Goal: Task Accomplishment & Management: Manage account settings

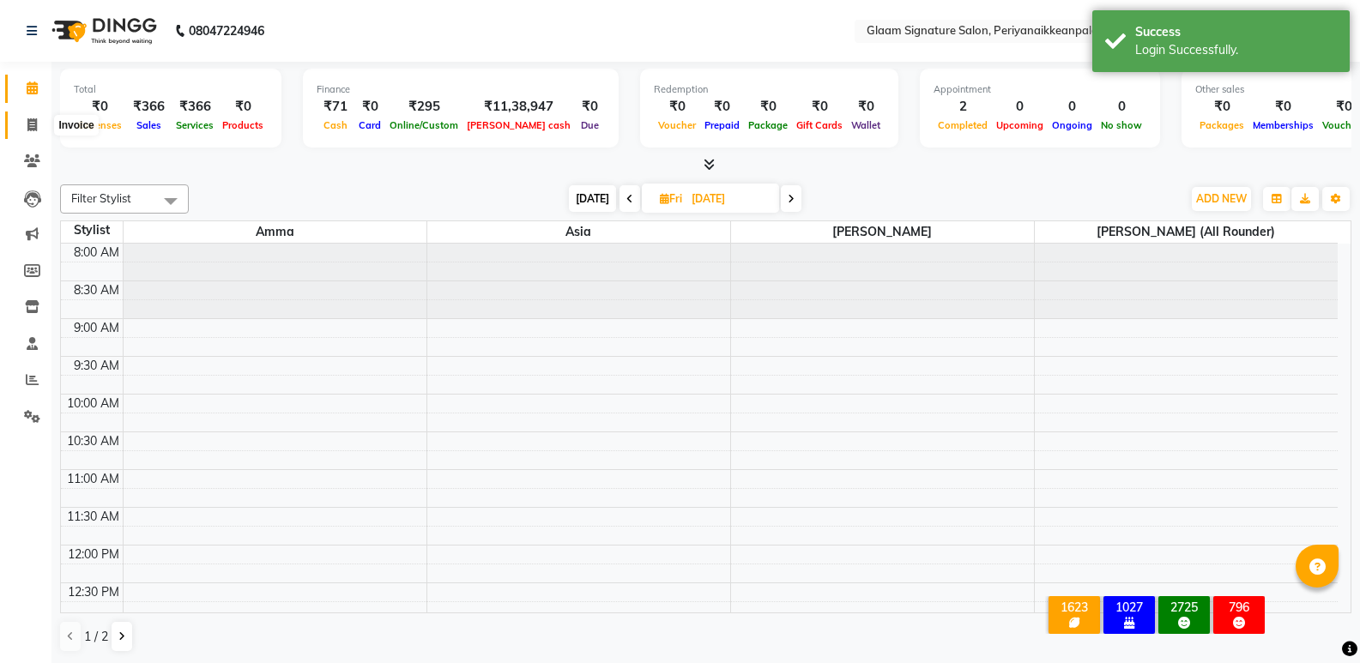
click at [36, 122] on icon at bounding box center [31, 124] width 9 height 13
select select "4039"
select select "service"
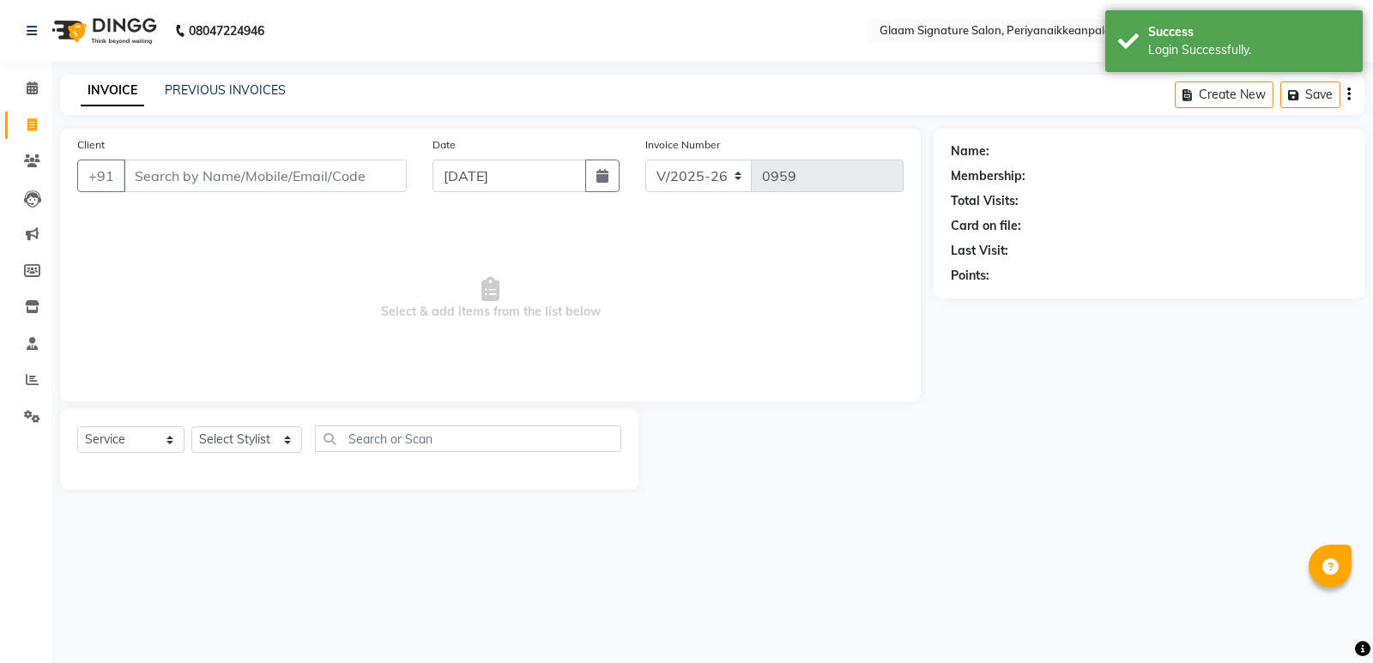
click at [277, 169] on input "Client" at bounding box center [265, 176] width 283 height 33
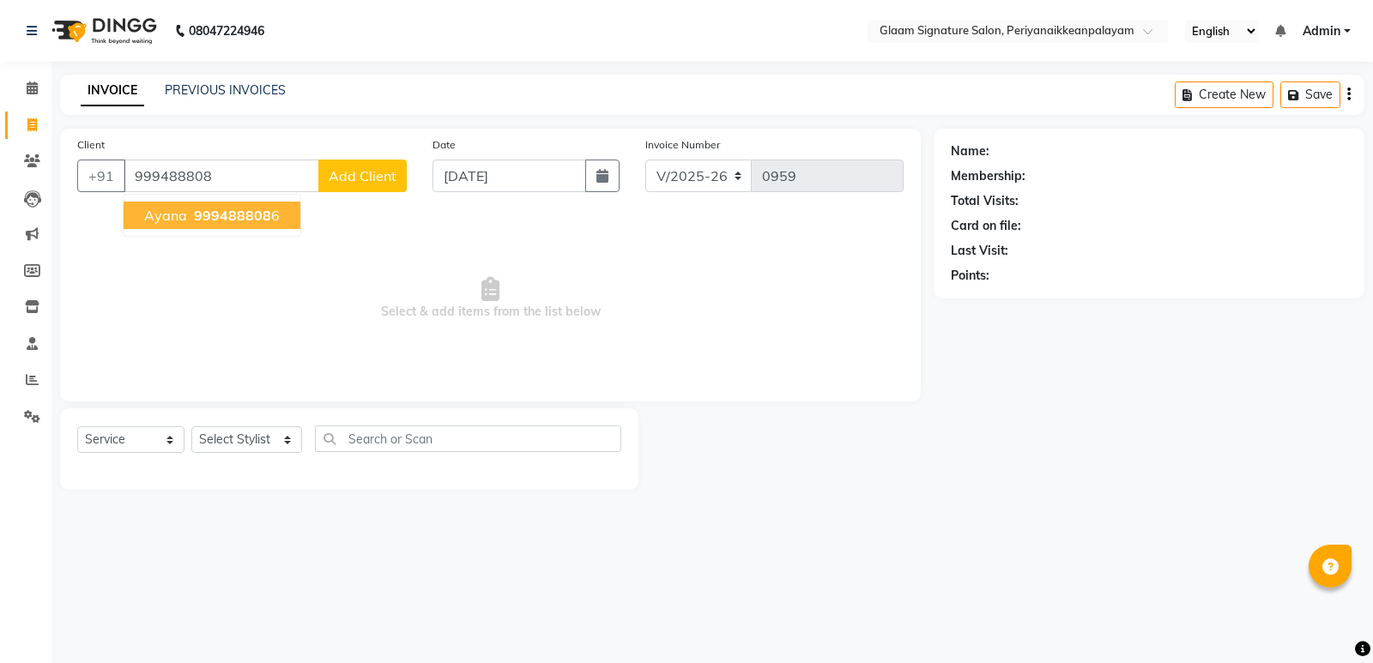
click at [223, 215] on span "999488808" at bounding box center [232, 215] width 77 height 17
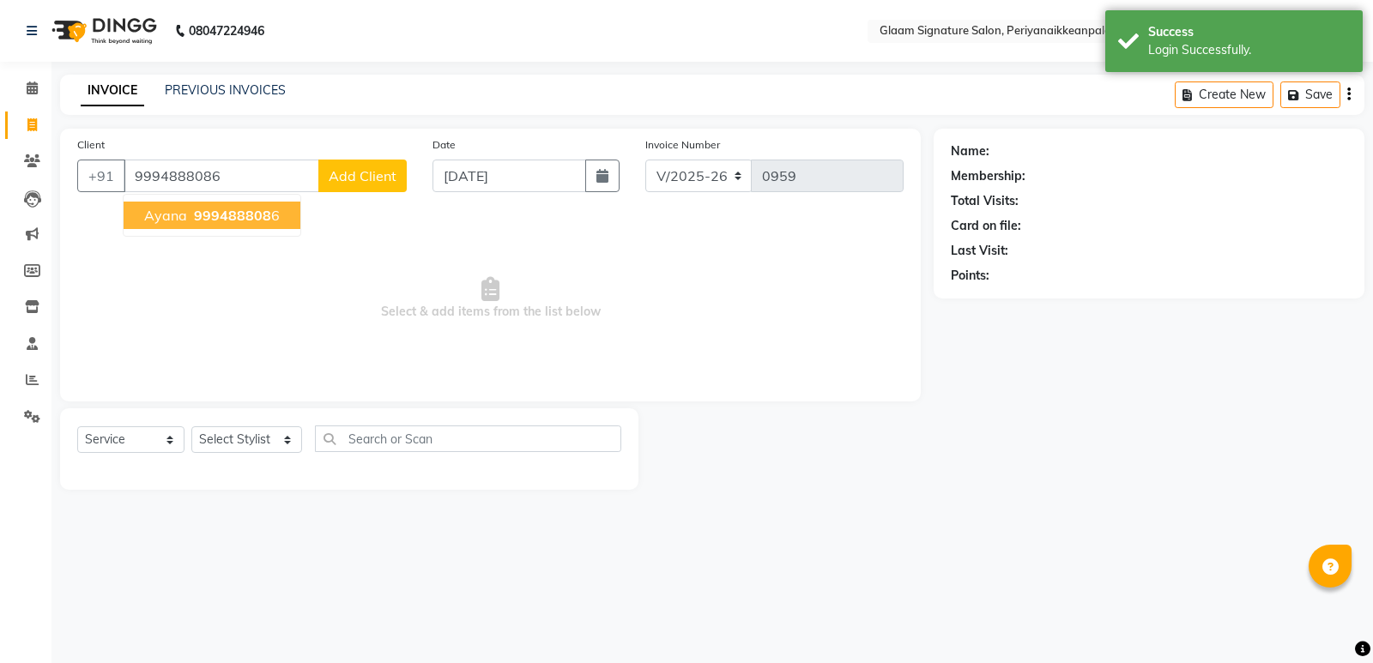
type input "9994888086"
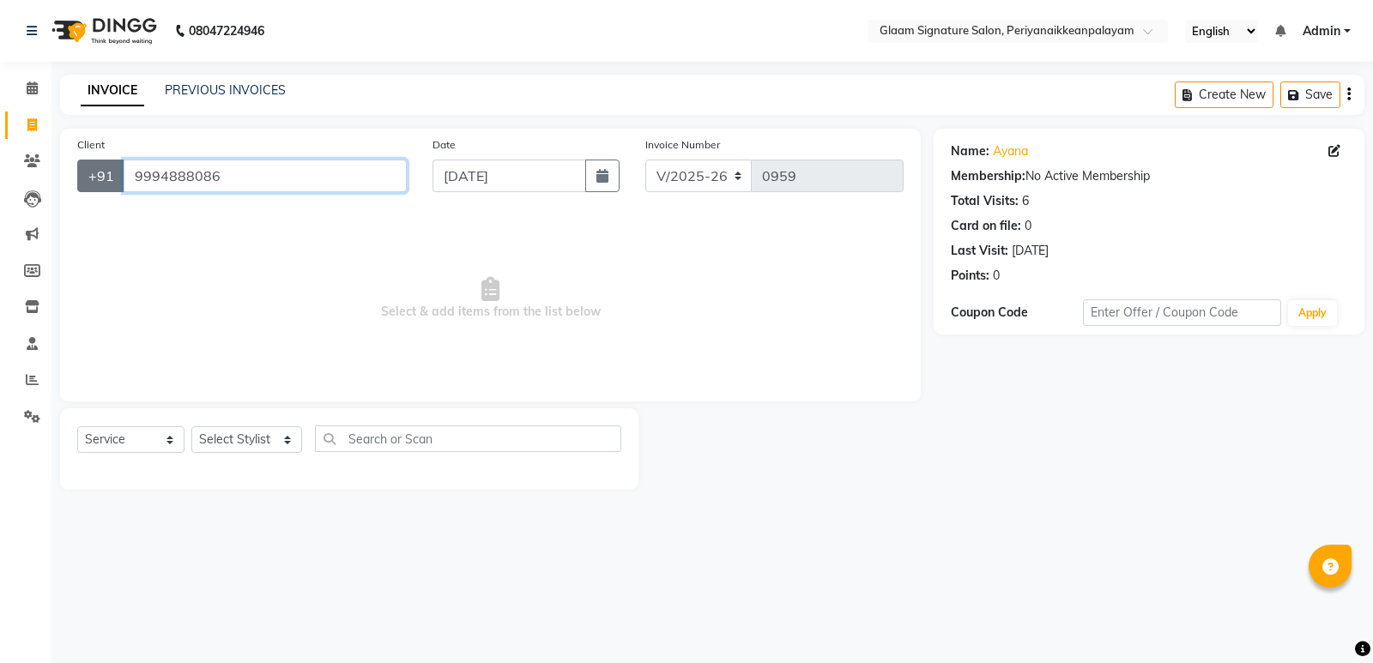
drag, startPoint x: 178, startPoint y: 173, endPoint x: 84, endPoint y: 169, distance: 93.6
click at [86, 169] on div "+91 9994888086" at bounding box center [241, 176] width 329 height 33
click at [244, 433] on select "Select Stylist Amma Asia Devika geetha (all rounder) MOHAMED SHAHNAWAZ Rakki Sa…" at bounding box center [246, 439] width 111 height 27
select select "78483"
click at [191, 426] on select "Select Stylist Amma Asia Devika geetha (all rounder) MOHAMED SHAHNAWAZ Rakki Sa…" at bounding box center [246, 439] width 111 height 27
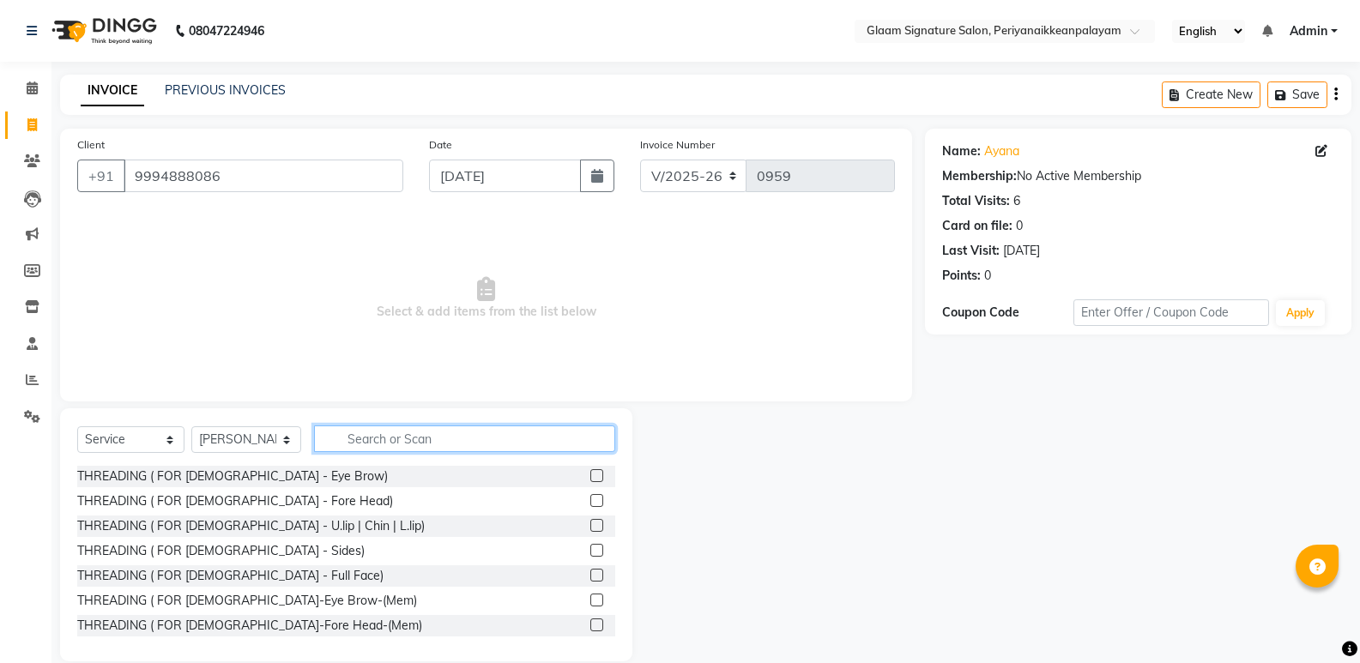
click at [350, 438] on input "text" at bounding box center [464, 439] width 301 height 27
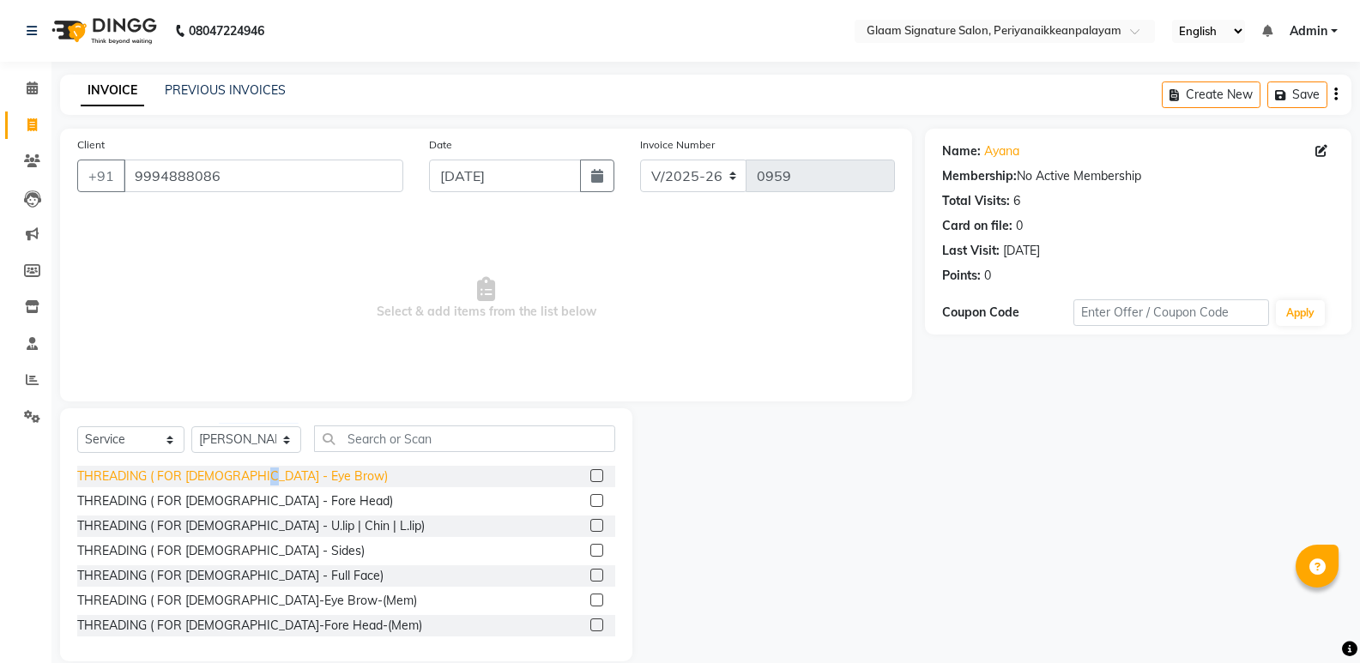
drag, startPoint x: 255, startPoint y: 474, endPoint x: 272, endPoint y: 475, distance: 17.2
click at [253, 474] on div "THREADING ( FOR [DEMOGRAPHIC_DATA] - Eye Brow)" at bounding box center [232, 477] width 311 height 18
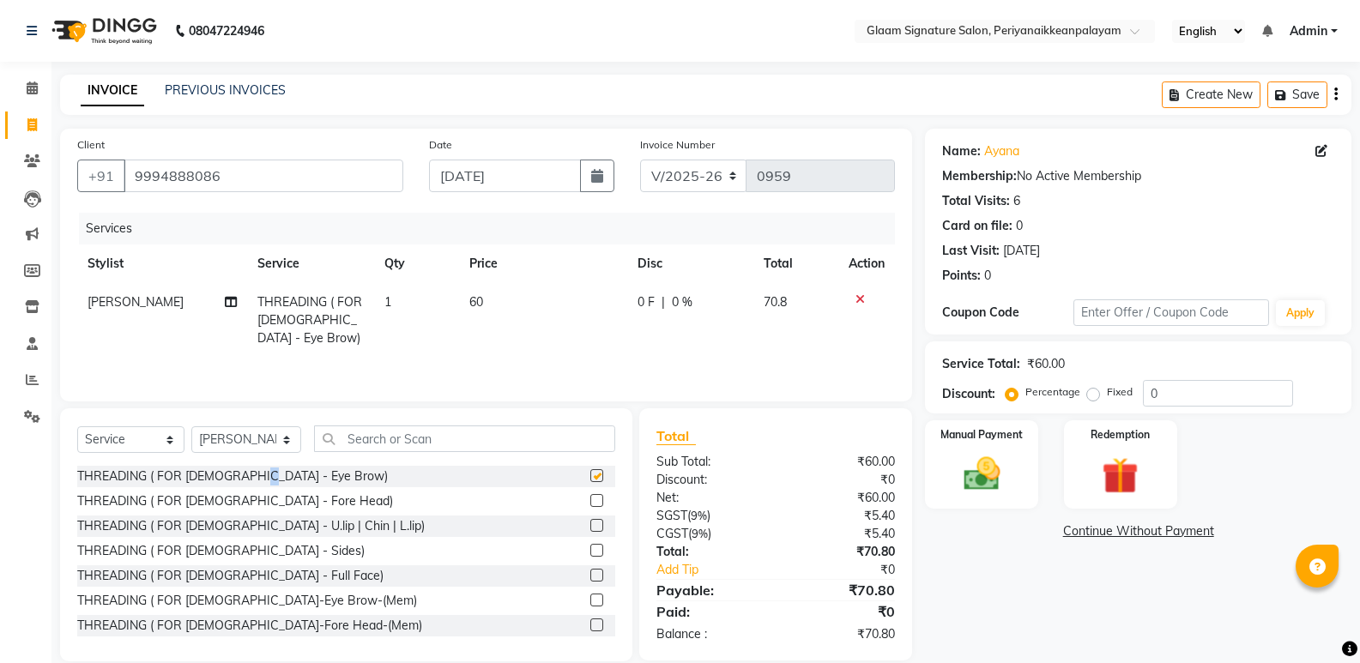
checkbox input "false"
click at [262, 438] on select "Select Stylist Amma Asia Devika geetha (all rounder) MOHAMED SHAHNAWAZ Rakki Sa…" at bounding box center [246, 439] width 110 height 27
select select "20985"
click at [191, 426] on select "Select Stylist Amma Asia Devika geetha (all rounder) MOHAMED SHAHNAWAZ Rakki Sa…" at bounding box center [246, 439] width 110 height 27
click at [380, 436] on input "text" at bounding box center [464, 439] width 301 height 27
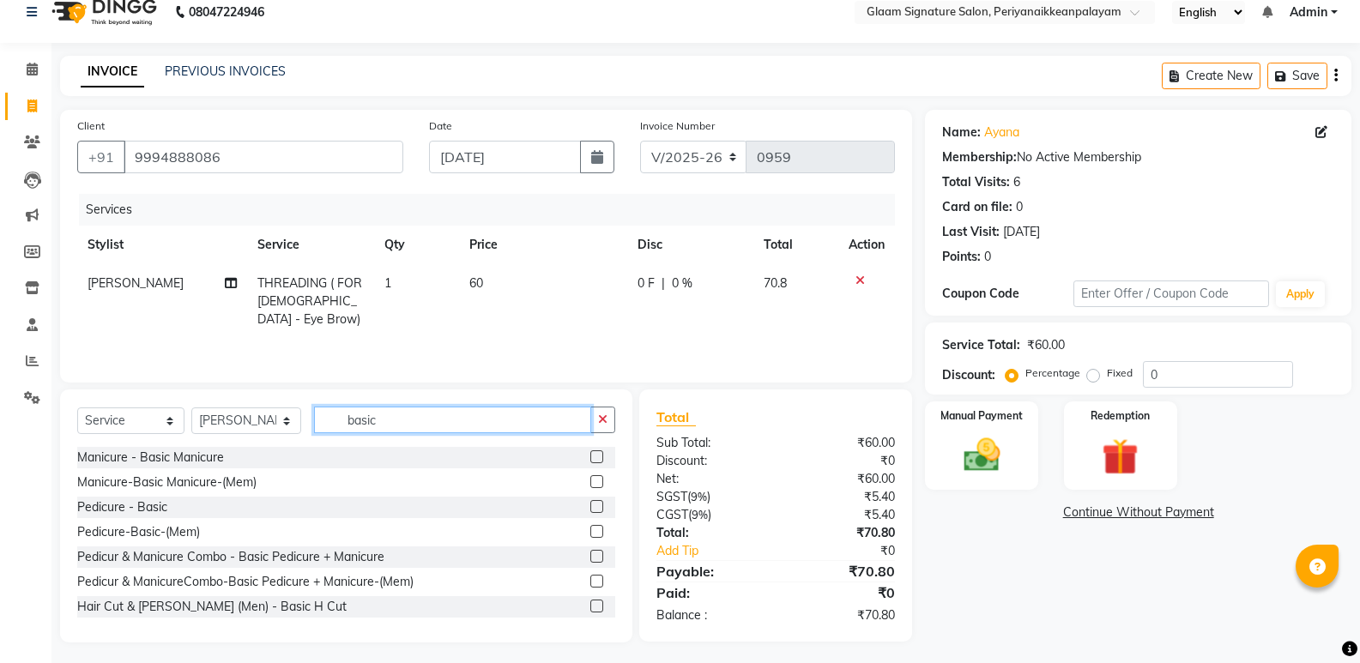
scroll to position [24, 0]
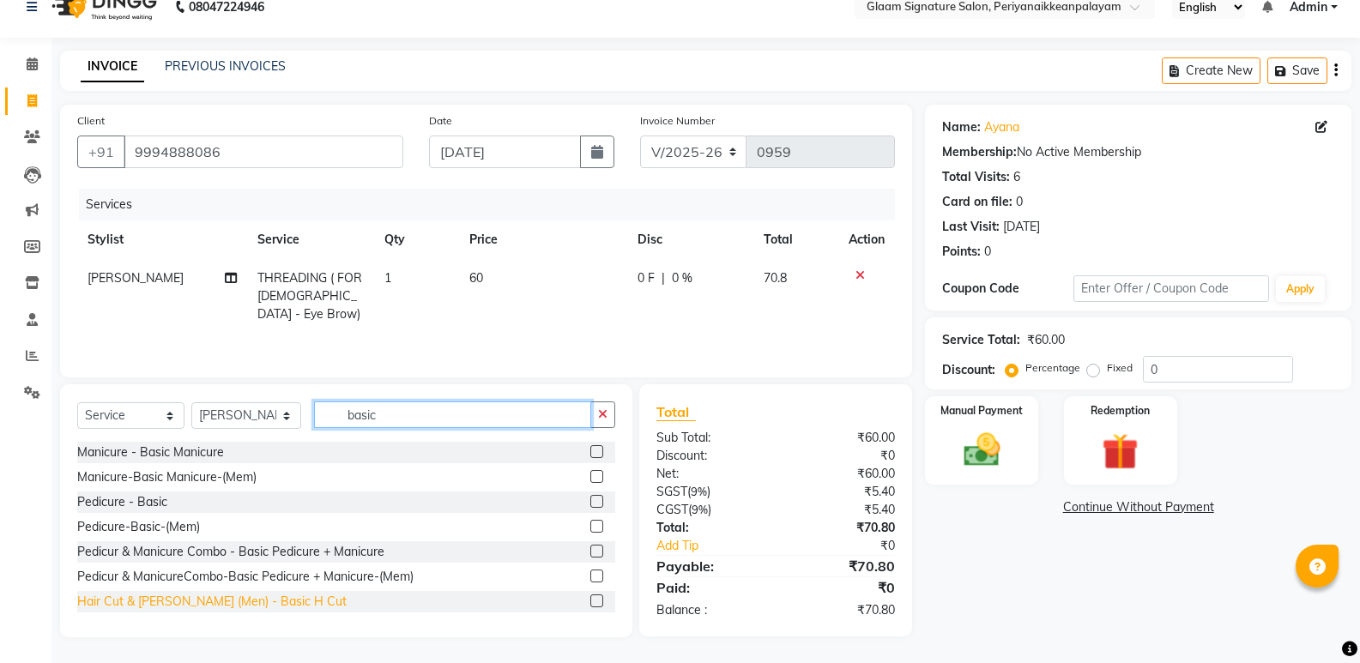
type input "basic"
click at [239, 600] on div "Hair Cut & [PERSON_NAME] (Men) - Basic H Cut" at bounding box center [211, 602] width 269 height 18
checkbox input "false"
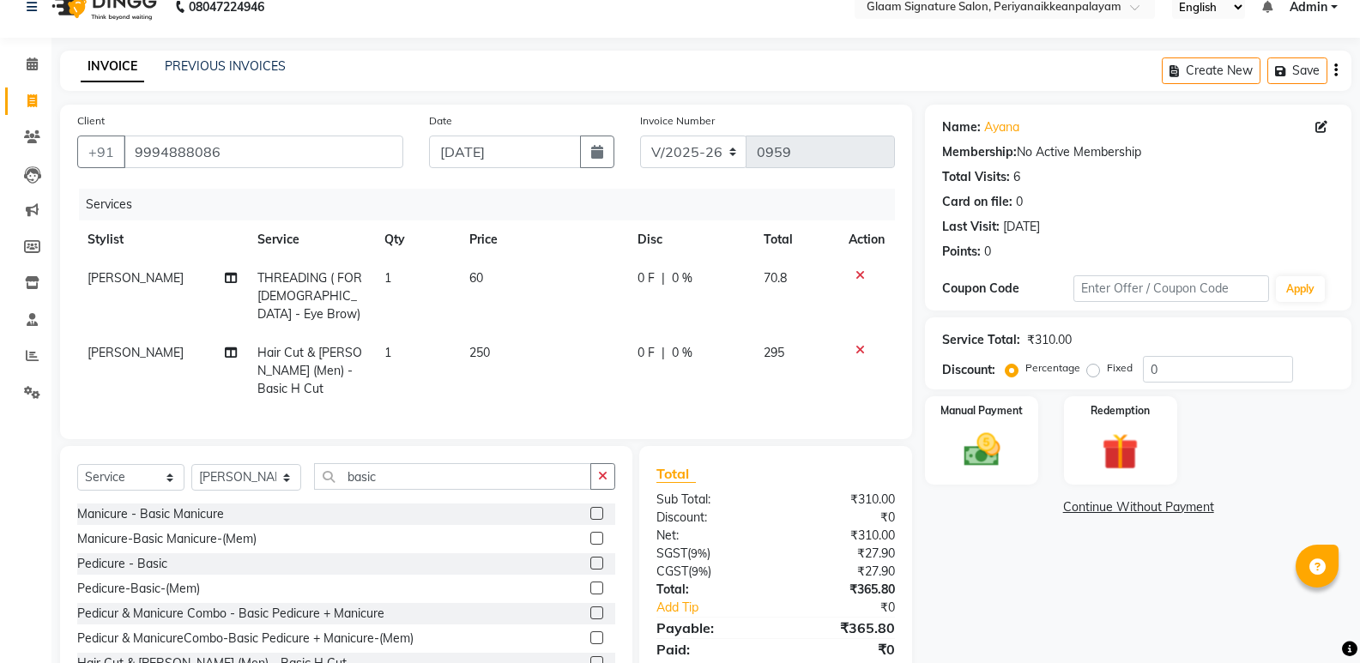
scroll to position [99, 0]
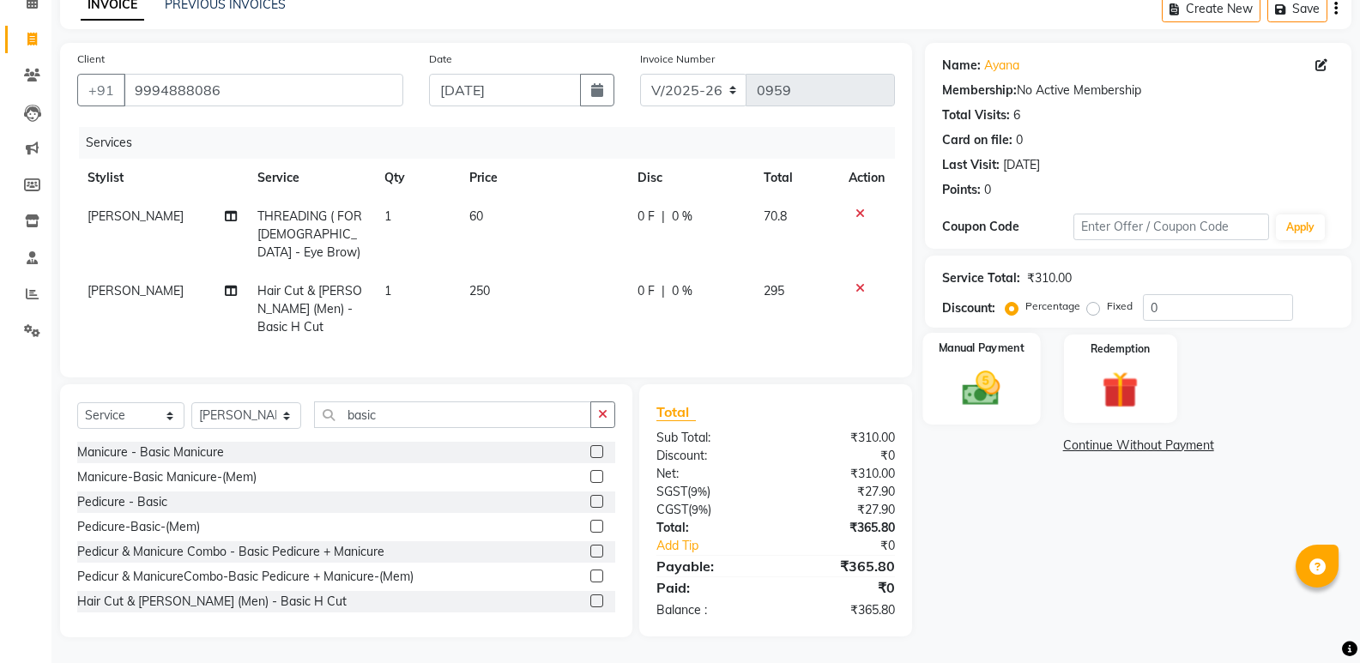
click at [982, 368] on img at bounding box center [981, 388] width 61 height 44
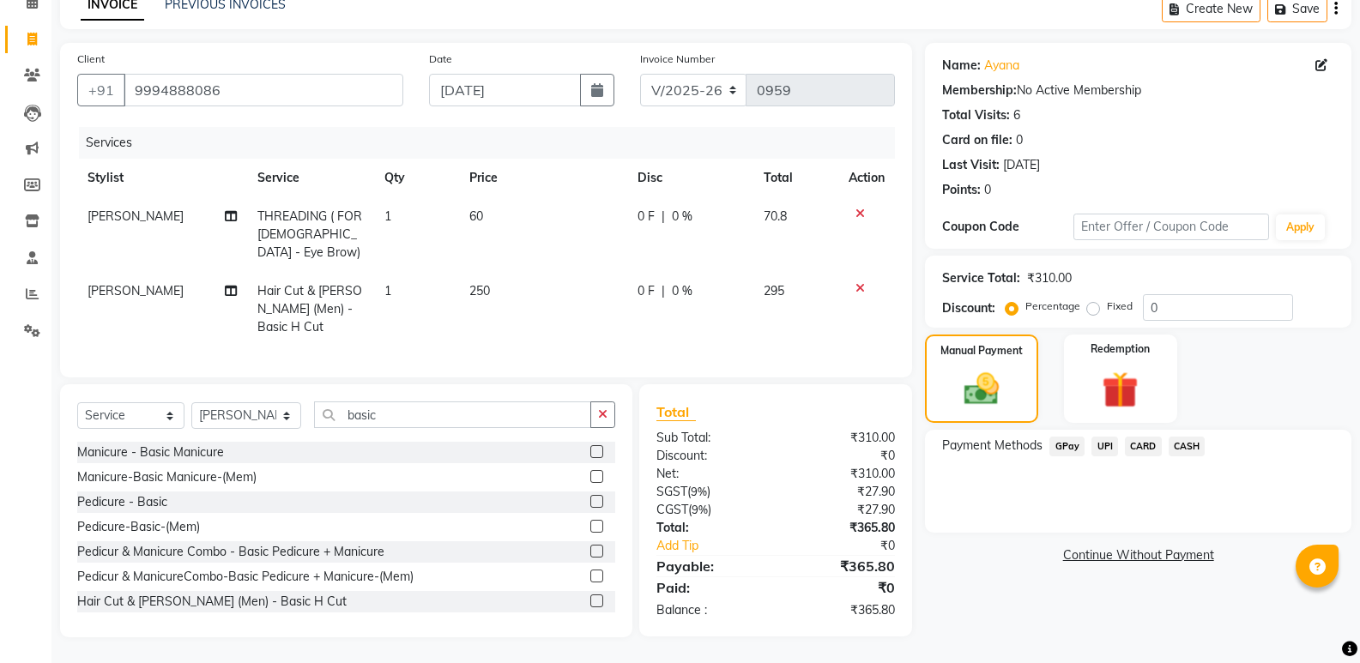
click at [1068, 437] on span "GPay" at bounding box center [1066, 447] width 35 height 20
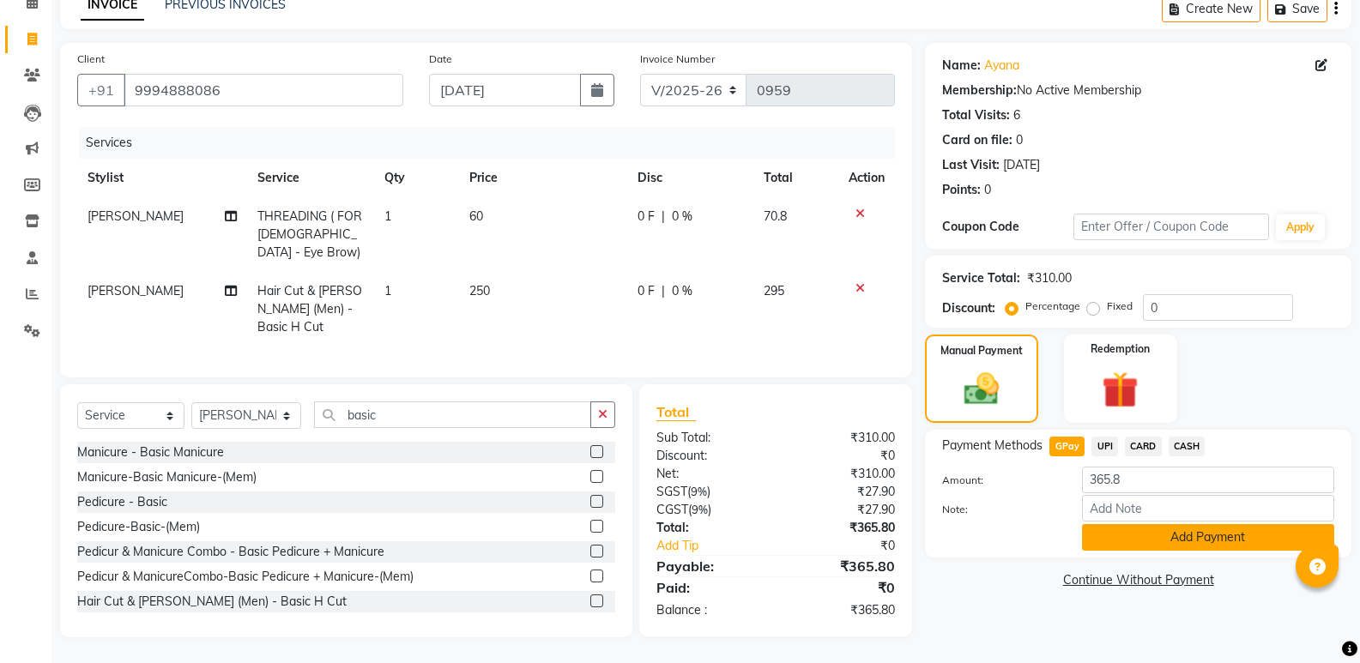
click at [1247, 525] on button "Add Payment" at bounding box center [1208, 537] width 252 height 27
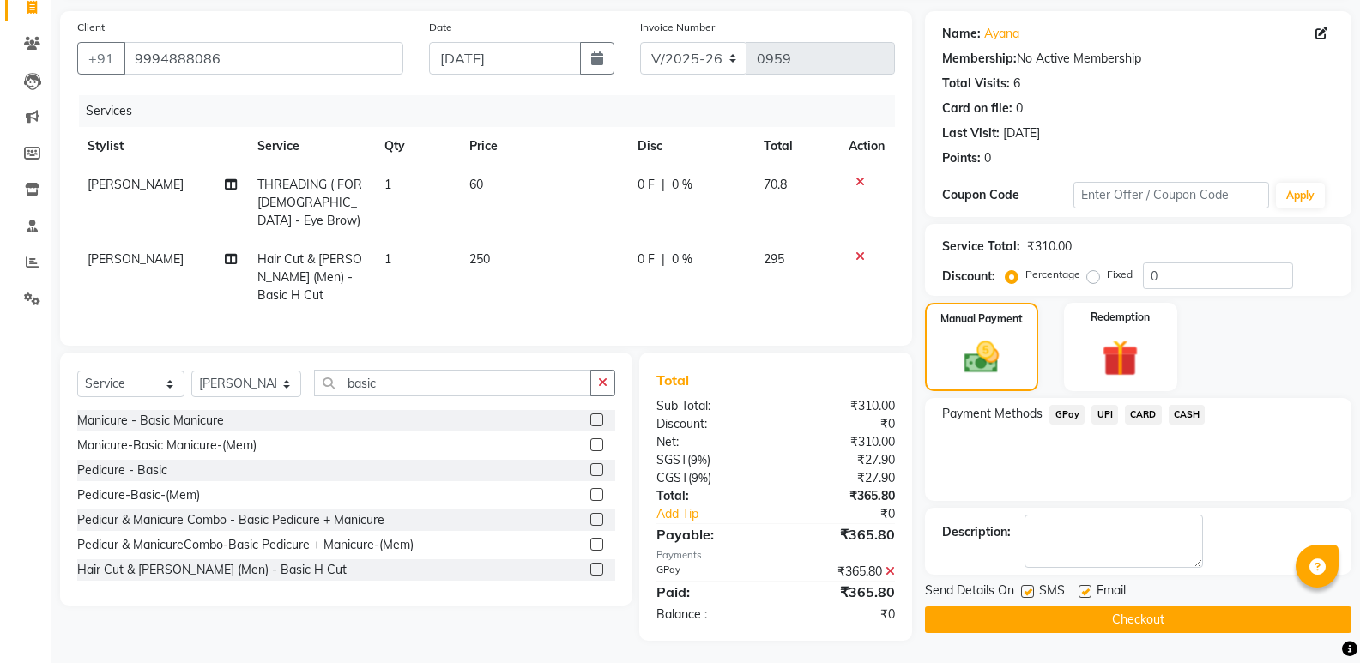
scroll to position [134, 0]
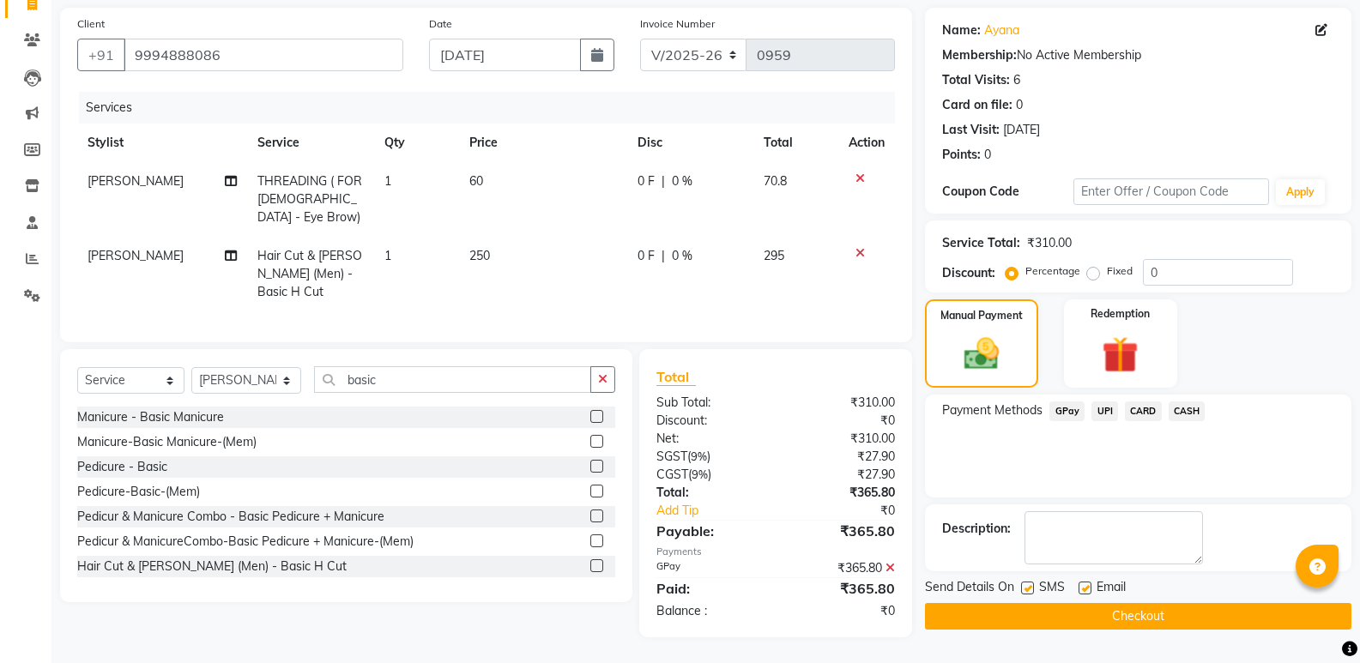
click at [1169, 605] on button "Checkout" at bounding box center [1138, 616] width 426 height 27
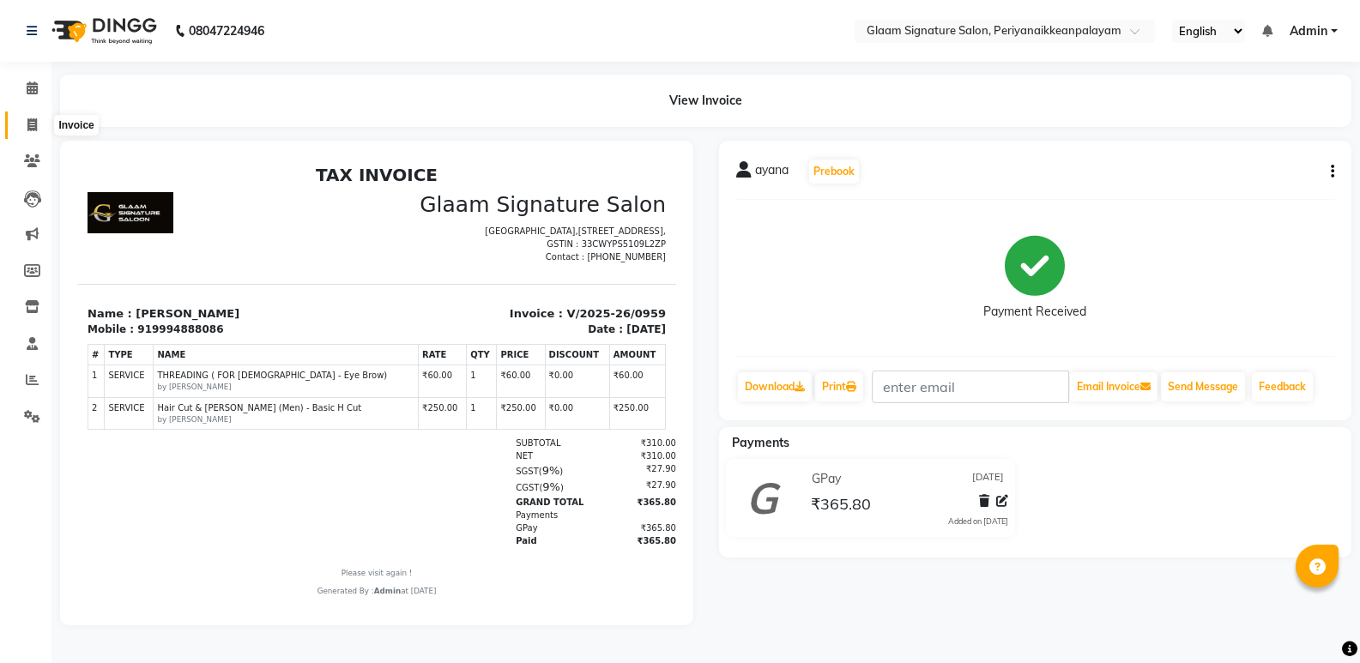
click at [39, 132] on span at bounding box center [32, 126] width 30 height 20
select select "service"
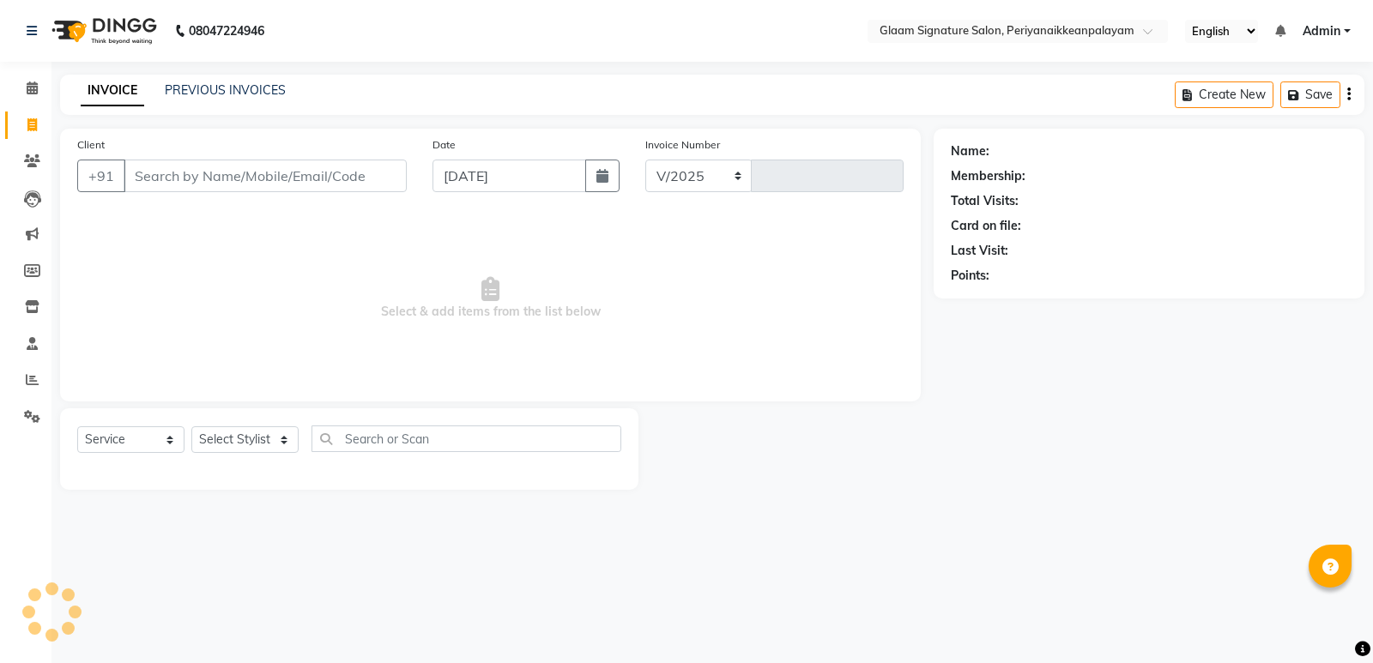
select select "4039"
type input "0960"
click at [243, 92] on link "PREVIOUS INVOICES" at bounding box center [225, 89] width 121 height 15
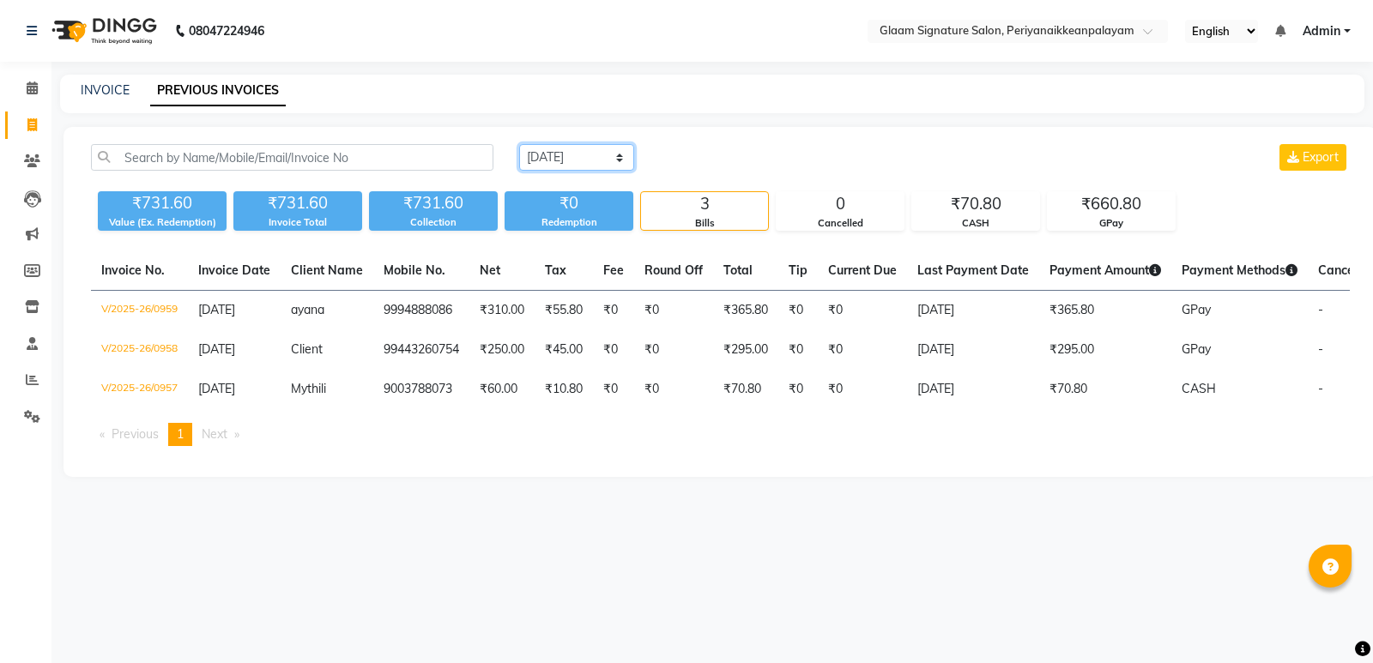
click at [532, 154] on select "[DATE] [DATE] Custom Range" at bounding box center [576, 157] width 115 height 27
click at [519, 144] on select "[DATE] [DATE] Custom Range" at bounding box center [576, 157] width 115 height 27
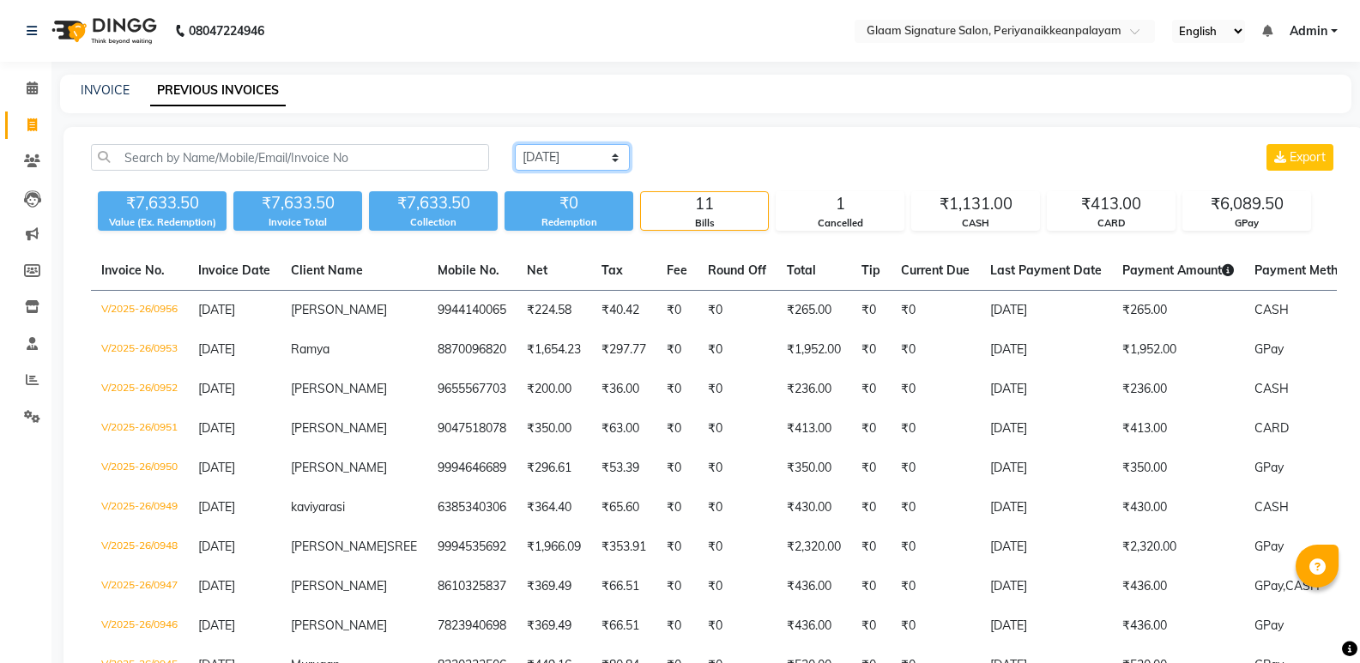
drag, startPoint x: 587, startPoint y: 150, endPoint x: 590, endPoint y: 169, distance: 19.2
click at [587, 154] on select "[DATE] [DATE] Custom Range" at bounding box center [572, 157] width 115 height 27
select select "range"
click at [515, 144] on select "[DATE] [DATE] Custom Range" at bounding box center [572, 157] width 115 height 27
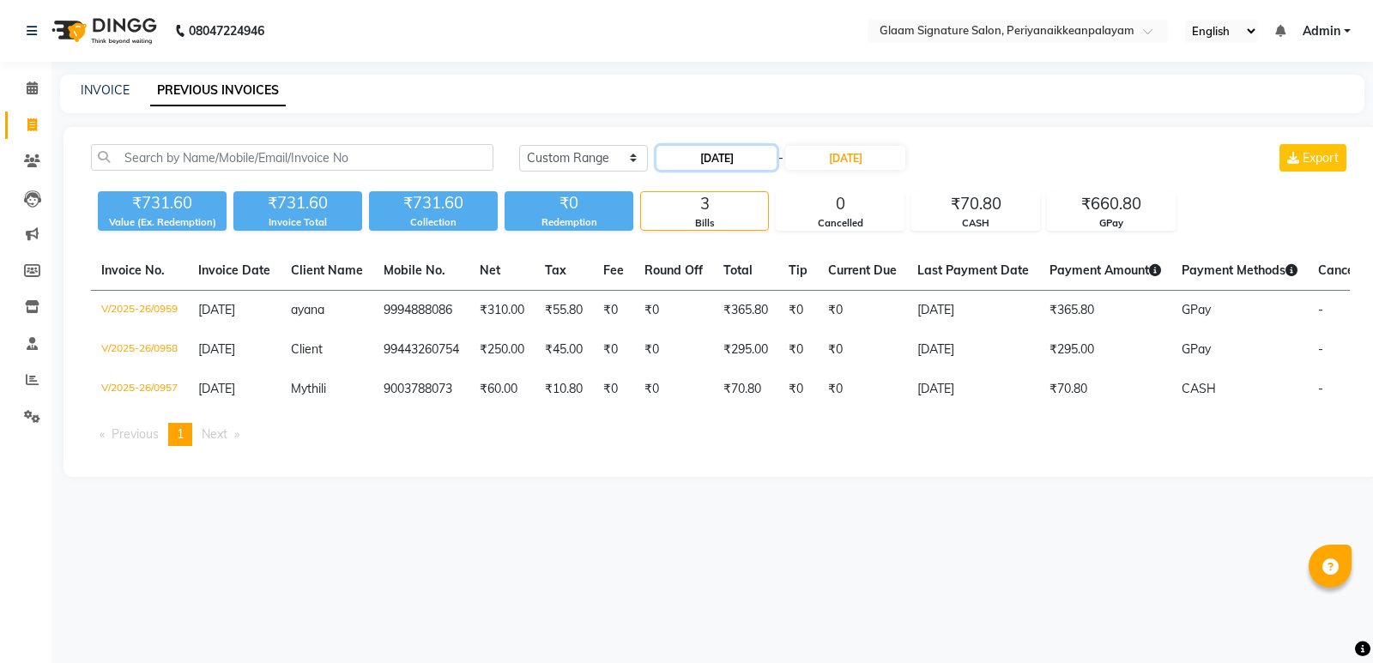
click at [710, 161] on input "[DATE]" at bounding box center [716, 158] width 120 height 24
select select "9"
select select "2025"
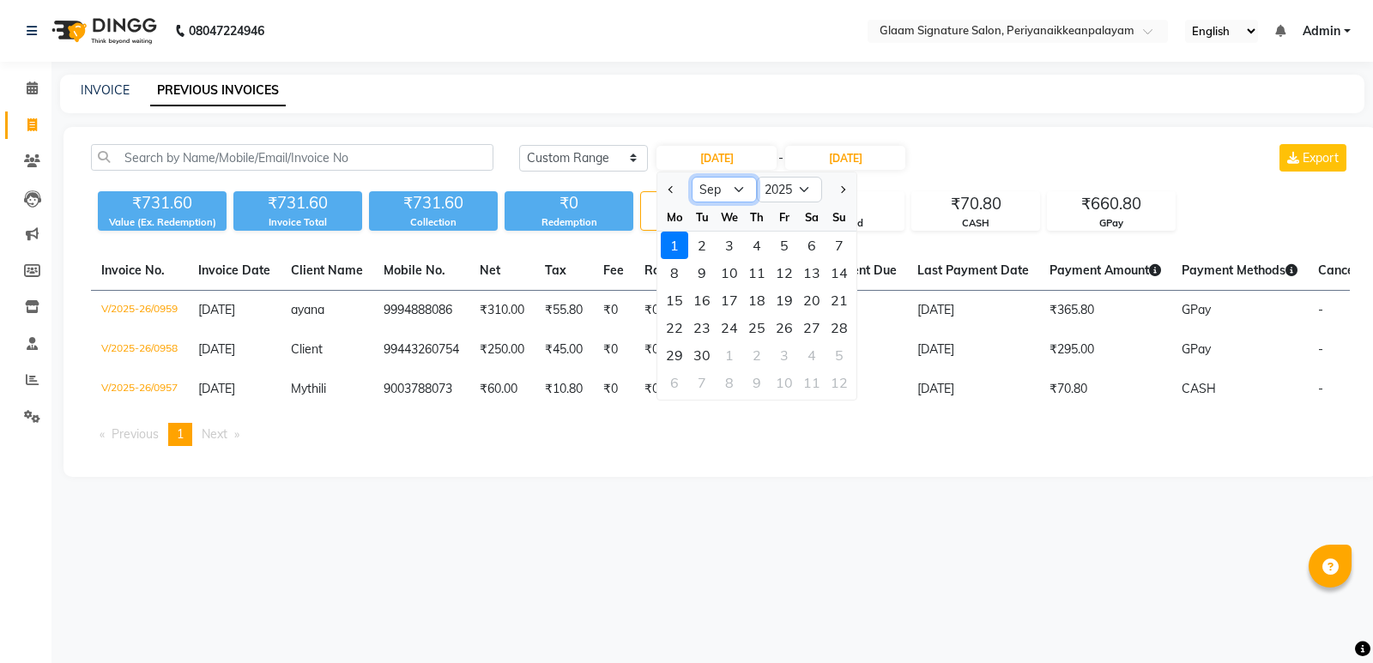
drag, startPoint x: 723, startPoint y: 187, endPoint x: 728, endPoint y: 201, distance: 14.7
click at [723, 187] on select "Jan Feb Mar Apr May Jun [DATE] Aug Sep Oct Nov Dec" at bounding box center [724, 190] width 65 height 26
select select "8"
click at [692, 177] on select "Jan Feb Mar Apr May Jun [DATE] Aug Sep Oct Nov Dec" at bounding box center [724, 190] width 65 height 26
click at [784, 239] on div "1" at bounding box center [783, 245] width 27 height 27
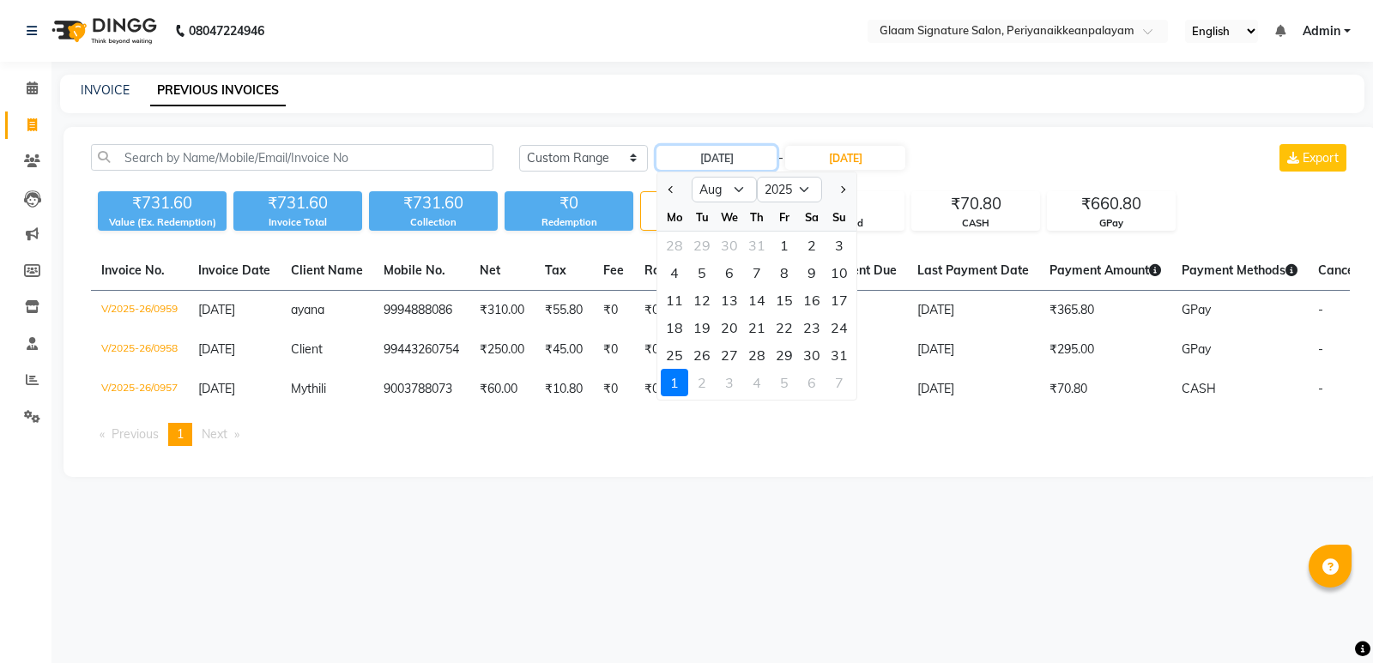
type input "01-08-2025"
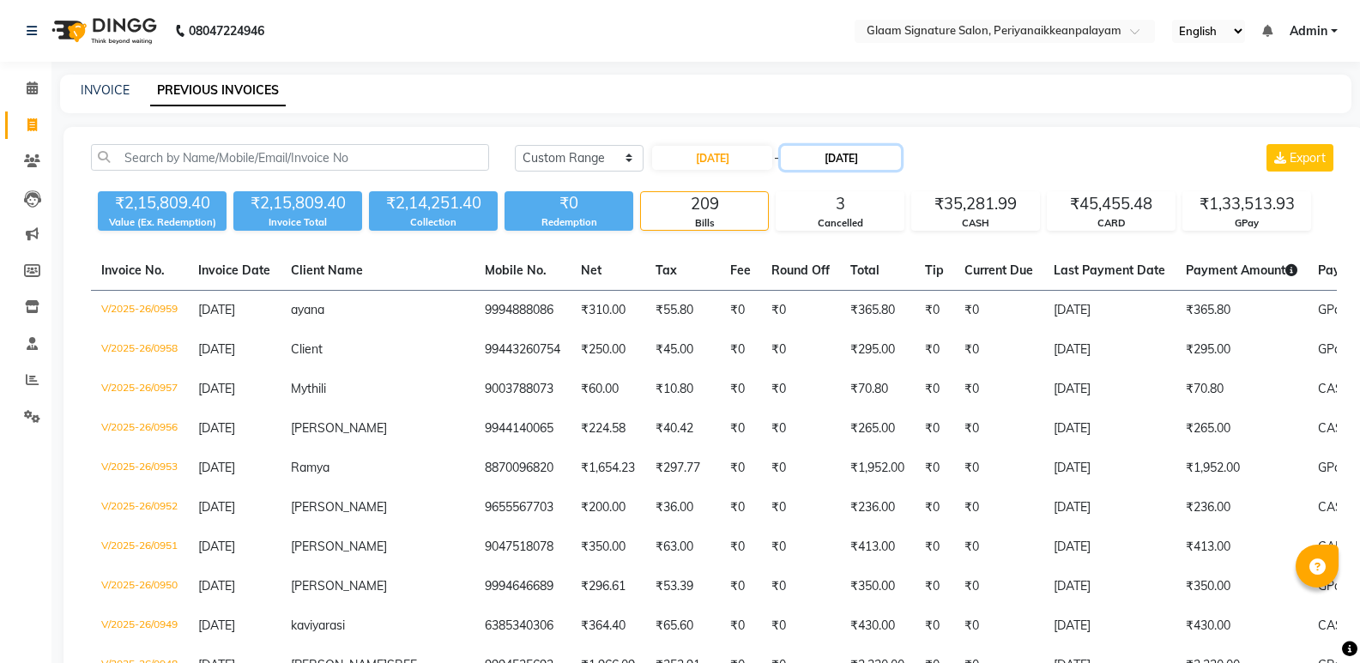
click at [841, 158] on input "[DATE]" at bounding box center [841, 158] width 120 height 24
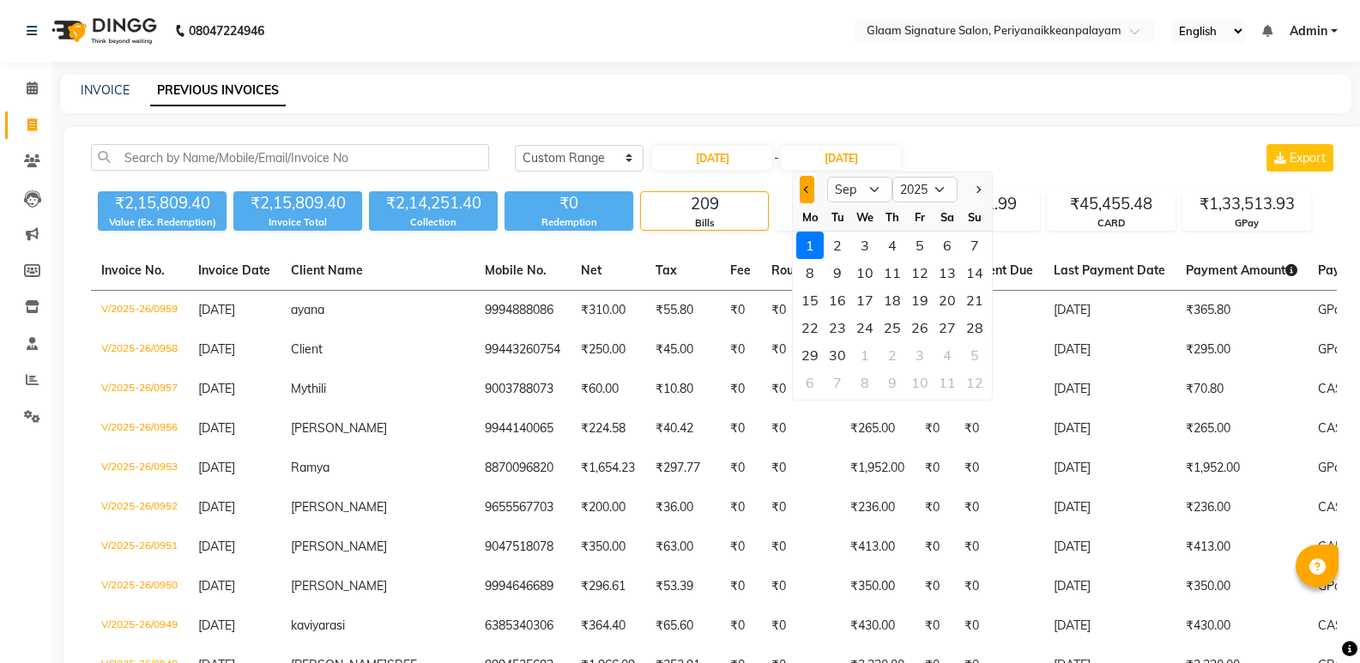
click at [806, 190] on span "Previous month" at bounding box center [807, 189] width 7 height 7
select select "8"
click at [973, 355] on div "31" at bounding box center [974, 354] width 27 height 27
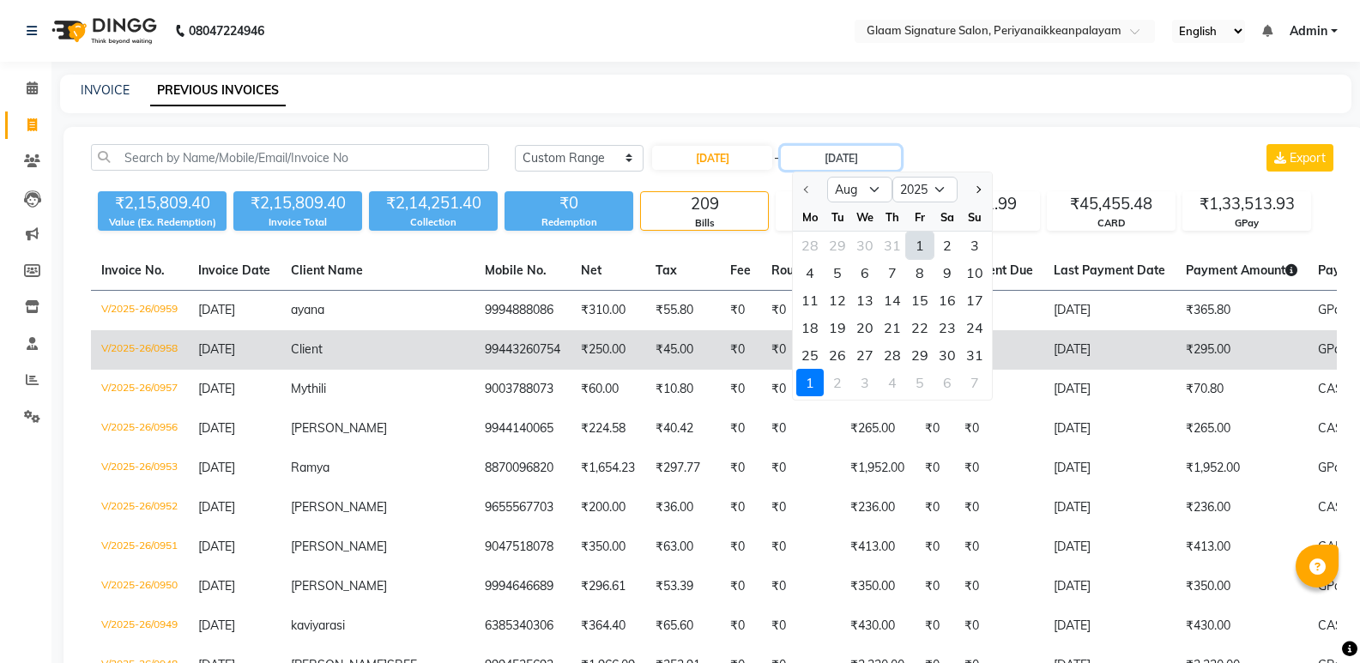
type input "31-08-2025"
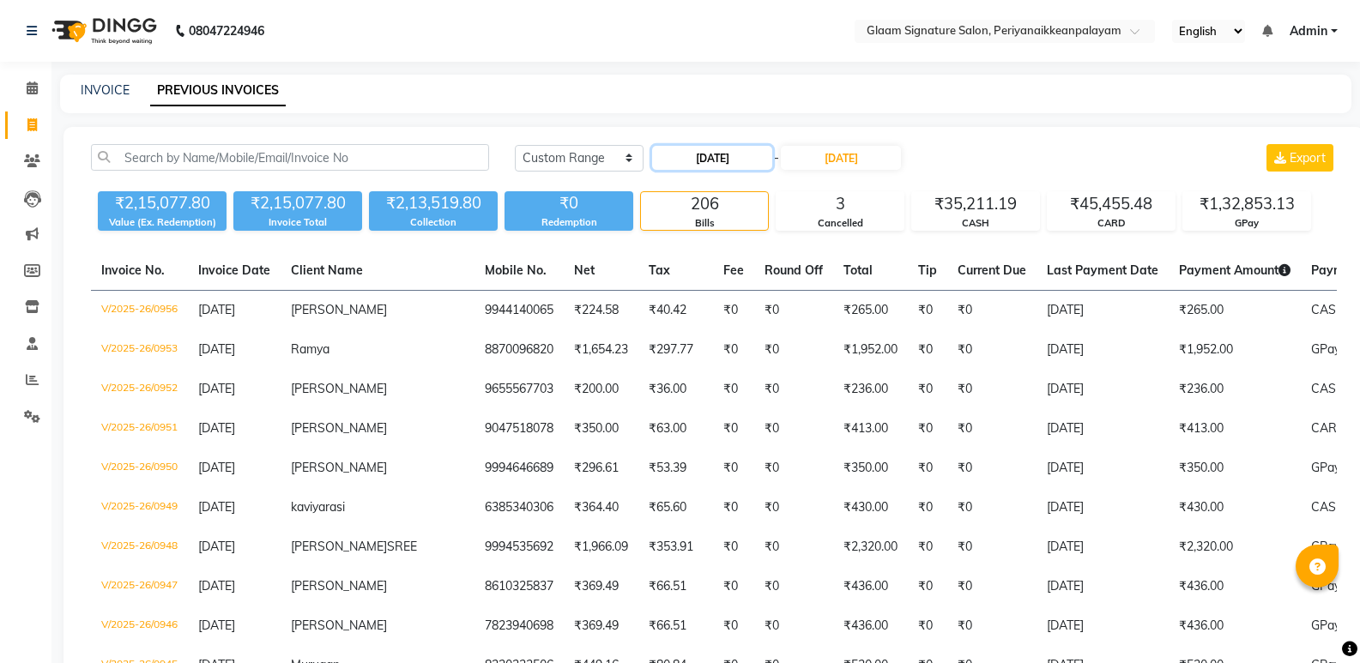
click at [731, 159] on input "01-08-2025" at bounding box center [712, 158] width 120 height 24
select select "8"
select select "2025"
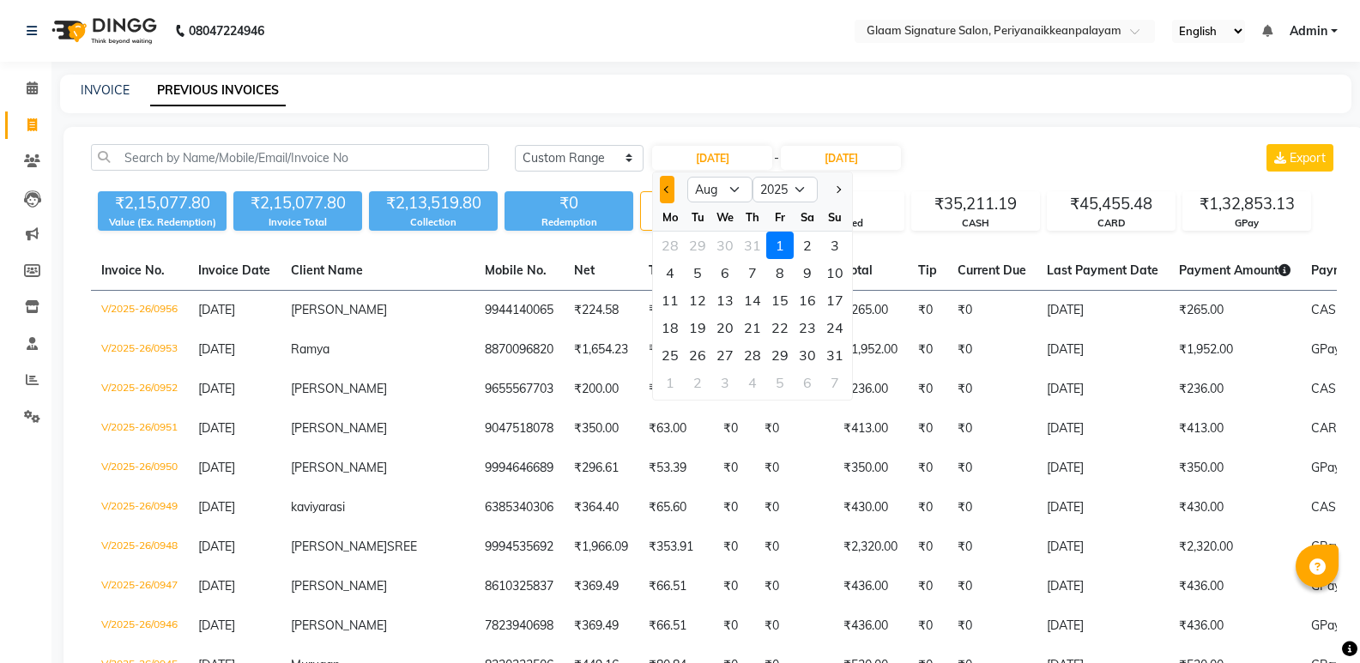
click at [663, 184] on button "Previous month" at bounding box center [667, 189] width 15 height 27
select select "7"
click at [699, 253] on div "1" at bounding box center [697, 245] width 27 height 27
type input "01-07-2025"
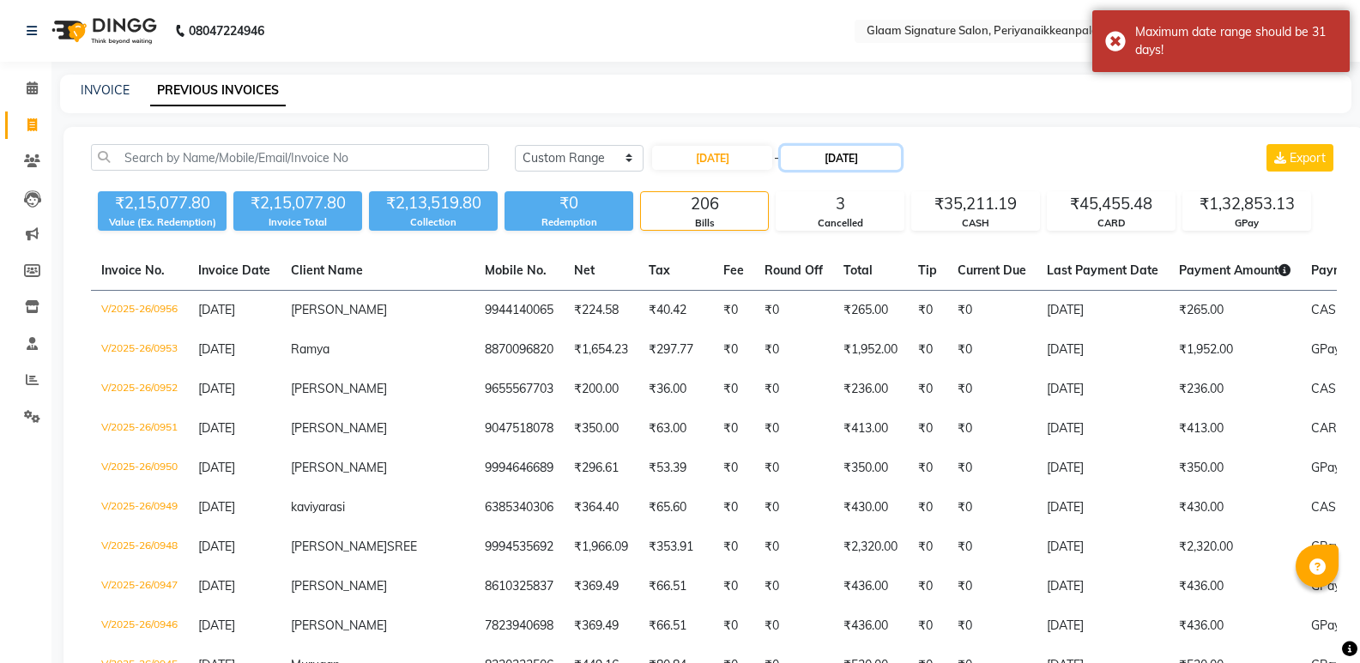
click at [876, 154] on input "31-08-2025" at bounding box center [841, 158] width 120 height 24
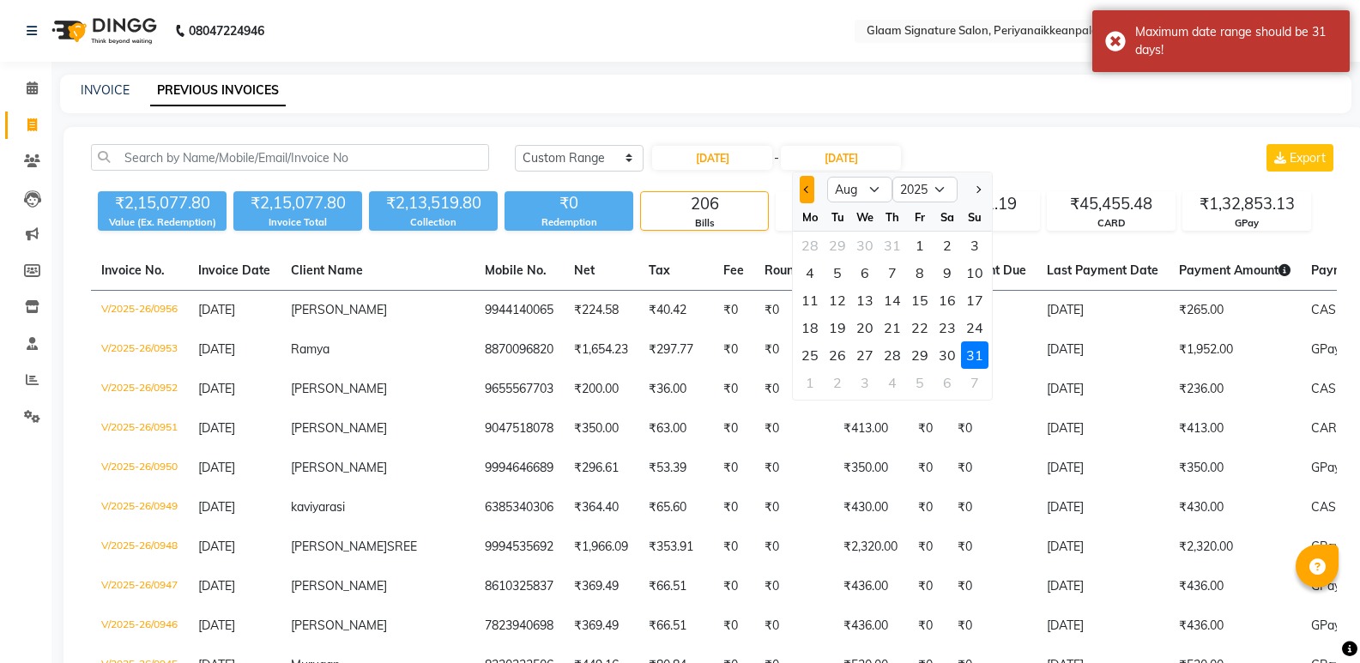
click at [806, 189] on span "Previous month" at bounding box center [807, 189] width 7 height 7
select select "7"
click at [895, 350] on div "31" at bounding box center [892, 354] width 27 height 27
type input "31-07-2025"
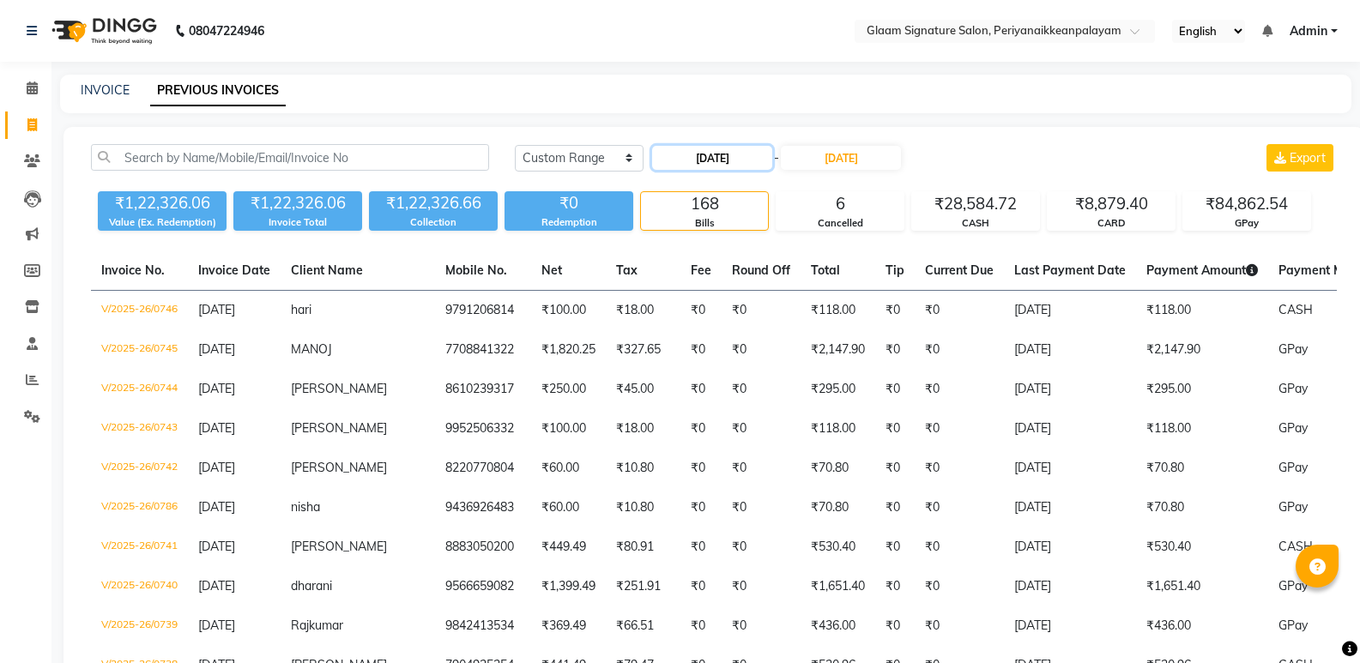
click at [723, 154] on input "01-07-2025" at bounding box center [712, 158] width 120 height 24
select select "7"
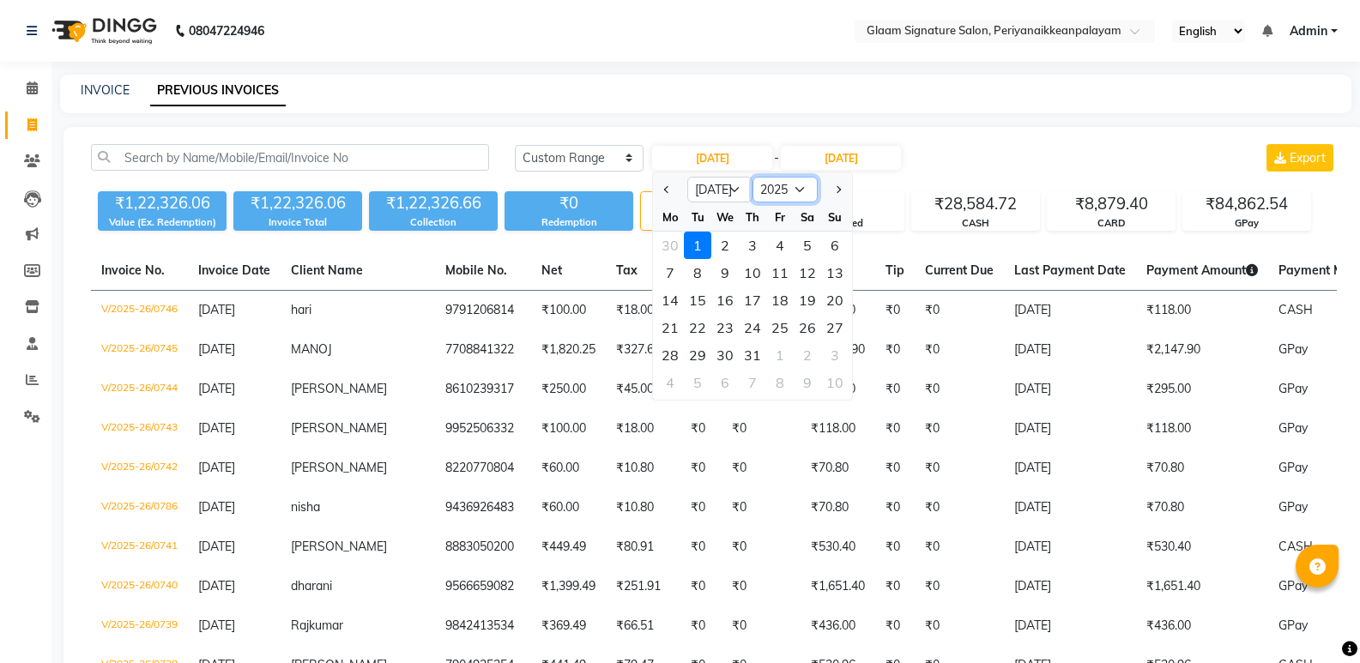
click at [791, 181] on select "2015 2016 2017 2018 2019 2020 2021 2022 2023 2024 2025 2026 2027 2028 2029 2030…" at bounding box center [784, 190] width 65 height 26
select select "2024"
click at [752, 177] on select "2015 2016 2017 2018 2019 2020 2021 2022 2023 2024 2025 2026 2027 2028 2029 2030…" at bounding box center [784, 190] width 65 height 26
click at [831, 192] on button "Next month" at bounding box center [838, 189] width 15 height 27
select select "8"
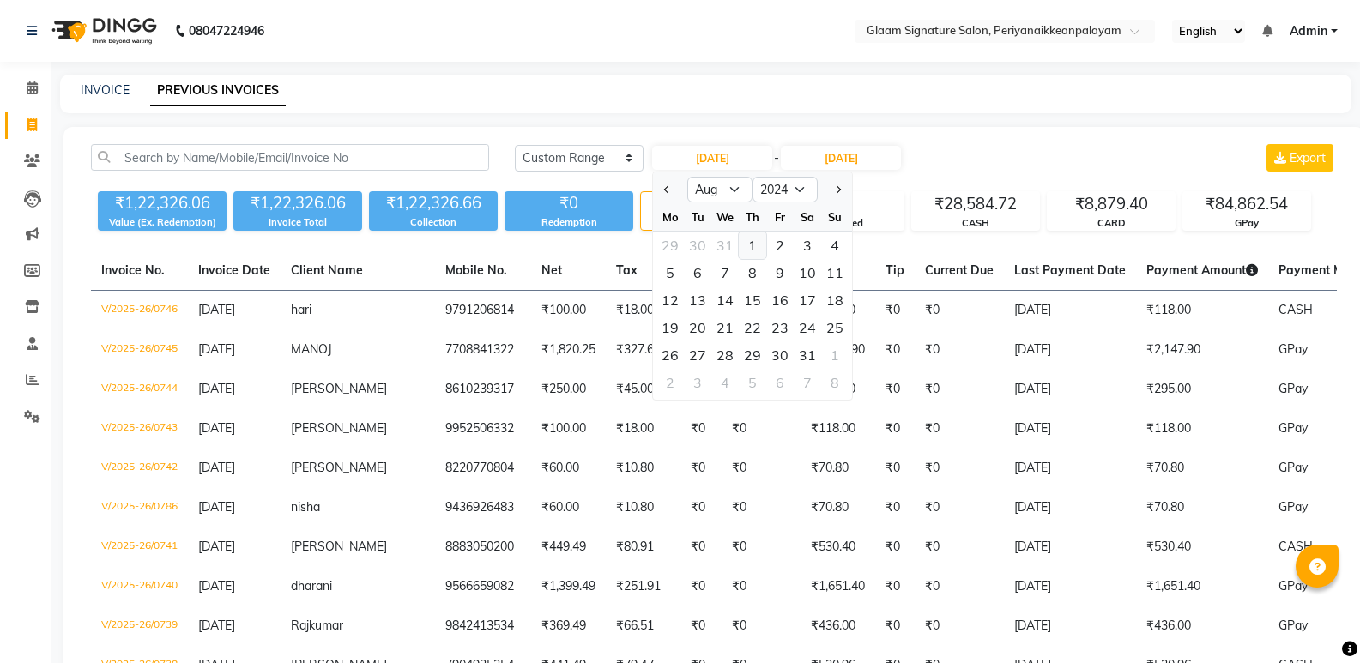
click at [757, 244] on div "1" at bounding box center [752, 245] width 27 height 27
type input "[DATE]"
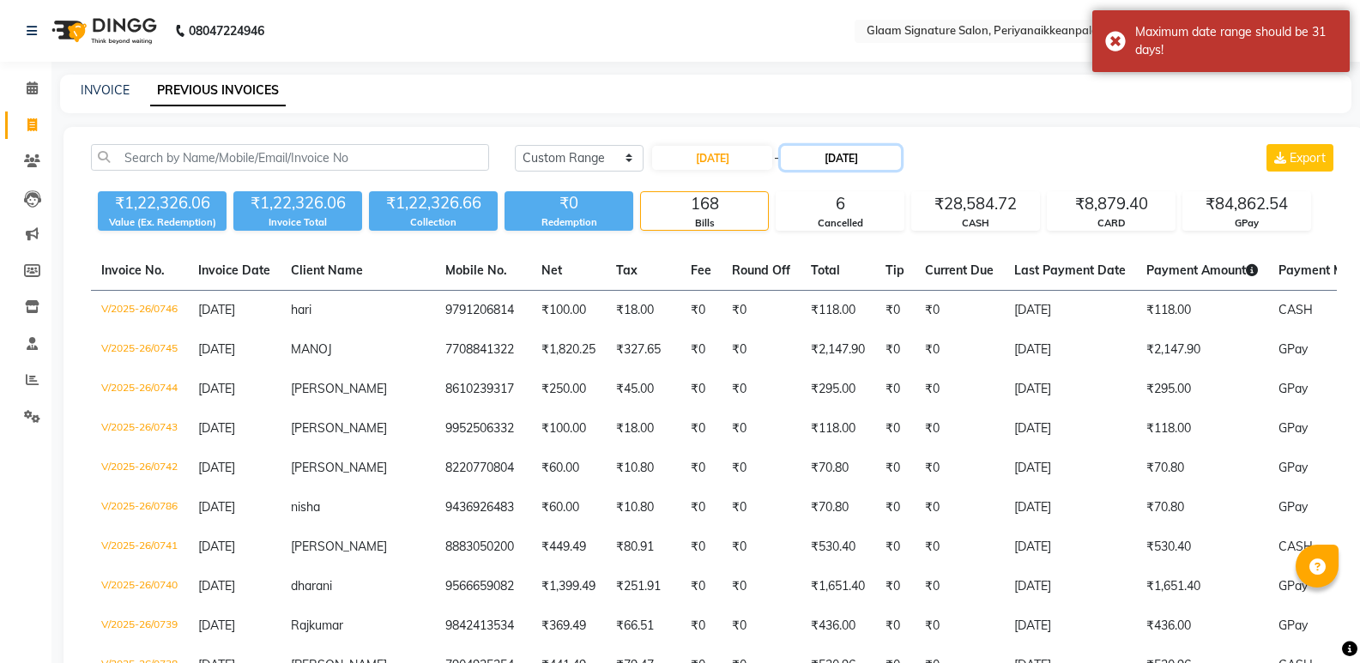
click at [848, 154] on input "31-07-2025" at bounding box center [841, 158] width 120 height 24
select select "7"
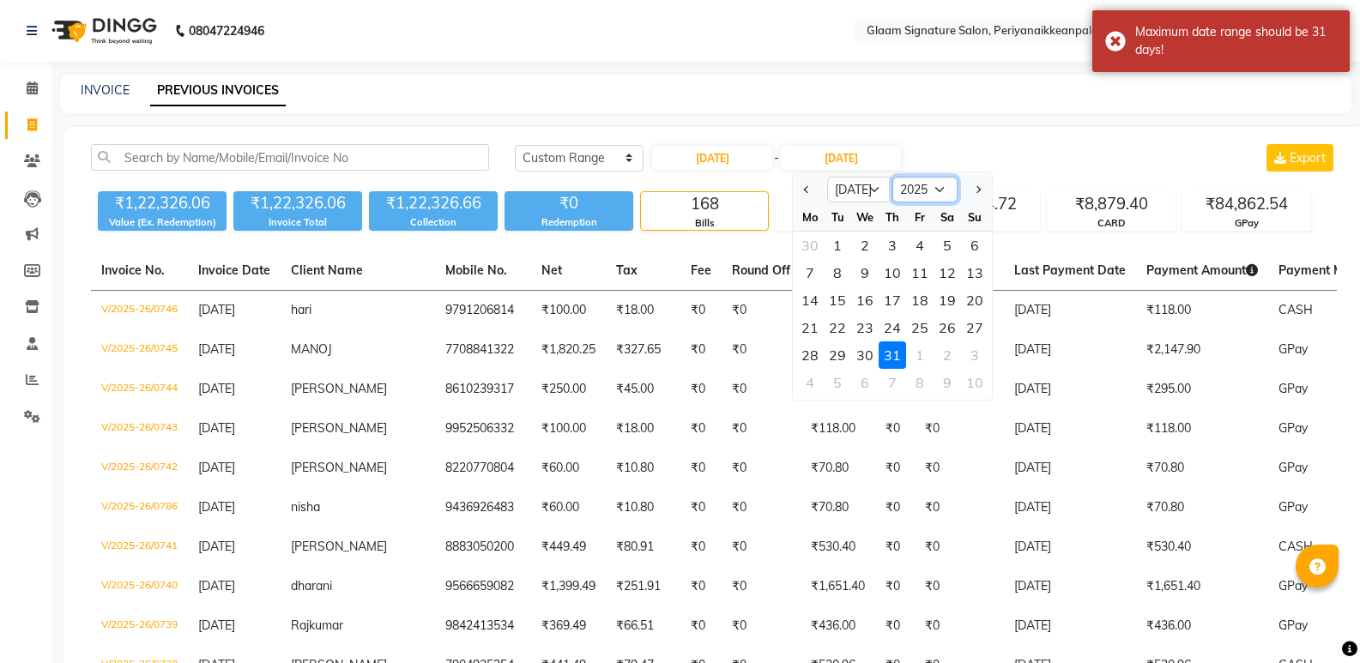
drag, startPoint x: 923, startPoint y: 184, endPoint x: 921, endPoint y: 200, distance: 15.7
click at [923, 184] on select "2024 2025 2026 2027 2028 2029 2030 2031 2032 2033 2034 2035" at bounding box center [924, 190] width 65 height 26
select select "2024"
click at [892, 177] on select "2024 2025 2026 2027 2028 2029 2030 2031 2032 2033 2034 2035" at bounding box center [924, 190] width 65 height 26
select select "8"
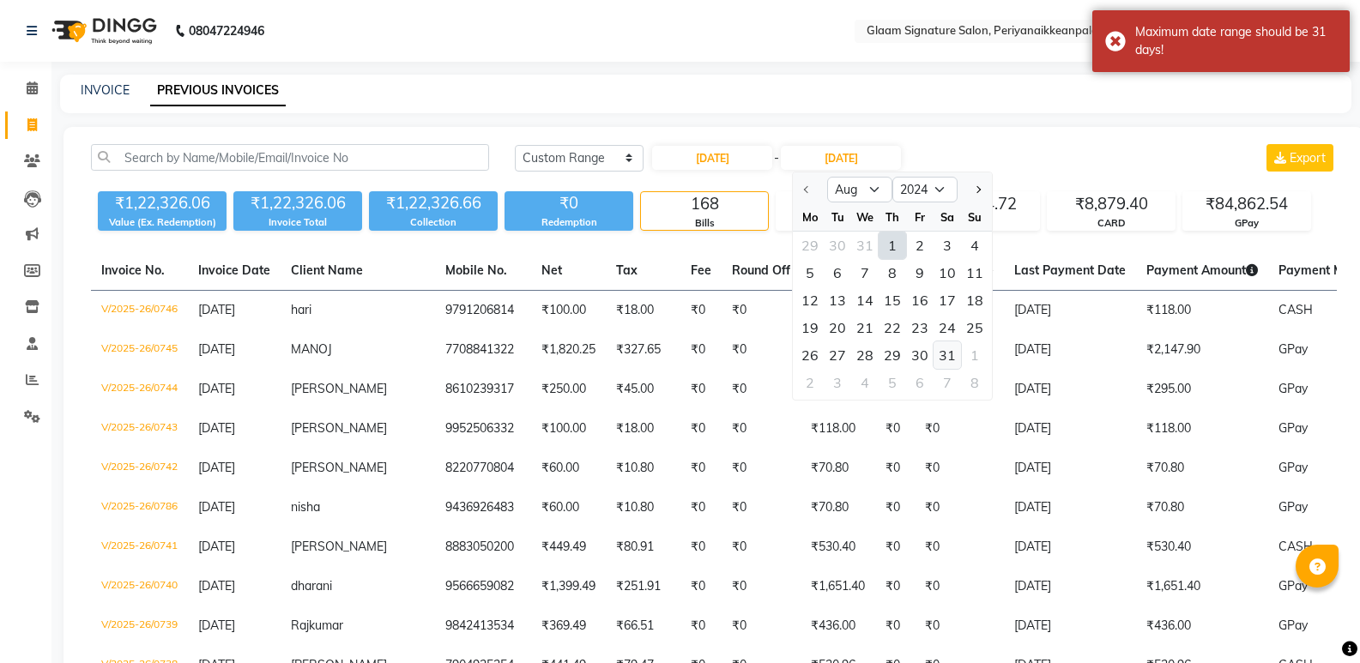
click at [946, 355] on div "31" at bounding box center [946, 354] width 27 height 27
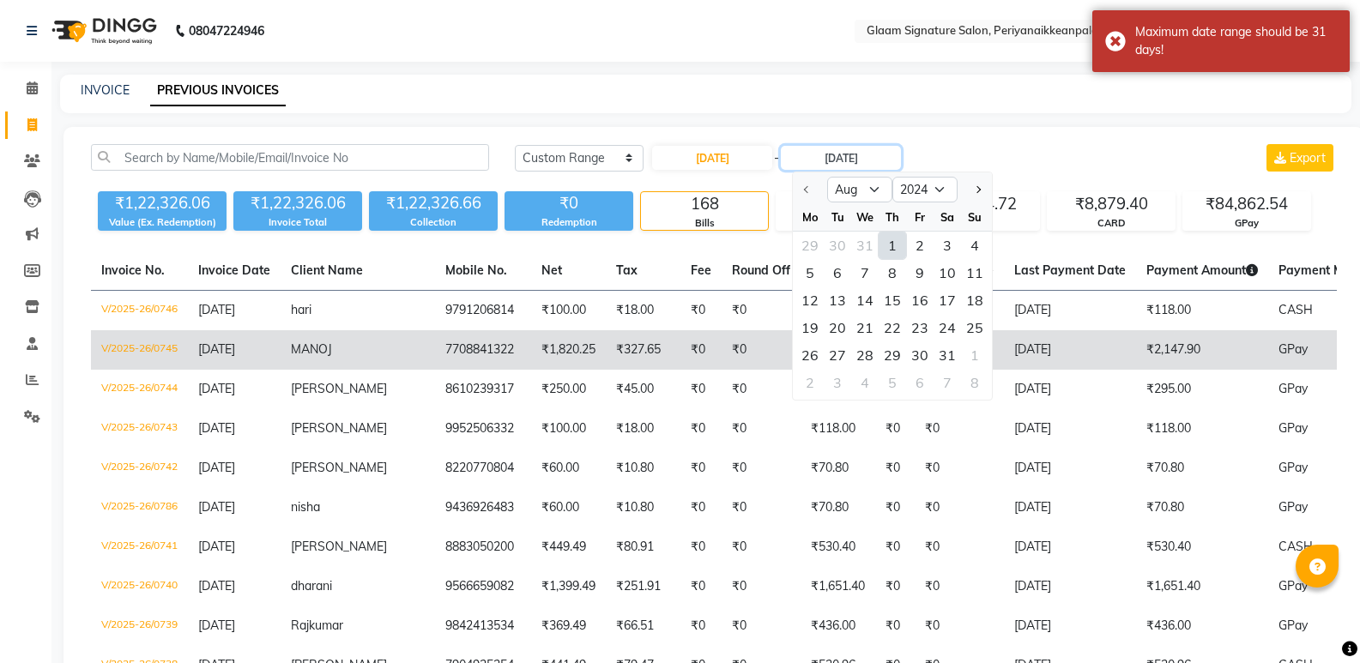
type input "[DATE]"
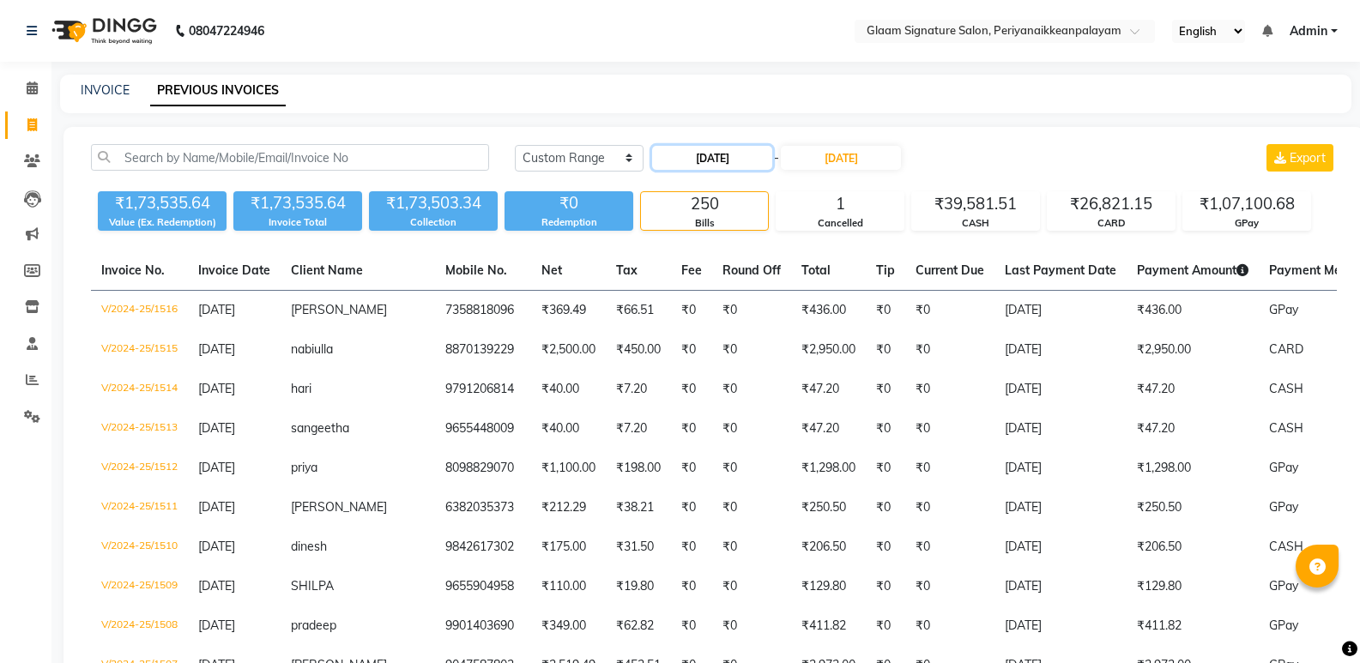
click at [731, 160] on input "[DATE]" at bounding box center [712, 158] width 120 height 24
select select "8"
select select "2024"
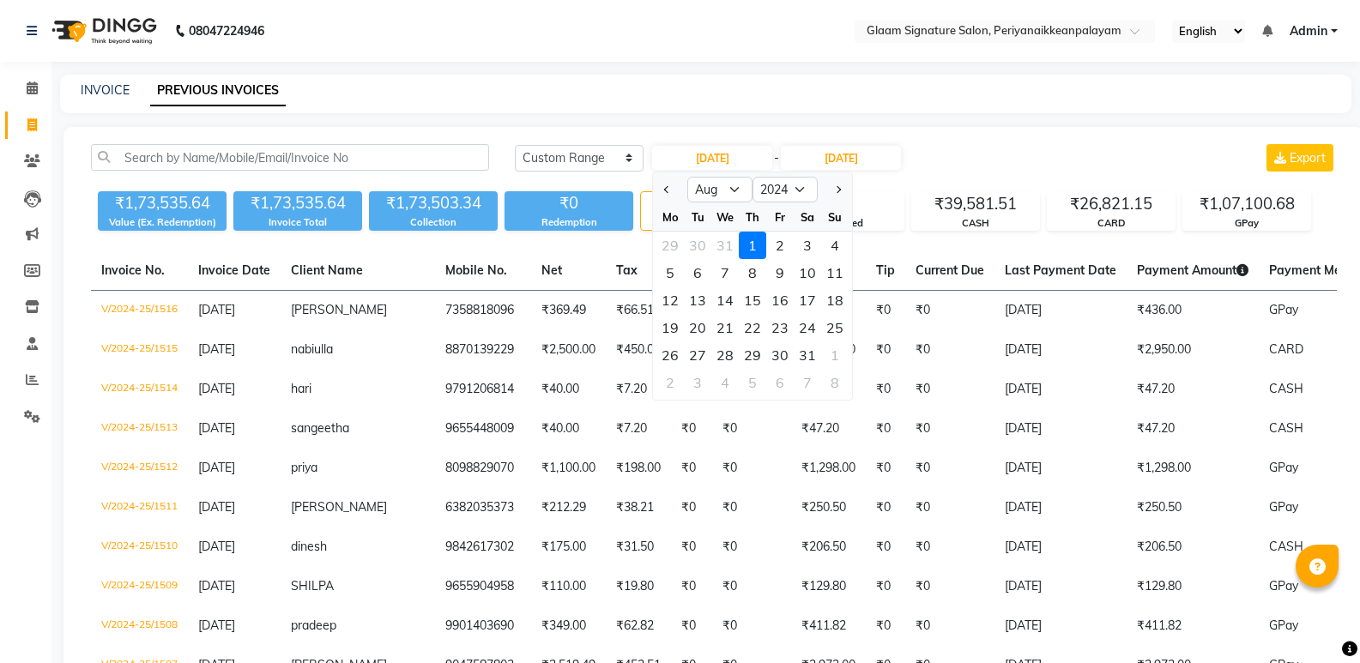
click at [748, 242] on div "1" at bounding box center [752, 245] width 27 height 27
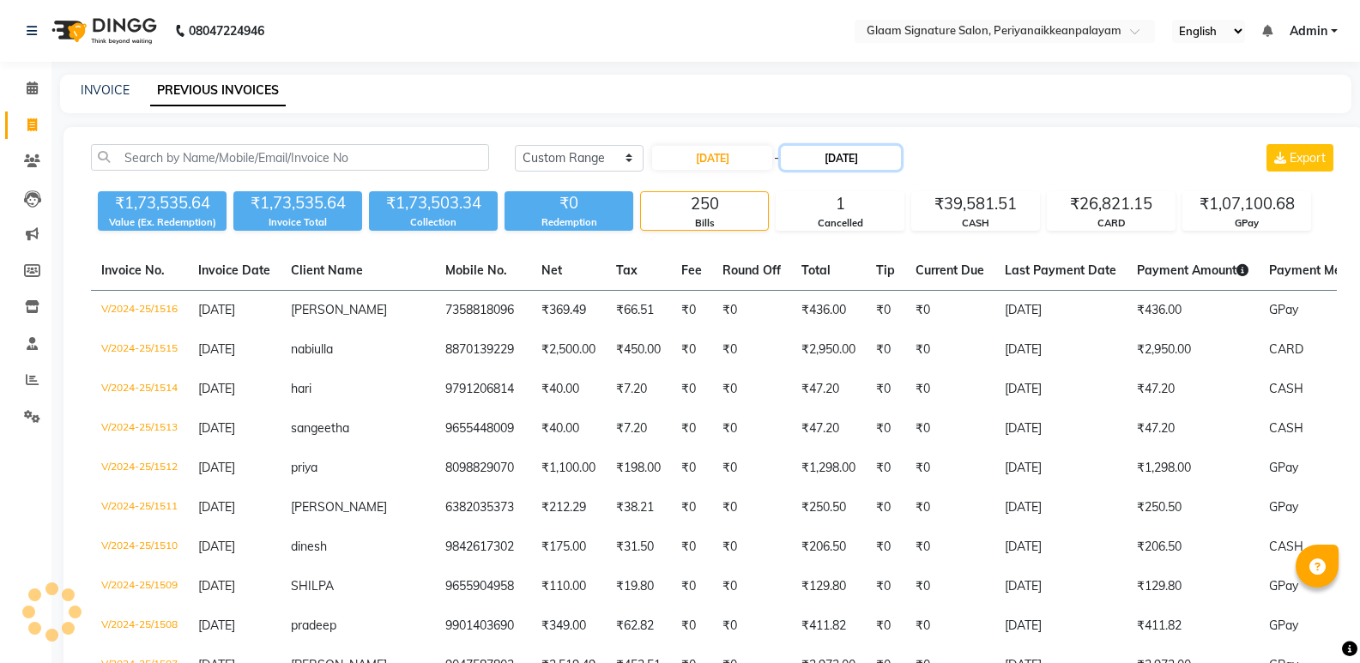
click at [860, 150] on input "[DATE]" at bounding box center [841, 158] width 120 height 24
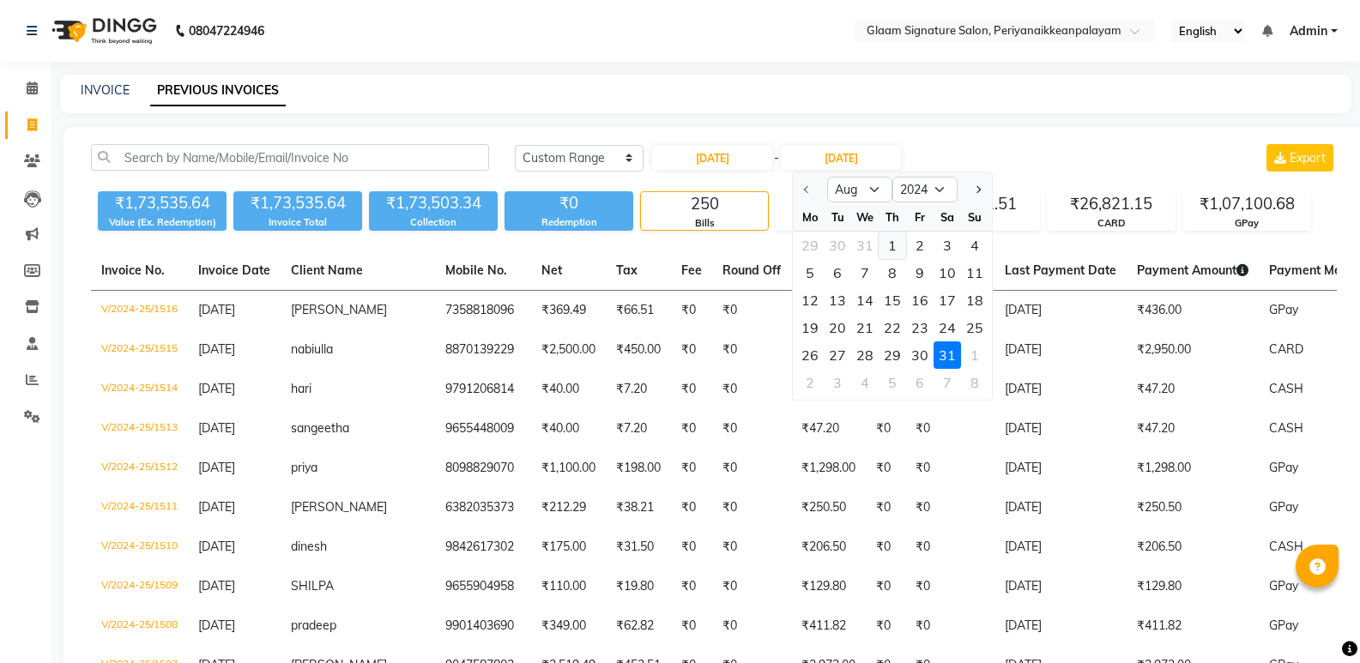
click at [890, 248] on div "1" at bounding box center [892, 245] width 27 height 27
type input "[DATE]"
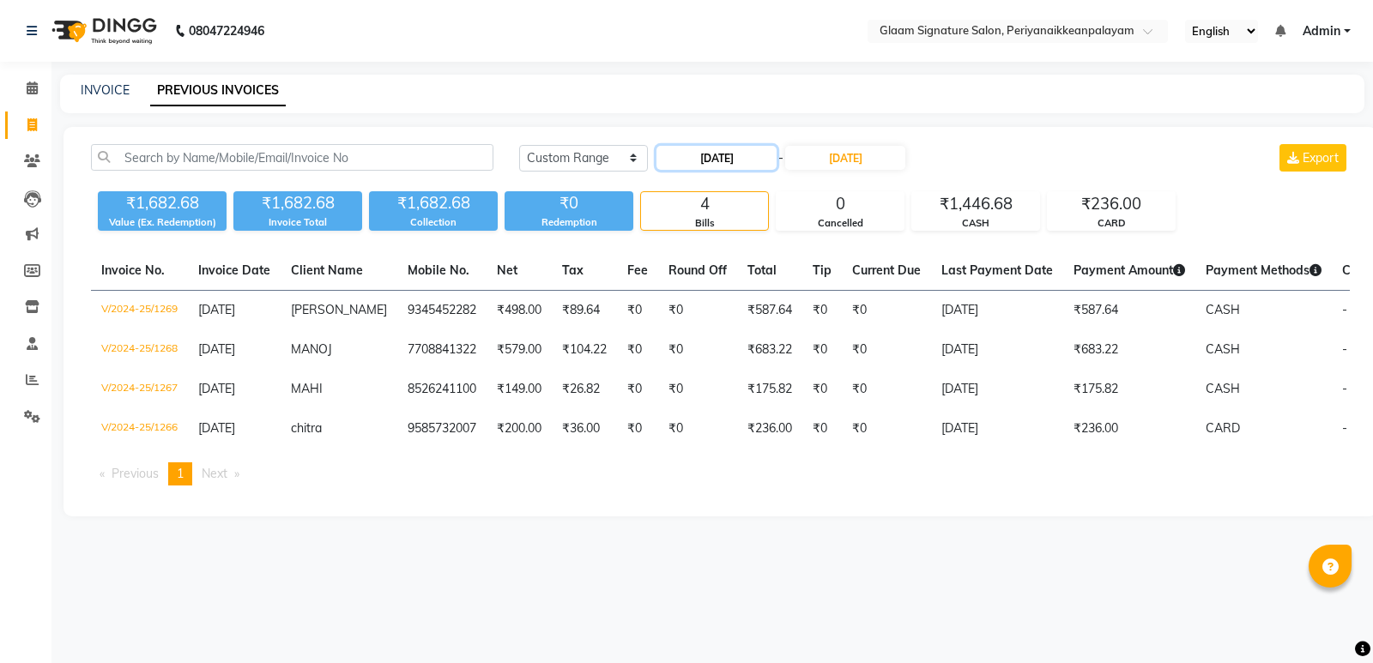
click at [728, 146] on input "[DATE]" at bounding box center [716, 158] width 120 height 24
select select "8"
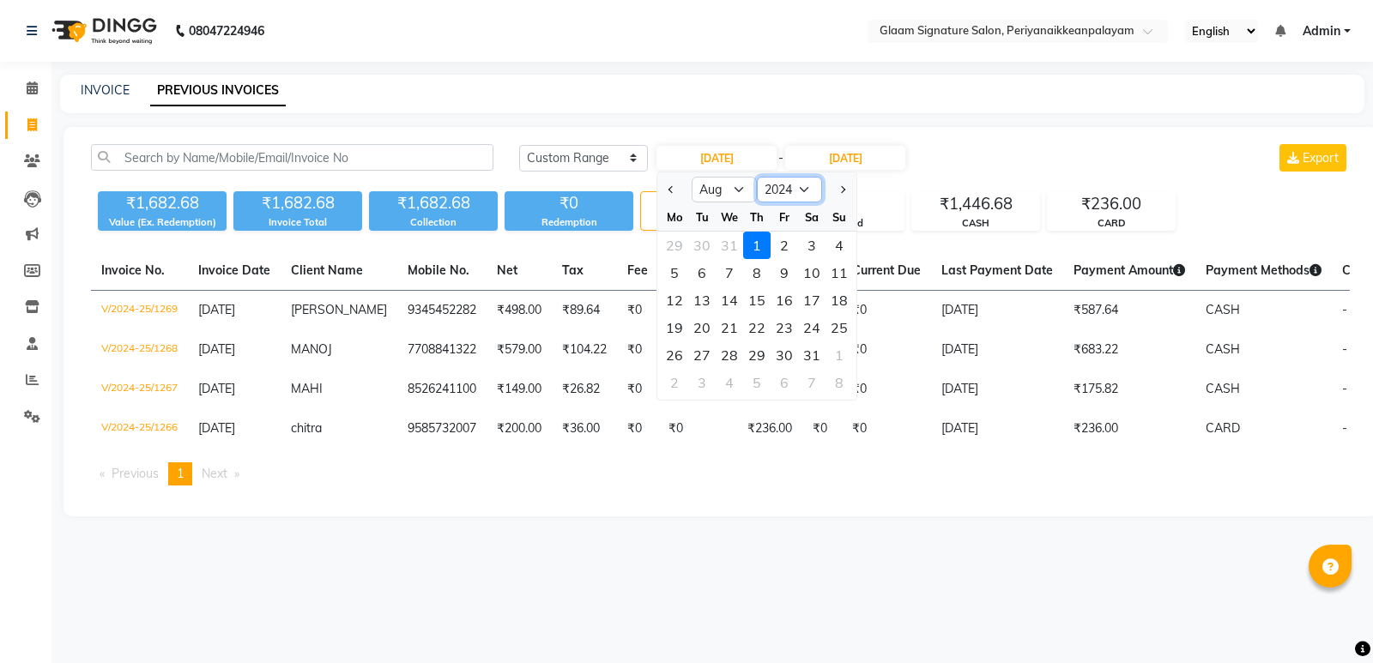
drag, startPoint x: 804, startPoint y: 188, endPoint x: 800, endPoint y: 198, distance: 11.2
click at [801, 186] on select "2014 2015 2016 2017 2018 2019 2020 2021 2022 2023 2024 2025 2026 2027 2028 2029…" at bounding box center [789, 190] width 65 height 26
select select "2025"
click at [757, 177] on select "2014 2015 2016 2017 2018 2019 2020 2021 2022 2023 2024 2025 2026 2027 2028 2029…" at bounding box center [789, 190] width 65 height 26
click at [782, 241] on div "1" at bounding box center [783, 245] width 27 height 27
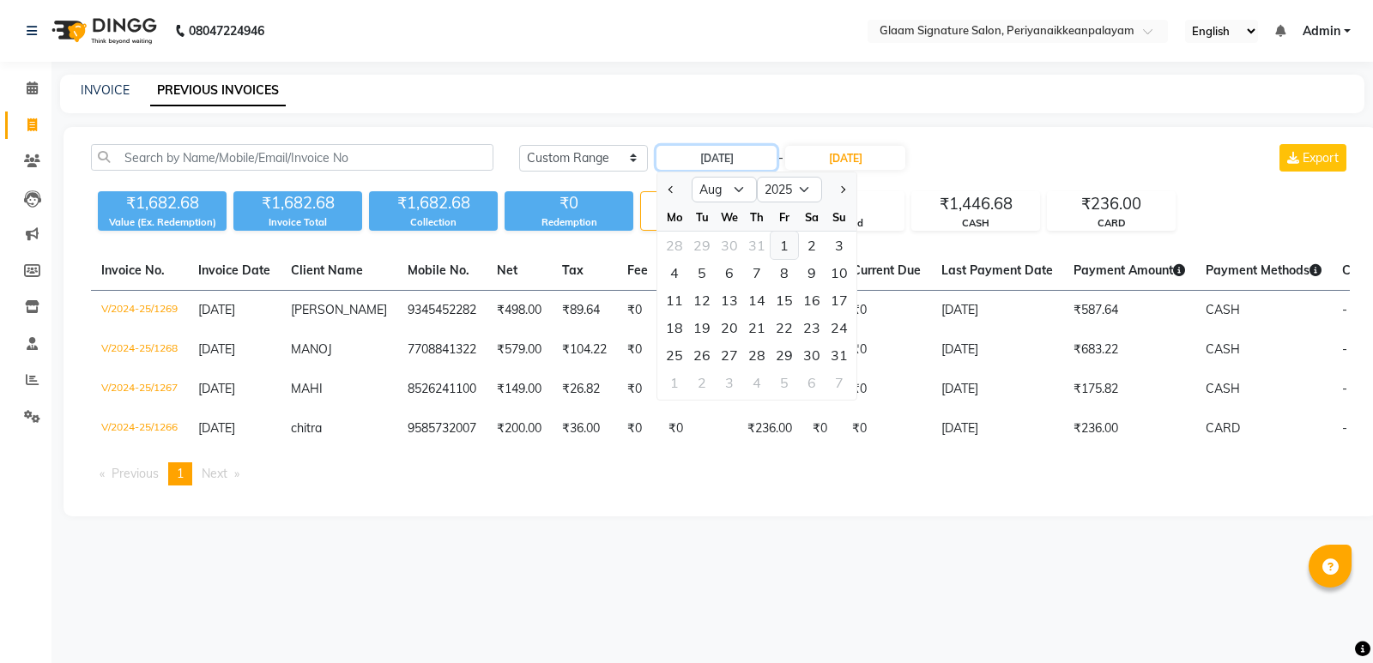
type input "01-08-2025"
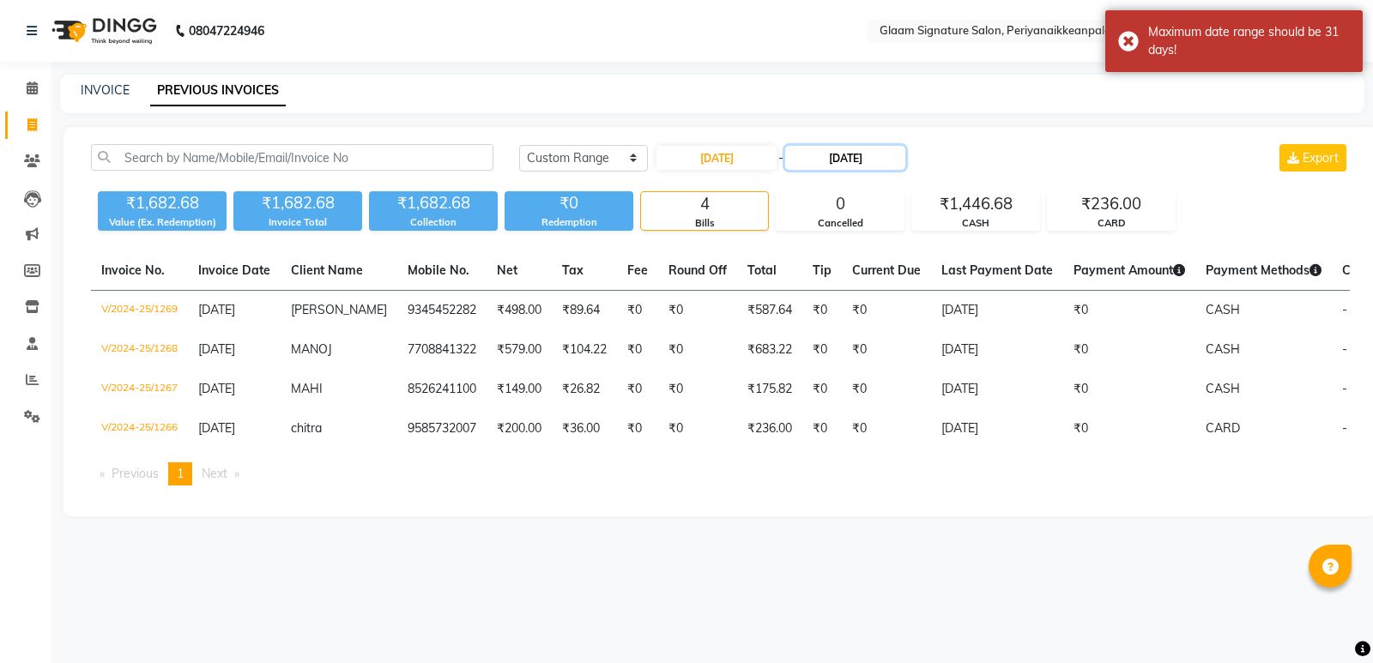
click at [855, 161] on input "[DATE]" at bounding box center [845, 158] width 120 height 24
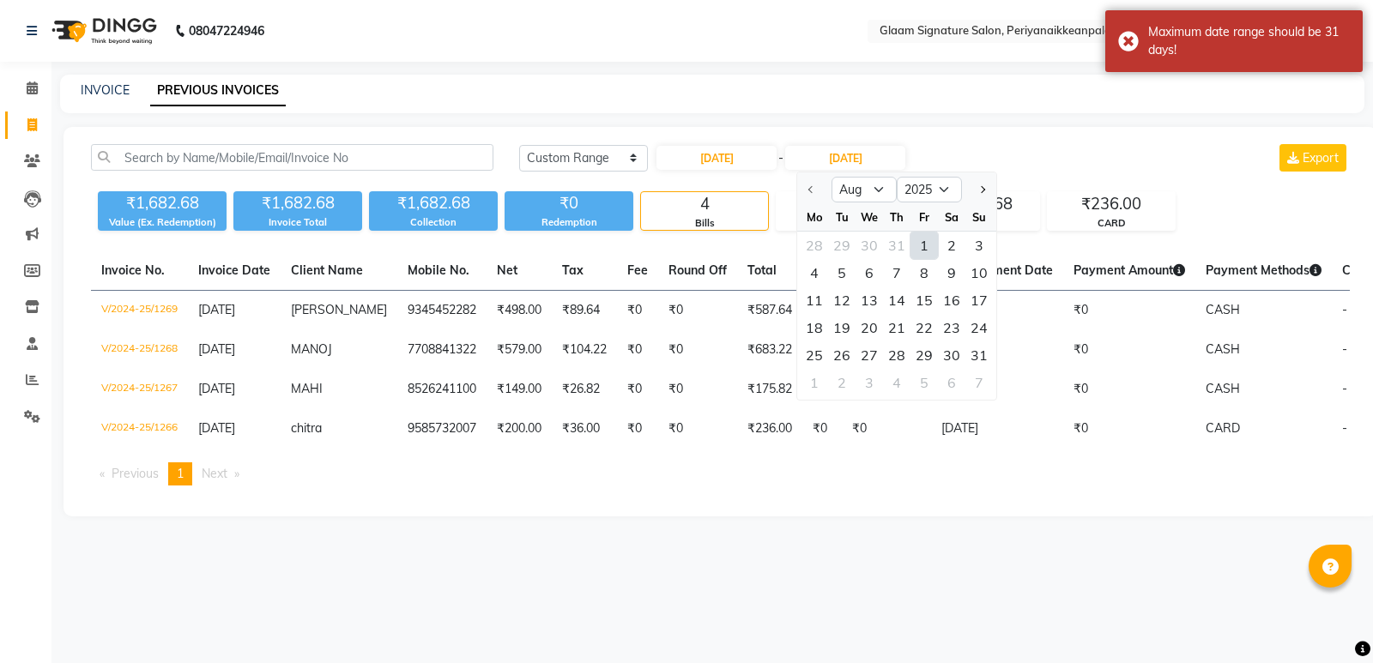
click at [923, 244] on div "1" at bounding box center [923, 245] width 27 height 27
type input "01-08-2025"
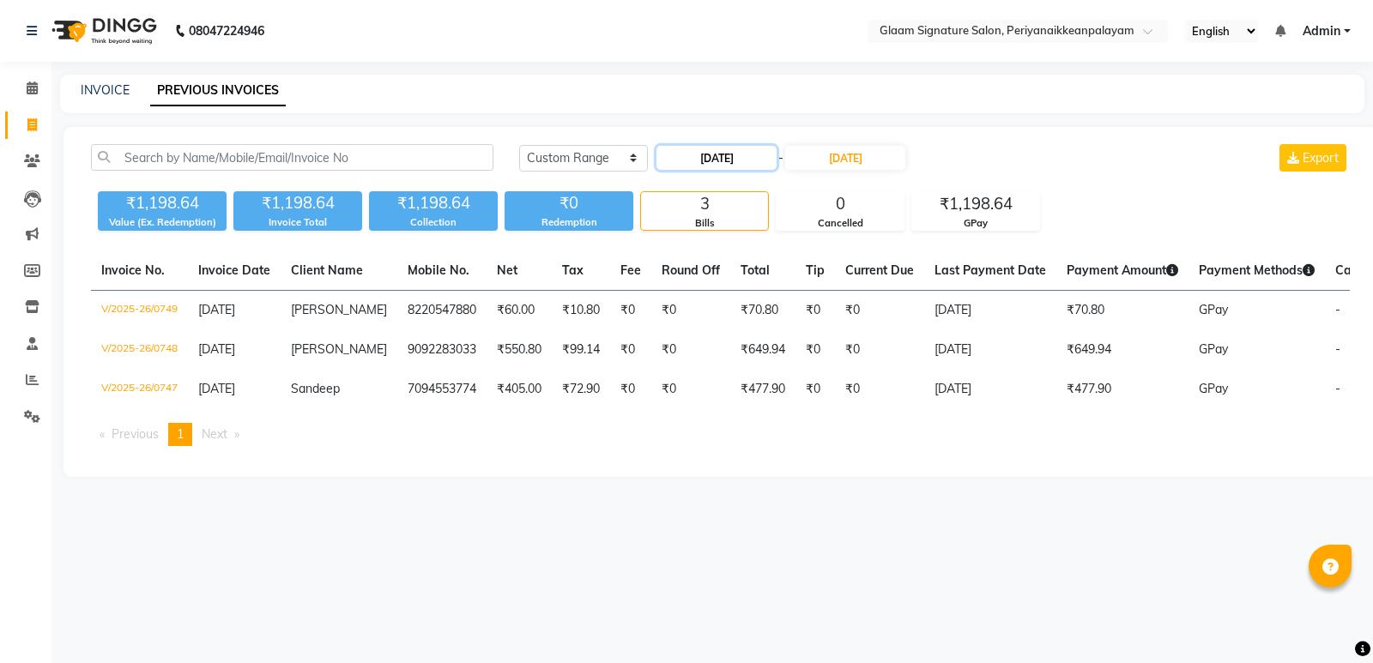
click at [745, 156] on input "01-08-2025" at bounding box center [716, 158] width 120 height 24
select select "8"
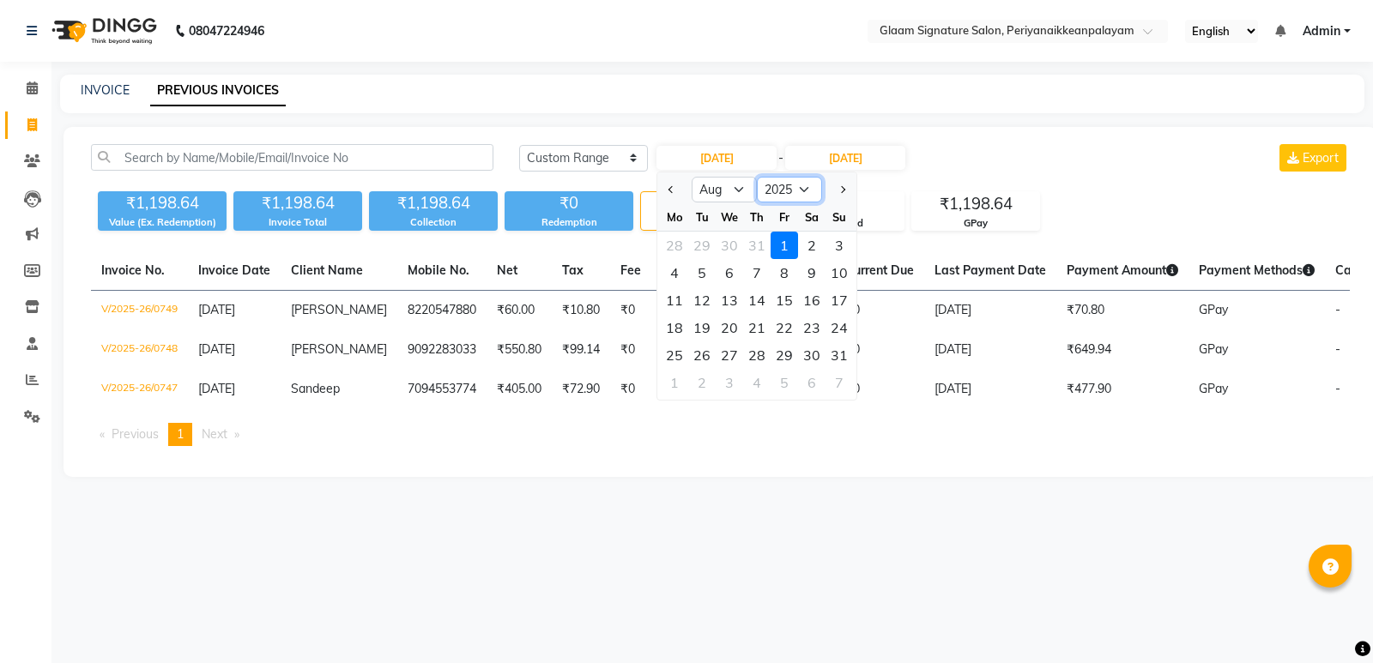
drag, startPoint x: 814, startPoint y: 189, endPoint x: 802, endPoint y: 200, distance: 16.4
click at [814, 189] on select "2015 2016 2017 2018 2019 2020 2021 2022 2023 2024 2025 2026 2027 2028 2029 2030…" at bounding box center [789, 190] width 65 height 26
select select "2024"
click at [757, 177] on select "2015 2016 2017 2018 2019 2020 2021 2022 2023 2024 2025 2026 2027 2028 2029 2030…" at bounding box center [789, 190] width 65 height 26
click at [736, 192] on select "Jan Feb Mar Apr May Jun [DATE] Aug Sep Oct Nov Dec" at bounding box center [724, 190] width 65 height 26
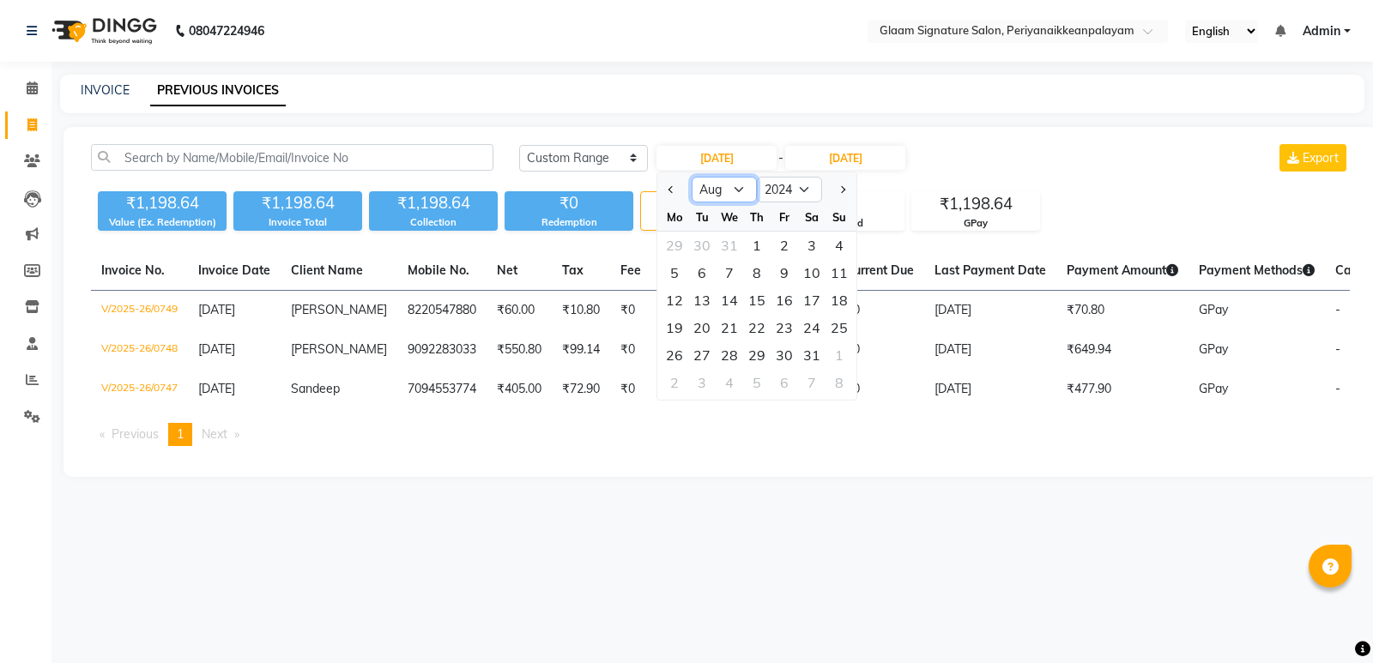
select select "9"
click at [692, 177] on select "Jan Feb Mar Apr May Jun [DATE] Aug Sep Oct Nov Dec" at bounding box center [724, 190] width 65 height 26
click at [843, 238] on div "1" at bounding box center [838, 245] width 27 height 27
type input "[DATE]"
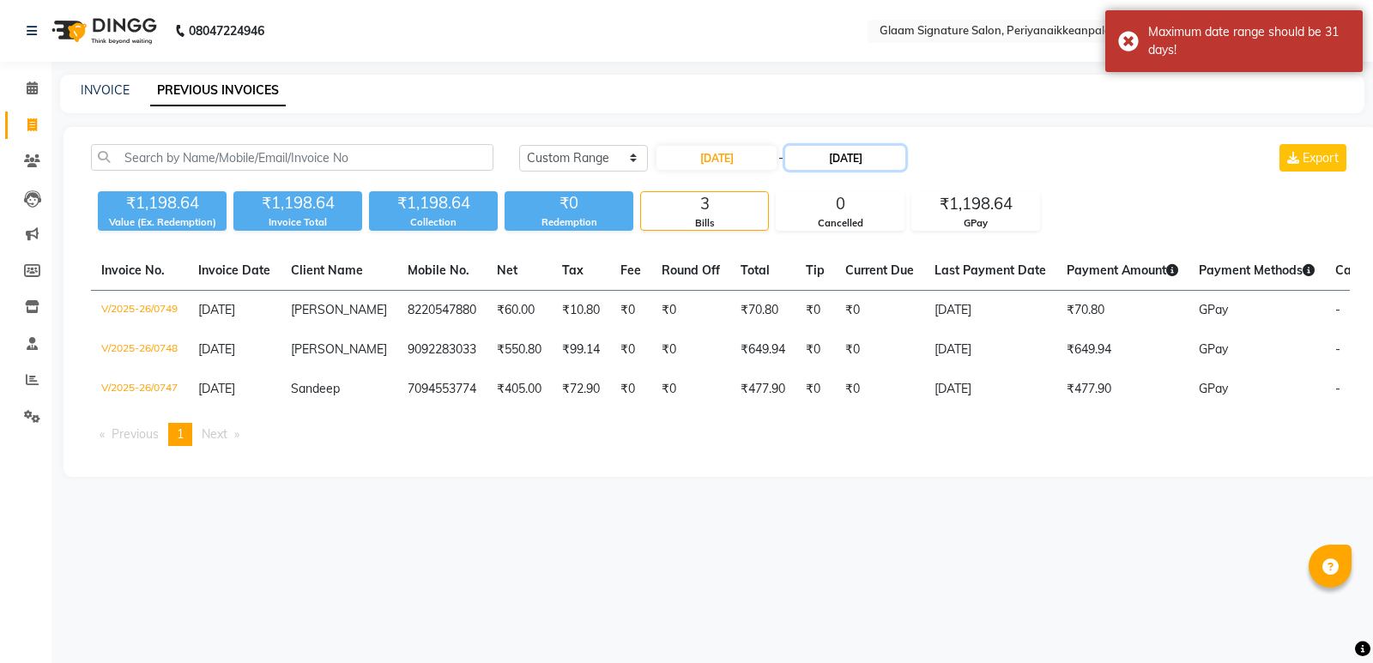
click at [861, 157] on input "01-08-2025" at bounding box center [845, 158] width 120 height 24
select select "8"
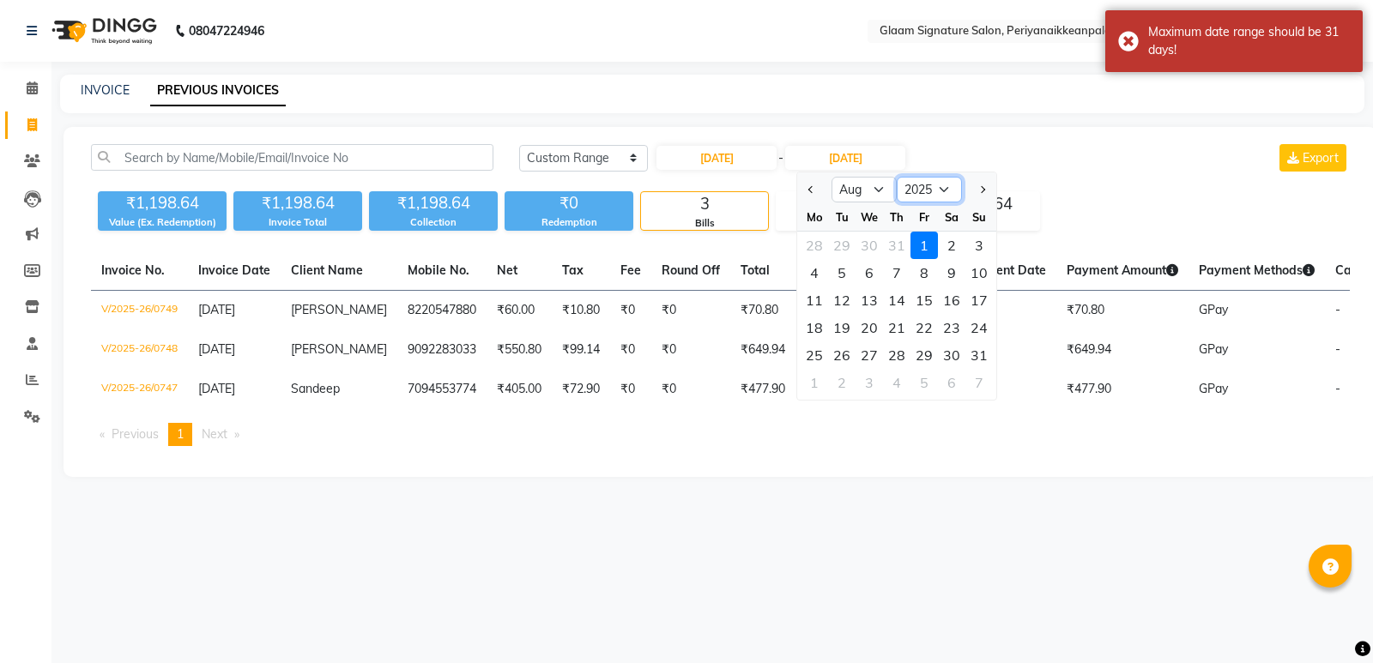
click at [937, 197] on select "2024 2025 2026 2027 2028 2029 2030 2031 2032 2033 2034 2035" at bounding box center [929, 190] width 65 height 26
select select "2024"
click at [897, 177] on select "2024 2025 2026 2027 2028 2029 2030 2031 2032 2033 2034 2035" at bounding box center [929, 190] width 65 height 26
select select "9"
click at [974, 238] on div "1" at bounding box center [978, 245] width 27 height 27
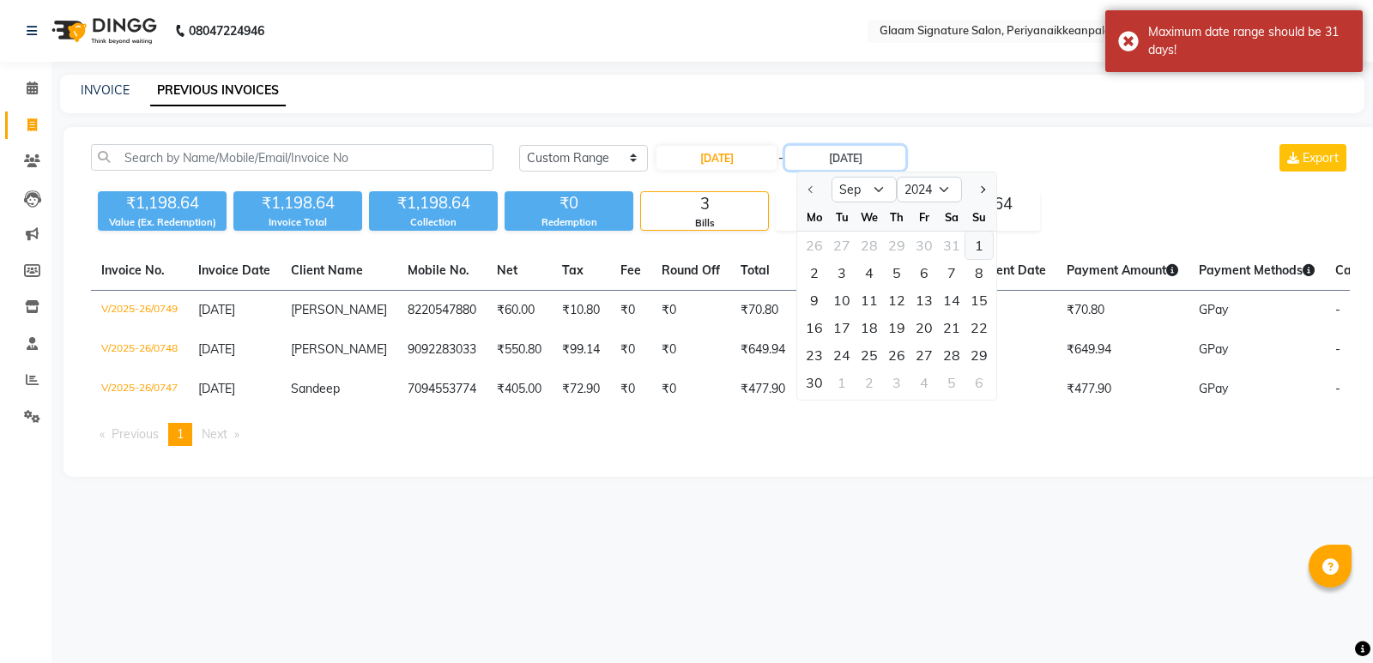
type input "[DATE]"
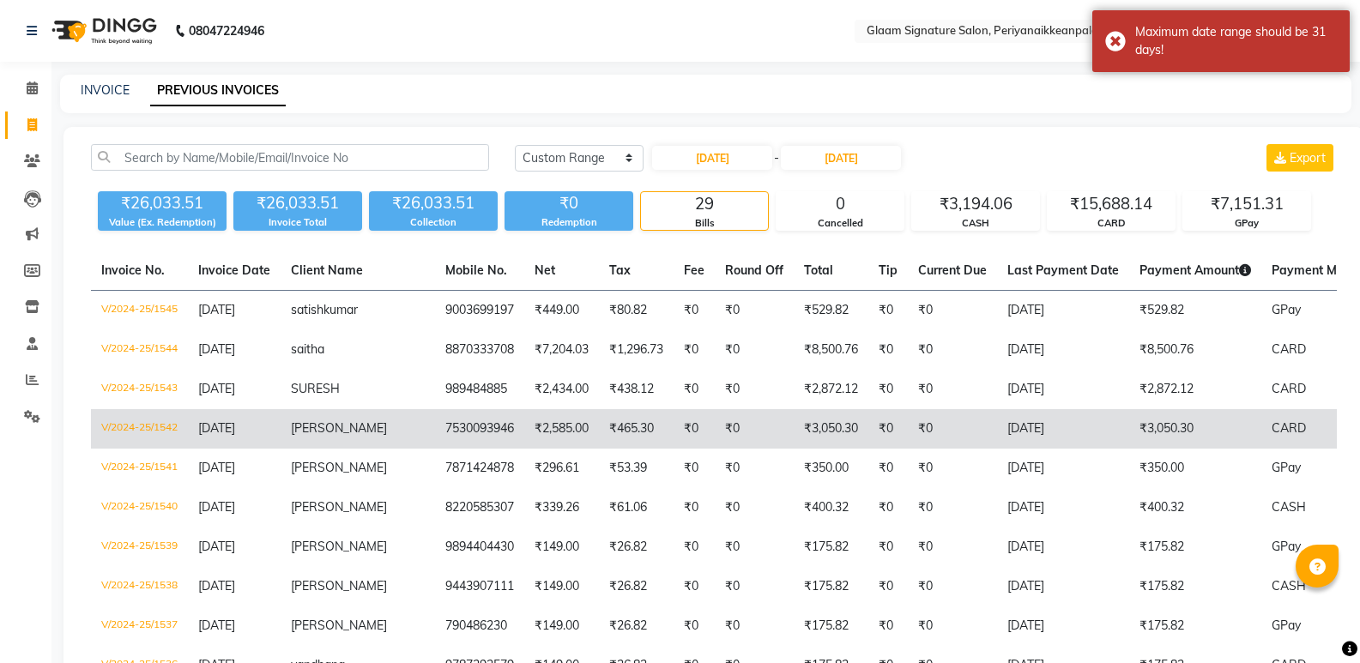
click at [715, 445] on td "₹0" at bounding box center [754, 428] width 79 height 39
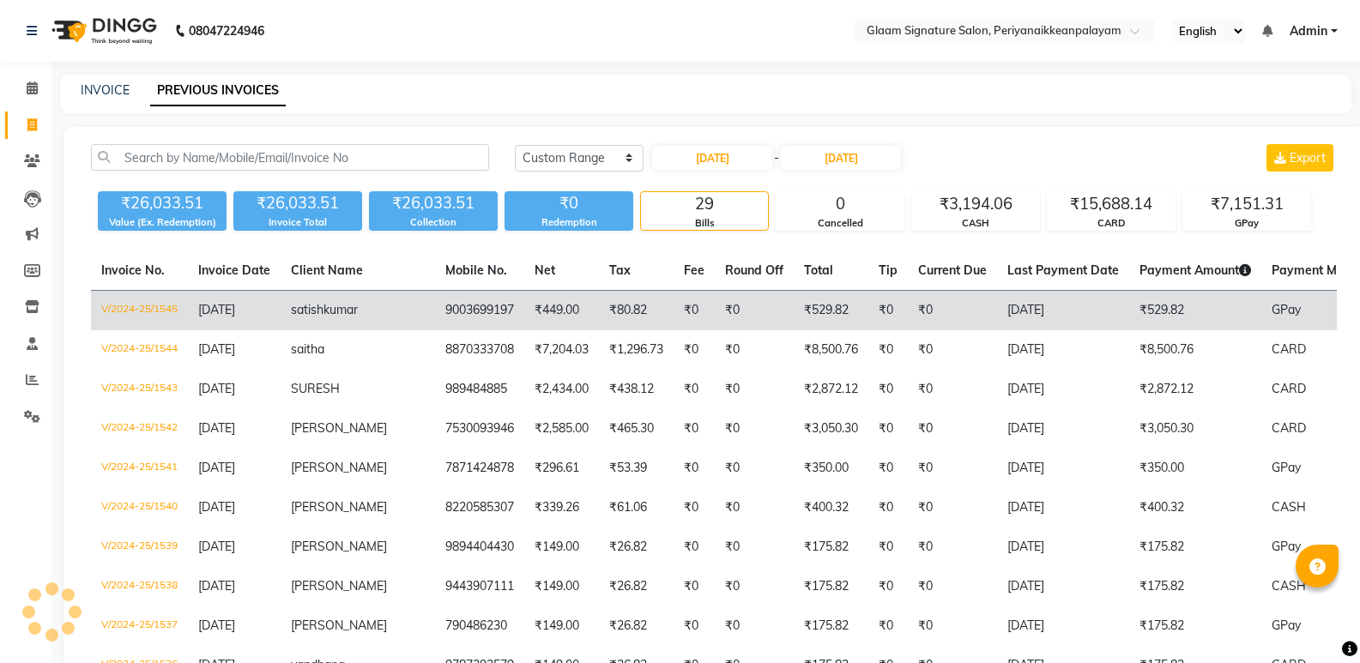
click at [435, 317] on td "9003699197" at bounding box center [479, 311] width 89 height 40
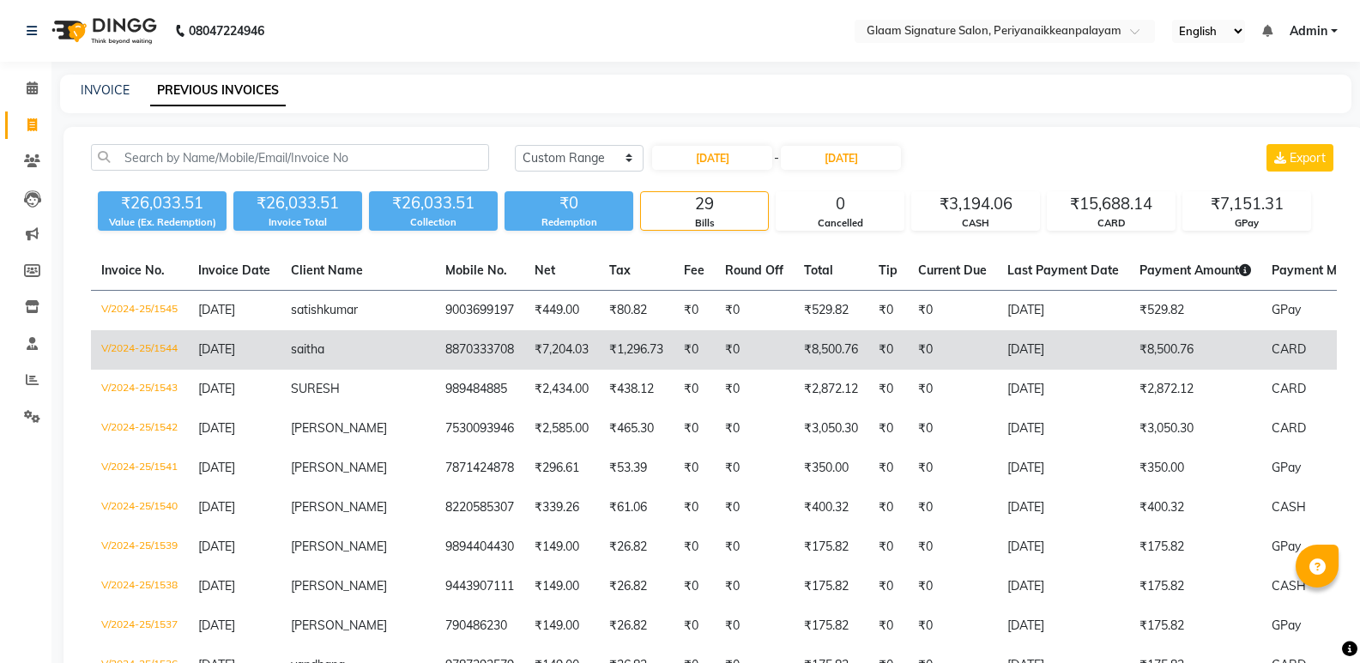
click at [321, 347] on span "saitha" at bounding box center [307, 348] width 33 height 15
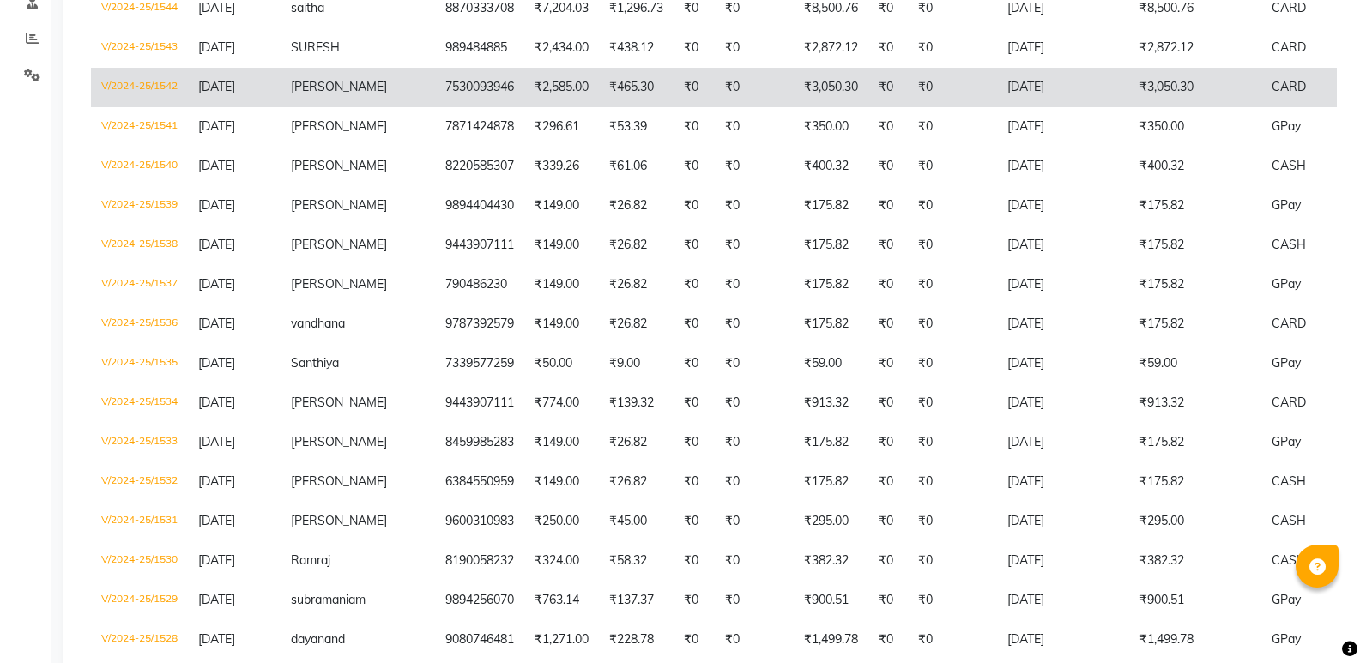
scroll to position [343, 0]
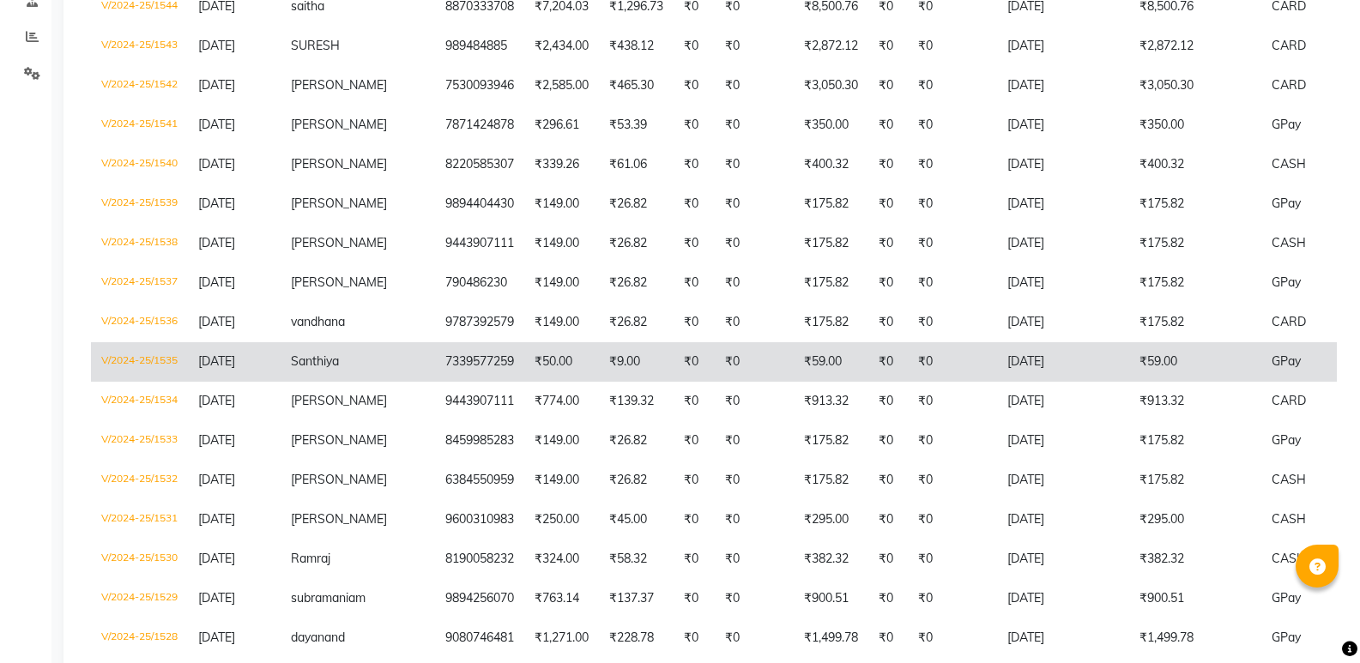
click at [407, 363] on td "Santhiya" at bounding box center [358, 361] width 154 height 39
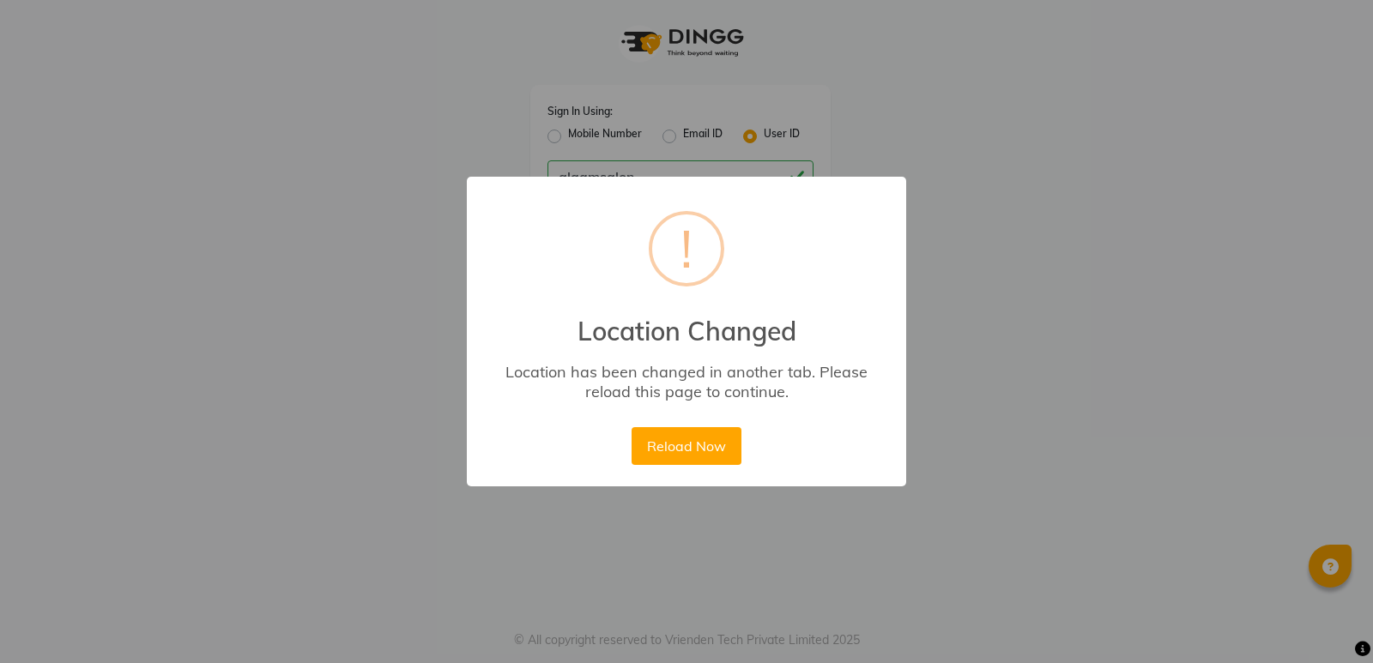
click at [700, 445] on button "Reload Now" at bounding box center [685, 446] width 109 height 38
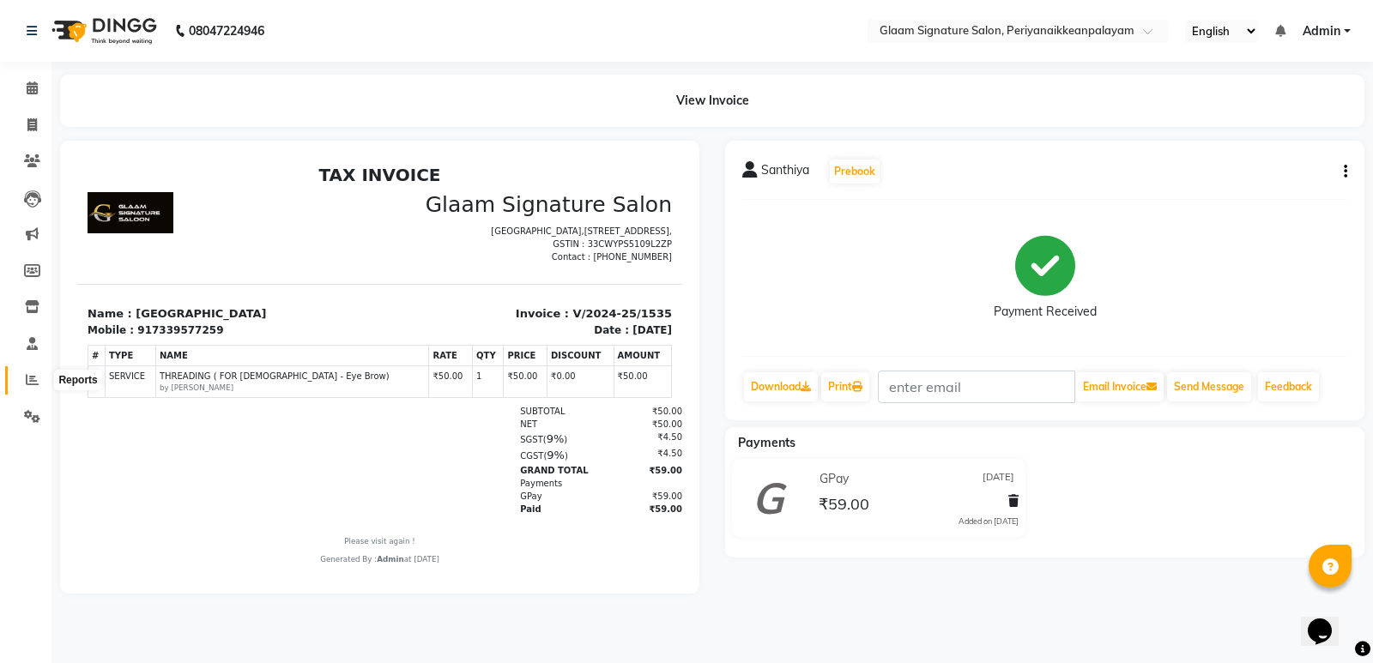
click at [37, 377] on icon at bounding box center [32, 379] width 13 height 13
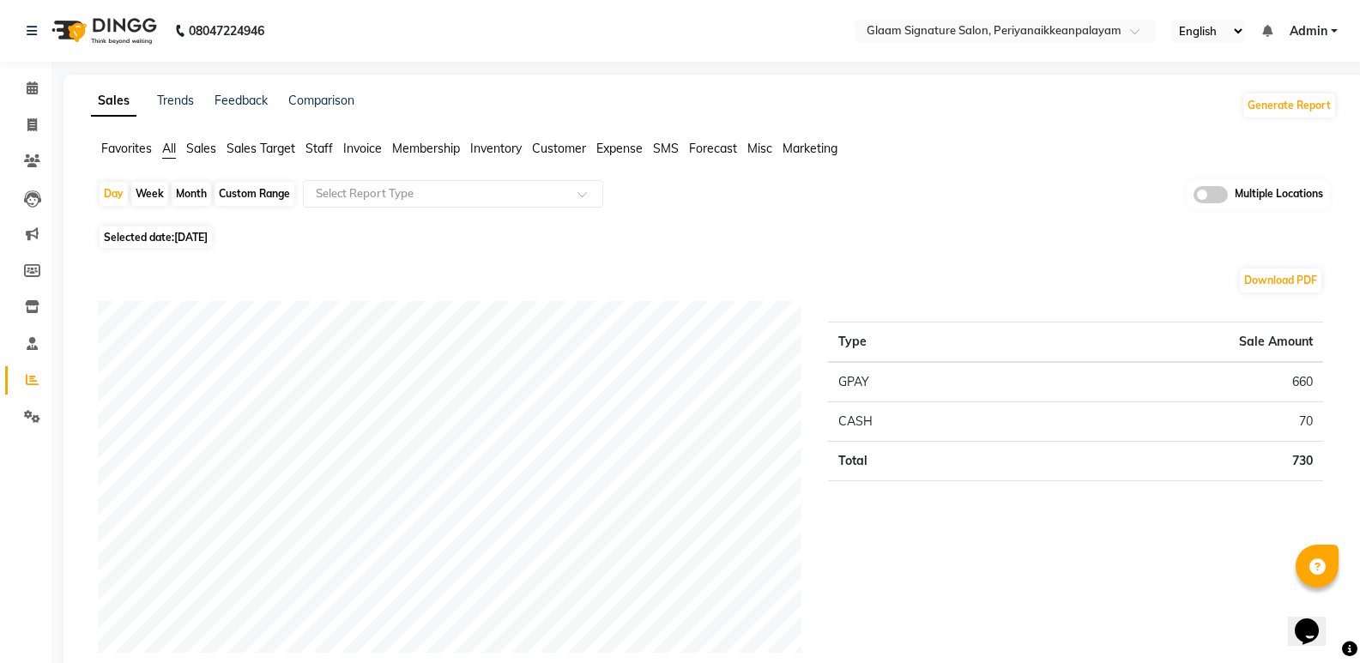
click at [323, 147] on span "Staff" at bounding box center [318, 148] width 27 height 15
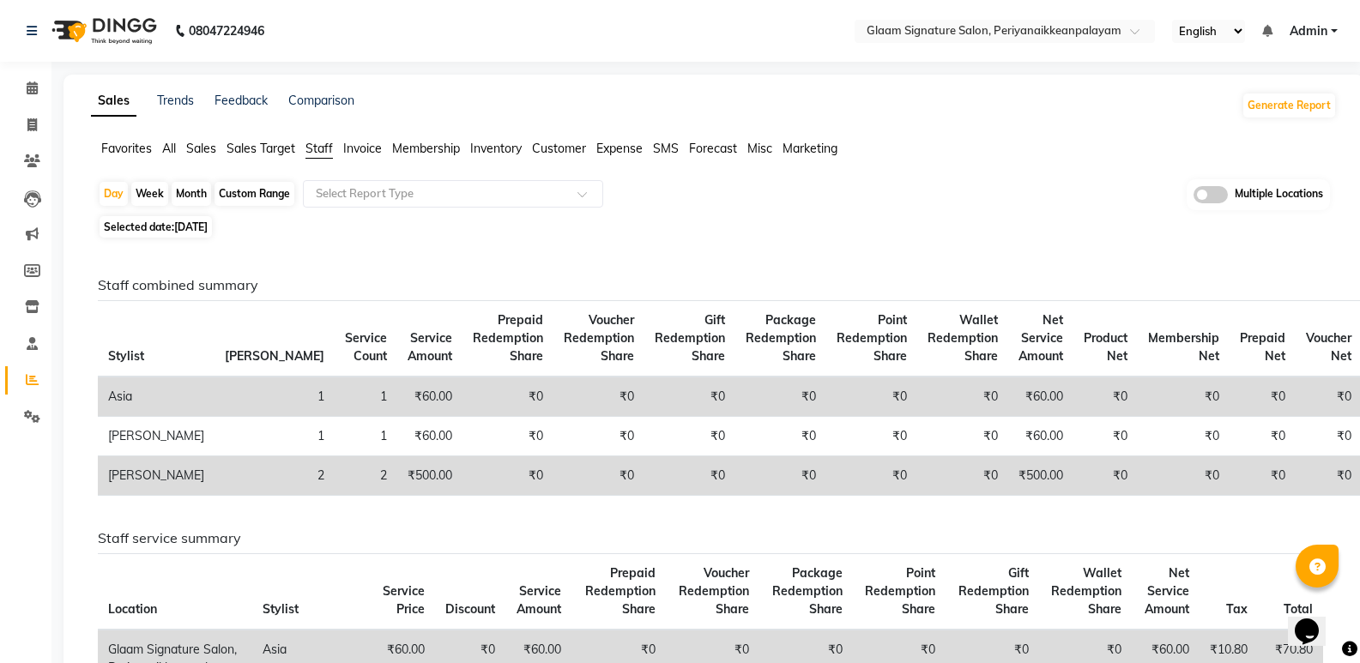
drag, startPoint x: 227, startPoint y: 192, endPoint x: 227, endPoint y: 215, distance: 23.2
click at [228, 192] on div "Custom Range" at bounding box center [254, 194] width 80 height 24
select select "9"
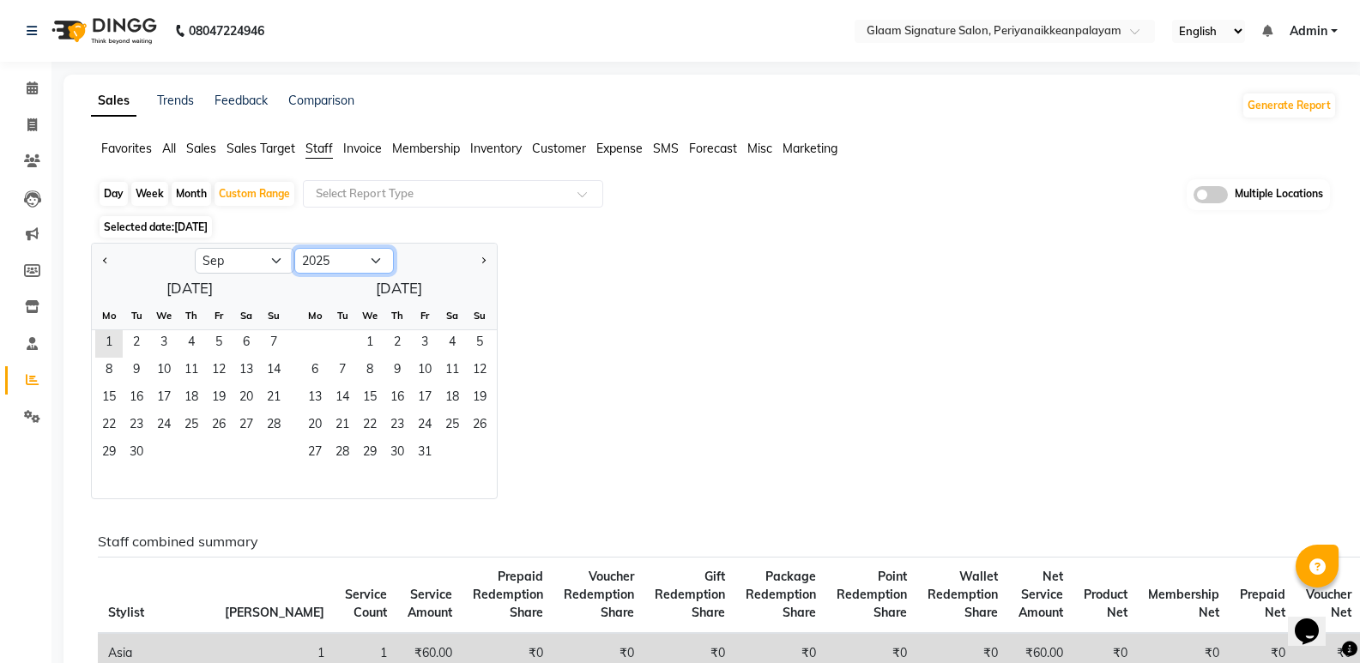
click at [316, 259] on select "2015 2016 2017 2018 2019 2020 2021 2022 2023 2024 2025 2026 2027 2028 2029 2030…" at bounding box center [344, 261] width 100 height 26
select select "2024"
click at [294, 248] on select "2015 2016 2017 2018 2019 2020 2021 2022 2023 2024 2025 2026 2027 2028 2029 2030…" at bounding box center [344, 261] width 100 height 26
click at [266, 336] on span "1" at bounding box center [273, 343] width 27 height 27
click at [277, 342] on span "1" at bounding box center [273, 343] width 27 height 27
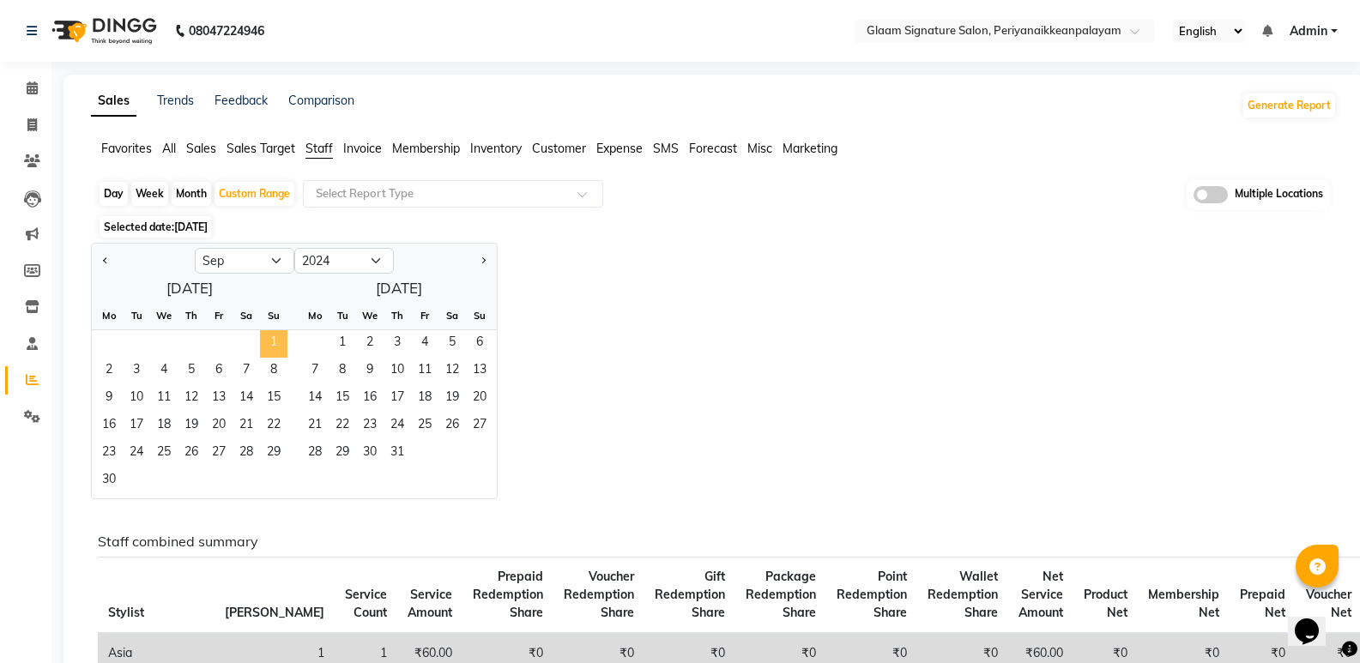
click at [271, 347] on span "1" at bounding box center [273, 343] width 27 height 27
click at [645, 287] on div "Jan Feb Mar Apr May Jun [DATE] Aug Sep Oct Nov [DATE] 2015 2016 2017 2018 2019 …" at bounding box center [714, 371] width 1246 height 257
click at [107, 486] on span "30" at bounding box center [108, 481] width 27 height 27
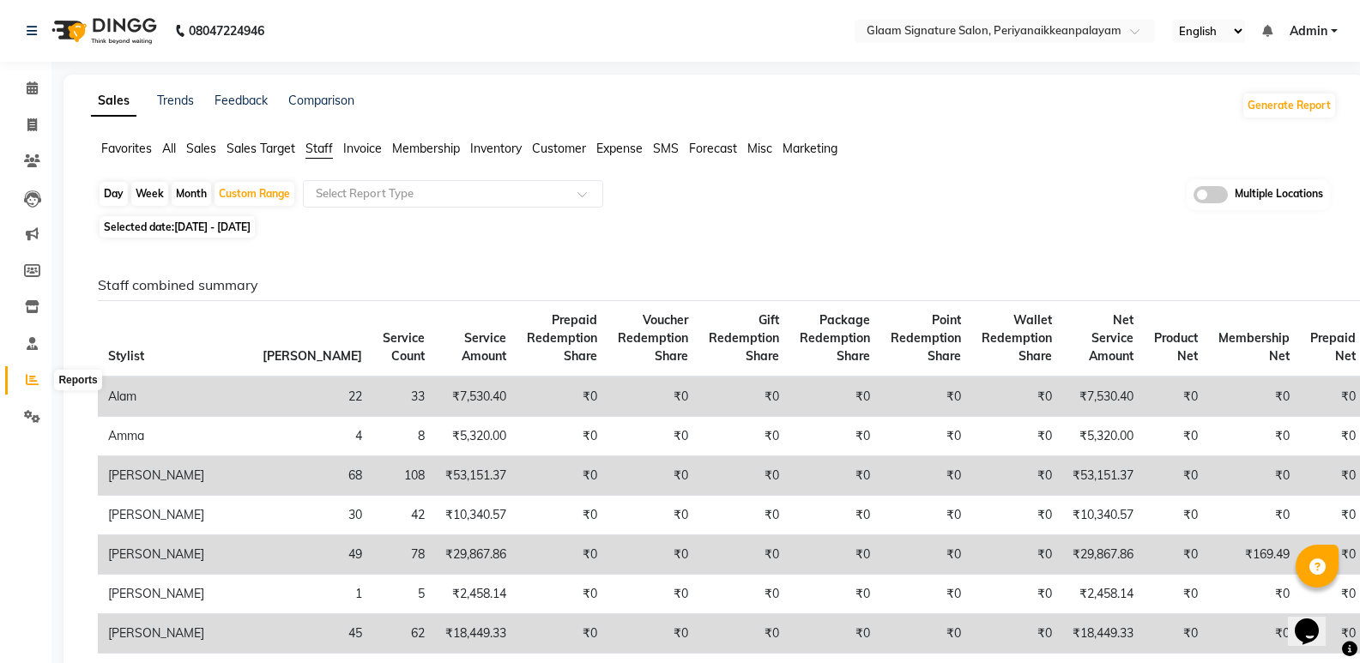
click at [33, 380] on icon at bounding box center [32, 379] width 13 height 13
click at [33, 124] on icon at bounding box center [31, 124] width 9 height 13
select select "4039"
select select "service"
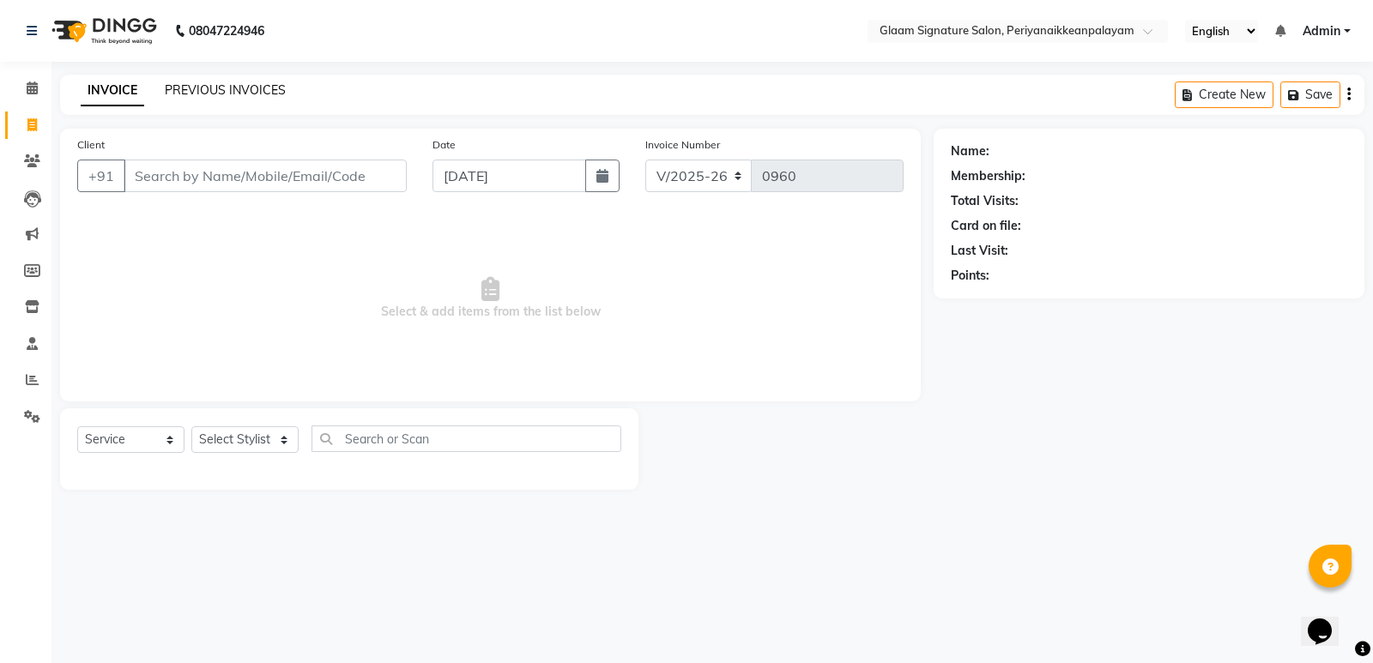
click at [263, 97] on link "PREVIOUS INVOICES" at bounding box center [225, 89] width 121 height 15
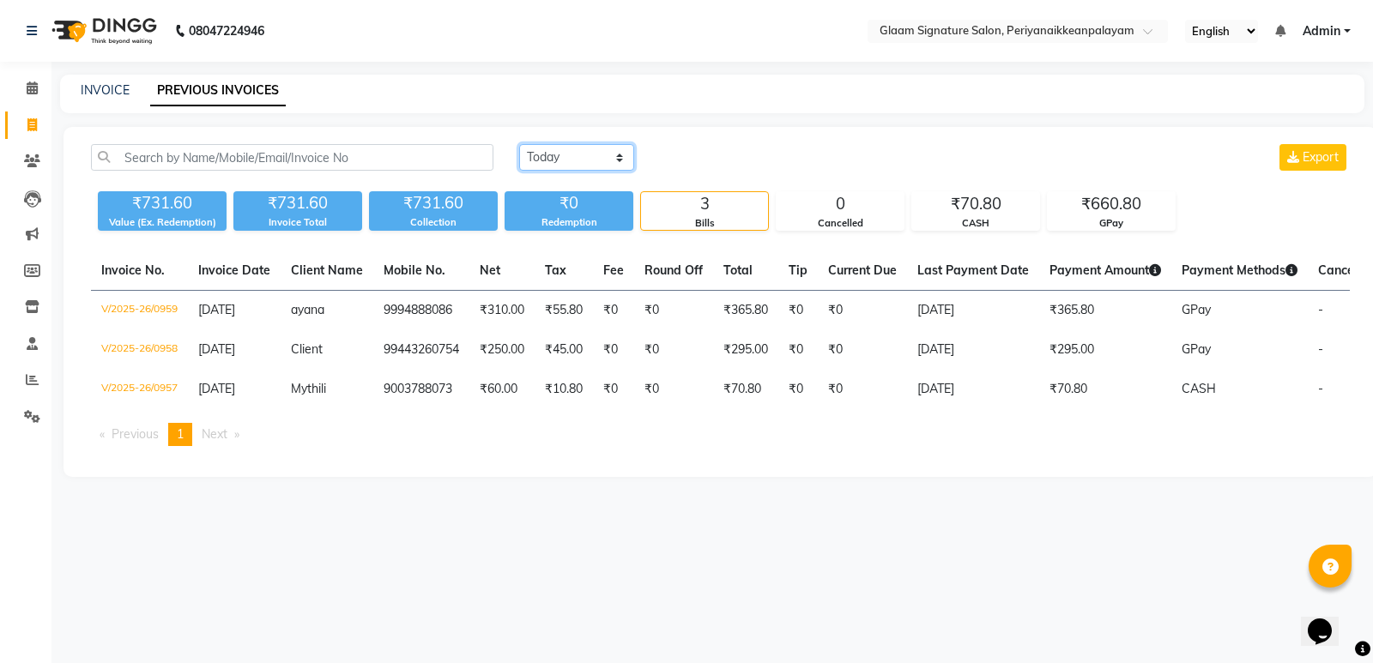
click at [568, 155] on select "[DATE] [DATE] Custom Range" at bounding box center [576, 157] width 115 height 27
select select "range"
click at [519, 144] on select "[DATE] [DATE] Custom Range" at bounding box center [576, 157] width 115 height 27
drag, startPoint x: 741, startPoint y: 160, endPoint x: 737, endPoint y: 171, distance: 11.2
click at [740, 160] on input "[DATE]" at bounding box center [716, 158] width 120 height 24
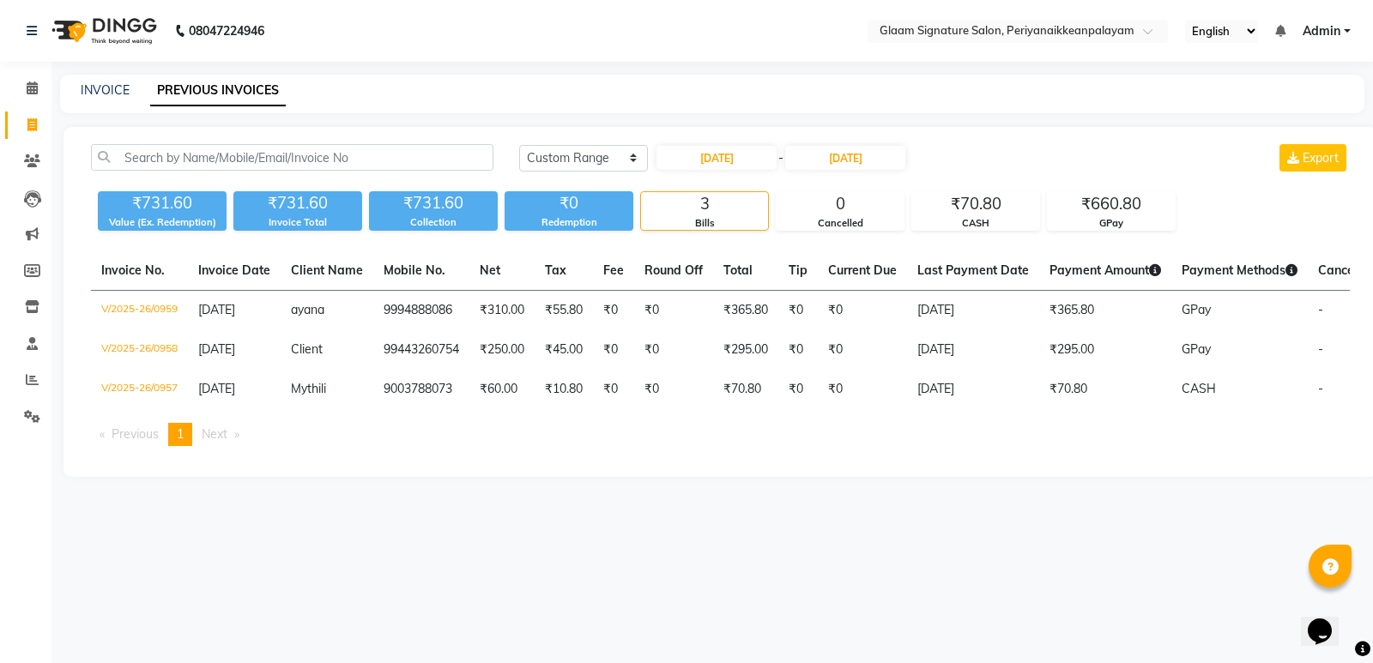
select select "9"
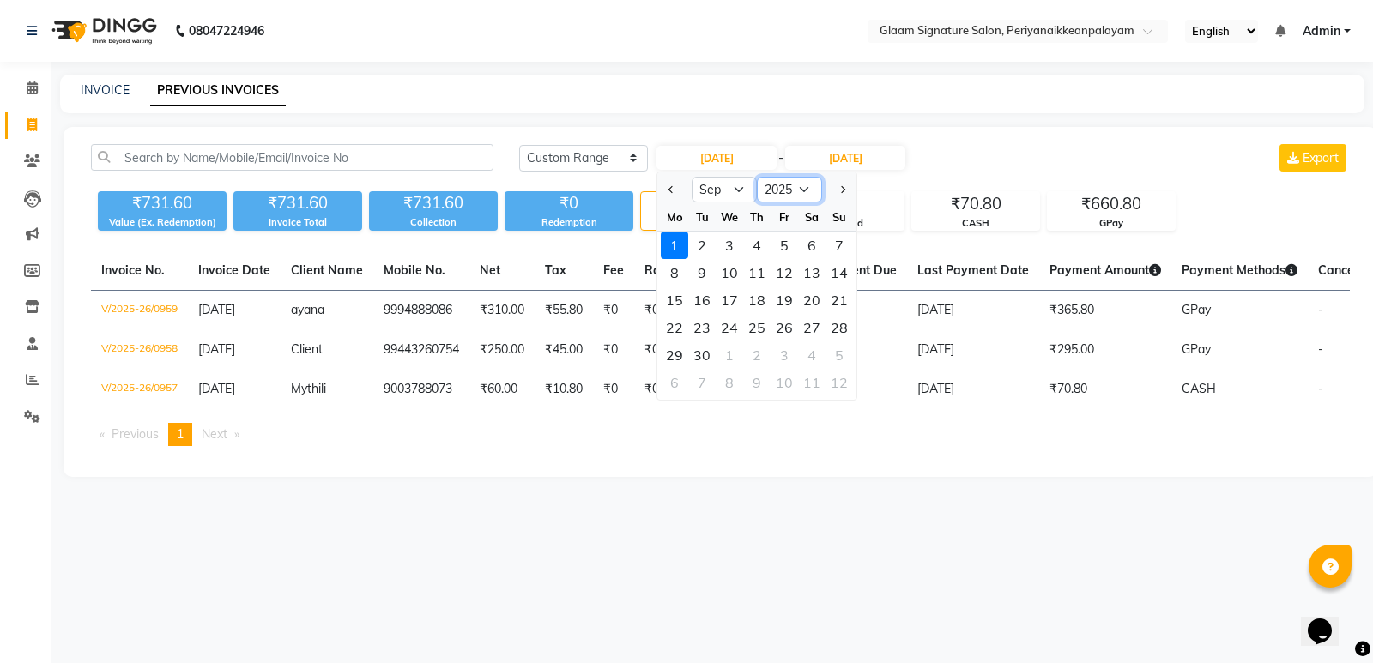
click at [784, 196] on select "2015 2016 2017 2018 2019 2020 2021 2022 2023 2024 2025 2026 2027 2028 2029 2030…" at bounding box center [789, 190] width 65 height 26
select select "2024"
click at [757, 177] on select "2015 2016 2017 2018 2019 2020 2021 2022 2023 2024 2025 2026 2027 2028 2029 2030…" at bounding box center [789, 190] width 65 height 26
click at [832, 246] on div "1" at bounding box center [838, 245] width 27 height 27
type input "[DATE]"
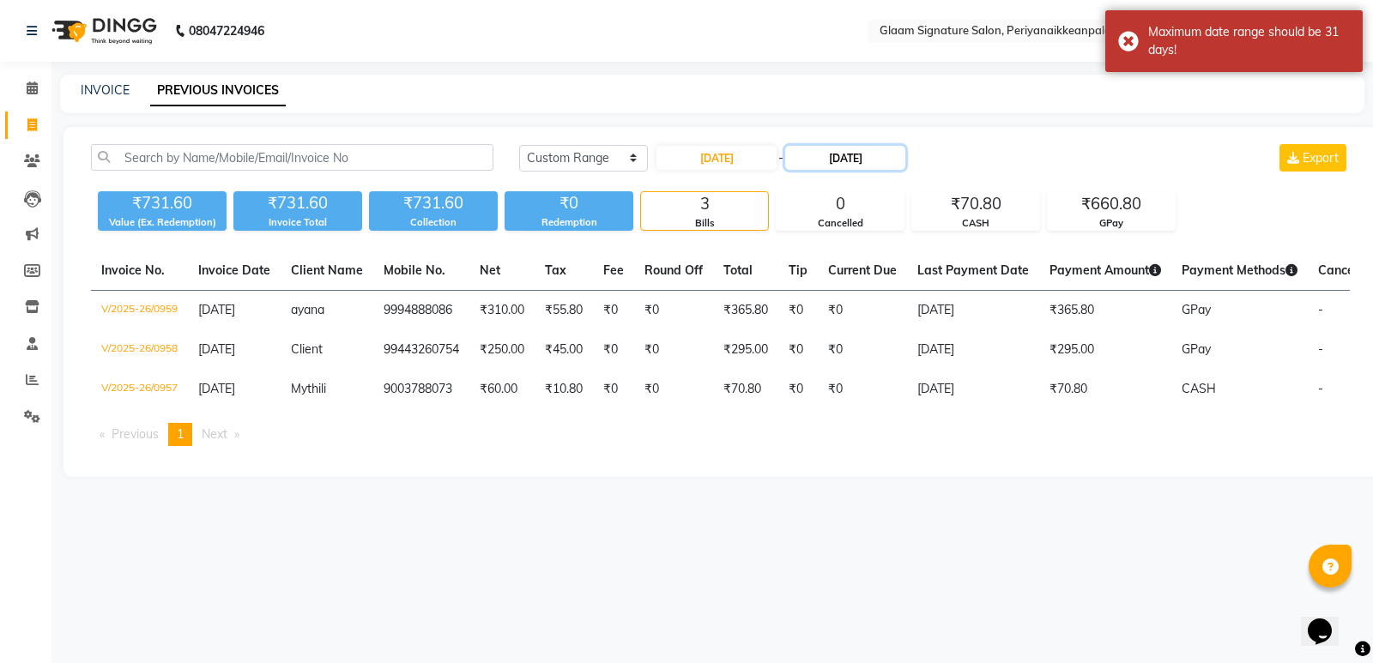
click at [851, 155] on input "[DATE]" at bounding box center [845, 158] width 120 height 24
select select "9"
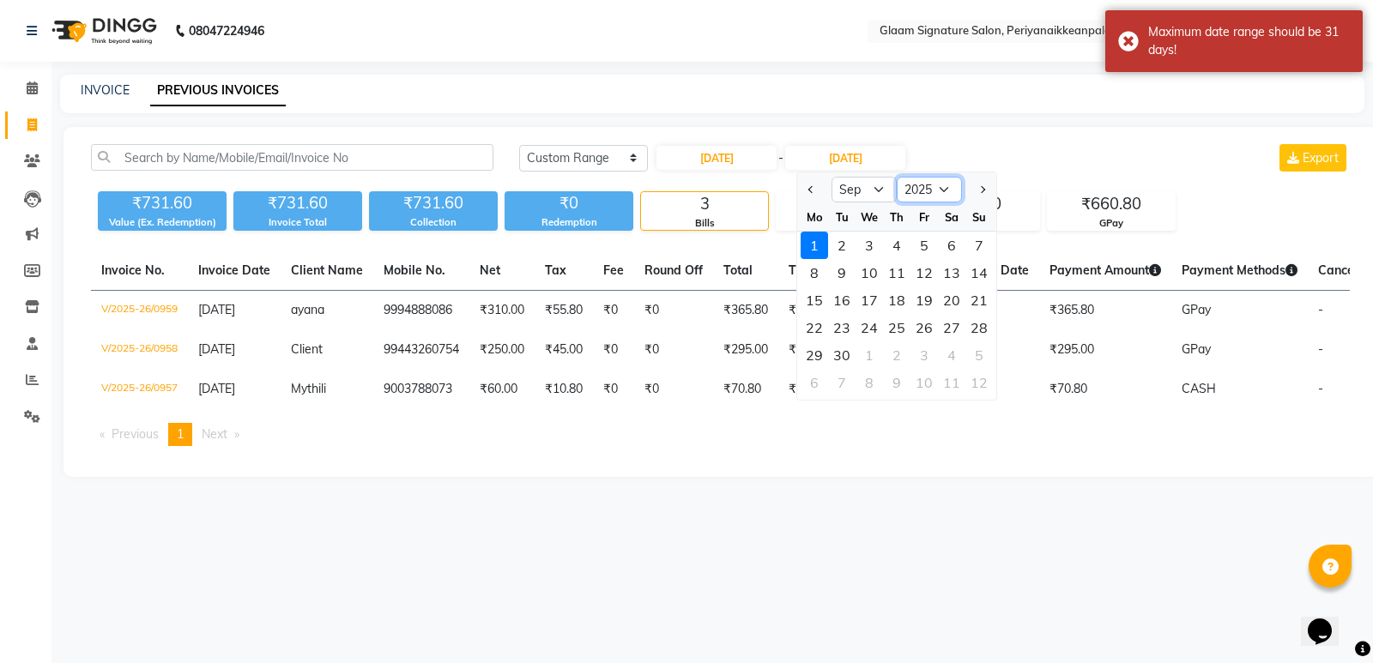
click at [927, 196] on select "2024 2025 2026 2027 2028 2029 2030 2031 2032 2033 2034 2035" at bounding box center [929, 190] width 65 height 26
select select "2024"
click at [897, 177] on select "2024 2025 2026 2027 2028 2029 2030 2031 2032 2033 2034 2035" at bounding box center [929, 190] width 65 height 26
click at [822, 383] on div "30" at bounding box center [813, 382] width 27 height 27
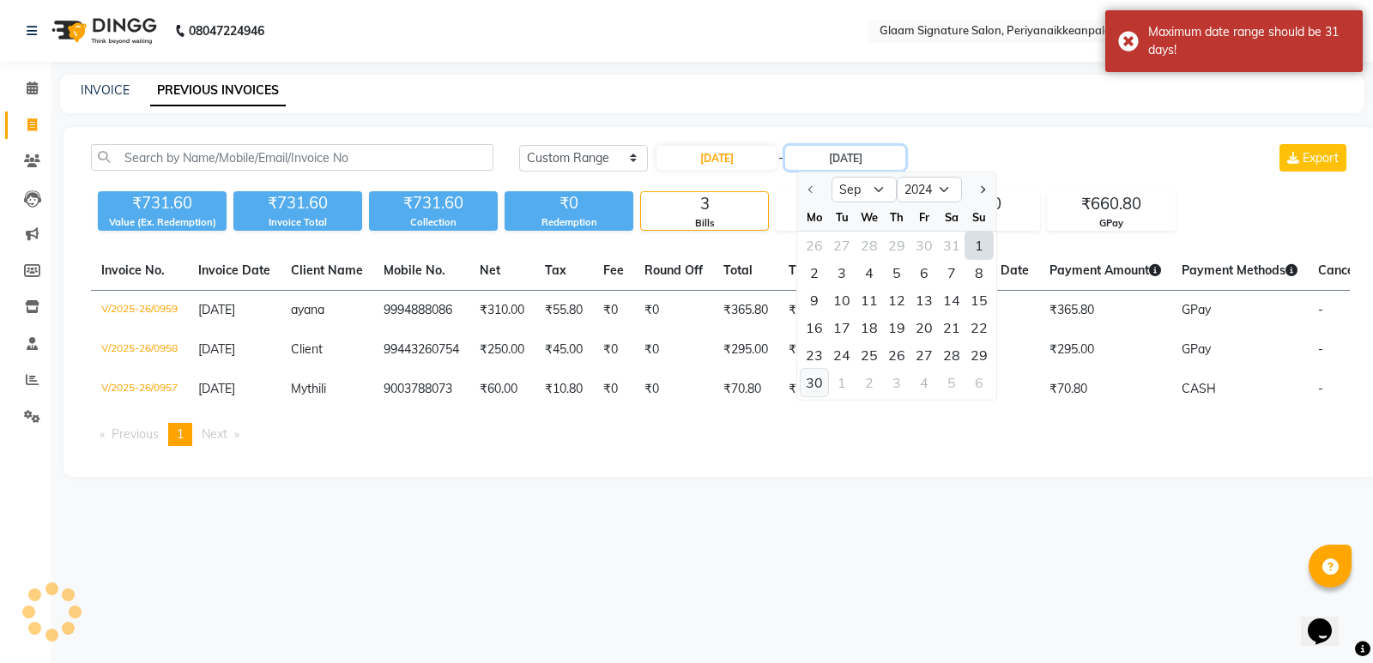
type input "[DATE]"
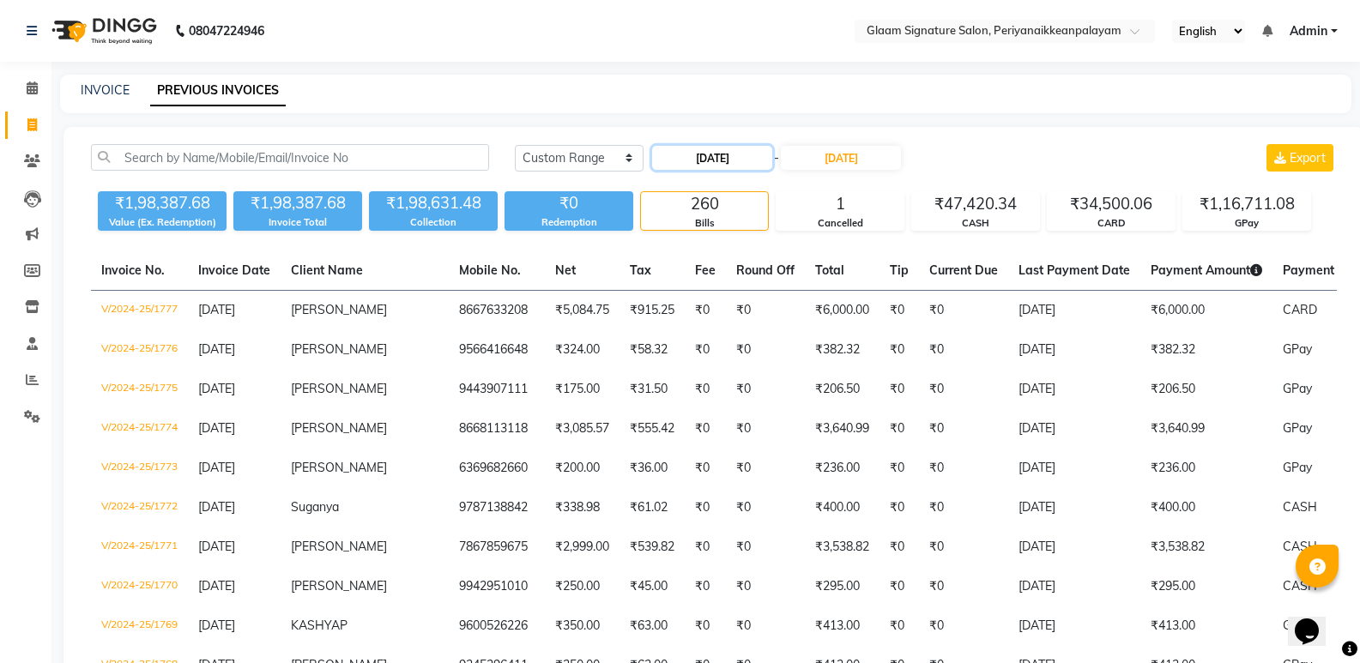
click at [756, 158] on input "[DATE]" at bounding box center [712, 158] width 120 height 24
select select "9"
select select "2024"
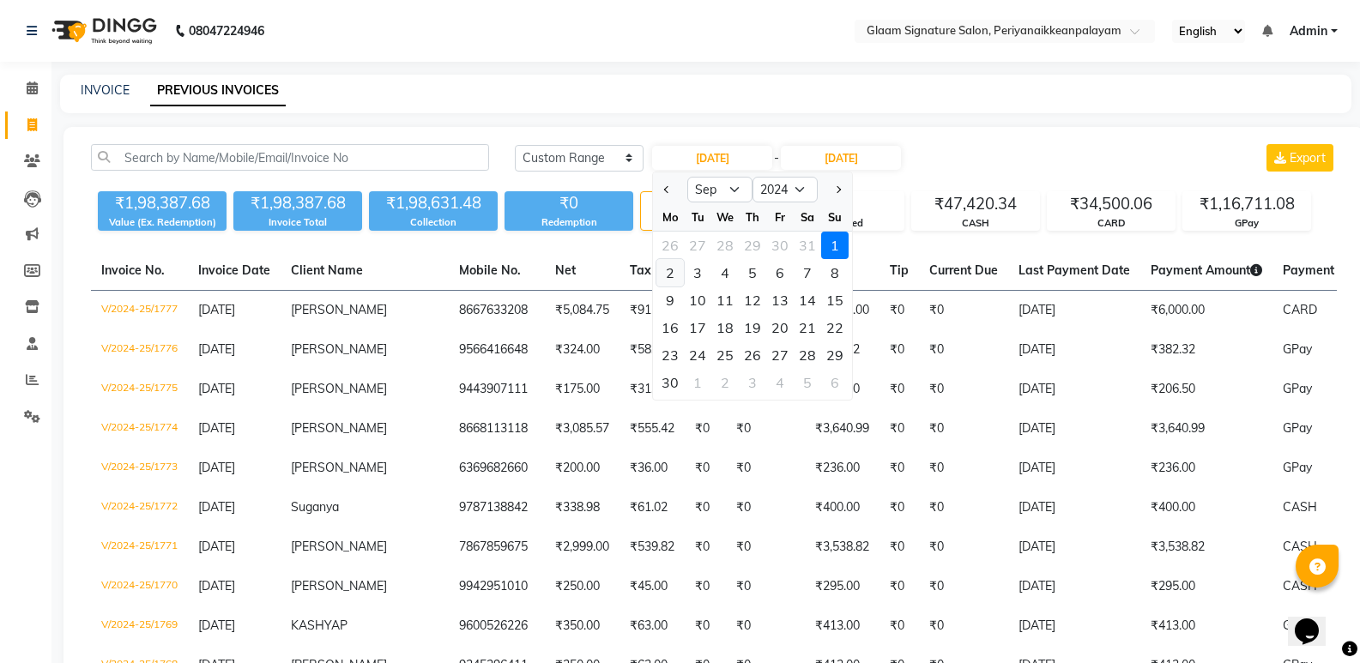
click at [670, 272] on div "2" at bounding box center [669, 272] width 27 height 27
type input "[DATE]"
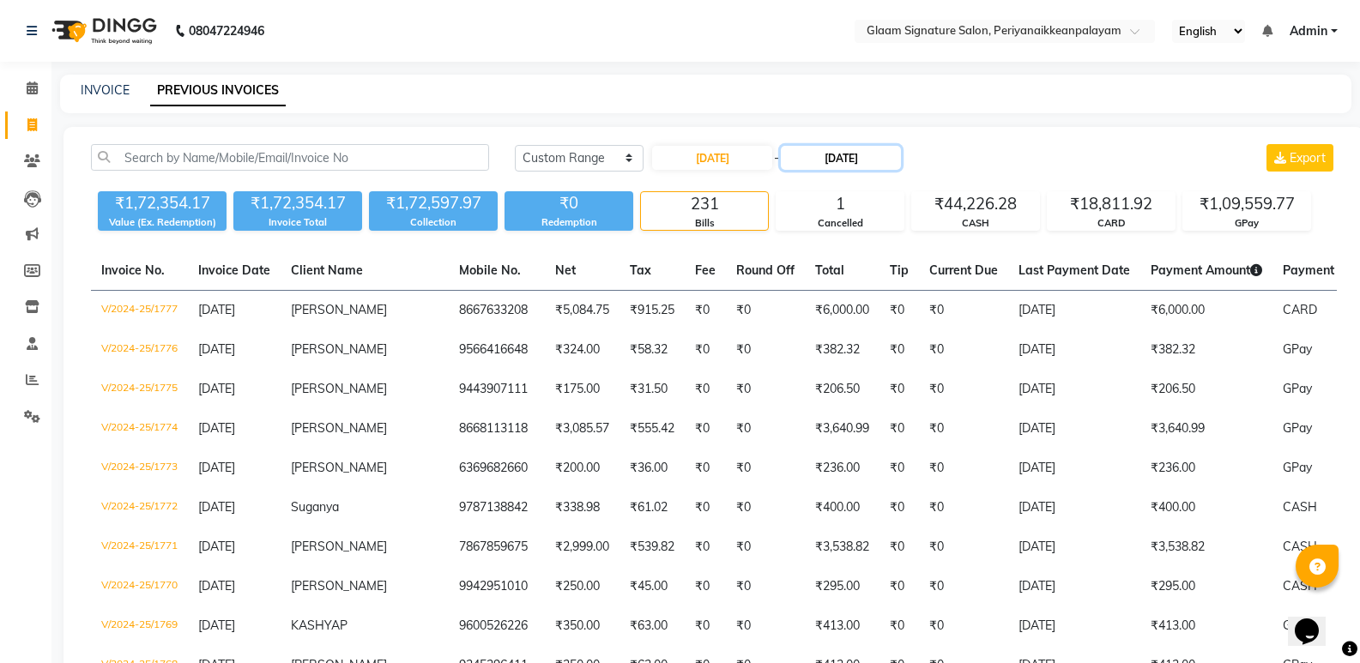
click at [843, 154] on input "[DATE]" at bounding box center [841, 158] width 120 height 24
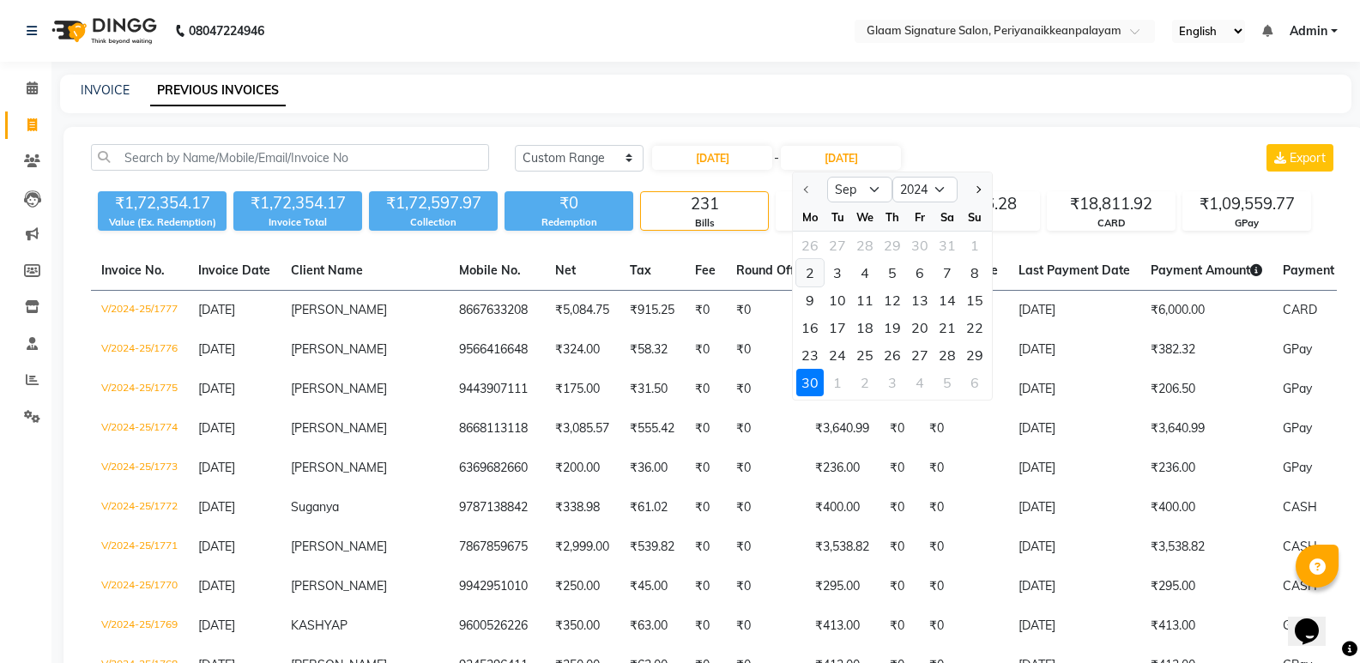
click at [810, 275] on div "2" at bounding box center [809, 272] width 27 height 27
type input "[DATE]"
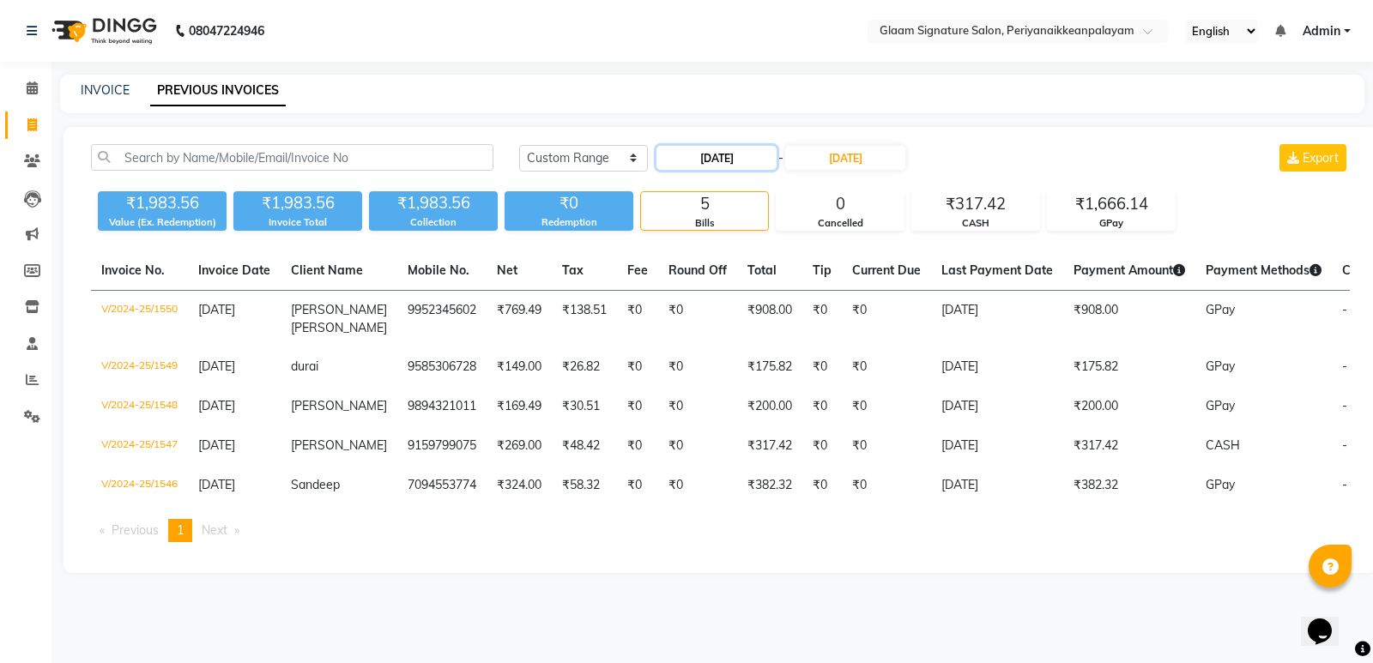
click at [739, 153] on input "[DATE]" at bounding box center [716, 158] width 120 height 24
select select "9"
select select "2024"
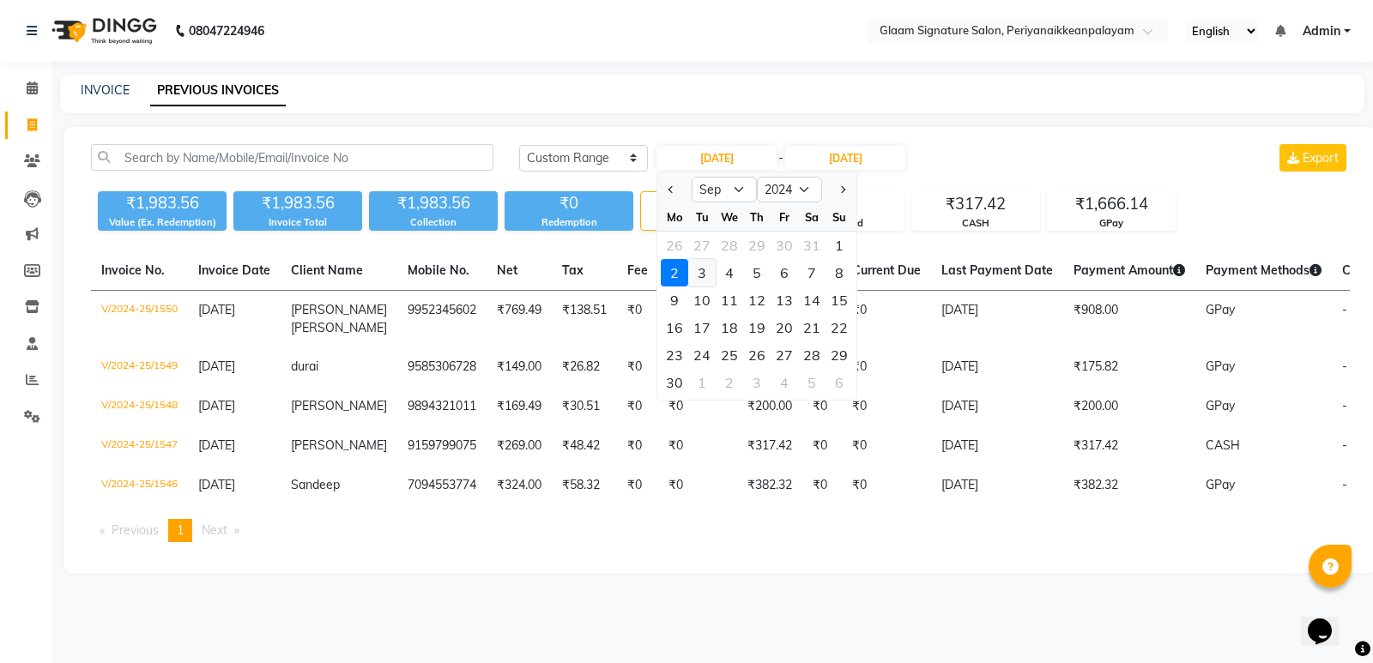
click at [705, 272] on div "3" at bounding box center [701, 272] width 27 height 27
type input "[DATE]"
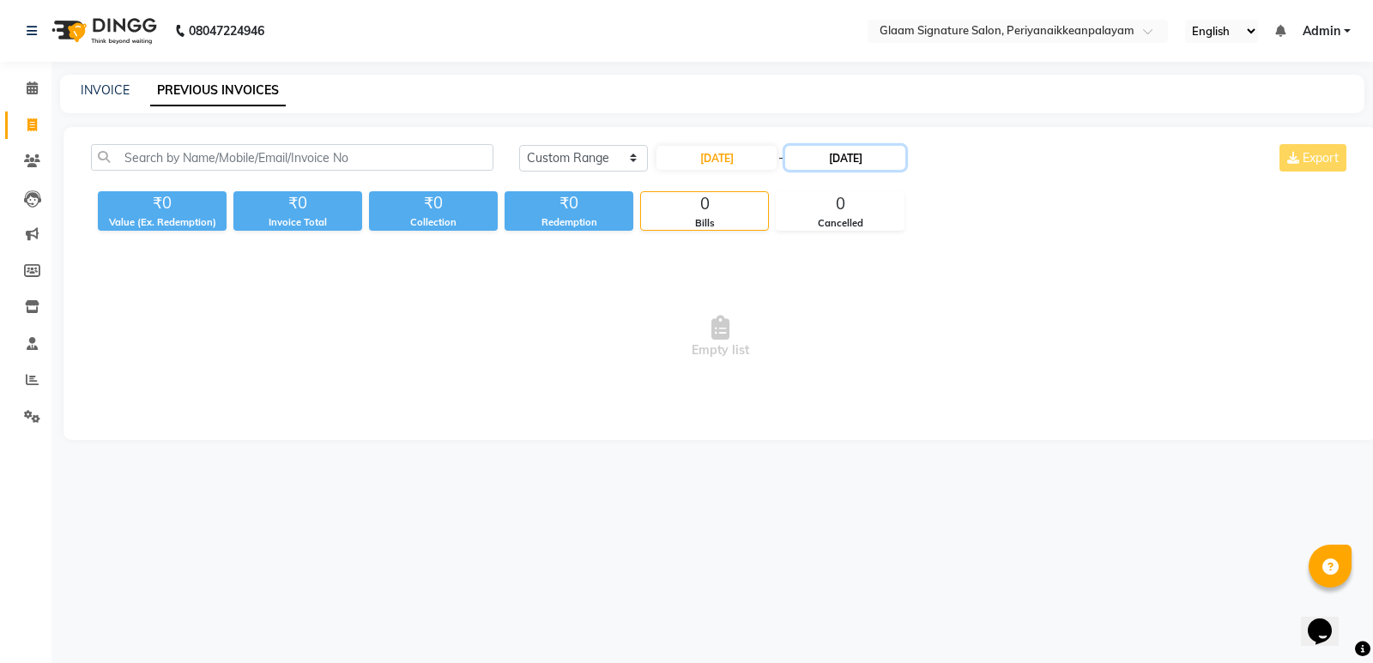
click at [854, 151] on input "[DATE]" at bounding box center [845, 158] width 120 height 24
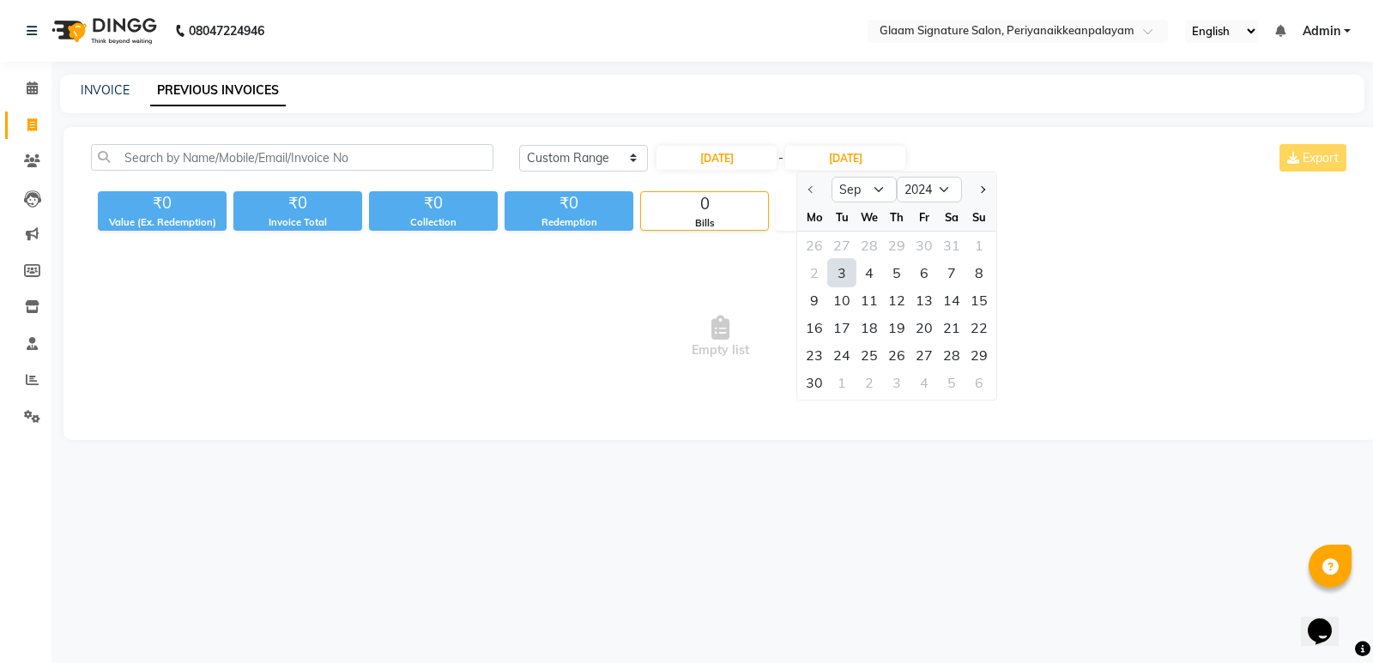
click at [845, 271] on div "3" at bounding box center [841, 272] width 27 height 27
type input "[DATE]"
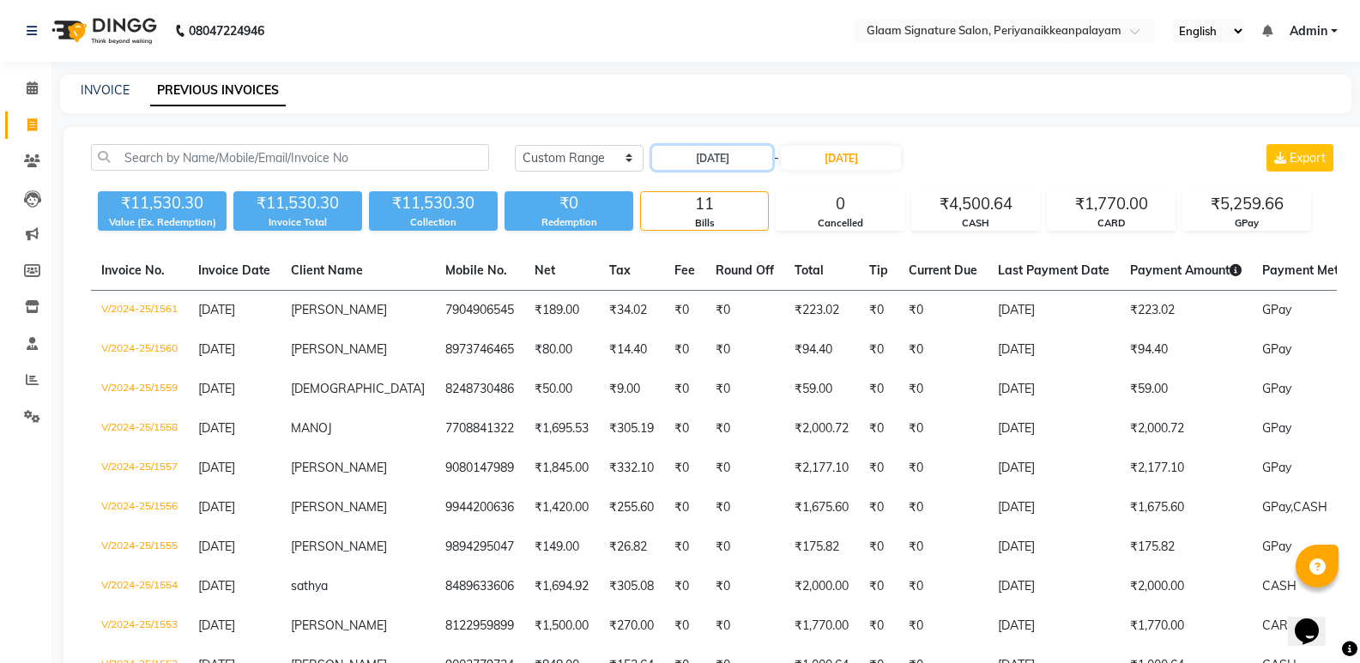
drag, startPoint x: 735, startPoint y: 159, endPoint x: 745, endPoint y: 171, distance: 15.3
click at [733, 160] on input "[DATE]" at bounding box center [712, 158] width 120 height 24
select select "9"
select select "2024"
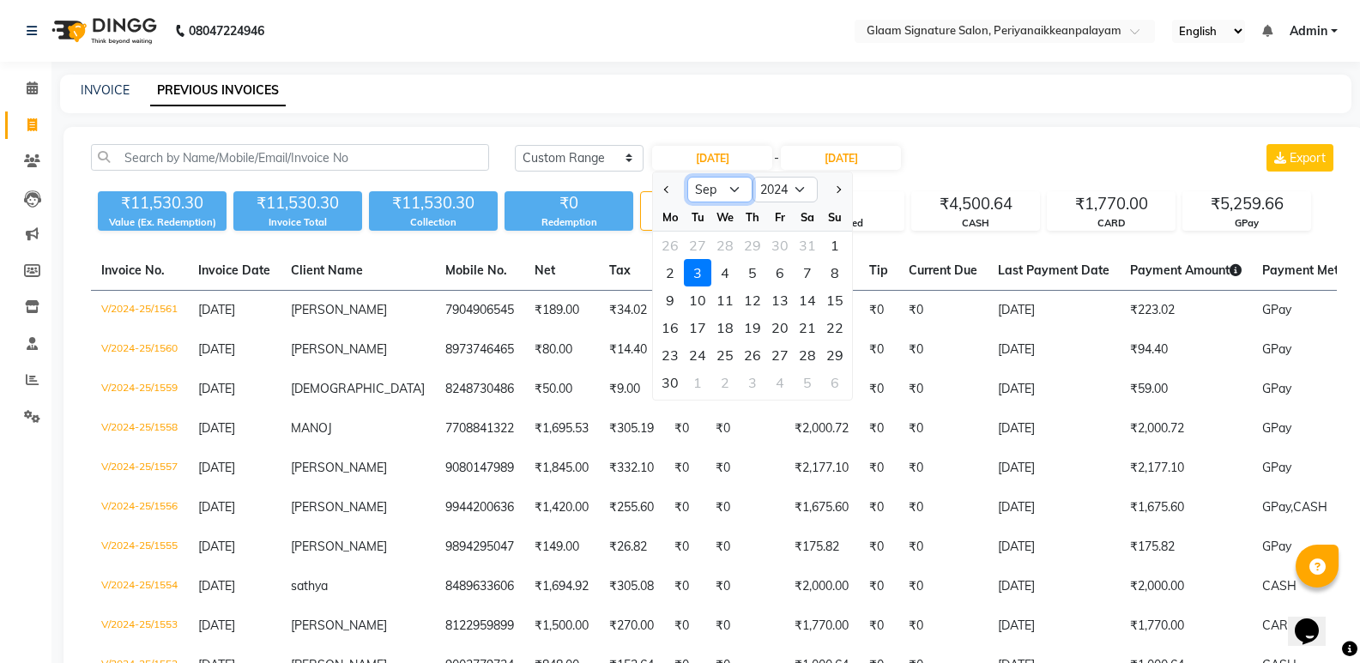
drag, startPoint x: 731, startPoint y: 186, endPoint x: 729, endPoint y: 196, distance: 9.6
click at [731, 186] on select "Jan Feb Mar Apr May Jun [DATE] Aug Sep Oct Nov Dec" at bounding box center [719, 190] width 65 height 26
select select "10"
click at [687, 177] on select "Jan Feb Mar Apr May Jun [DATE] Aug Sep Oct Nov Dec" at bounding box center [719, 190] width 65 height 26
click at [699, 237] on div "1" at bounding box center [697, 245] width 27 height 27
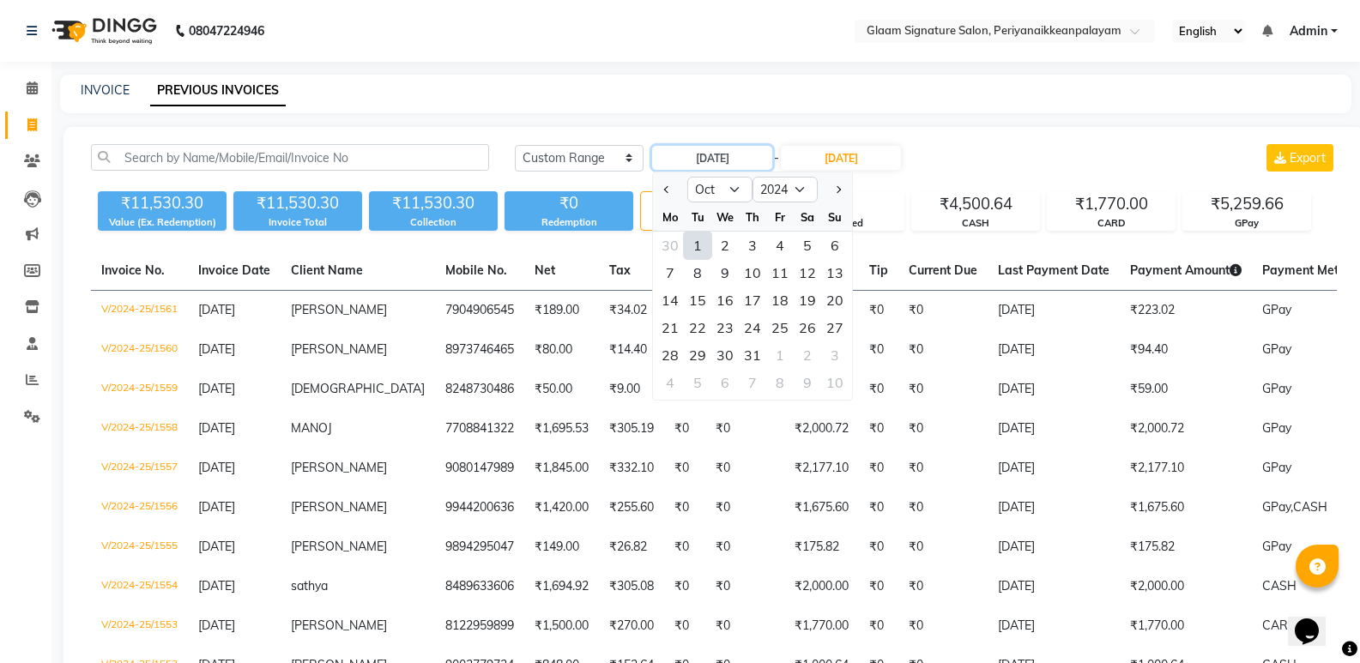
type input "[DATE]"
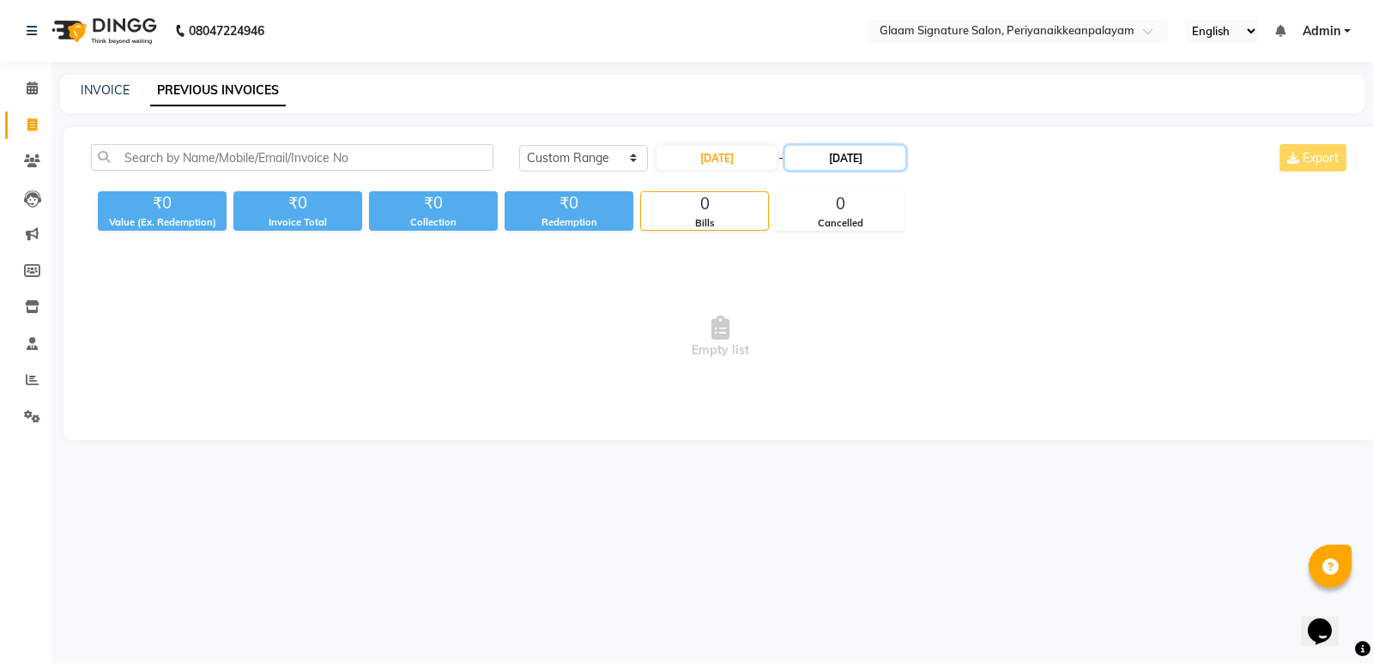
click at [837, 156] on input "[DATE]" at bounding box center [845, 158] width 120 height 24
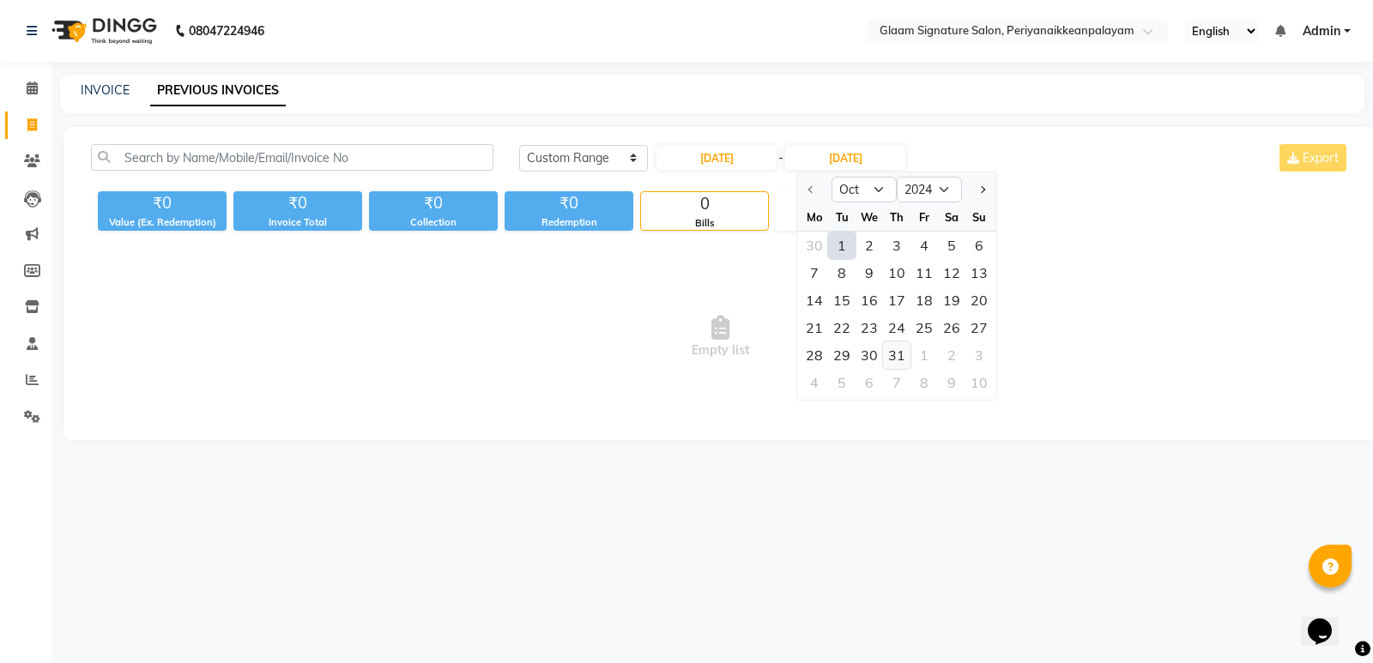
click at [895, 350] on div "31" at bounding box center [896, 354] width 27 height 27
type input "[DATE]"
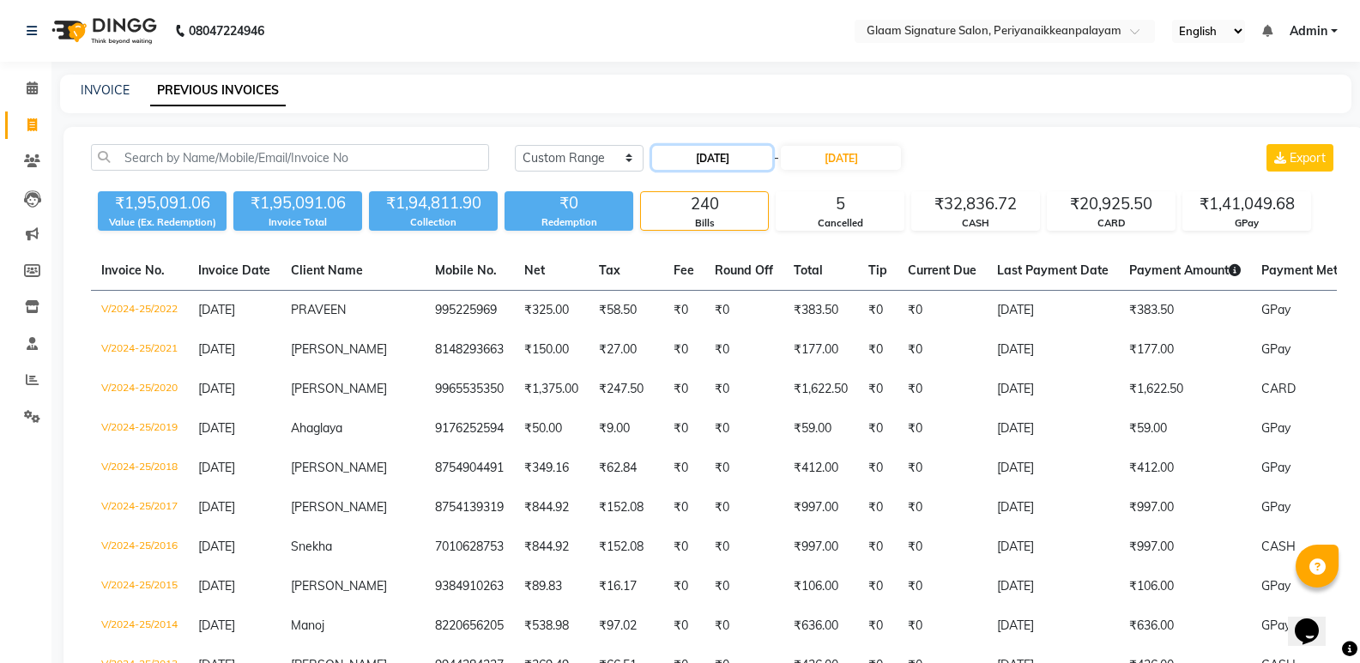
drag, startPoint x: 708, startPoint y: 154, endPoint x: 708, endPoint y: 167, distance: 12.9
click at [708, 155] on input "[DATE]" at bounding box center [712, 158] width 120 height 24
select select "10"
select select "2024"
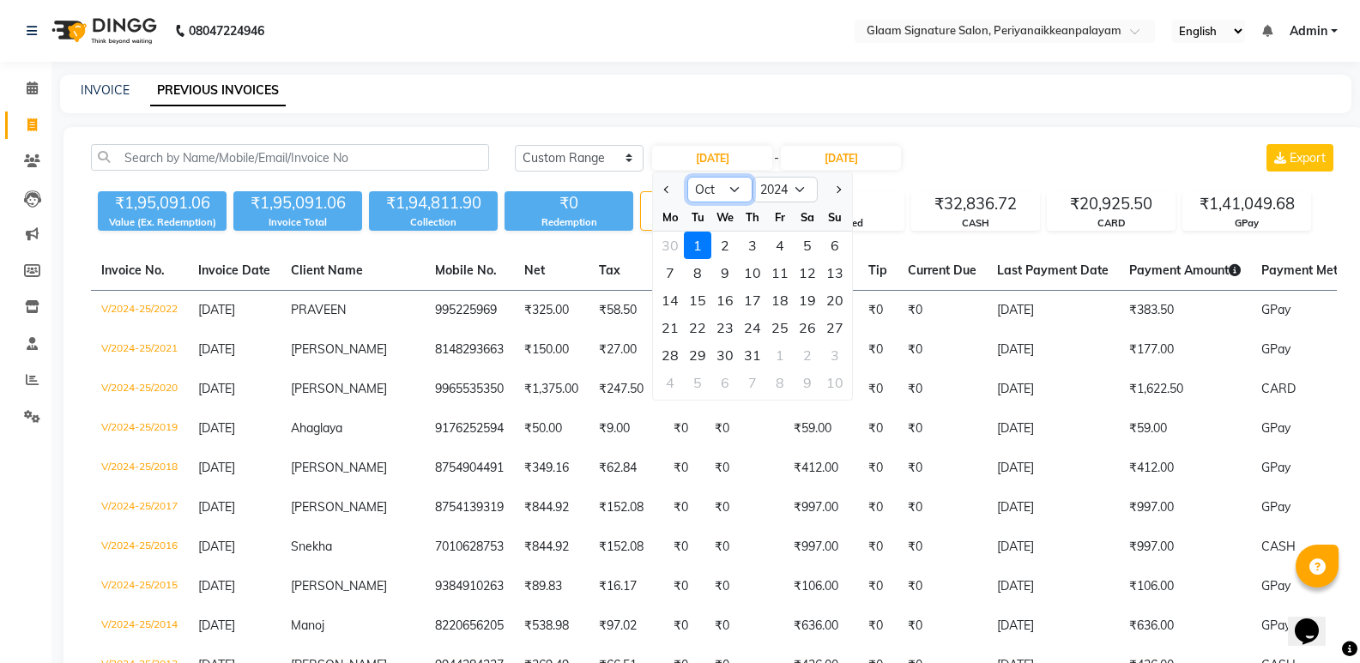
click at [730, 195] on select "Jan Feb Mar Apr May Jun [DATE] Aug Sep Oct Nov Dec" at bounding box center [719, 190] width 65 height 26
select select "1"
click at [687, 177] on select "Jan Feb Mar Apr May Jun [DATE] Aug Sep Oct Nov Dec" at bounding box center [719, 190] width 65 height 26
click at [676, 240] on div "1" at bounding box center [669, 245] width 27 height 27
type input "[DATE]"
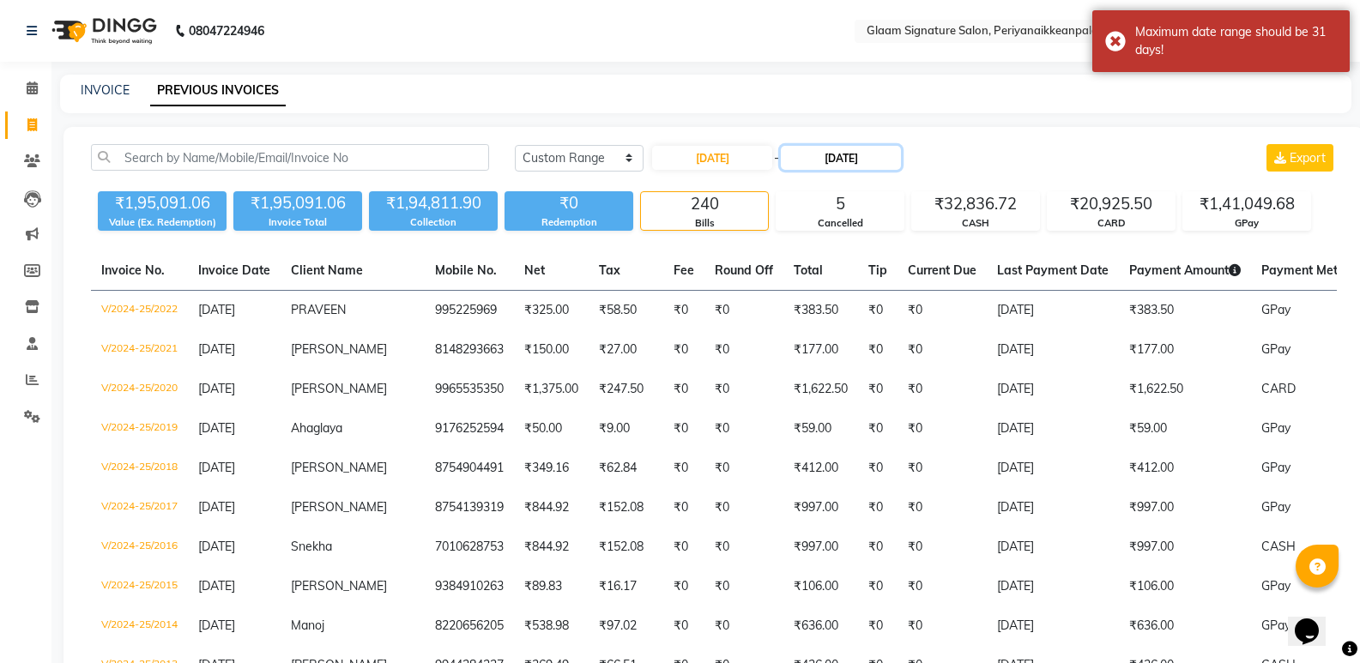
click at [840, 160] on input "[DATE]" at bounding box center [841, 158] width 120 height 24
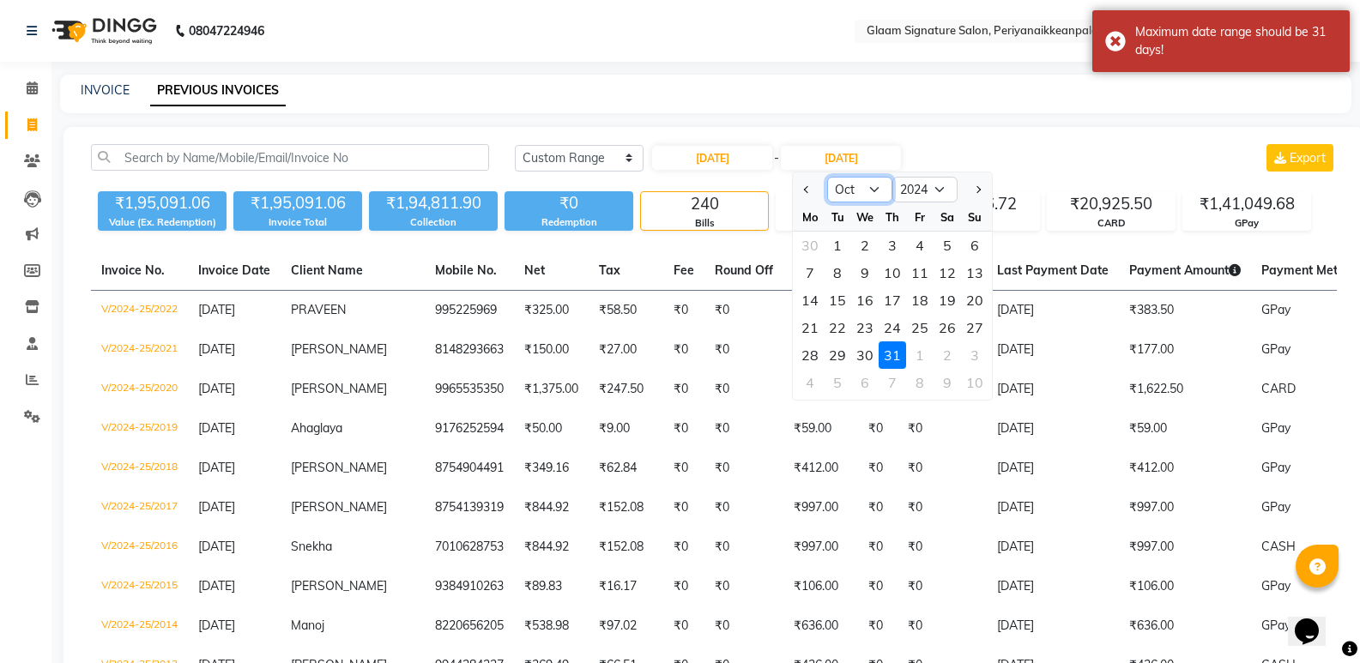
drag, startPoint x: 847, startPoint y: 184, endPoint x: 837, endPoint y: 202, distance: 20.8
click at [847, 184] on select "Jan Feb Mar Apr May Jun [DATE] Aug Sep Oct Nov Dec" at bounding box center [859, 190] width 65 height 26
select select "1"
click at [827, 177] on select "Jan Feb Mar Apr May Jun [DATE] Aug Sep Oct Nov Dec" at bounding box center [859, 190] width 65 height 26
click at [866, 349] on div "31" at bounding box center [864, 354] width 27 height 27
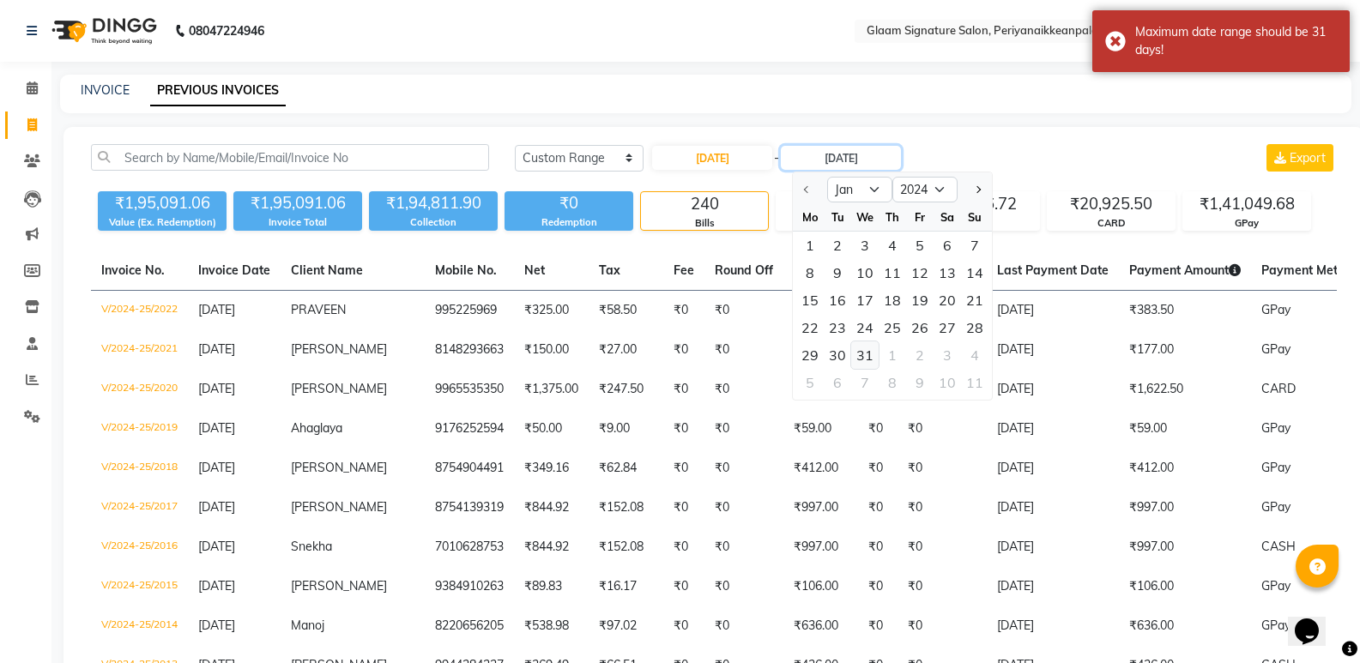
type input "[DATE]"
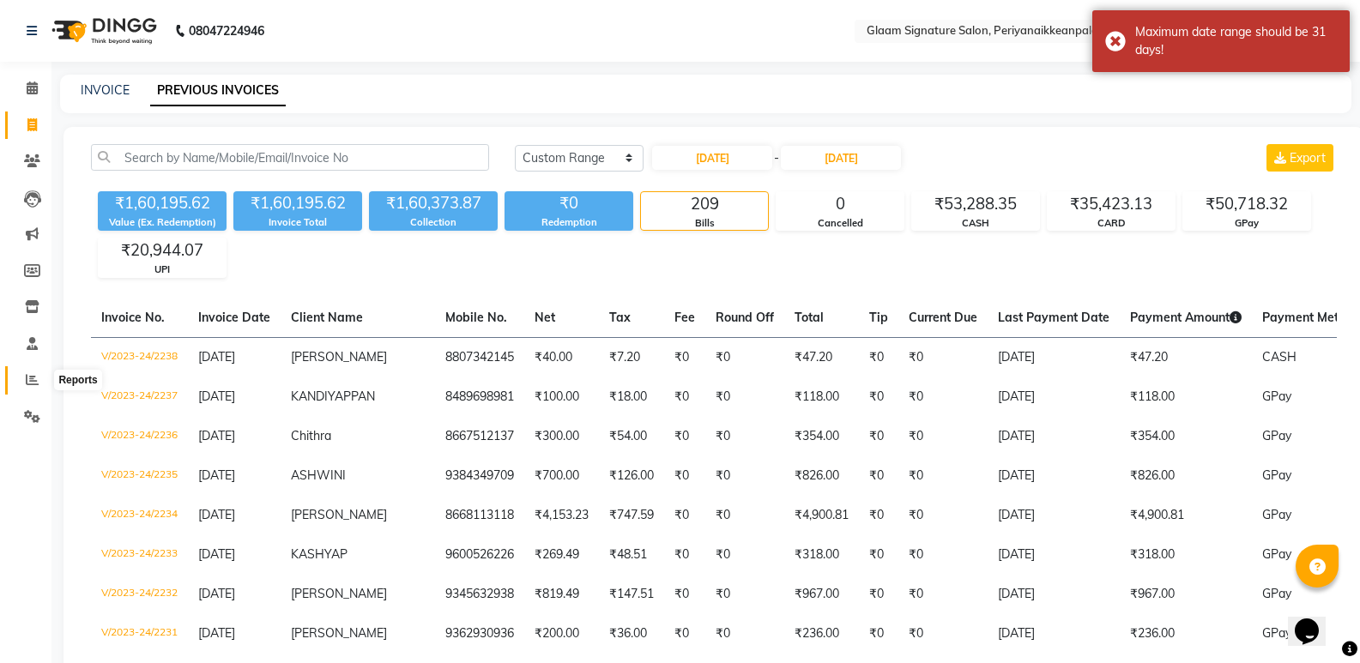
click at [27, 374] on icon at bounding box center [32, 379] width 13 height 13
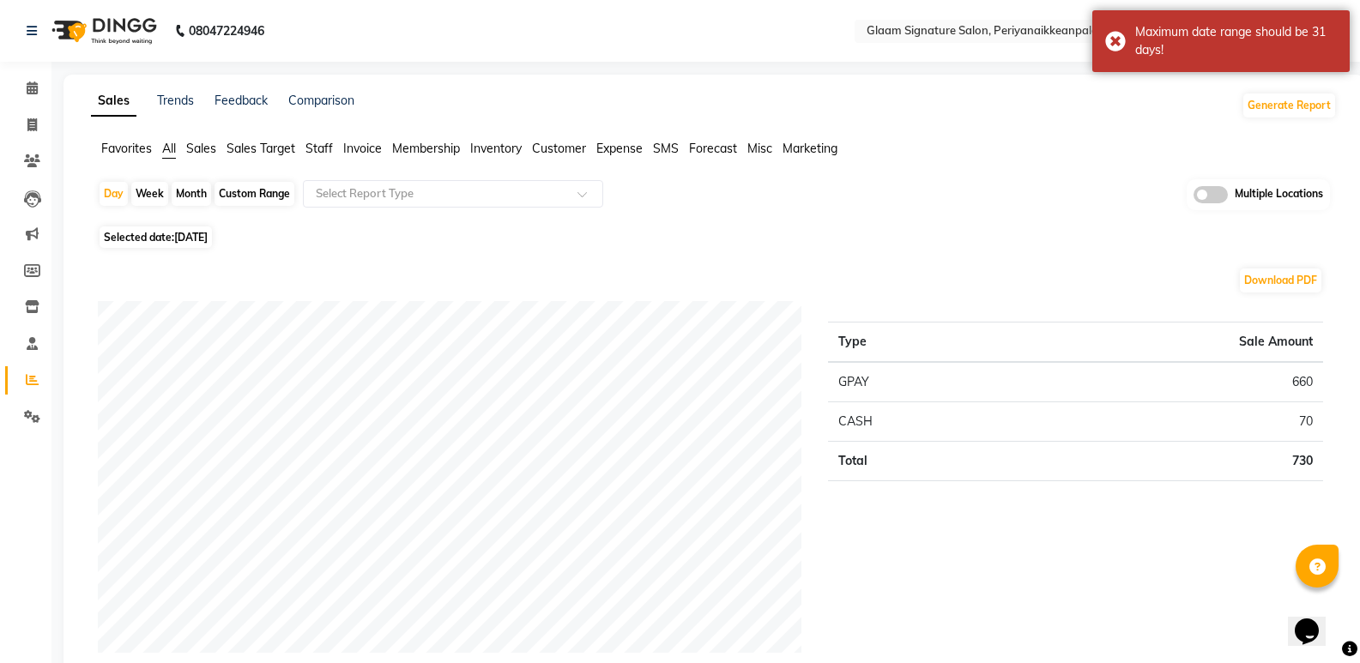
click at [315, 148] on span "Staff" at bounding box center [318, 148] width 27 height 15
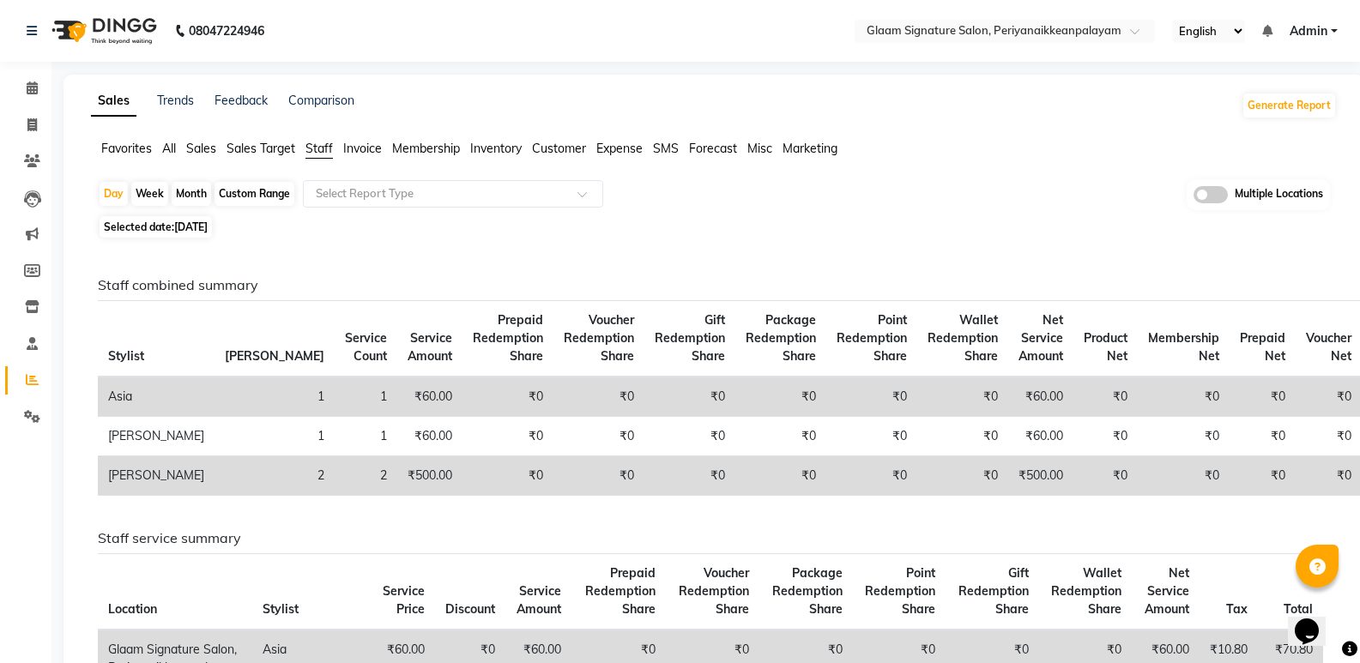
click at [196, 189] on div "Month" at bounding box center [191, 194] width 39 height 24
select select "9"
select select "2025"
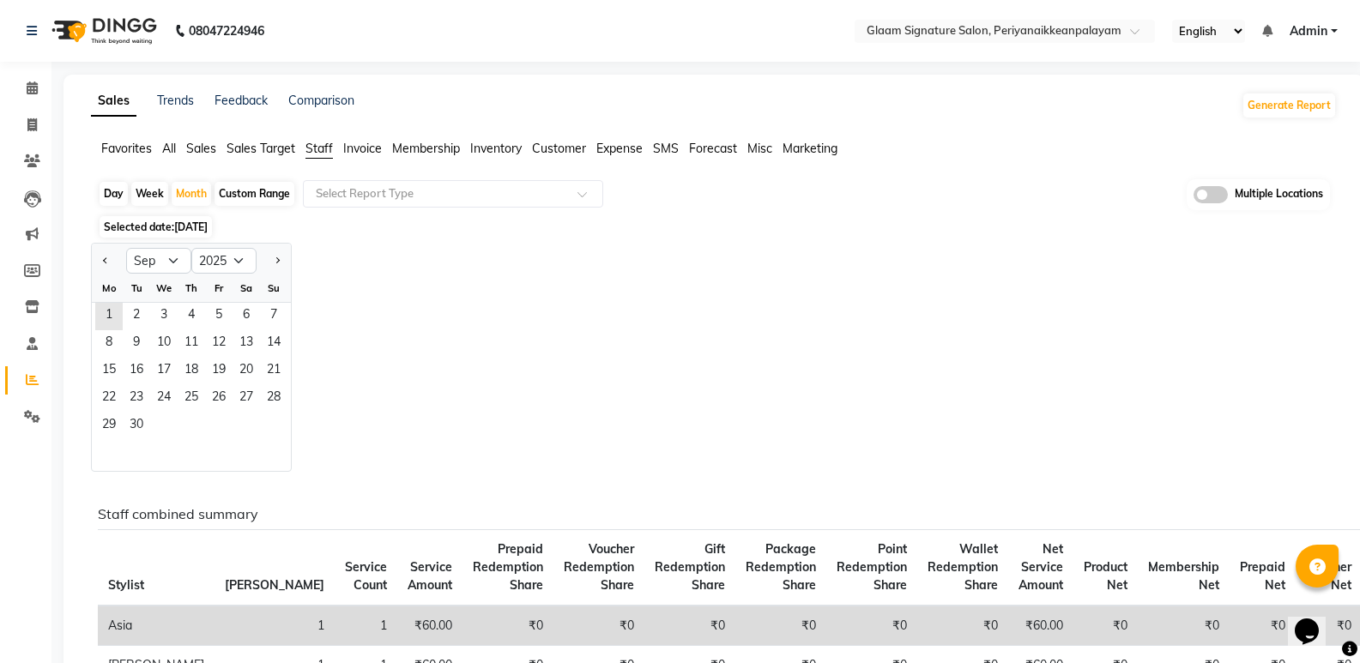
click at [208, 225] on span "[DATE]" at bounding box center [190, 227] width 33 height 13
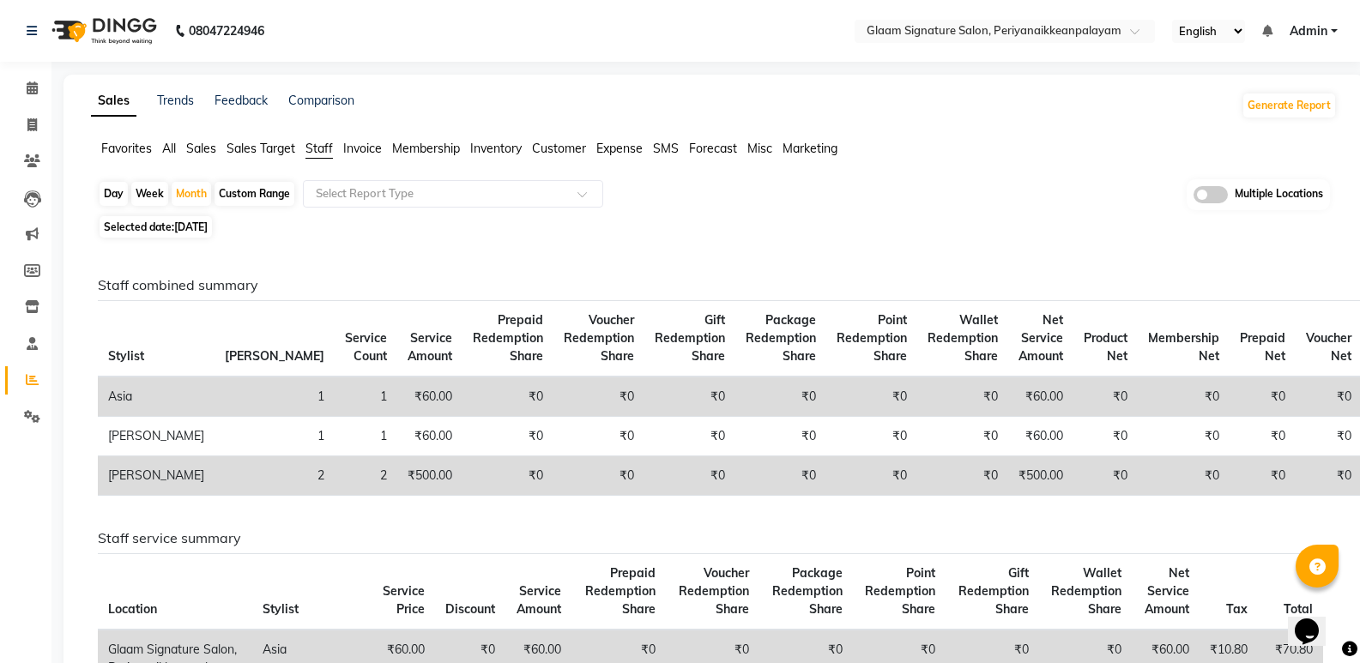
click at [208, 226] on span "[DATE]" at bounding box center [190, 227] width 33 height 13
select select "9"
select select "2025"
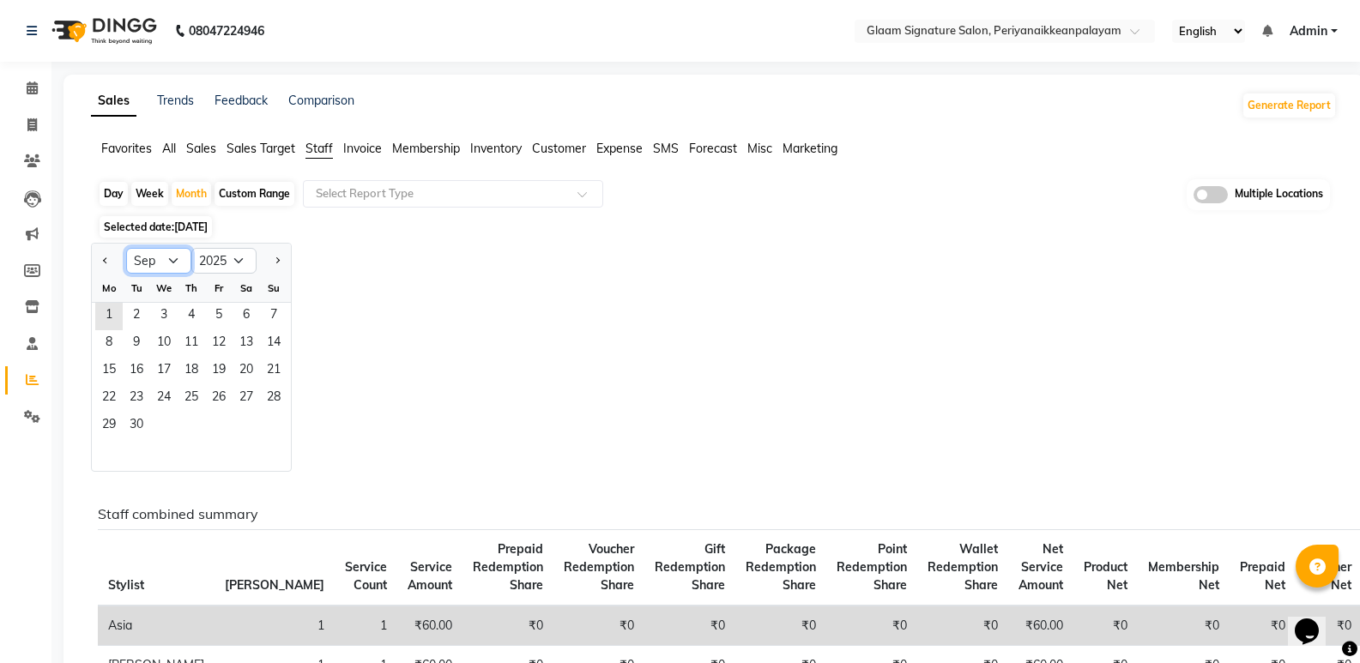
click at [174, 263] on select "Jan Feb Mar Apr May Jun [DATE] Aug Sep Oct Nov Dec" at bounding box center [158, 261] width 65 height 26
select select "1"
click at [126, 248] on select "Jan Feb Mar Apr May Jun [DATE] Aug Sep Oct Nov Dec" at bounding box center [158, 261] width 65 height 26
click at [435, 295] on div "Jan Feb Mar Apr May Jun [DATE] Aug Sep Oct Nov [DATE] 2016 2017 2018 2019 2020 …" at bounding box center [714, 357] width 1246 height 229
click at [234, 257] on select "2015 2016 2017 2018 2019 2020 2021 2022 2023 2024 2025 2026 2027 2028 2029 2030…" at bounding box center [223, 261] width 65 height 26
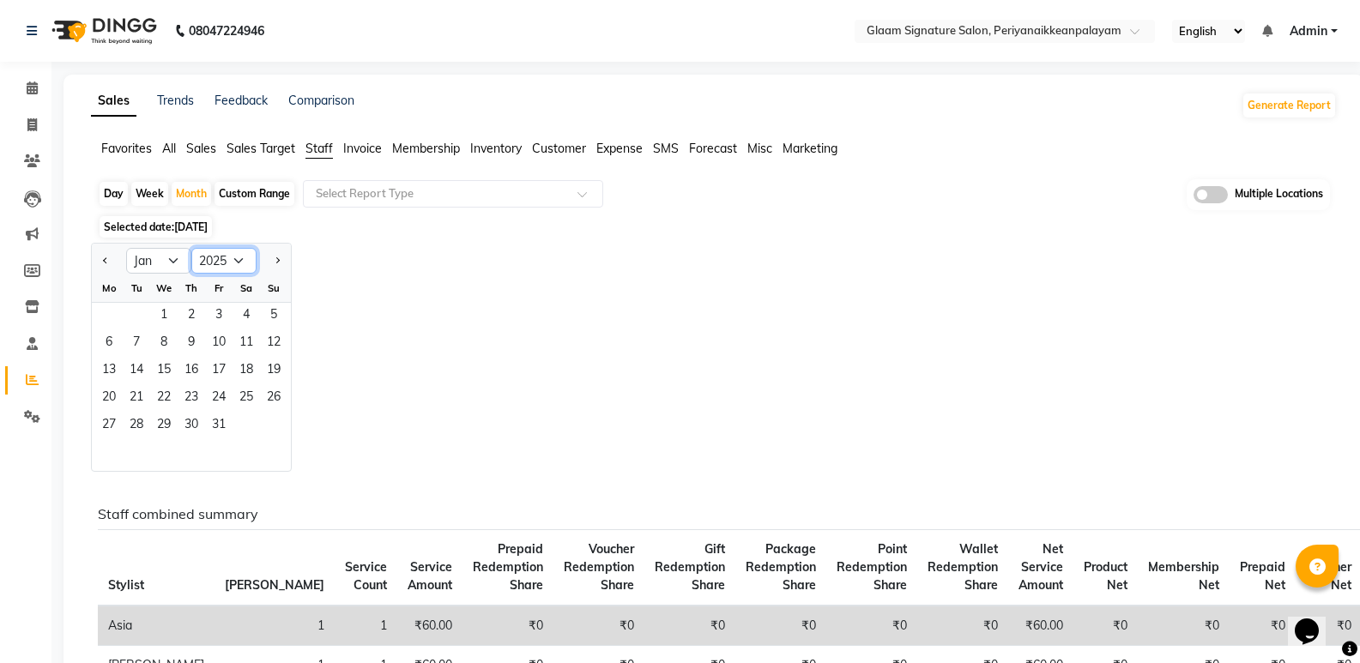
select select "2024"
click at [191, 248] on select "2015 2016 2017 2018 2019 2020 2021 2022 2023 2024 2025 2026 2027 2028 2029 2030…" at bounding box center [223, 261] width 65 height 26
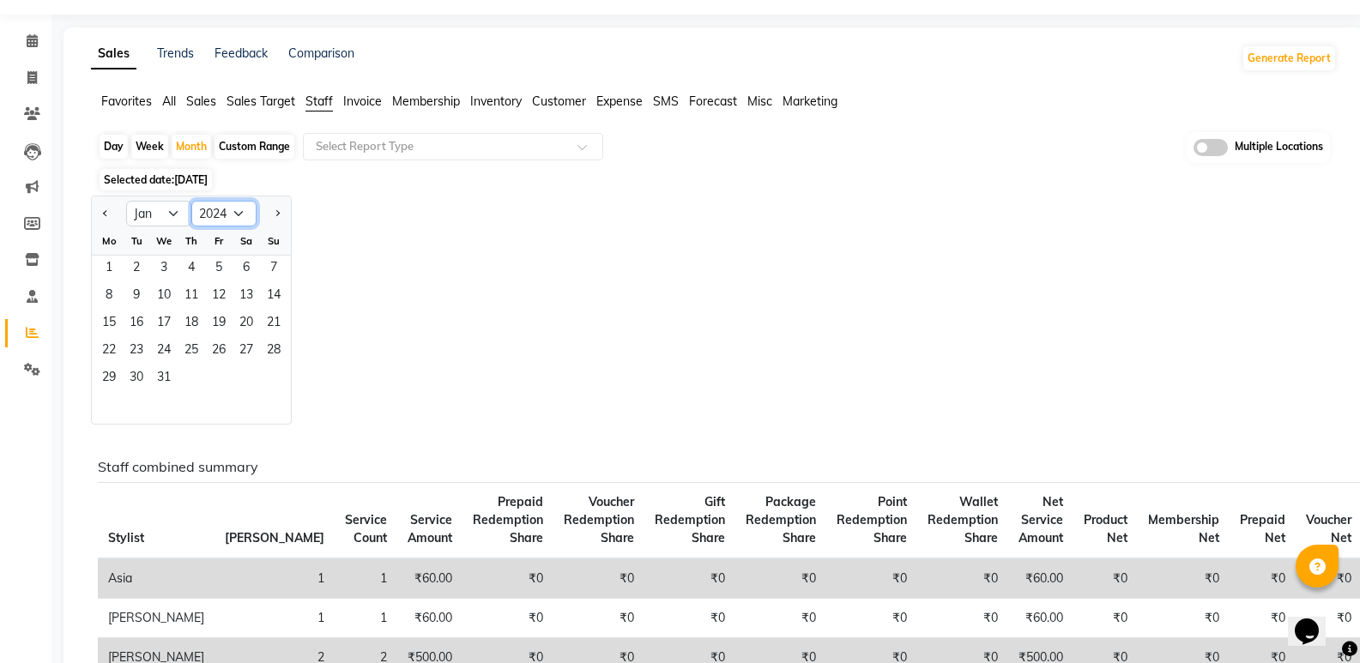
scroll to position [86, 0]
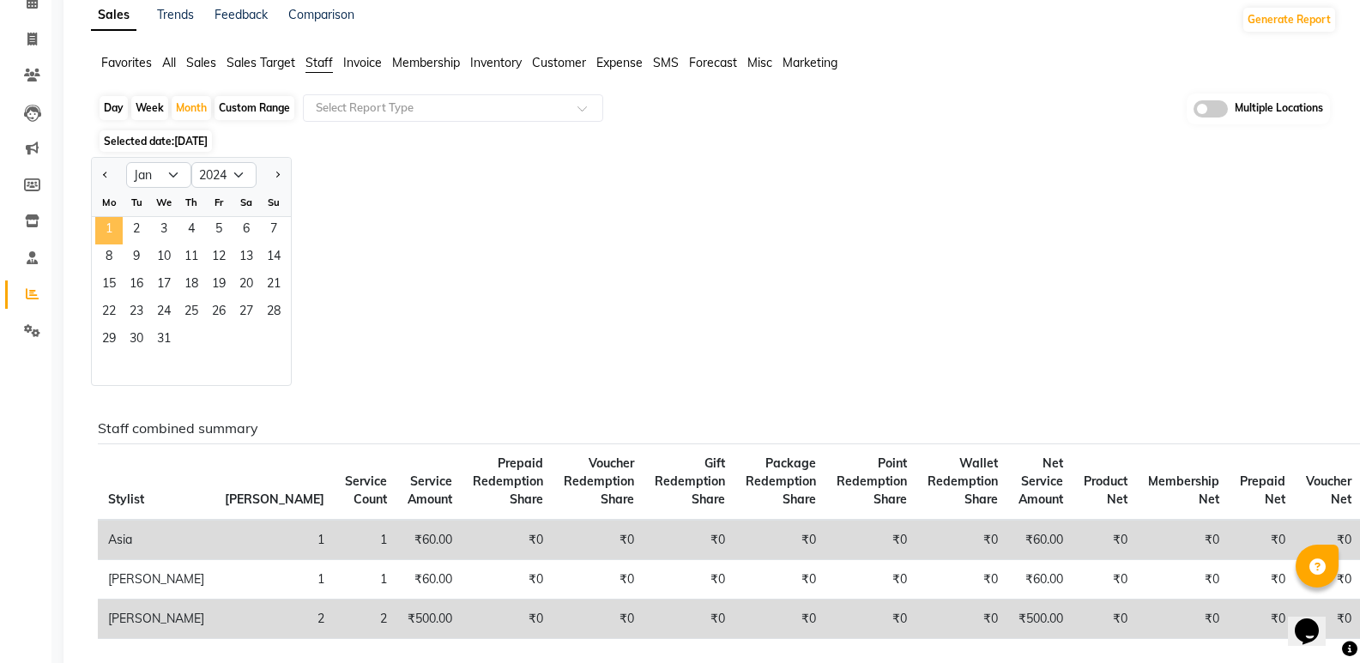
click at [103, 218] on span "1" at bounding box center [108, 230] width 27 height 27
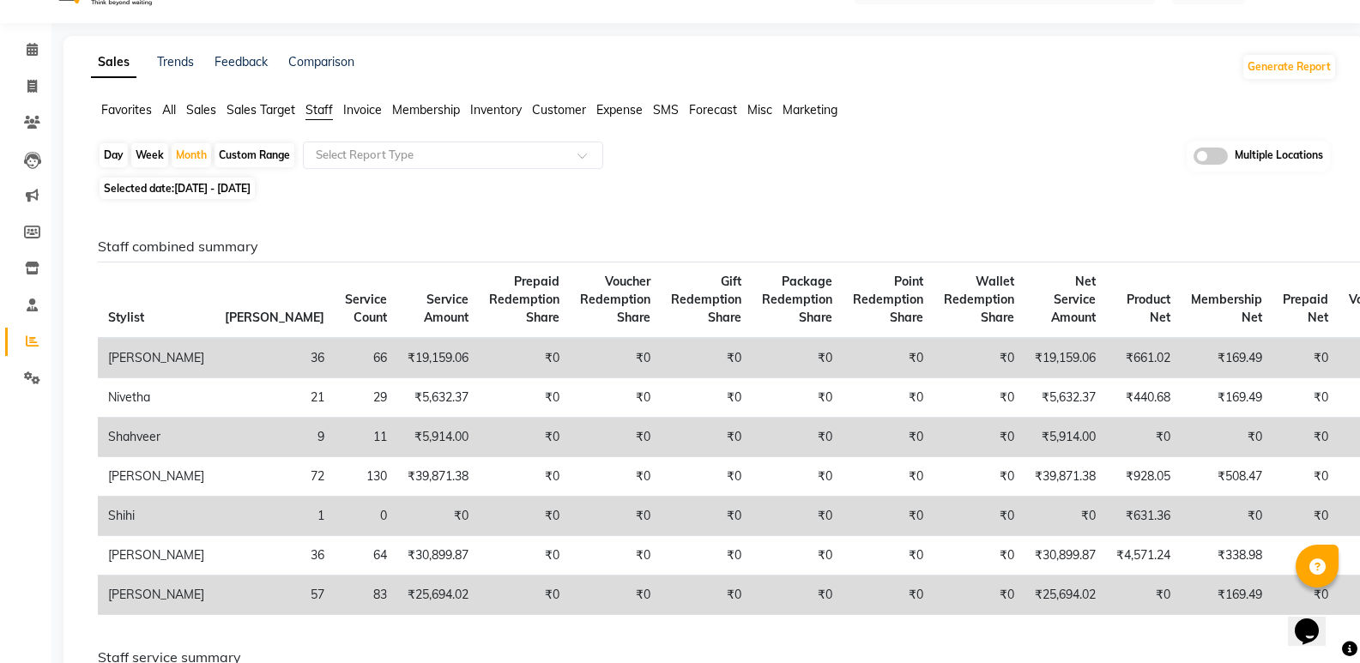
scroll to position [0, 0]
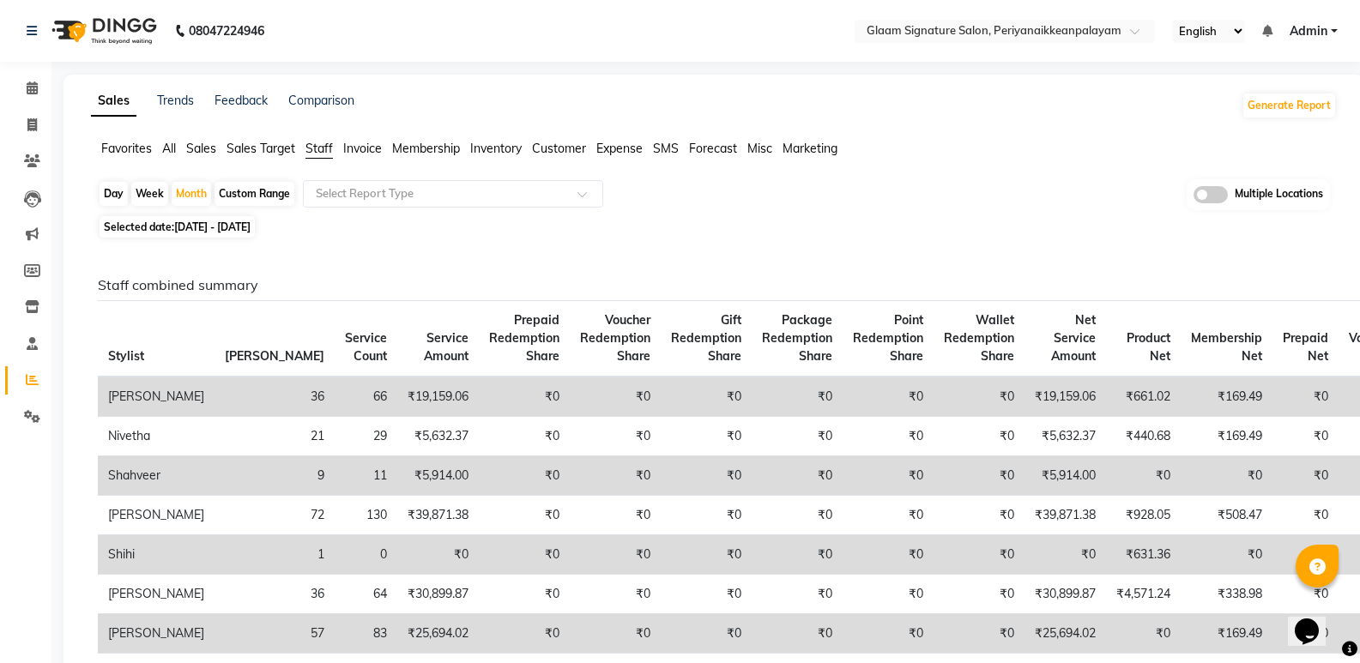
click at [219, 227] on span "[DATE] - [DATE]" at bounding box center [212, 227] width 76 height 13
select select "2024"
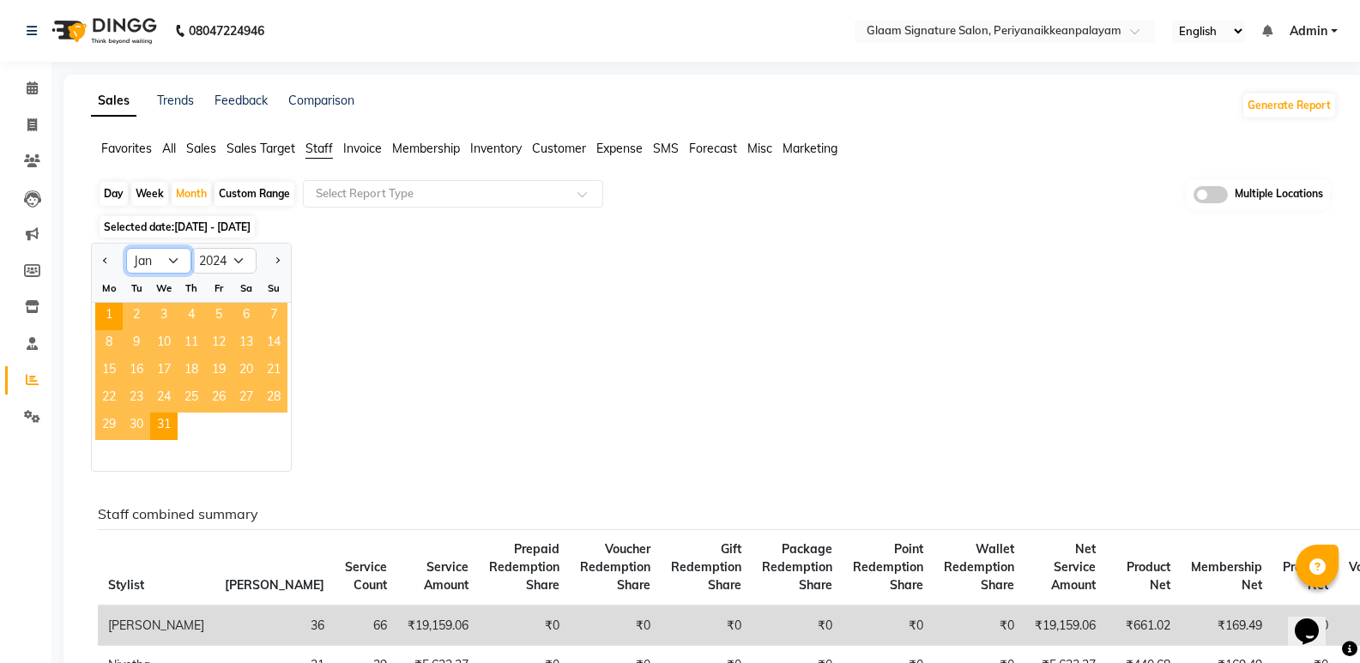
click at [172, 263] on select "Jan Feb Mar Apr May Jun [DATE] Aug Sep Oct Nov Dec" at bounding box center [158, 261] width 65 height 26
select select "2"
click at [126, 248] on select "Jan Feb Mar Apr May Jun [DATE] Aug Sep Oct Nov Dec" at bounding box center [158, 261] width 65 height 26
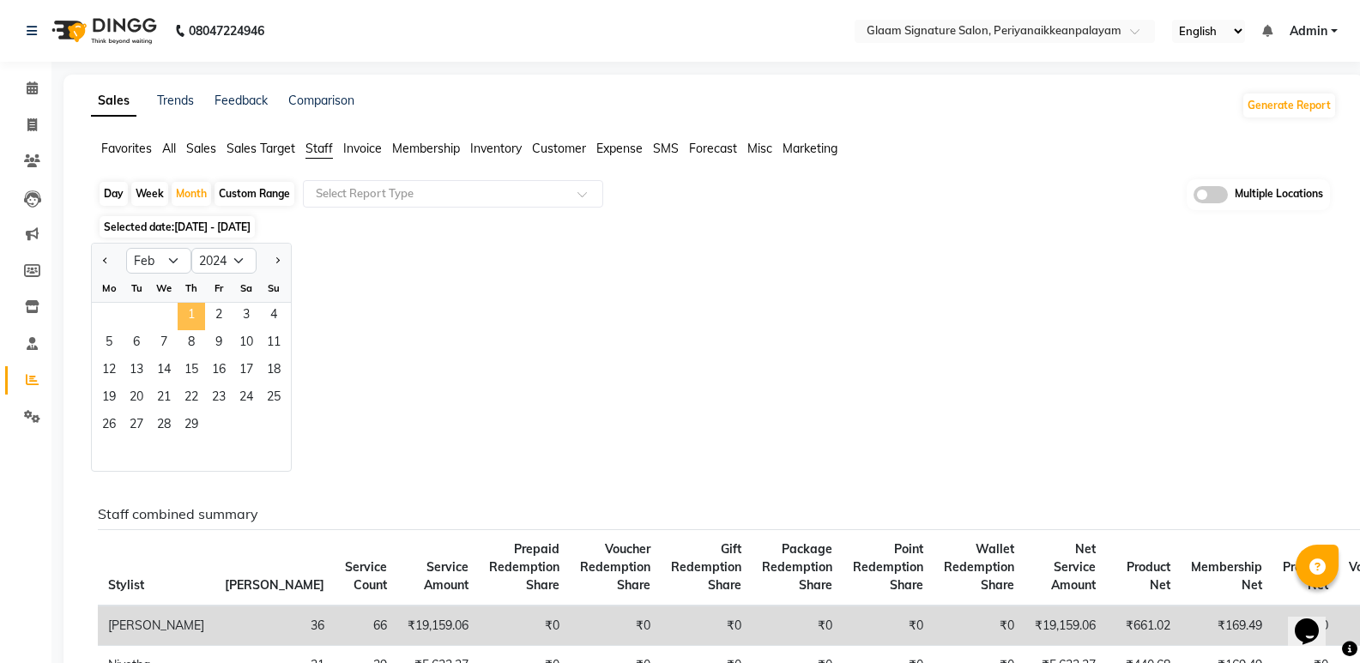
click at [190, 311] on span "1" at bounding box center [191, 316] width 27 height 27
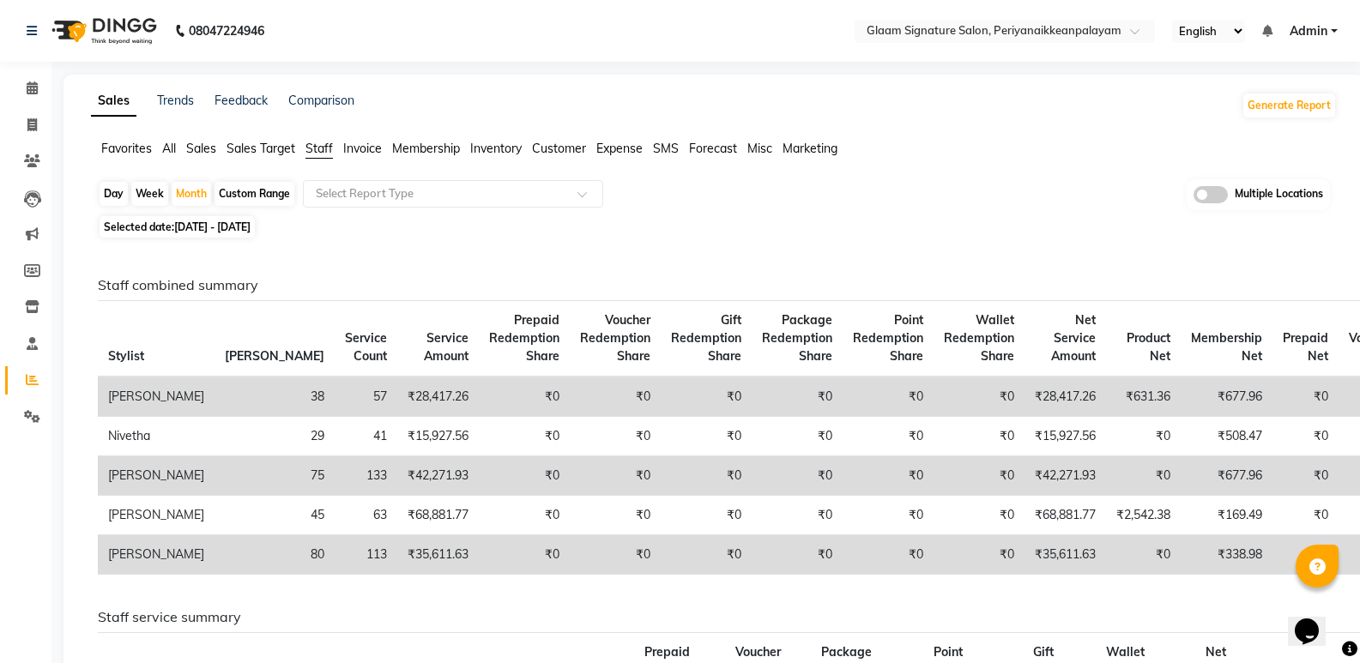
click at [194, 225] on span "[DATE] - [DATE]" at bounding box center [212, 227] width 76 height 13
select select "2"
select select "2024"
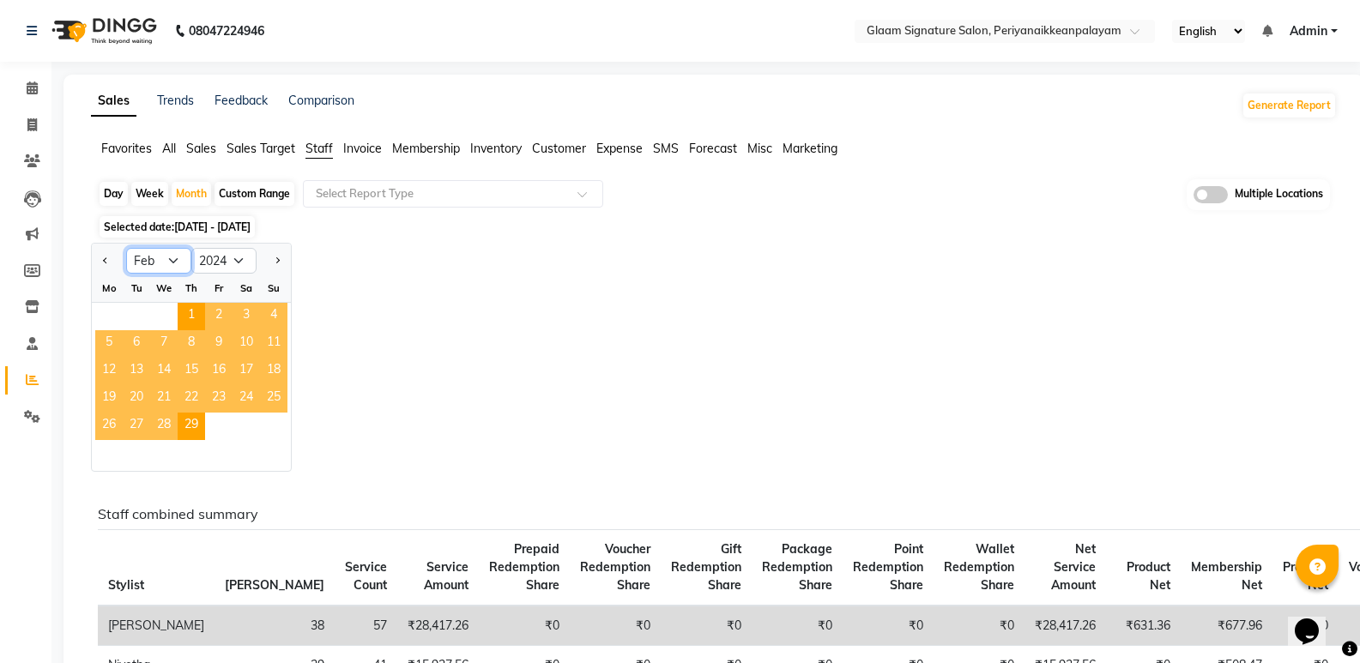
drag, startPoint x: 182, startPoint y: 262, endPoint x: 184, endPoint y: 273, distance: 11.4
click at [182, 262] on select "Jan Feb Mar Apr May Jun [DATE] Aug Sep Oct Nov Dec" at bounding box center [158, 261] width 65 height 26
select select "4"
click at [126, 248] on select "Jan Feb Mar Apr May Jun [DATE] Aug Sep Oct Nov Dec" at bounding box center [158, 261] width 65 height 26
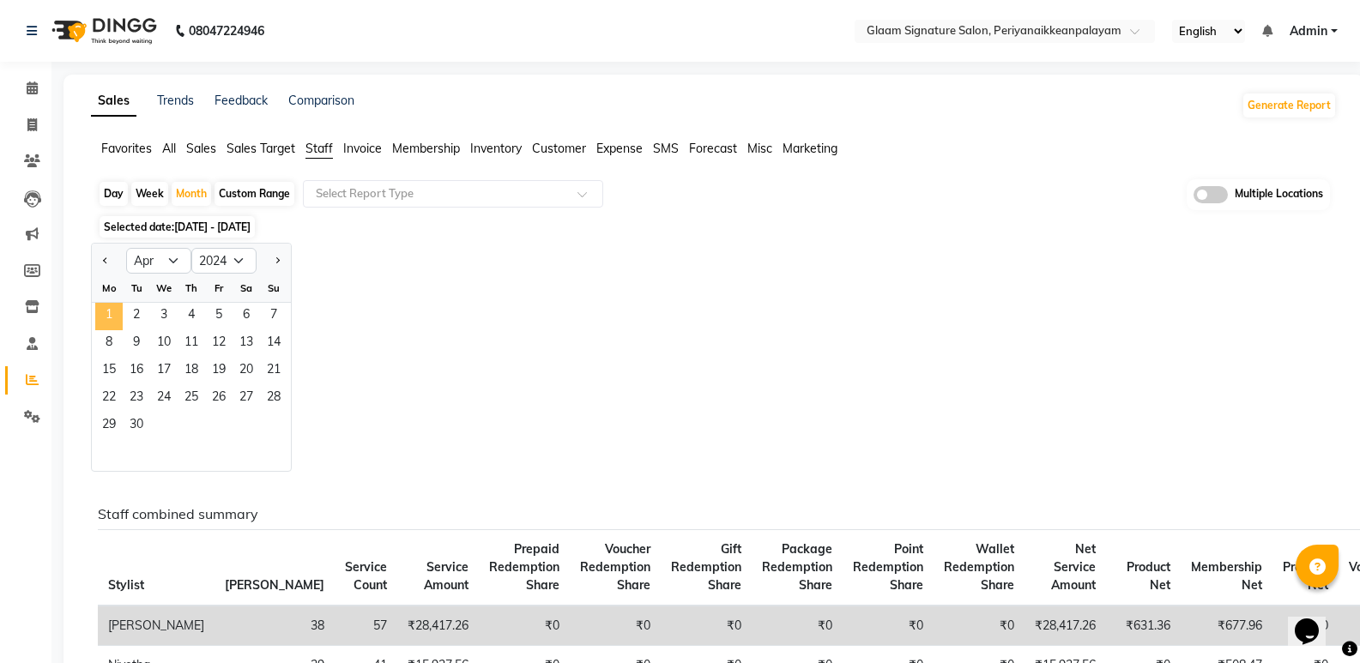
click at [114, 317] on span "1" at bounding box center [108, 316] width 27 height 27
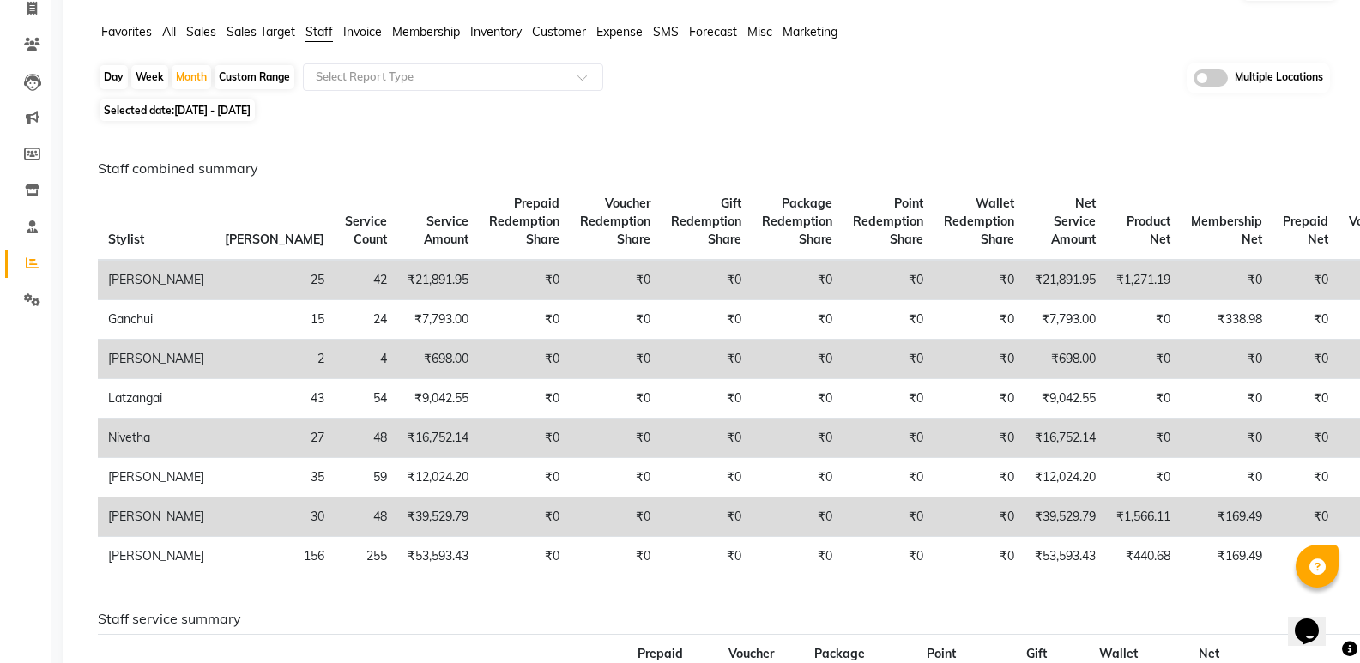
scroll to position [86, 0]
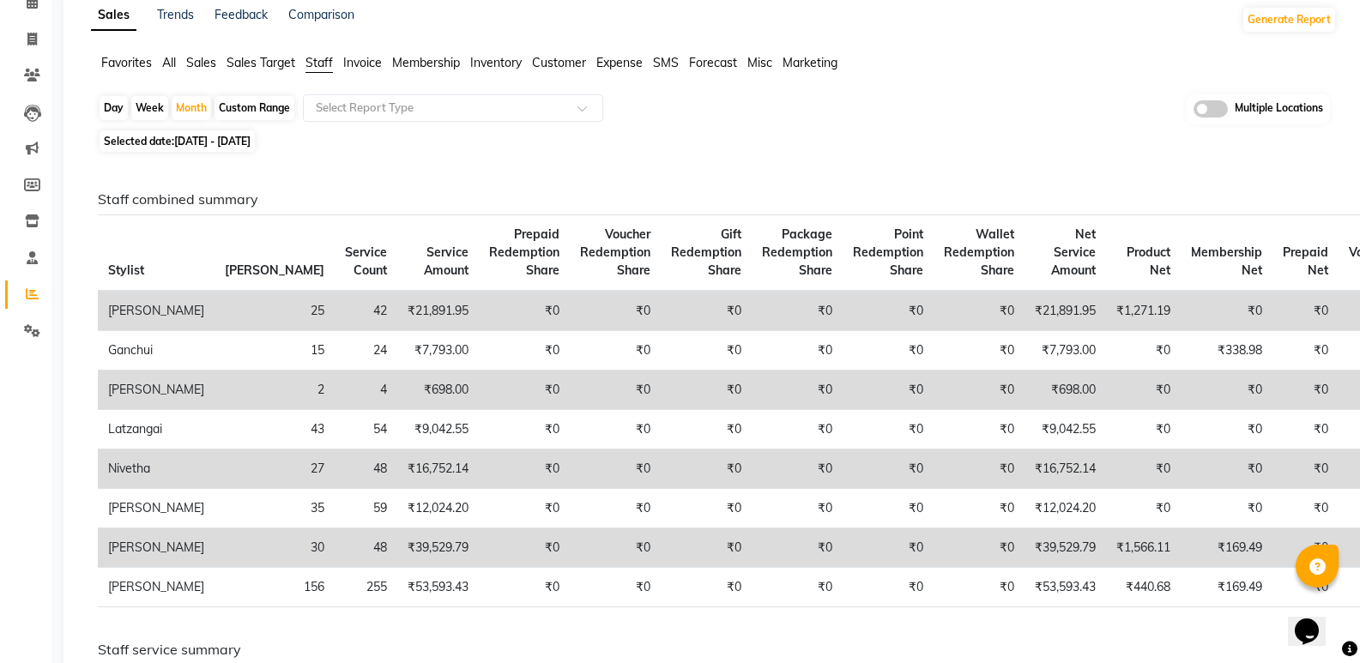
click at [192, 142] on span "[DATE] - [DATE]" at bounding box center [212, 141] width 76 height 13
select select "4"
select select "2024"
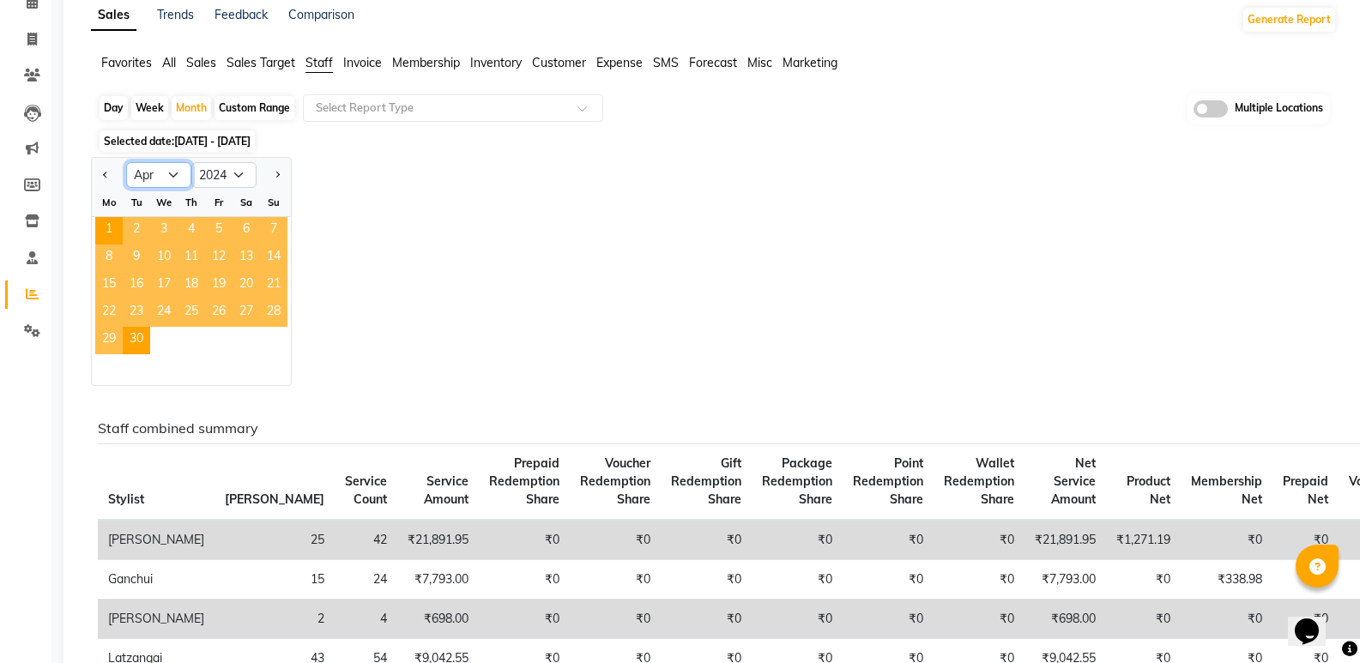
click at [173, 174] on select "Jan Feb Mar Apr May Jun [DATE] Aug Sep Oct Nov Dec" at bounding box center [158, 175] width 65 height 26
select select "5"
click at [126, 162] on select "Jan Feb Mar Apr May Jun [DATE] Aug Sep Oct Nov Dec" at bounding box center [158, 175] width 65 height 26
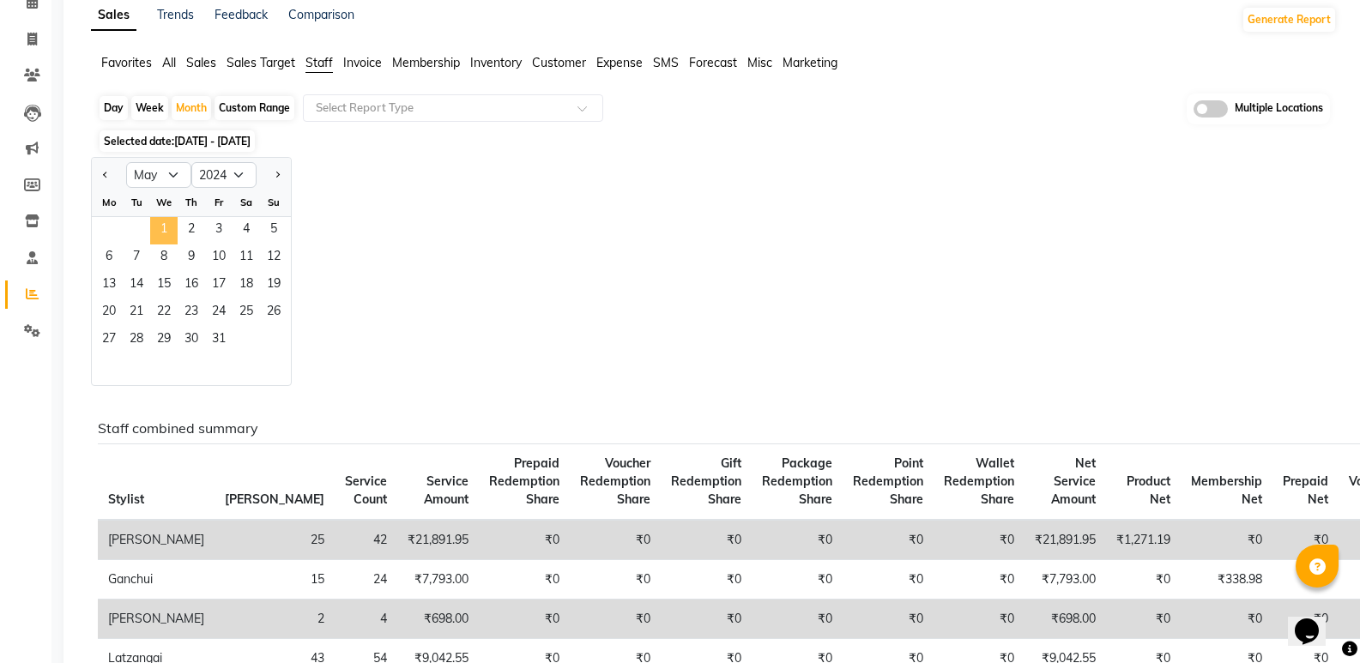
click at [172, 223] on span "1" at bounding box center [163, 230] width 27 height 27
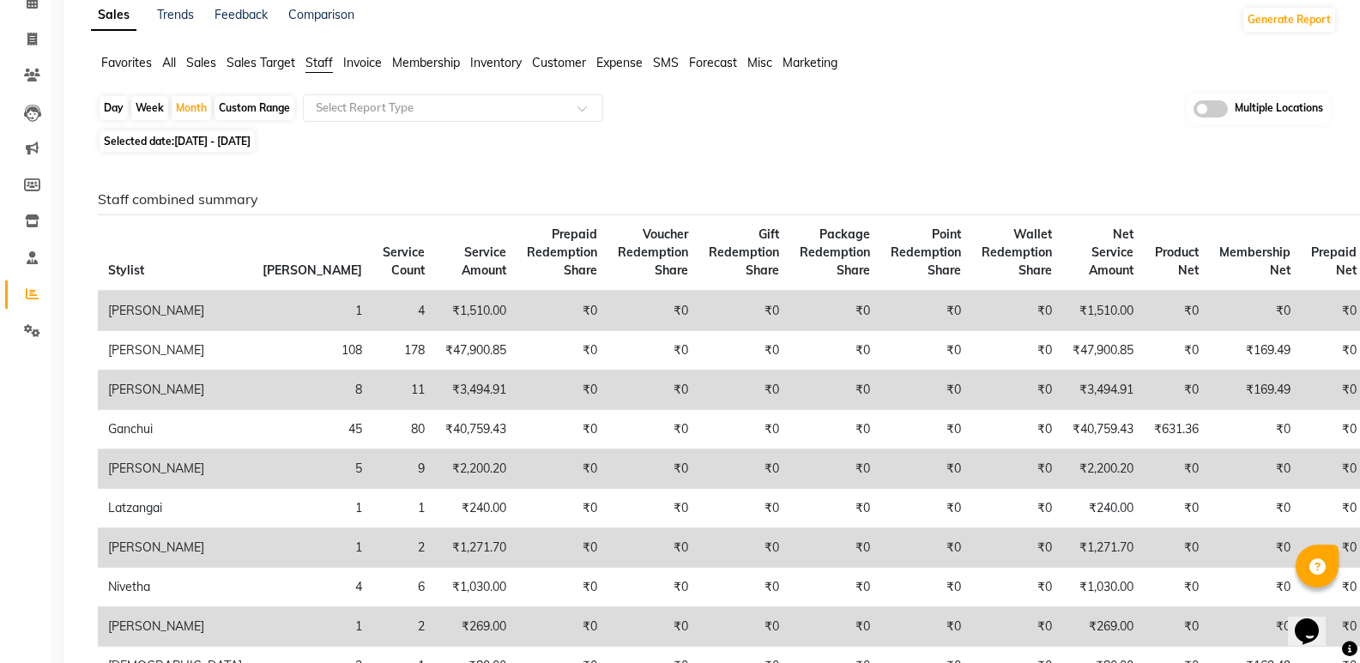
click at [211, 143] on span "[DATE] - [DATE]" at bounding box center [212, 141] width 76 height 13
select select "5"
select select "2024"
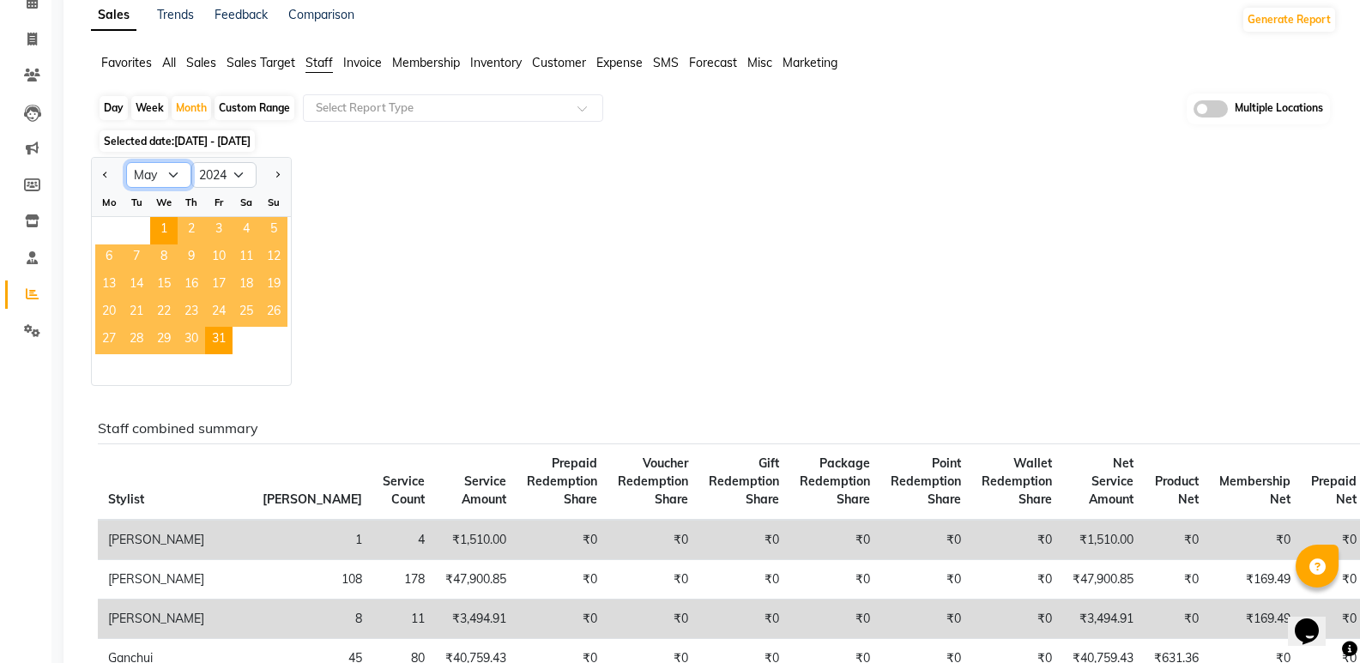
click at [183, 178] on select "Jan Feb Mar Apr May Jun [DATE] Aug Sep Oct Nov Dec" at bounding box center [158, 175] width 65 height 26
select select "7"
click at [126, 162] on select "Jan Feb Mar Apr May Jun [DATE] Aug Sep Oct Nov Dec" at bounding box center [158, 175] width 65 height 26
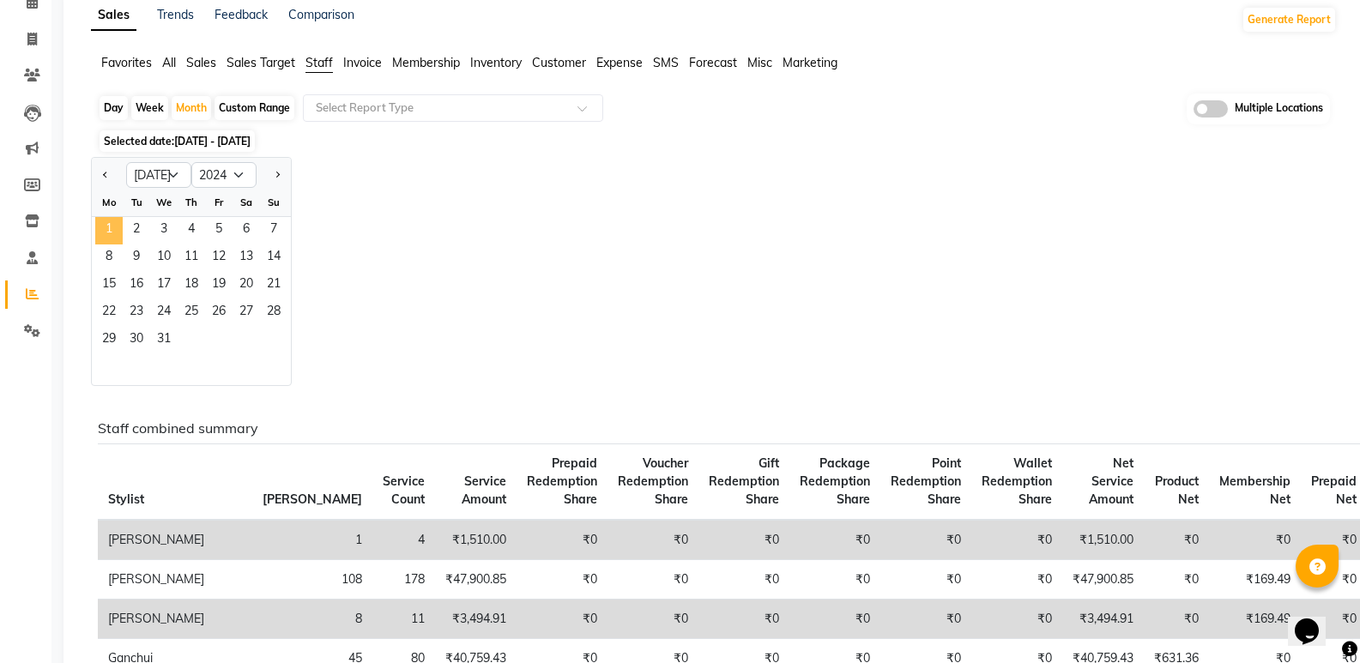
click at [110, 230] on span "1" at bounding box center [108, 230] width 27 height 27
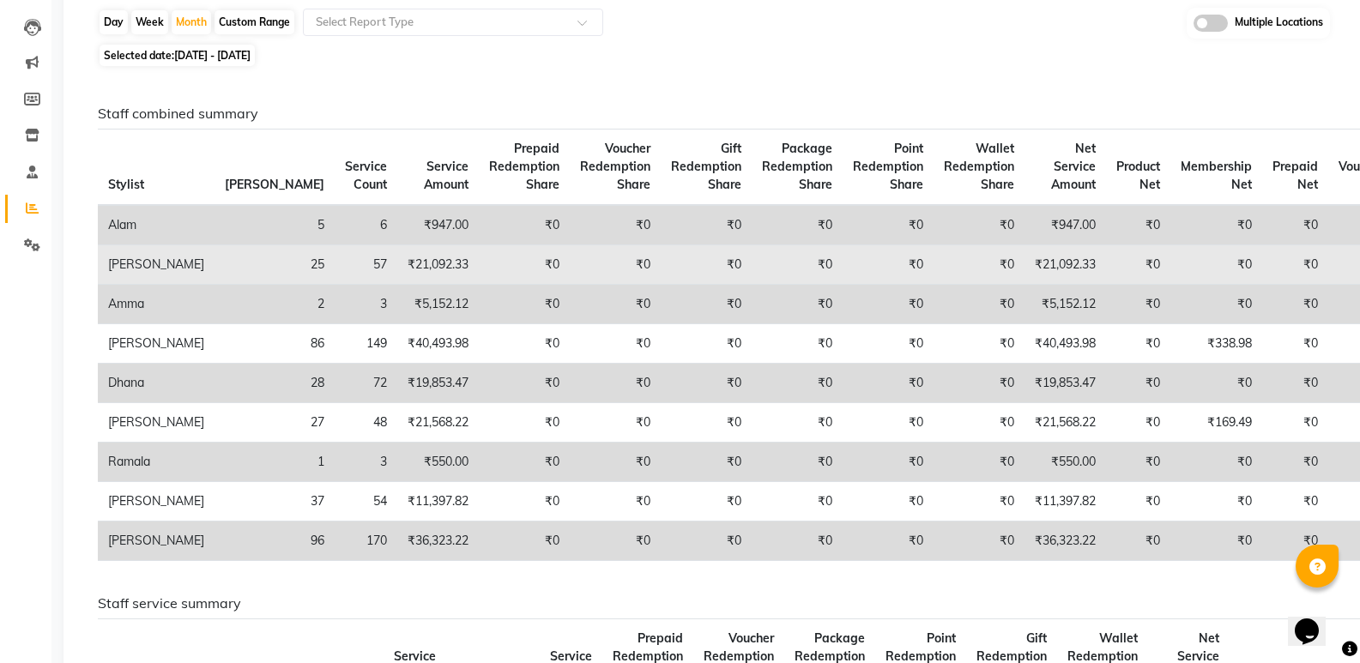
scroll to position [0, 0]
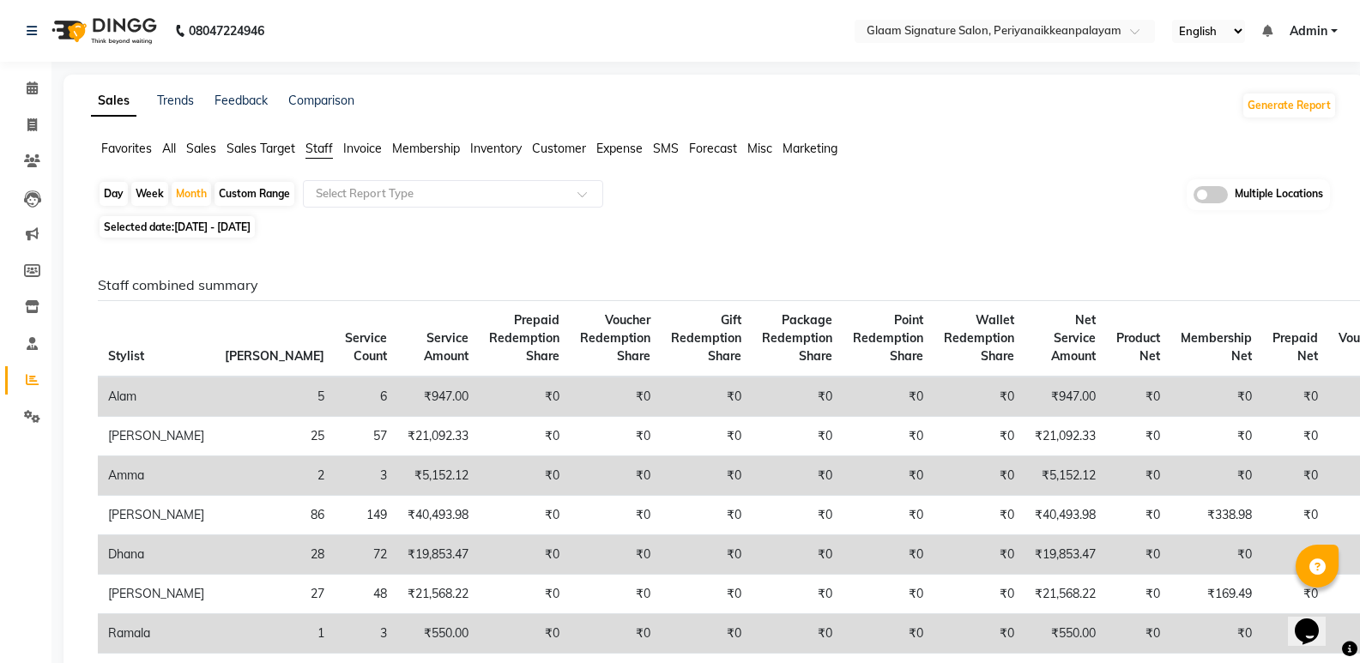
click at [199, 226] on span "[DATE] - [DATE]" at bounding box center [212, 227] width 76 height 13
select select "7"
select select "2024"
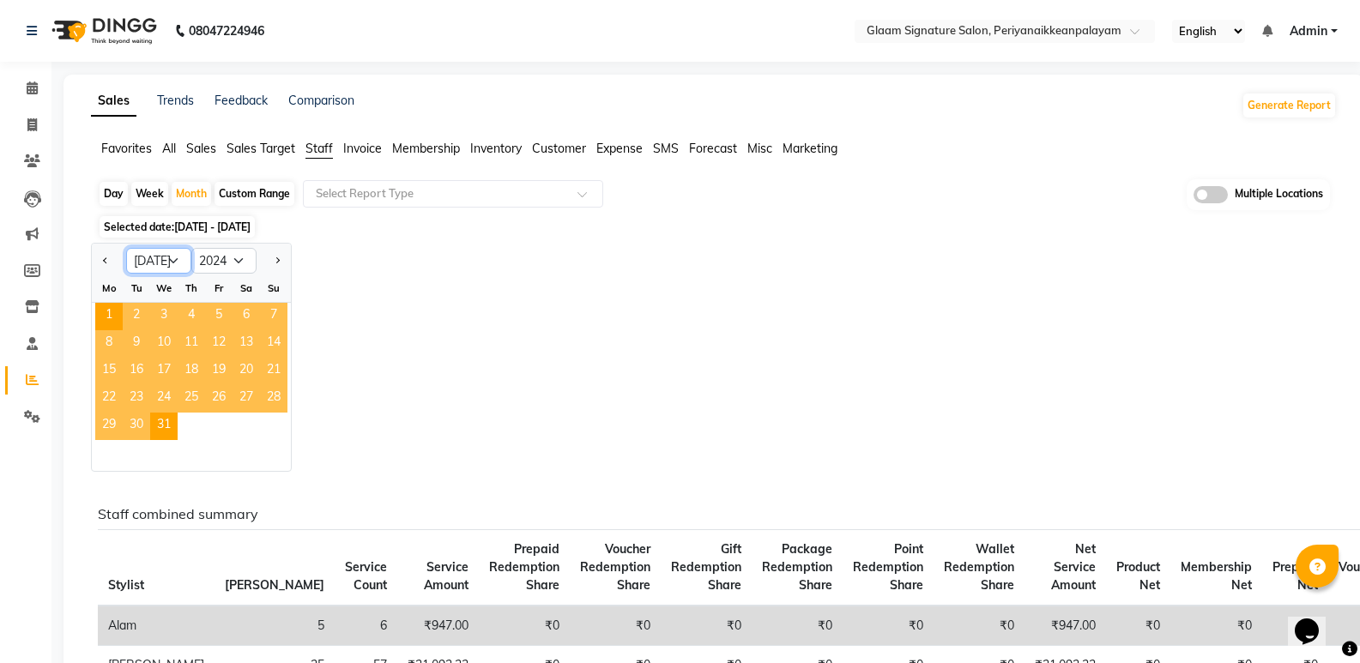
click at [173, 264] on select "Jan Feb Mar Apr May Jun [DATE] Aug Sep Oct Nov Dec" at bounding box center [158, 261] width 65 height 26
select select "10"
click at [126, 248] on select "Jan Feb Mar Apr May Jun [DATE] Aug Sep Oct Nov Dec" at bounding box center [158, 261] width 65 height 26
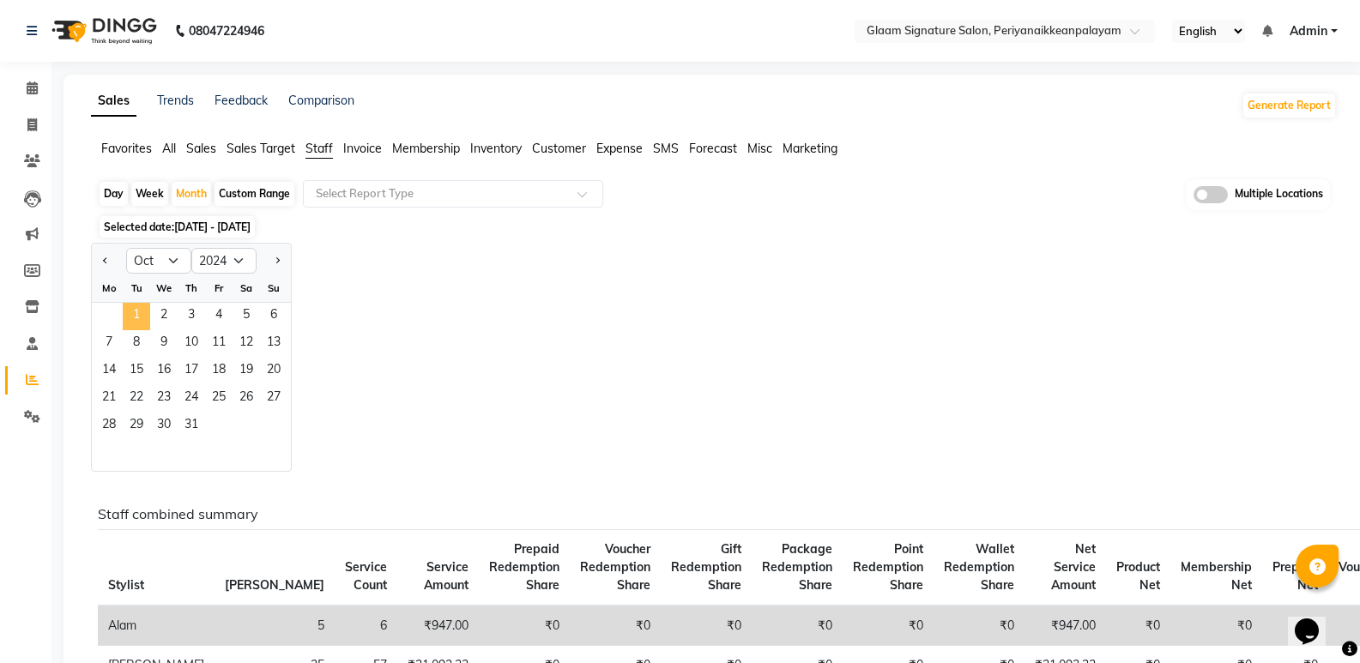
click at [141, 309] on span "1" at bounding box center [136, 316] width 27 height 27
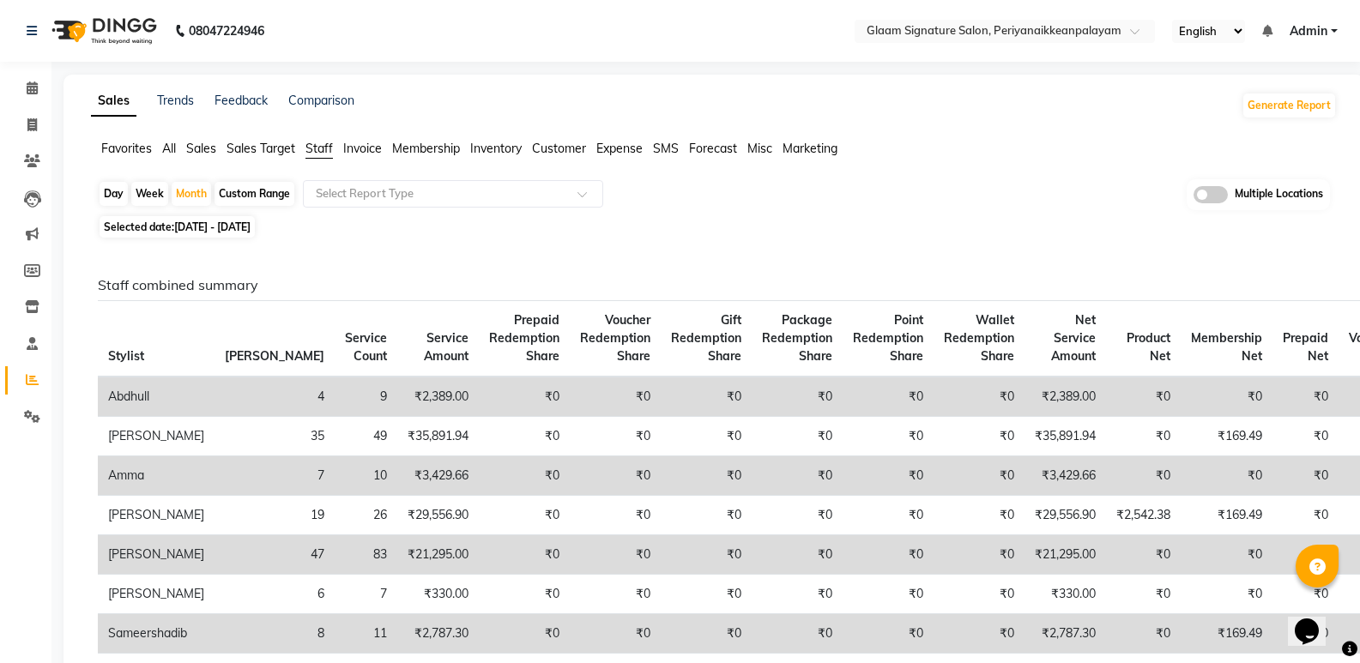
click at [195, 219] on span "Selected date: [DATE] - [DATE]" at bounding box center [177, 226] width 155 height 21
select select "10"
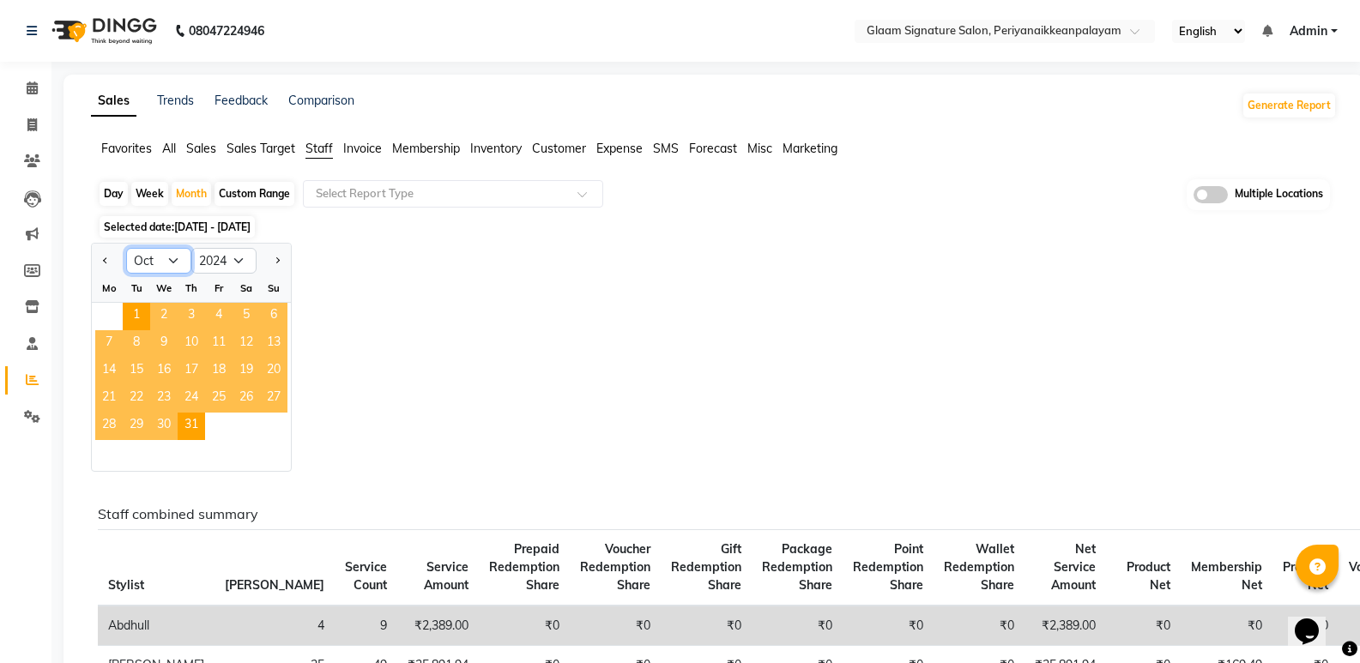
click at [170, 258] on select "Jan Feb Mar Apr May Jun [DATE] Aug Sep Oct Nov Dec" at bounding box center [158, 261] width 65 height 26
click at [235, 258] on select "2014 2015 2016 2017 2018 2019 2020 2021 2022 2023 2024 2025 2026 2027 2028 2029…" at bounding box center [223, 261] width 65 height 26
select select "2025"
click at [191, 248] on select "2014 2015 2016 2017 2018 2019 2020 2021 2022 2023 2024 2025 2026 2027 2028 2029…" at bounding box center [223, 261] width 65 height 26
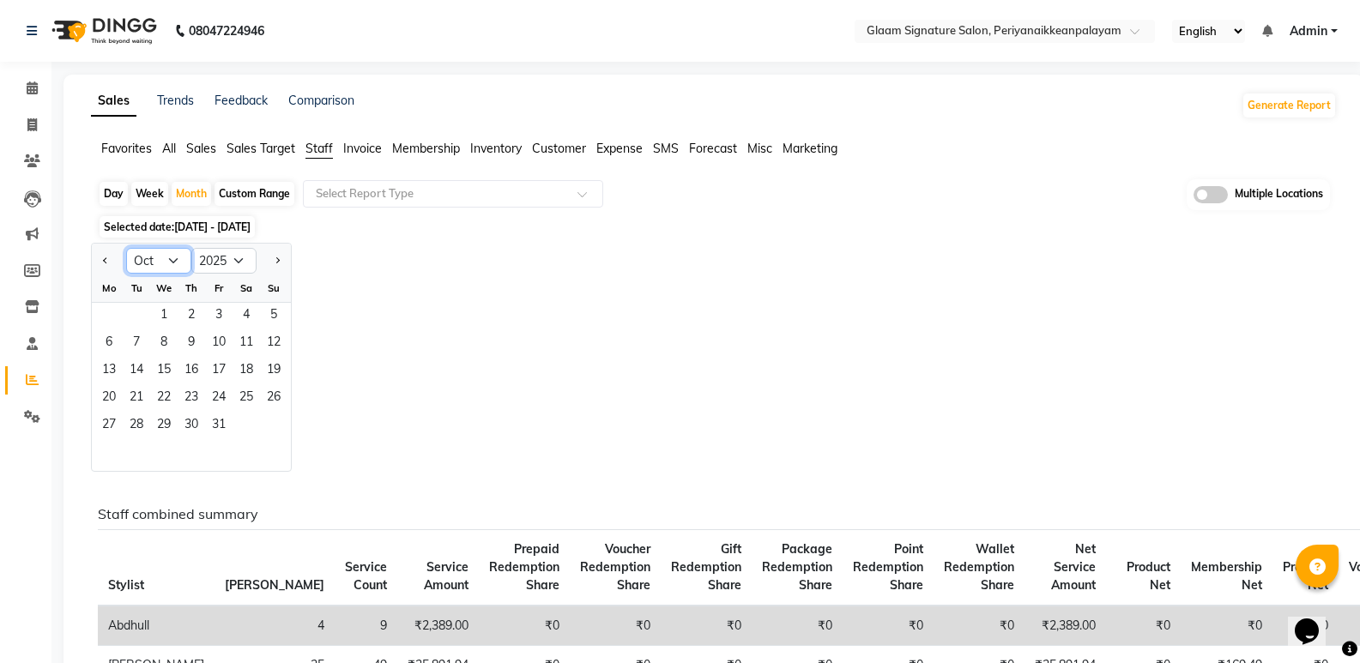
click at [159, 264] on select "Jan Feb Mar Apr May Jun [DATE] Aug Sep Oct Nov Dec" at bounding box center [158, 261] width 65 height 26
select select "1"
click at [126, 248] on select "Jan Feb Mar Apr May Jun [DATE] Aug Sep Oct Nov Dec" at bounding box center [158, 261] width 65 height 26
click at [175, 323] on span "1" at bounding box center [163, 316] width 27 height 27
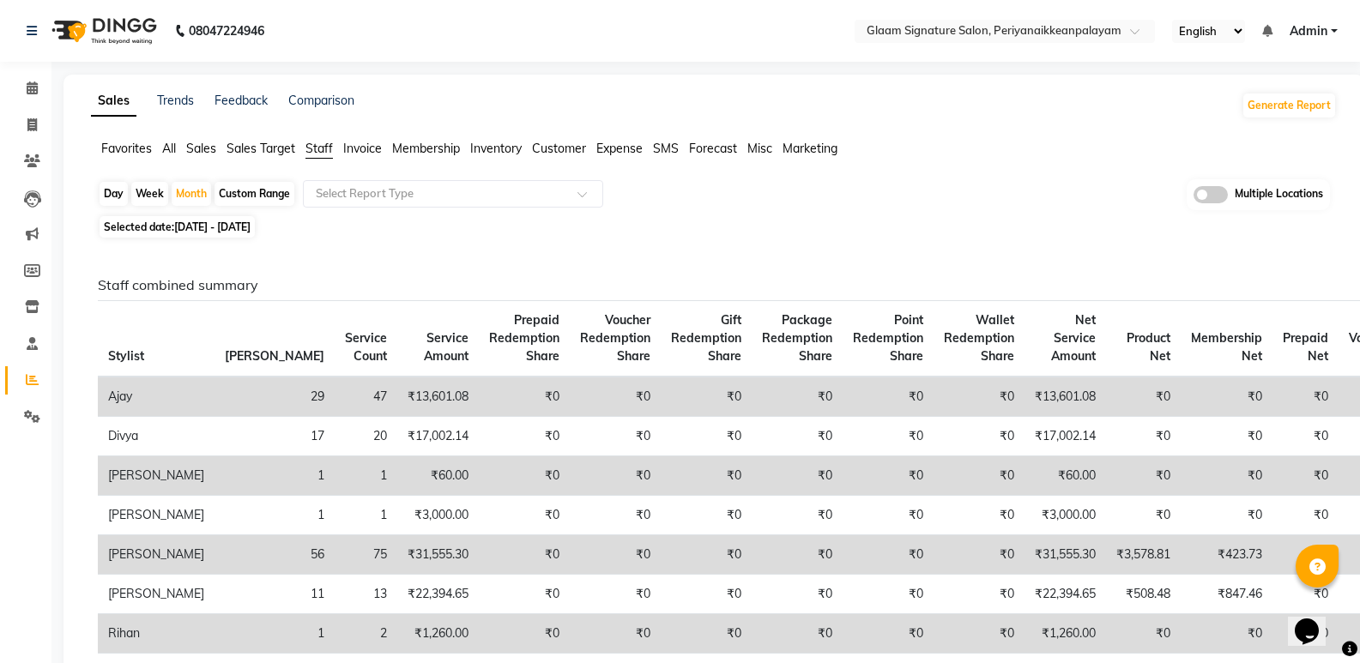
click at [33, 370] on link "Reports" at bounding box center [25, 380] width 41 height 28
click at [39, 128] on span at bounding box center [32, 126] width 30 height 20
select select "service"
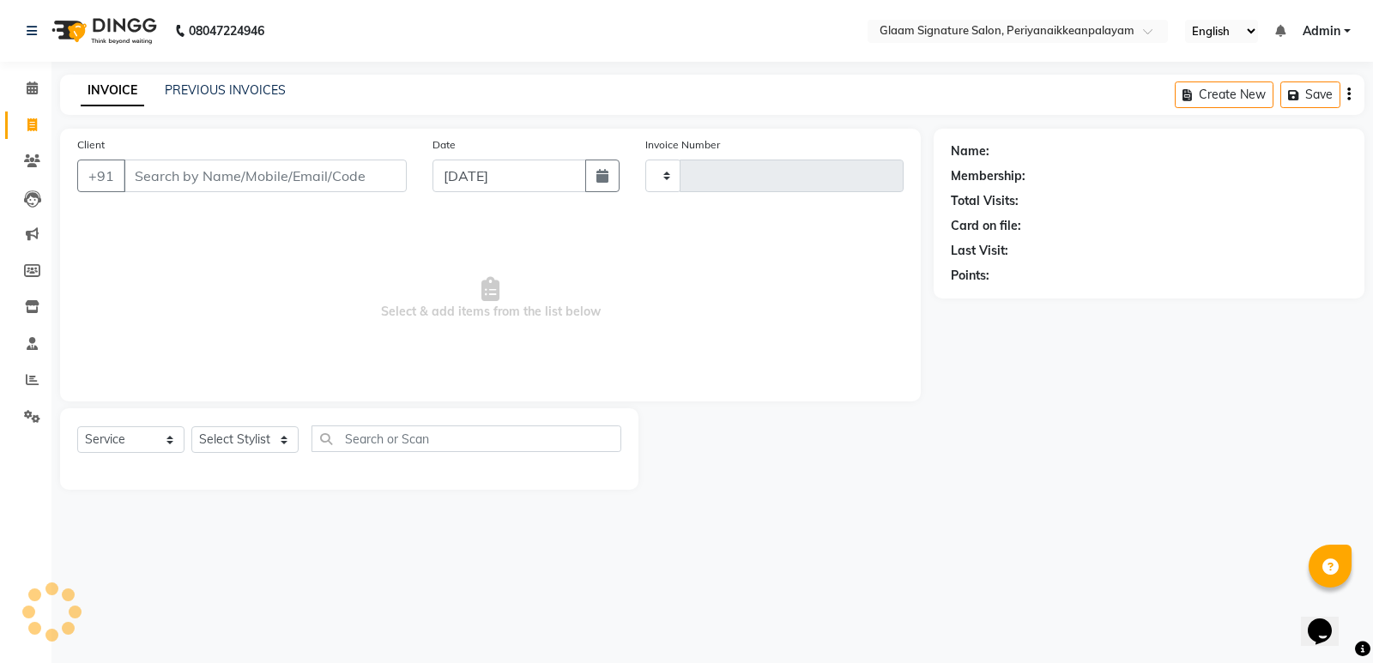
type input "0960"
select select "4039"
click at [231, 85] on link "PREVIOUS INVOICES" at bounding box center [225, 89] width 121 height 15
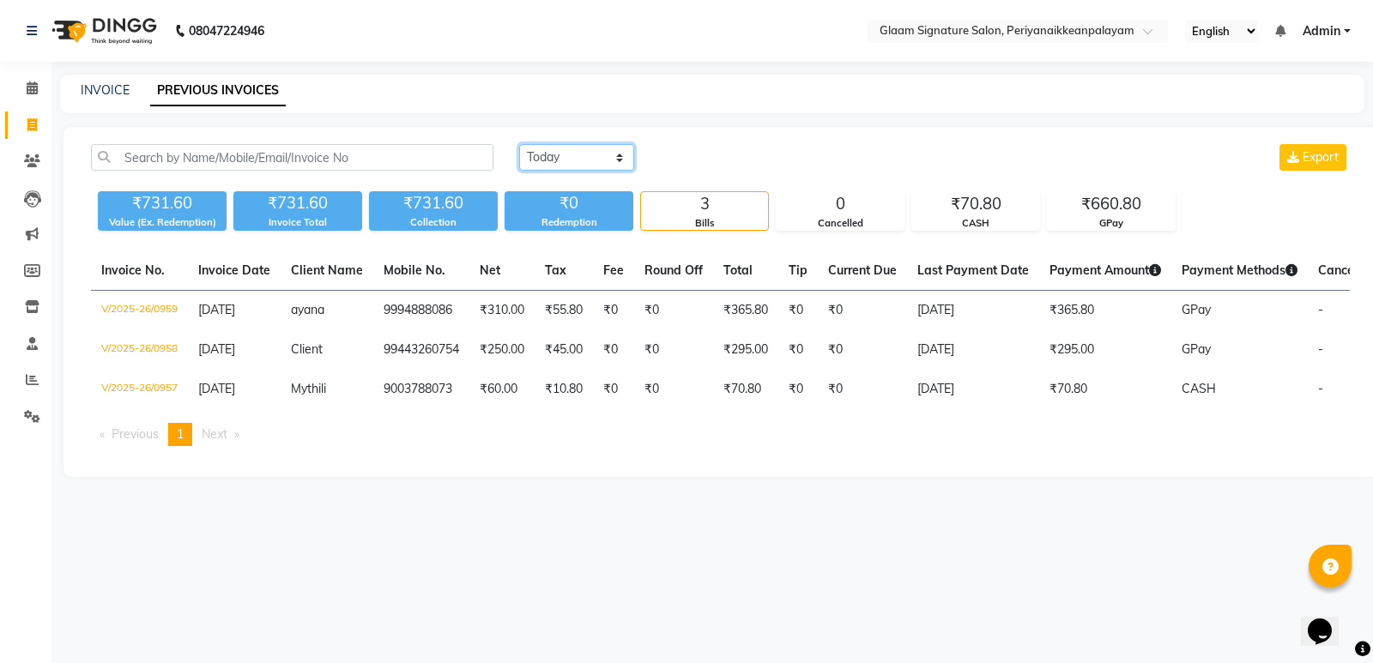
click at [538, 152] on select "[DATE] [DATE] Custom Range" at bounding box center [576, 157] width 115 height 27
select select "range"
click at [519, 144] on select "[DATE] [DATE] Custom Range" at bounding box center [576, 157] width 115 height 27
click at [716, 161] on input "[DATE]" at bounding box center [716, 158] width 120 height 24
select select "9"
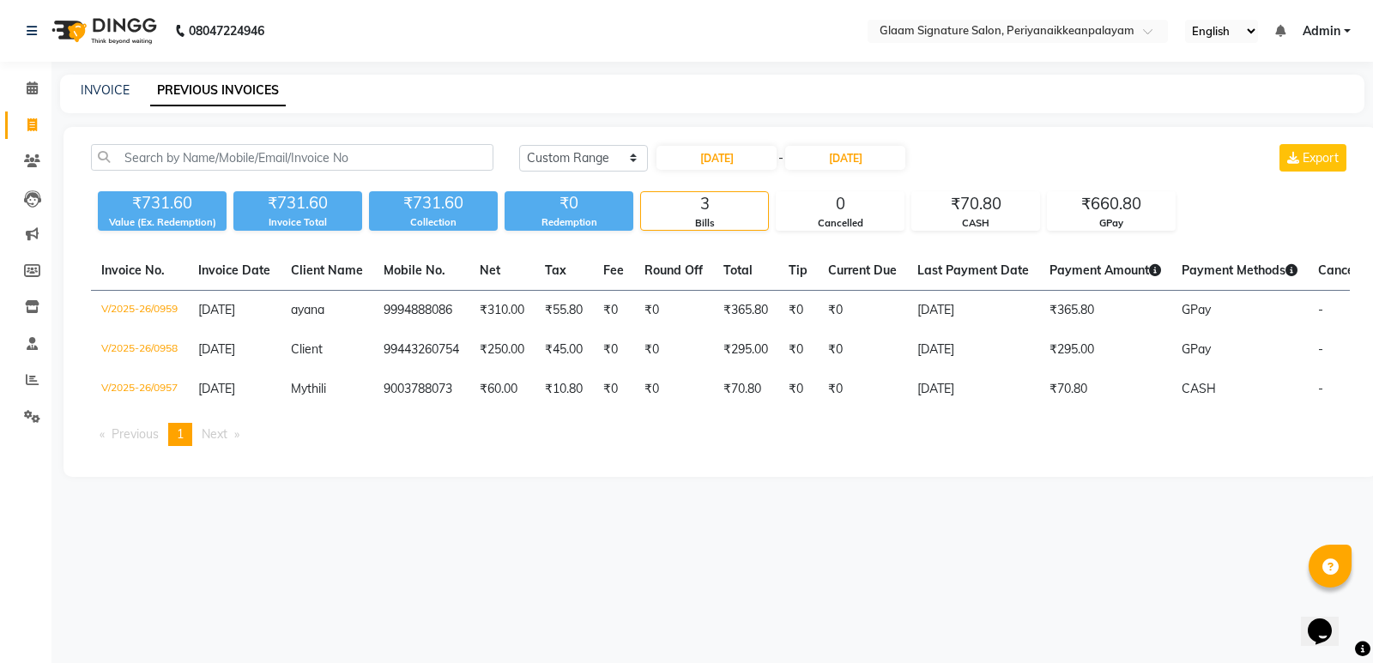
select select "2025"
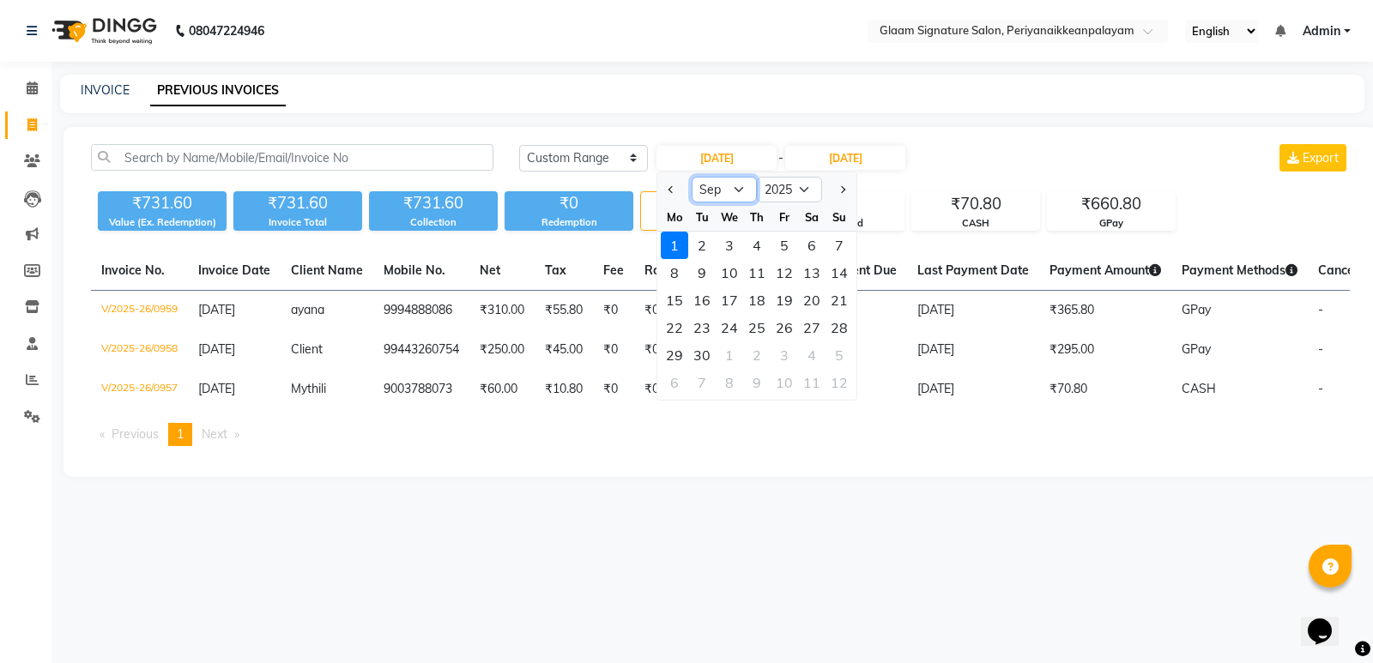
drag, startPoint x: 716, startPoint y: 190, endPoint x: 701, endPoint y: 202, distance: 18.4
click at [716, 191] on select "Jan Feb Mar Apr May Jun [DATE] Aug Sep Oct Nov Dec" at bounding box center [724, 190] width 65 height 26
select select "1"
click at [692, 177] on select "Jan Feb Mar Apr May Jun [DATE] Aug Sep Oct Nov Dec" at bounding box center [724, 190] width 65 height 26
click at [728, 241] on div "1" at bounding box center [729, 245] width 27 height 27
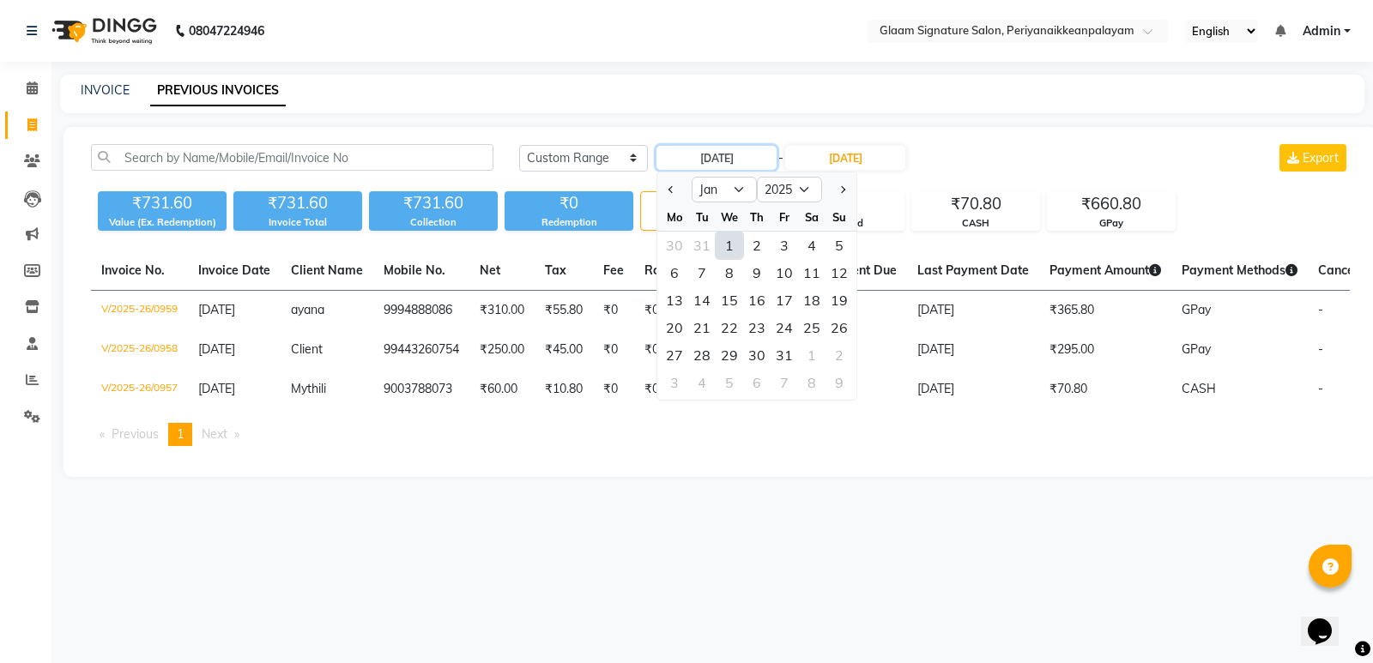
type input "[DATE]"
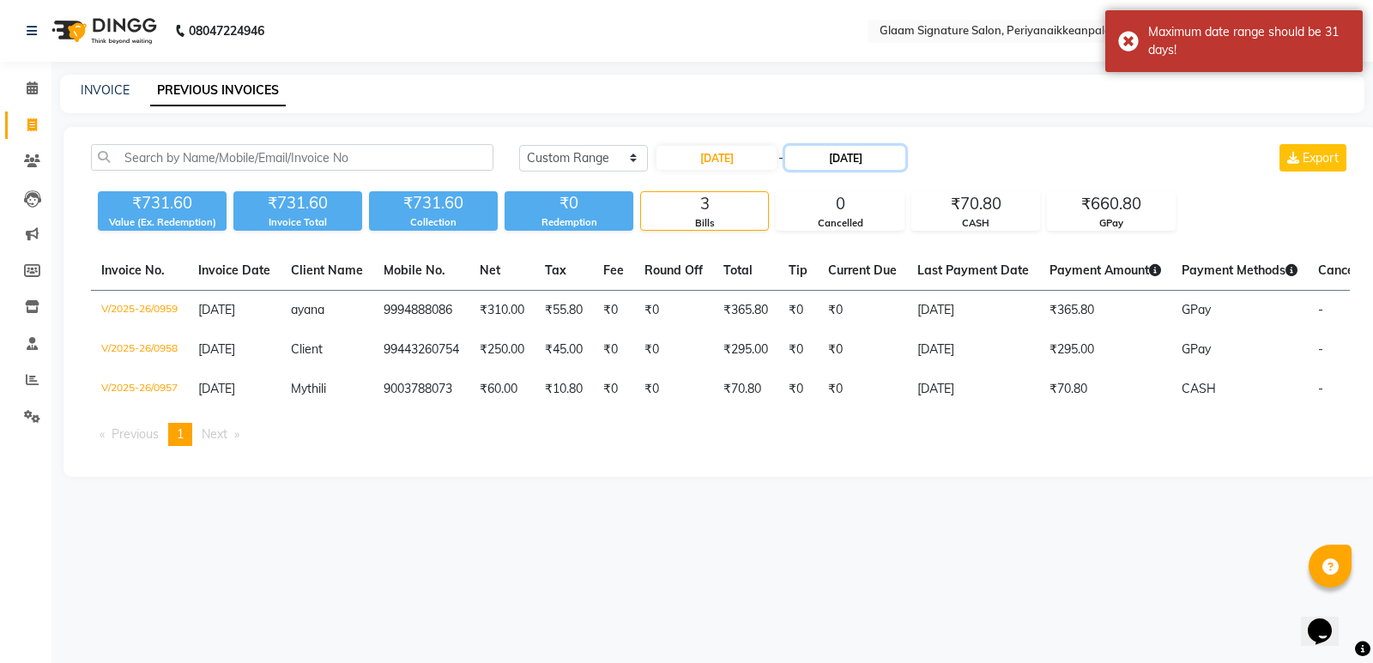
click at [847, 158] on input "[DATE]" at bounding box center [845, 158] width 120 height 24
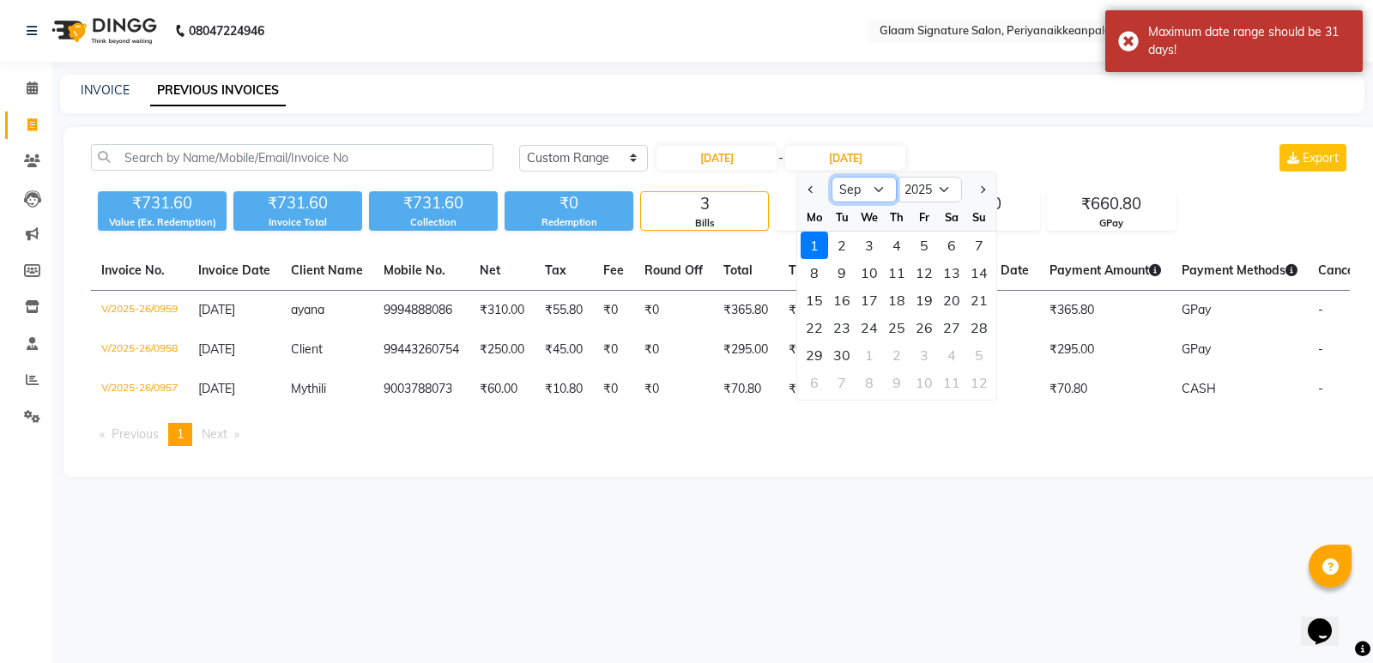
click at [872, 191] on select "Jan Feb Mar Apr May Jun [DATE] Aug Sep Oct Nov Dec" at bounding box center [863, 190] width 65 height 26
select select "1"
click at [831, 177] on select "Jan Feb Mar Apr May Jun [DATE] Aug Sep Oct Nov Dec" at bounding box center [863, 190] width 65 height 26
click at [916, 359] on div "31" at bounding box center [923, 354] width 27 height 27
type input "[DATE]"
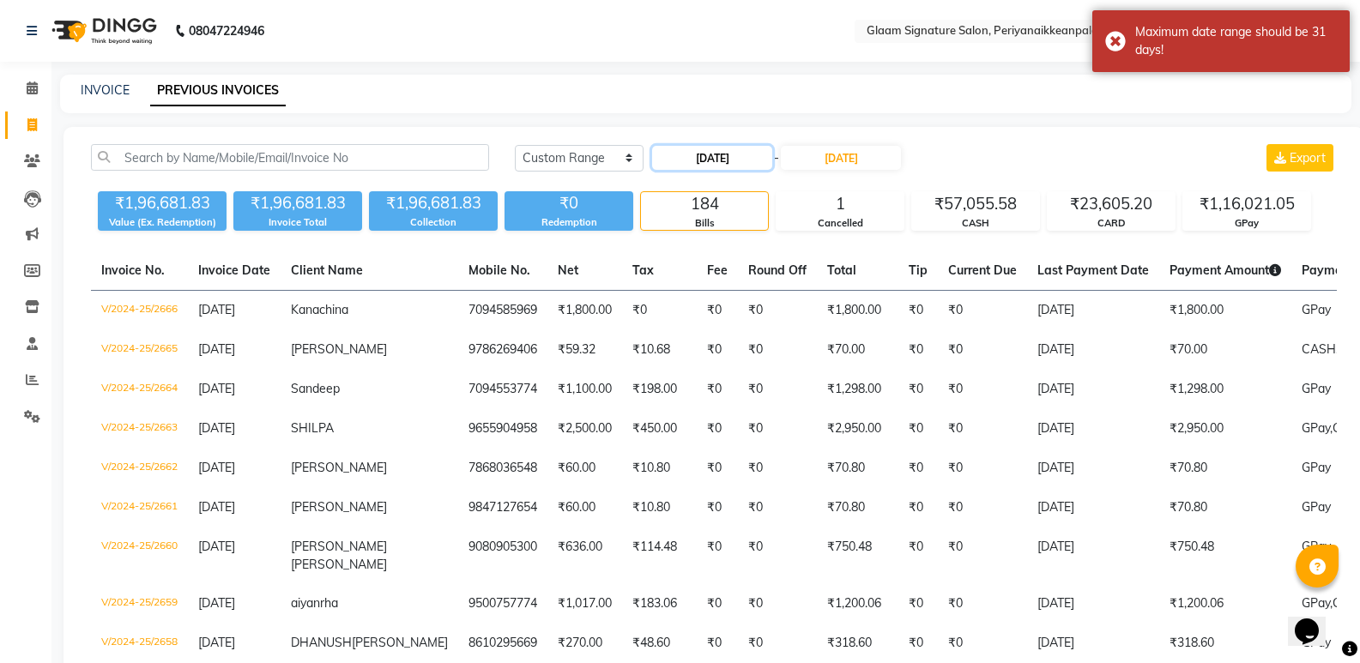
click at [698, 149] on input "[DATE]" at bounding box center [712, 158] width 120 height 24
select select "2025"
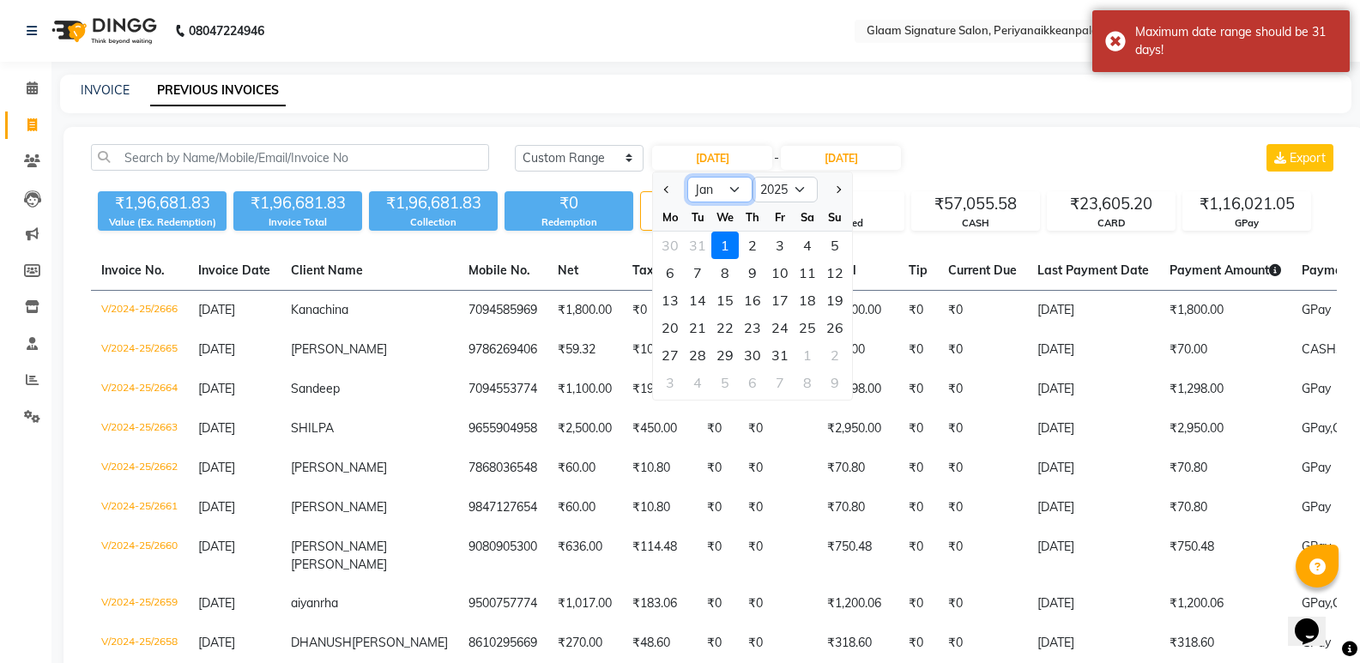
click at [725, 190] on select "Jan Feb Mar Apr May Jun [DATE] Aug Sep Oct Nov Dec" at bounding box center [719, 190] width 65 height 26
select select "2"
click at [687, 177] on select "Jan Feb Mar Apr May Jun [DATE] Aug Sep Oct Nov Dec" at bounding box center [719, 190] width 65 height 26
click at [801, 242] on div "1" at bounding box center [807, 245] width 27 height 27
type input "[DATE]"
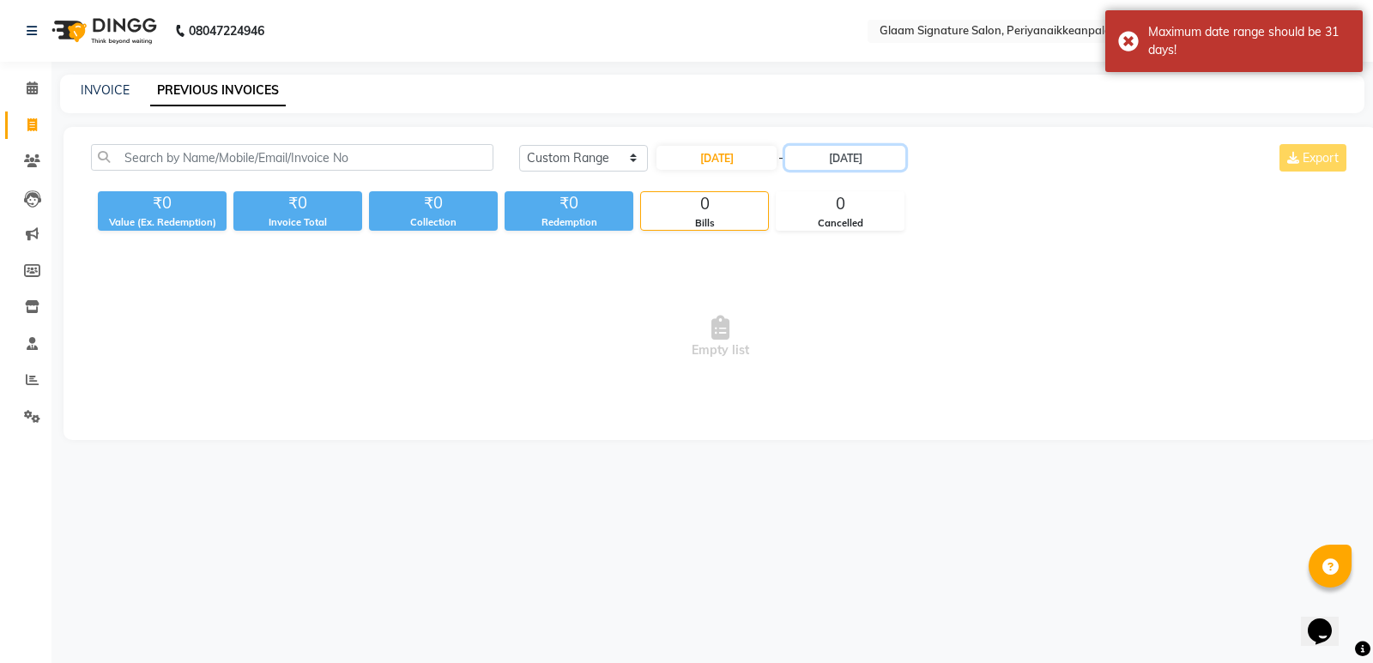
drag, startPoint x: 861, startPoint y: 148, endPoint x: 857, endPoint y: 171, distance: 22.6
click at [860, 149] on input "[DATE]" at bounding box center [845, 158] width 120 height 24
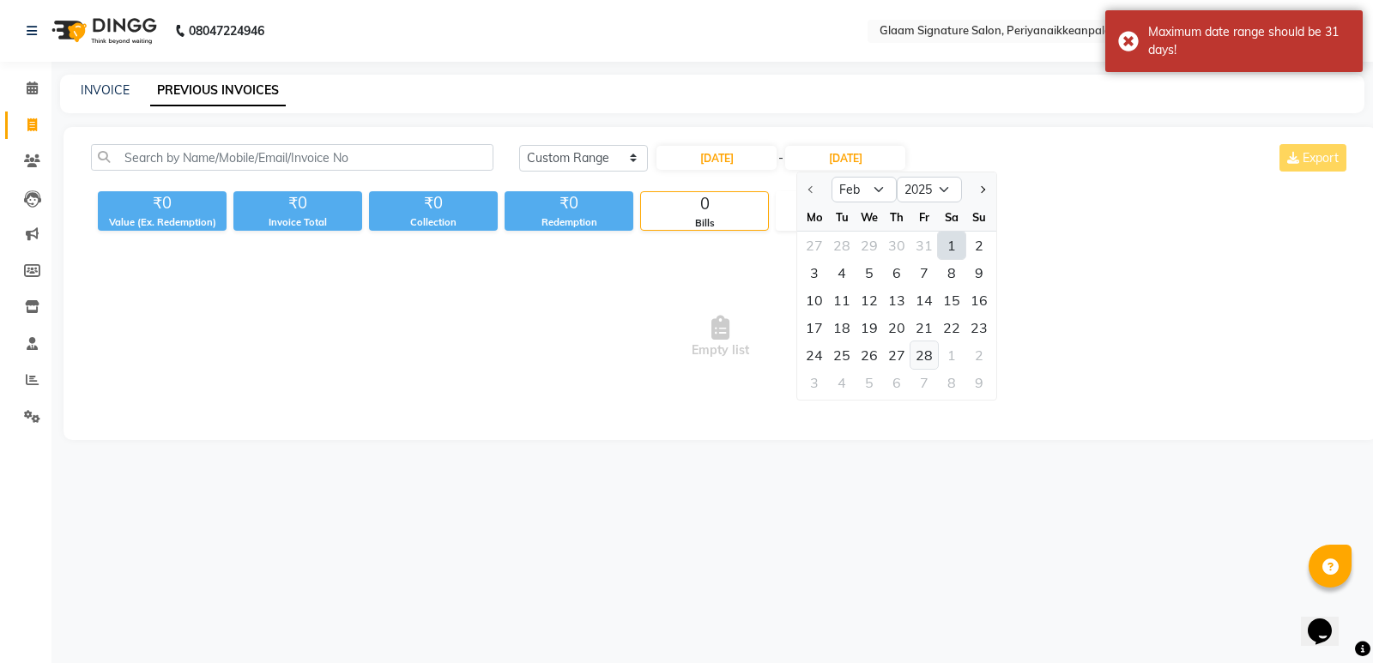
click at [916, 349] on div "28" at bounding box center [923, 354] width 27 height 27
type input "[DATE]"
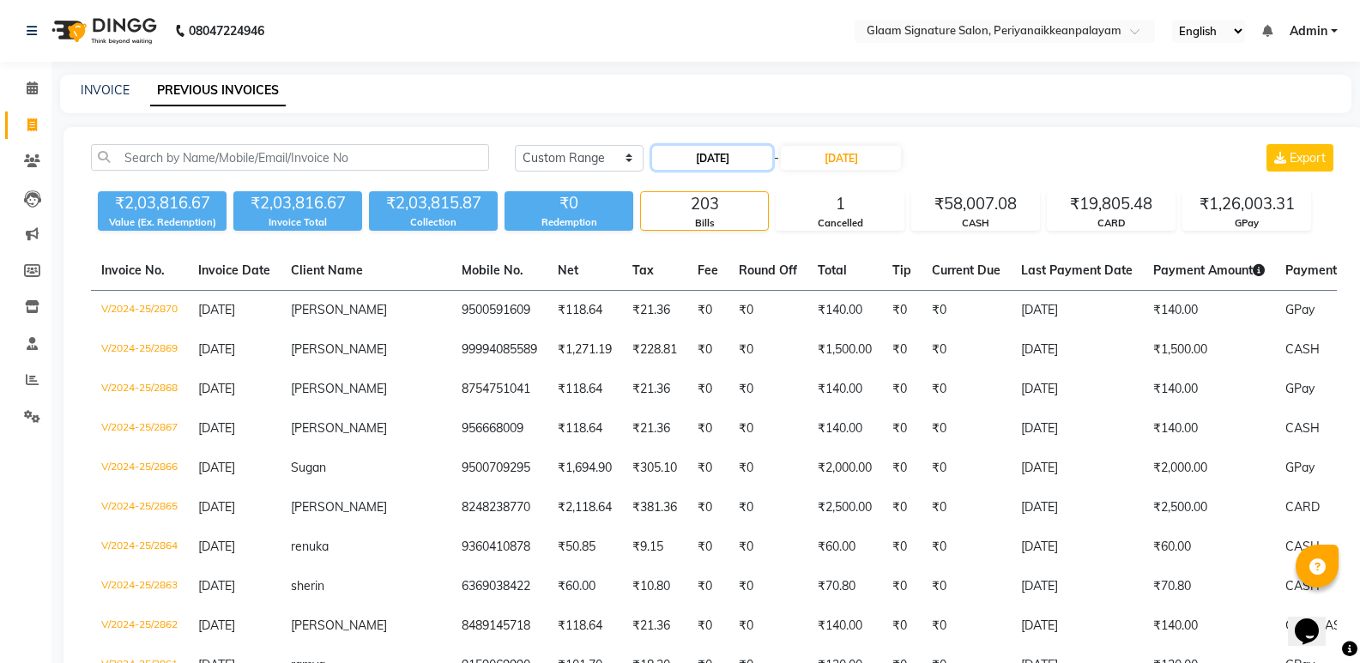
click at [729, 153] on input "[DATE]" at bounding box center [712, 158] width 120 height 24
select select "2"
select select "2025"
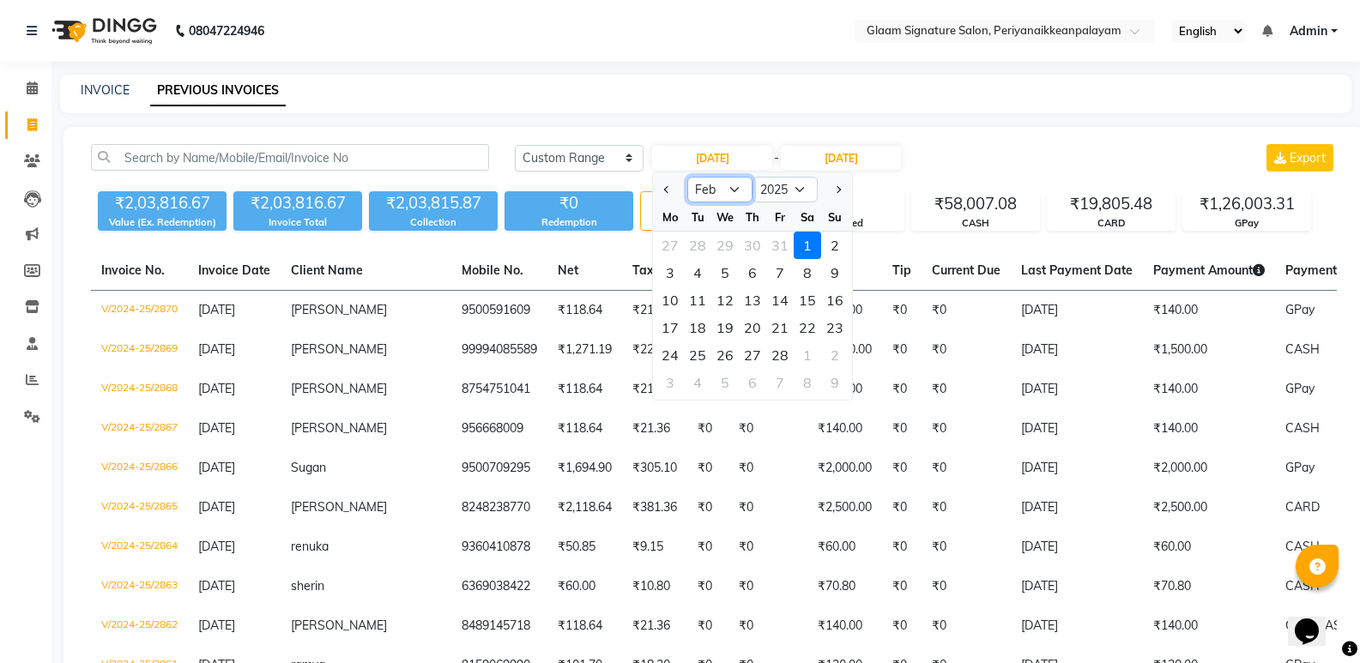
drag, startPoint x: 730, startPoint y: 188, endPoint x: 737, endPoint y: 200, distance: 13.8
click at [730, 188] on select "Jan Feb Mar Apr May Jun [DATE] Aug Sep Oct Nov Dec" at bounding box center [719, 190] width 65 height 26
select select "3"
click at [687, 177] on select "Jan Feb Mar Apr May Jun [DATE] Aug Sep Oct Nov Dec" at bounding box center [719, 190] width 65 height 26
click at [810, 242] on div "1" at bounding box center [807, 245] width 27 height 27
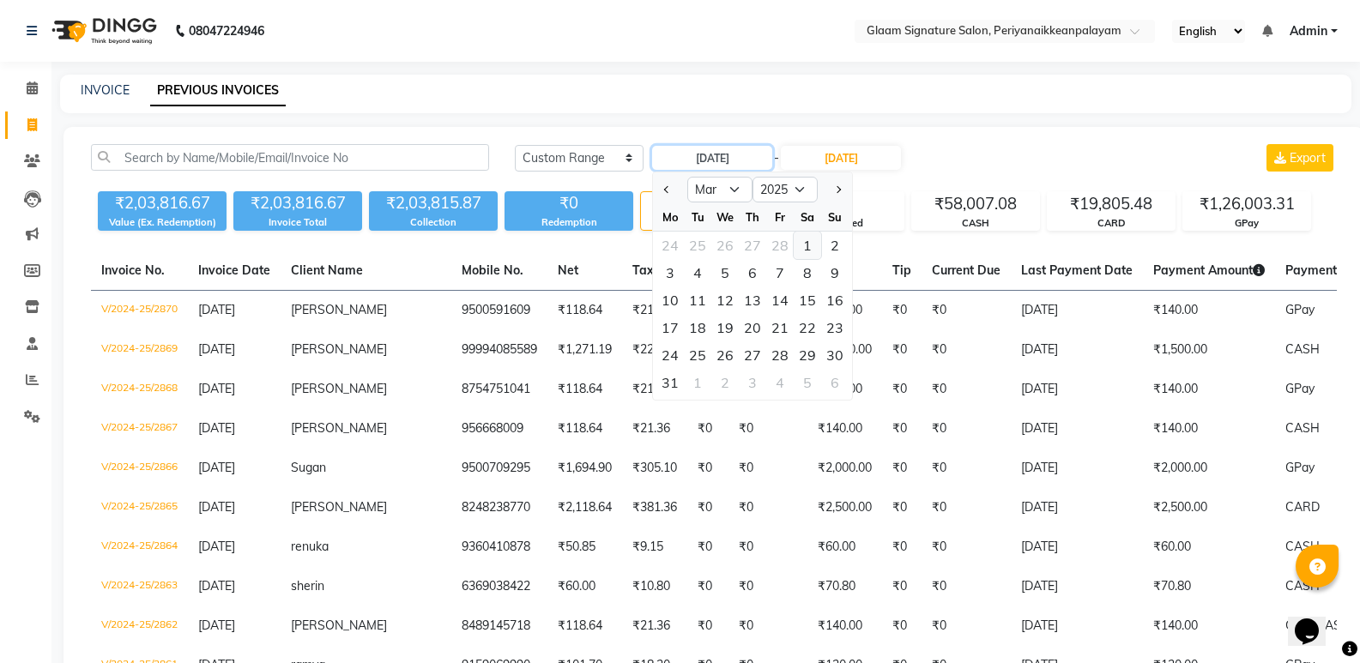
type input "[DATE]"
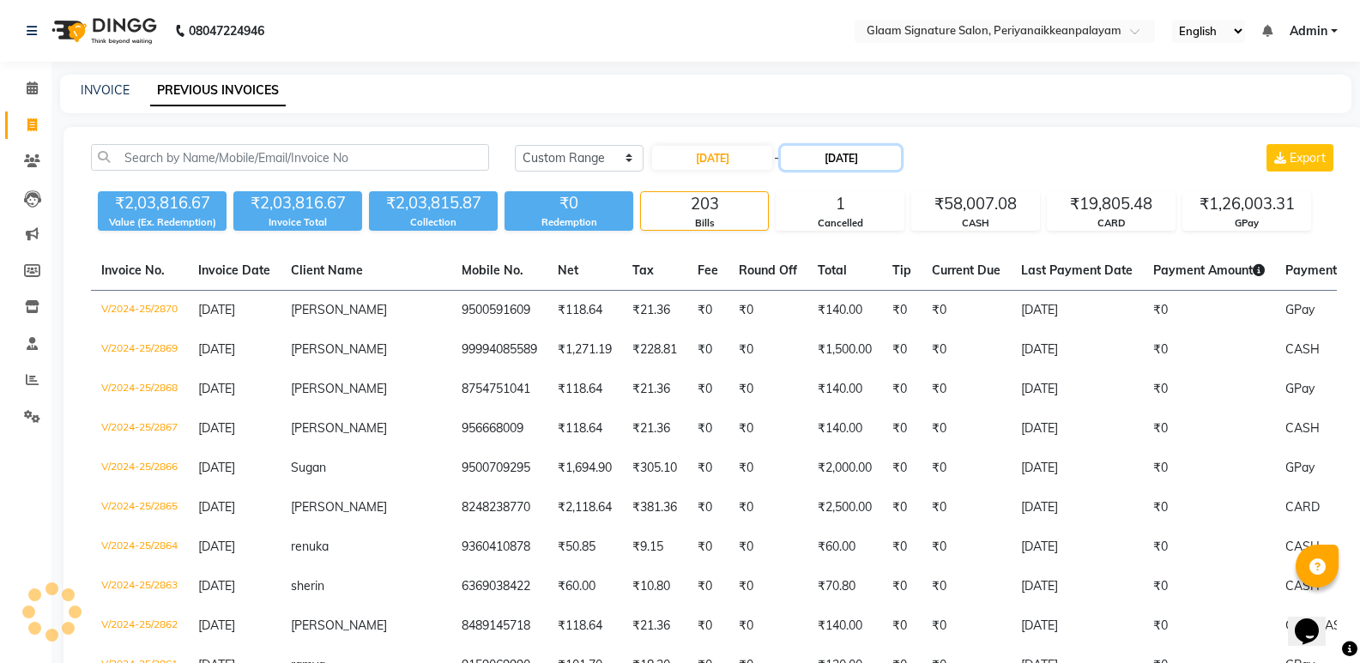
click at [833, 160] on input "[DATE]" at bounding box center [841, 158] width 120 height 24
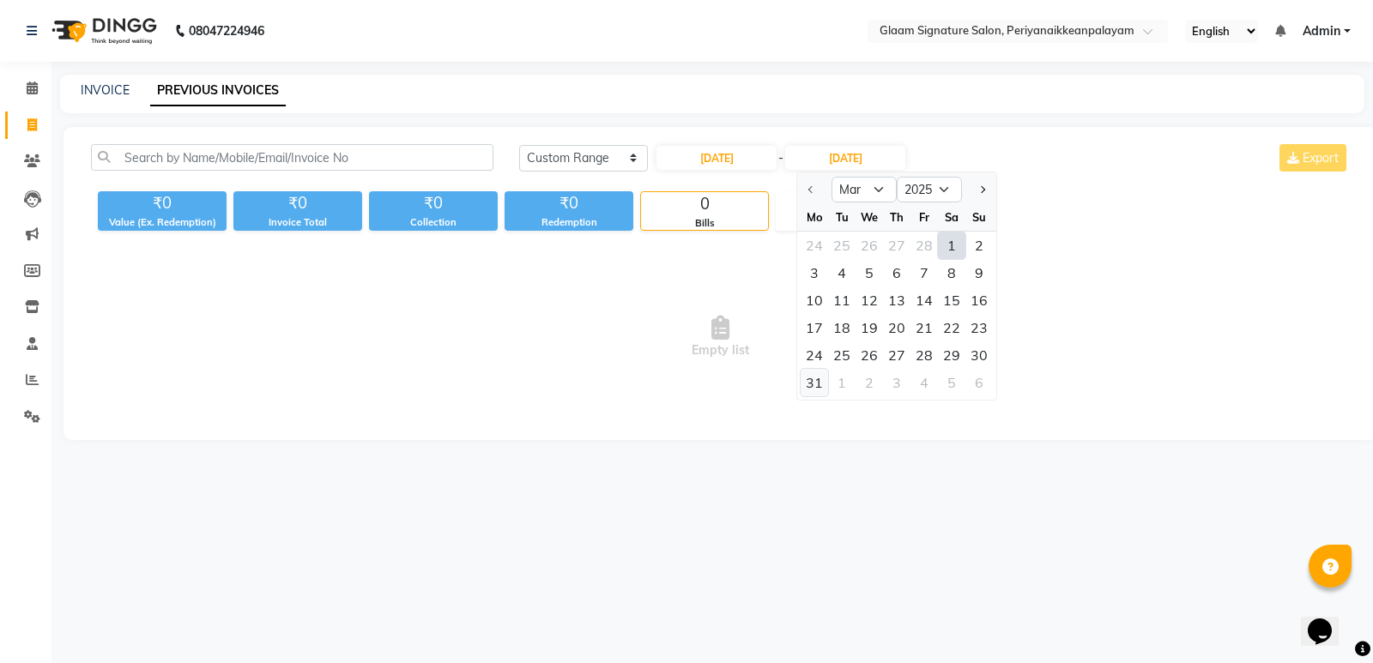
click at [818, 377] on div "31" at bounding box center [813, 382] width 27 height 27
type input "[DATE]"
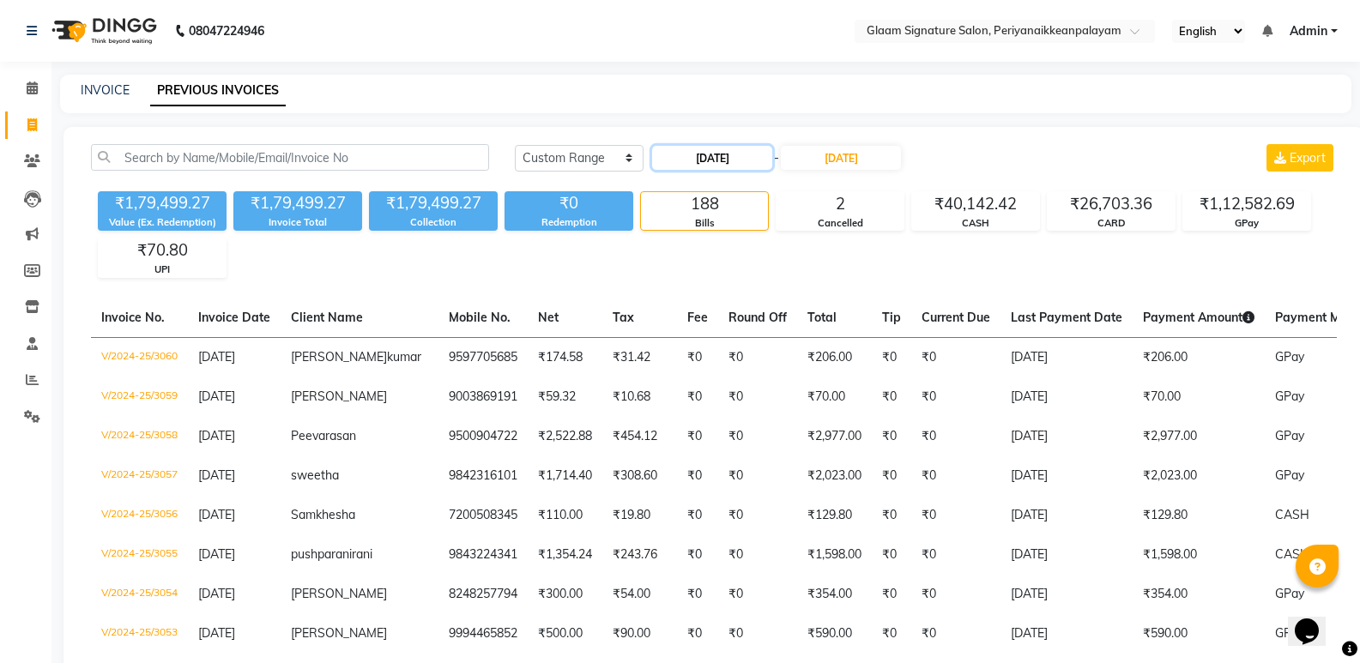
click at [734, 156] on input "[DATE]" at bounding box center [712, 158] width 120 height 24
select select "3"
select select "2025"
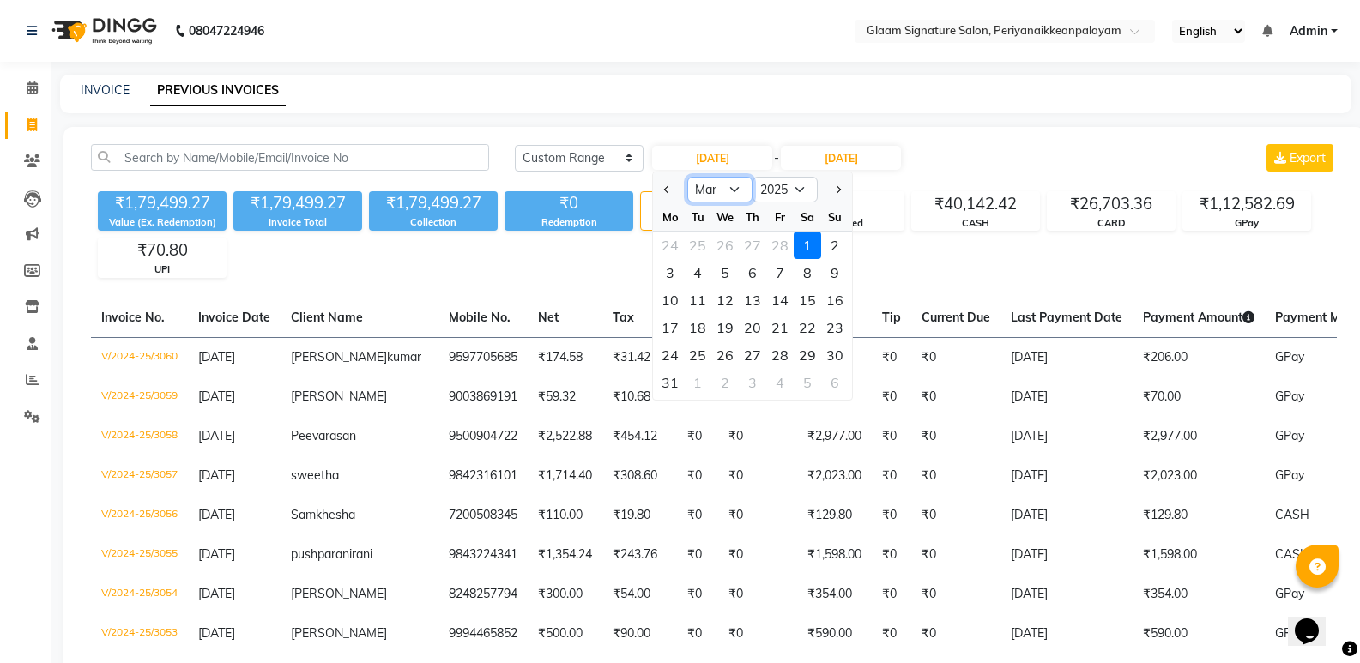
click at [734, 182] on select "Jan Feb Mar Apr May Jun [DATE] Aug Sep Oct Nov Dec" at bounding box center [719, 190] width 65 height 26
select select "4"
click at [687, 177] on select "Jan Feb Mar Apr May Jun [DATE] Aug Sep Oct Nov Dec" at bounding box center [719, 190] width 65 height 26
click at [703, 242] on div "1" at bounding box center [697, 245] width 27 height 27
type input "[DATE]"
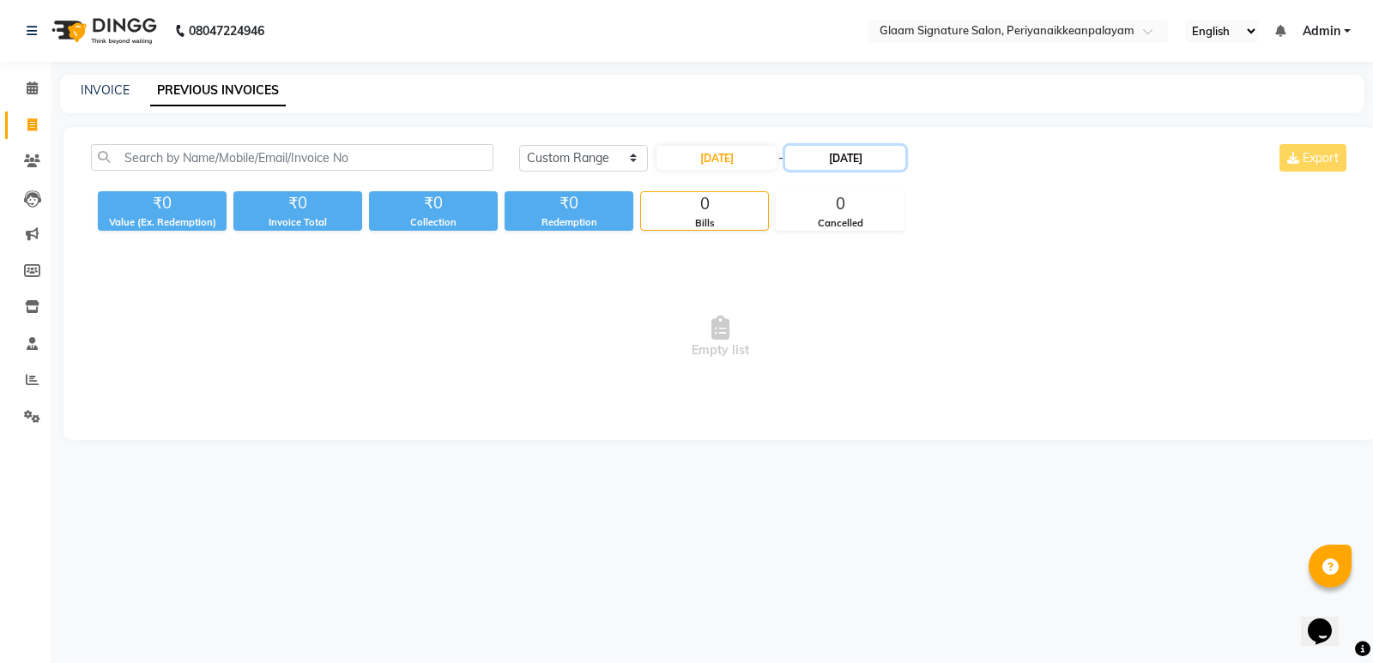
drag, startPoint x: 879, startPoint y: 157, endPoint x: 866, endPoint y: 168, distance: 17.0
click at [878, 158] on input "[DATE]" at bounding box center [845, 158] width 120 height 24
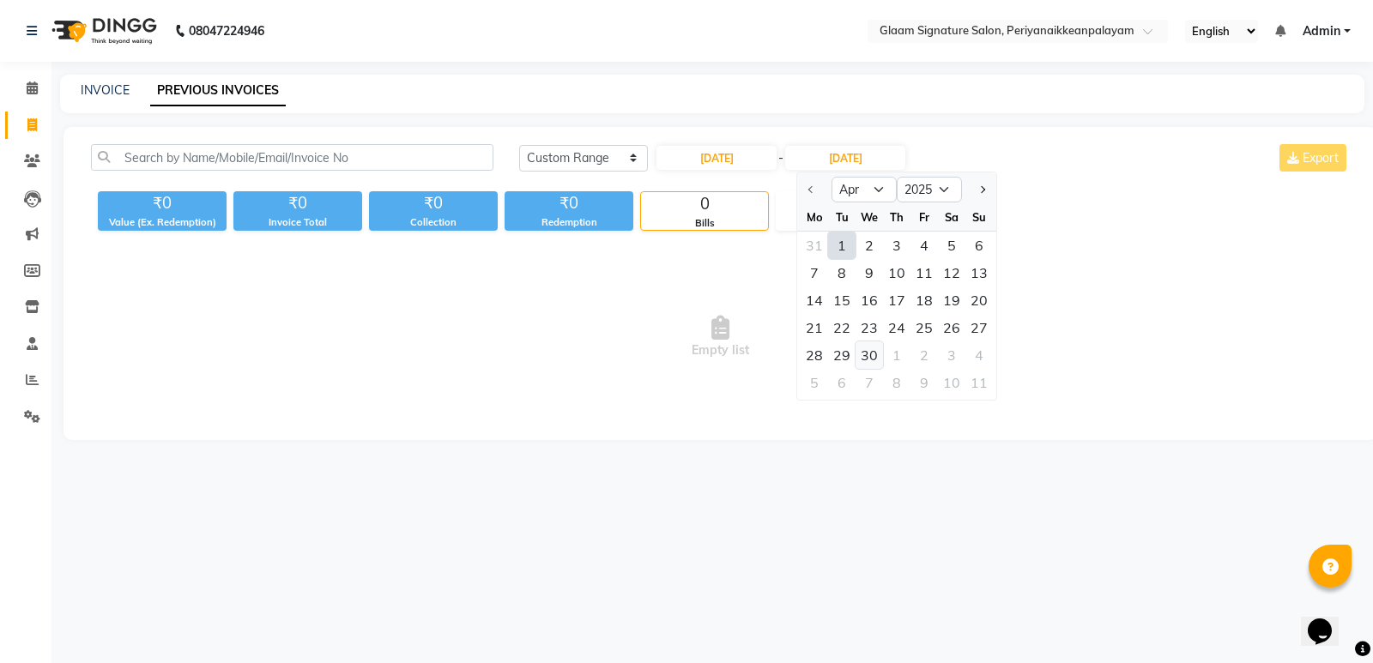
click at [867, 353] on div "30" at bounding box center [868, 354] width 27 height 27
type input "[DATE]"
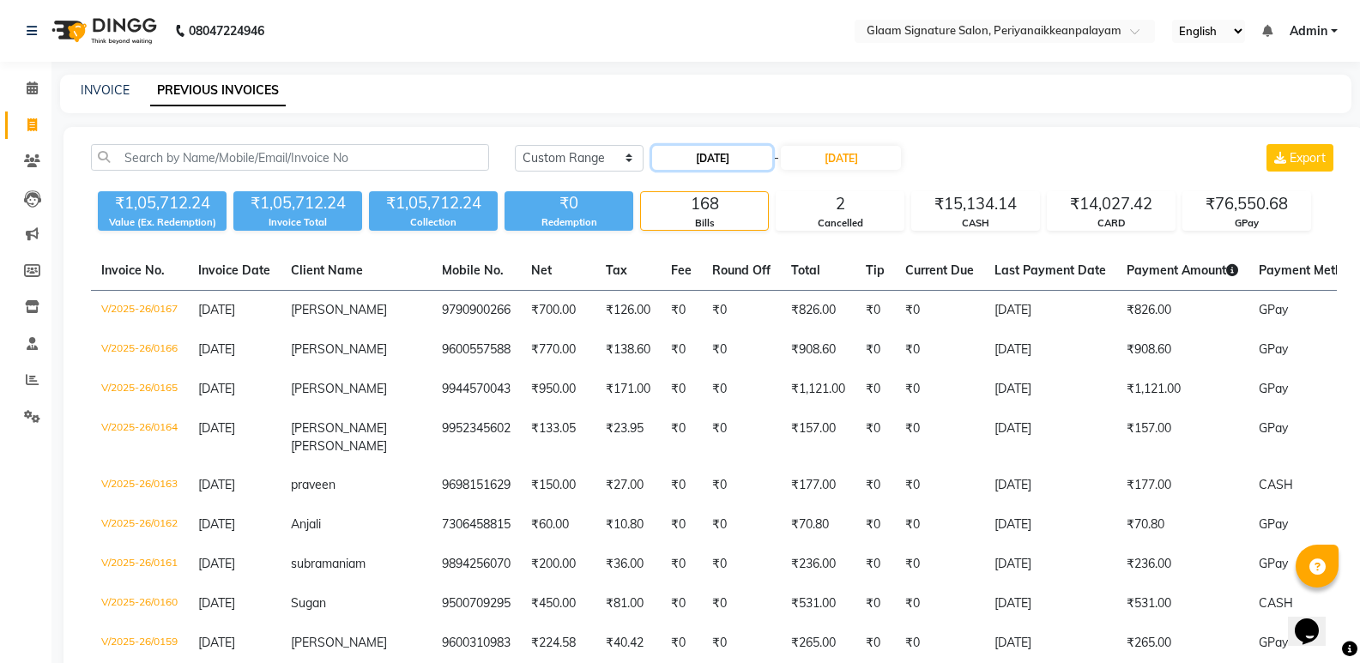
click at [727, 148] on input "[DATE]" at bounding box center [712, 158] width 120 height 24
select select "4"
select select "2025"
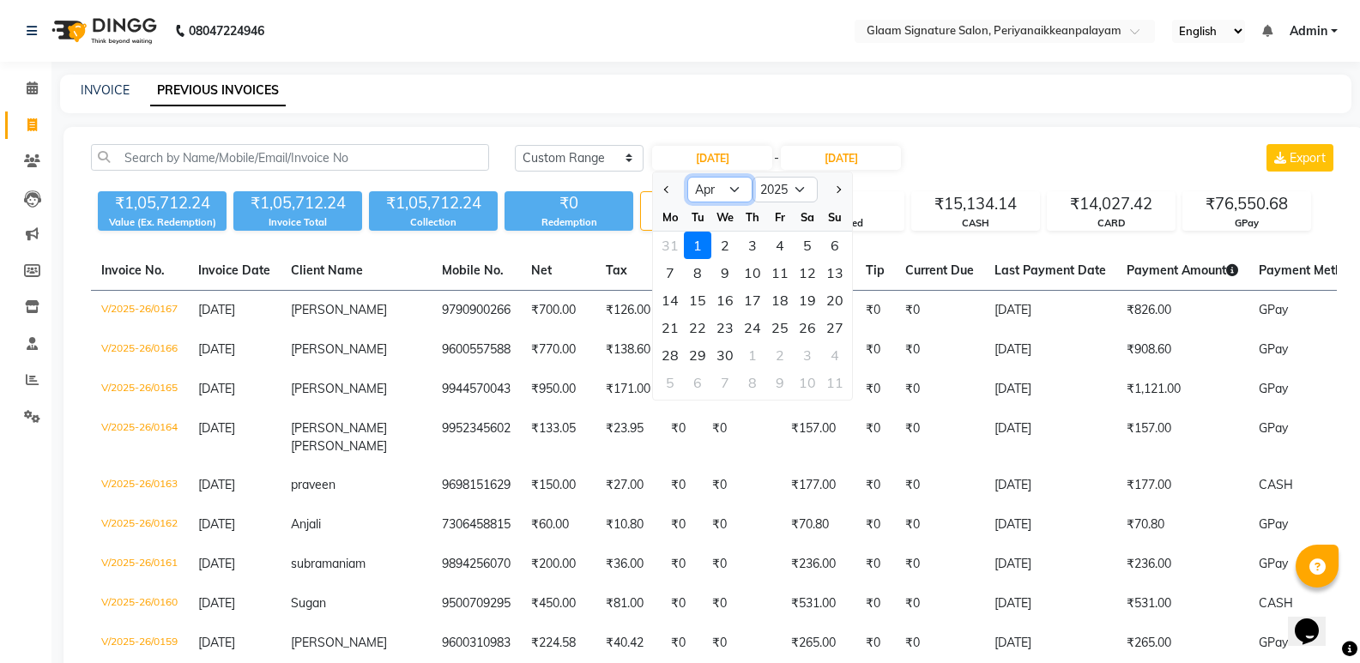
click at [733, 194] on select "Jan Feb Mar Apr May Jun [DATE] Aug Sep Oct Nov Dec" at bounding box center [719, 190] width 65 height 26
select select "5"
click at [687, 177] on select "Jan Feb Mar Apr May Jun [DATE] Aug Sep Oct Nov Dec" at bounding box center [719, 190] width 65 height 26
click at [756, 243] on div "1" at bounding box center [752, 245] width 27 height 27
type input "[DATE]"
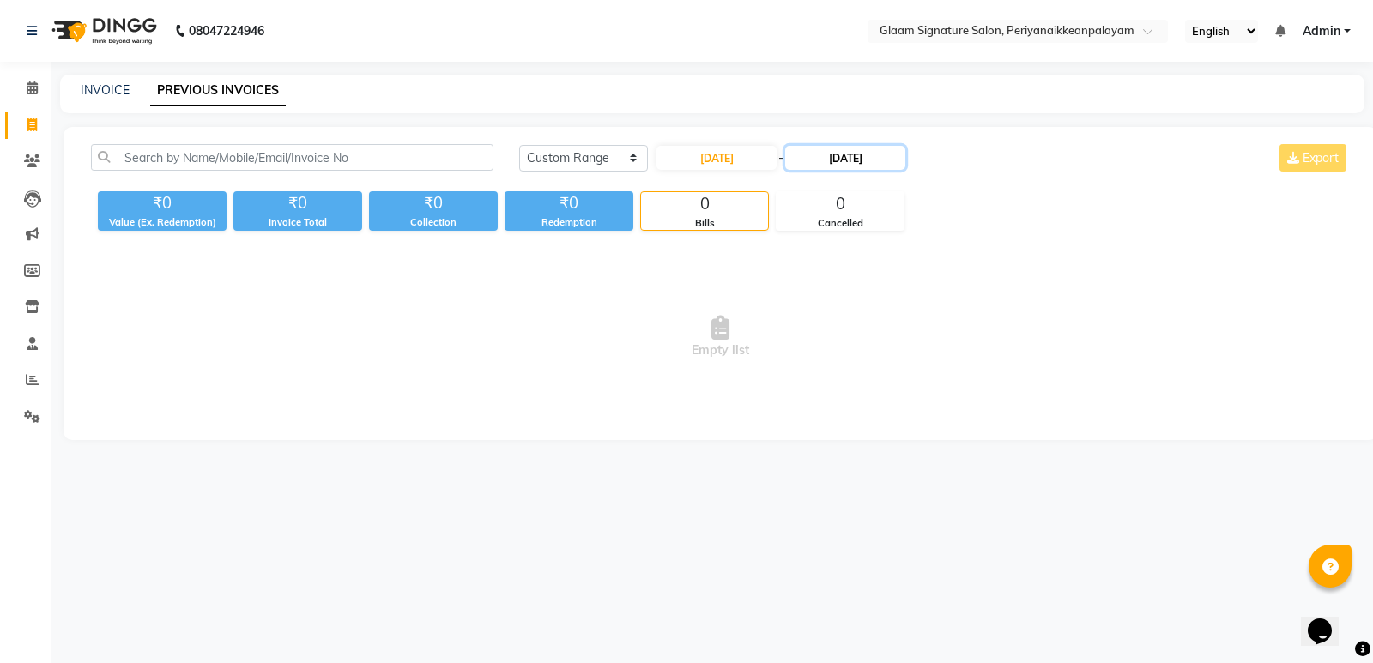
click at [858, 149] on input "[DATE]" at bounding box center [845, 158] width 120 height 24
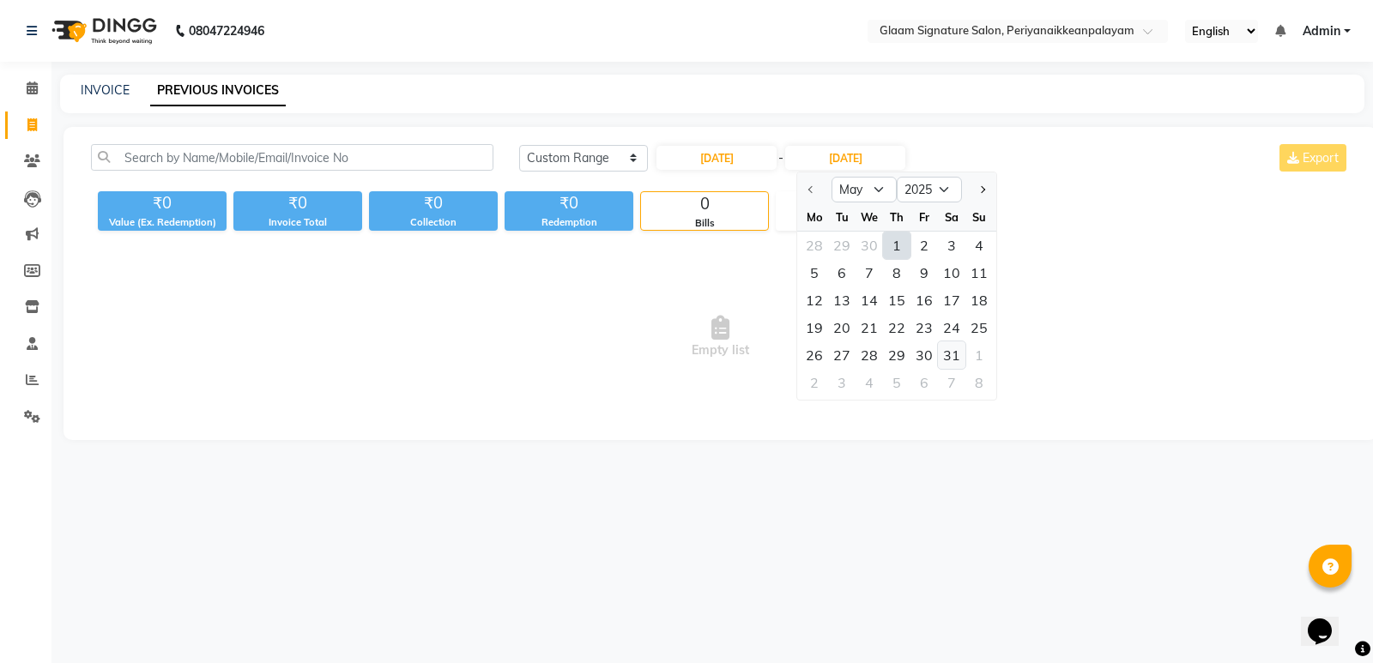
click at [944, 352] on div "31" at bounding box center [951, 354] width 27 height 27
type input "[DATE]"
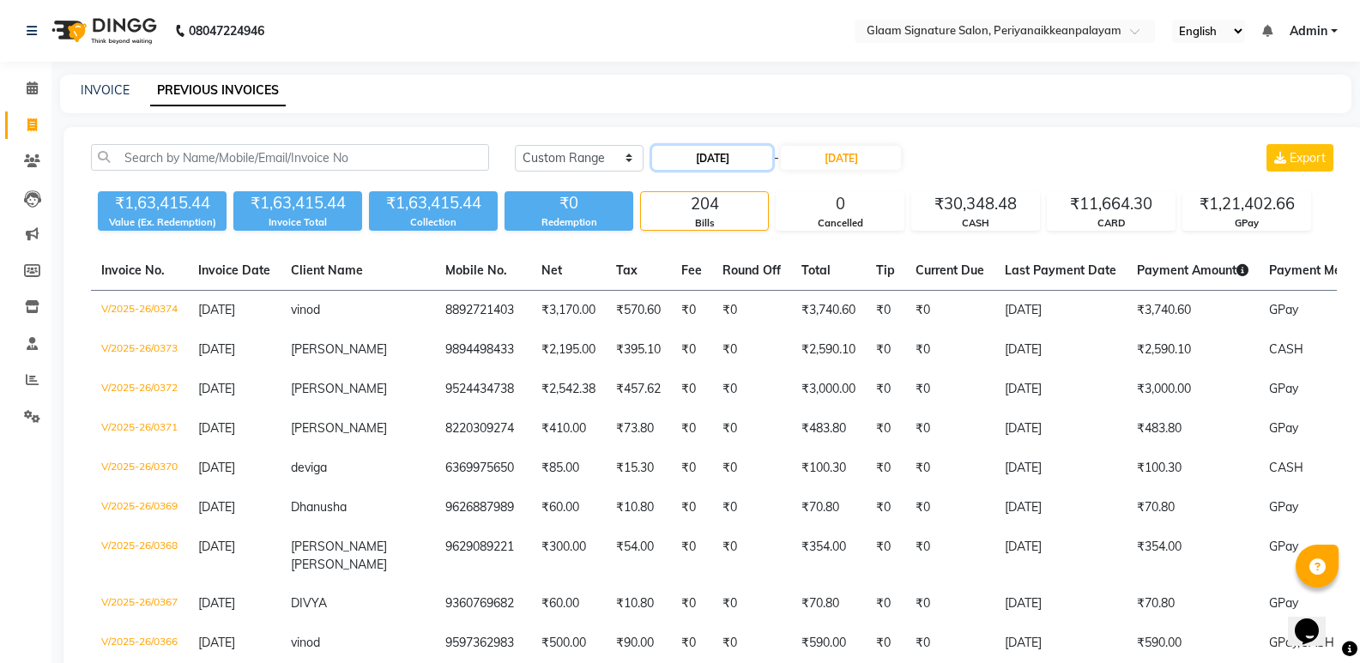
click at [740, 150] on input "[DATE]" at bounding box center [712, 158] width 120 height 24
select select "5"
select select "2025"
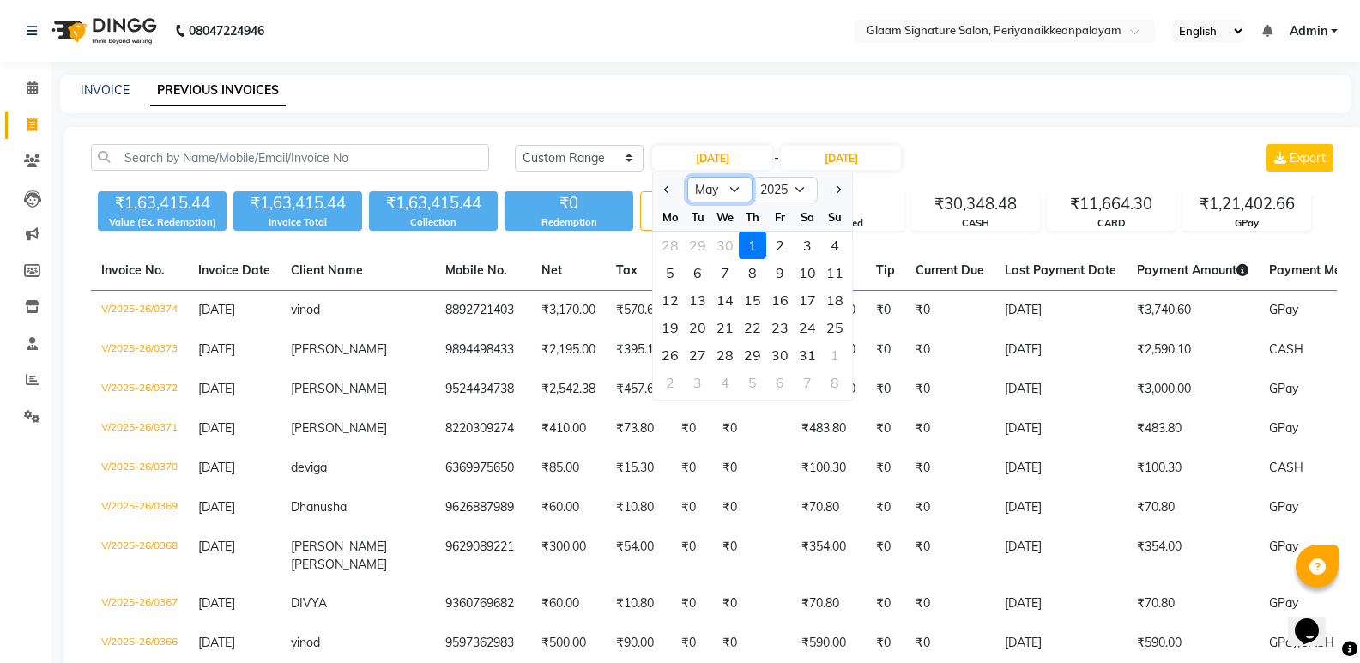
click at [737, 192] on select "Jan Feb Mar Apr May Jun [DATE] Aug Sep Oct Nov Dec" at bounding box center [719, 190] width 65 height 26
select select "6"
click at [687, 177] on select "Jan Feb Mar Apr May Jun [DATE] Aug Sep Oct Nov Dec" at bounding box center [719, 190] width 65 height 26
click at [836, 244] on div "1" at bounding box center [834, 245] width 27 height 27
type input "[DATE]"
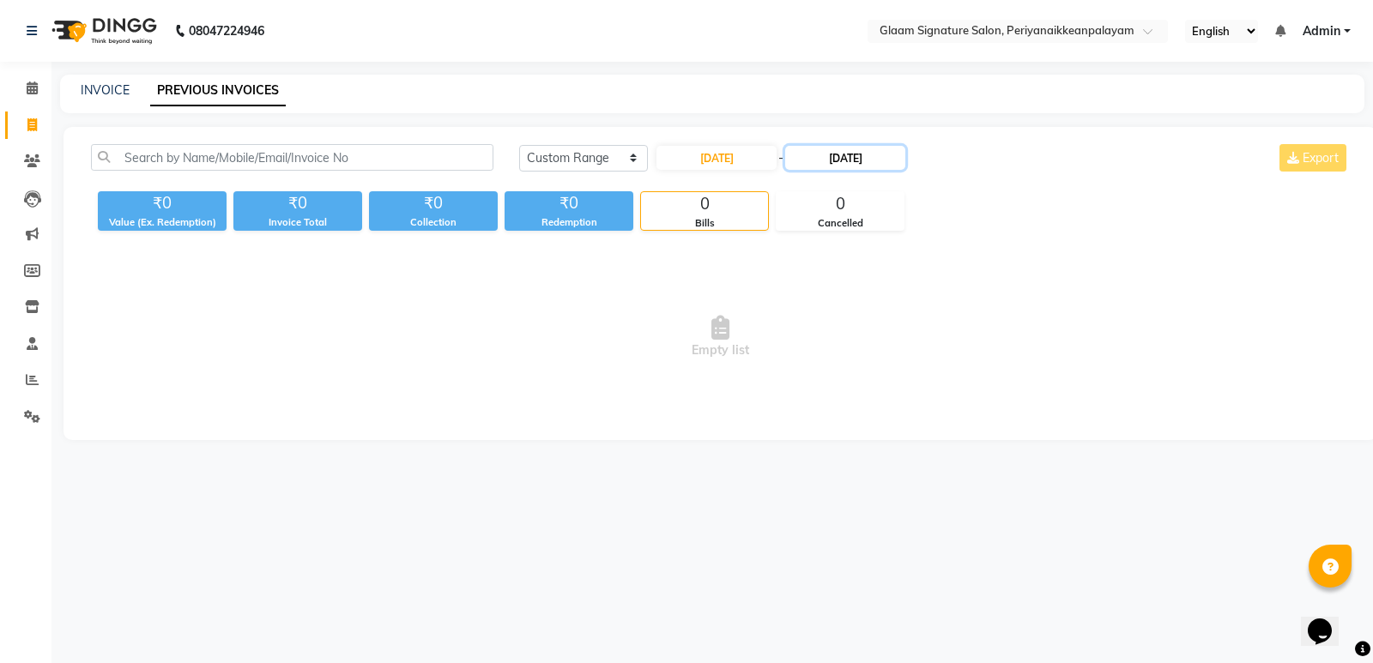
click at [836, 152] on input "[DATE]" at bounding box center [845, 158] width 120 height 24
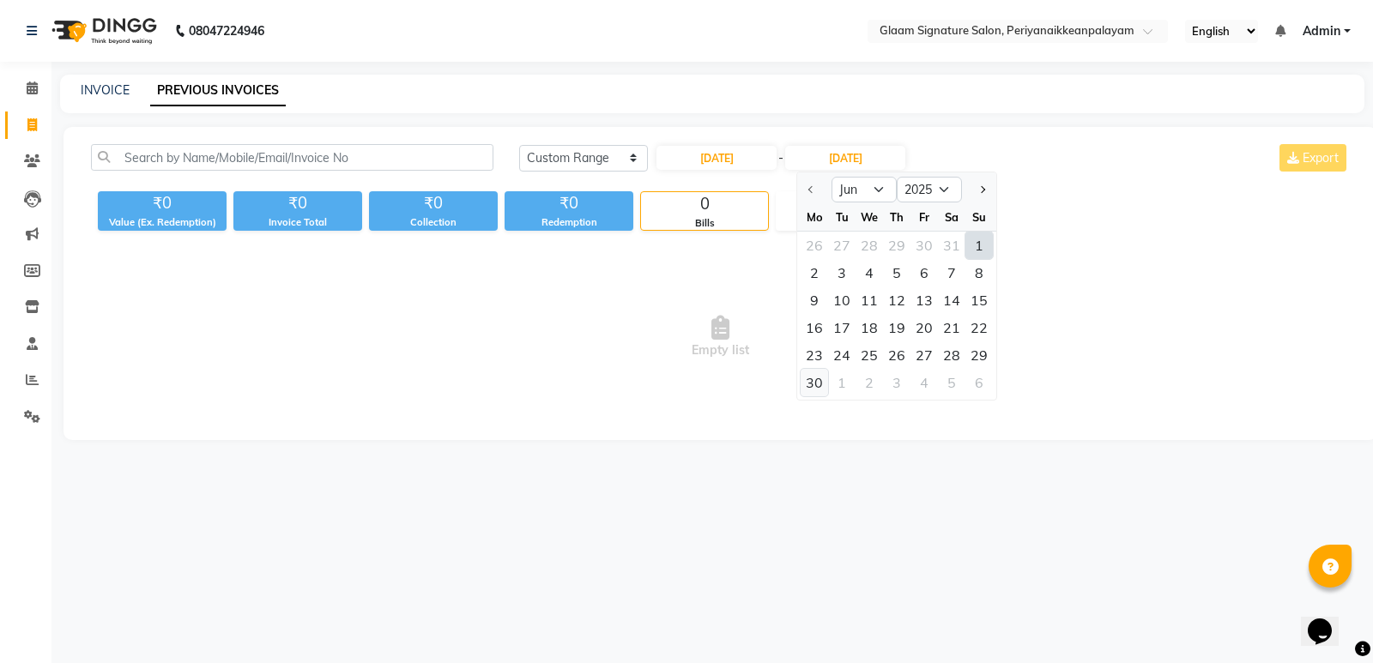
click at [809, 382] on div "30" at bounding box center [813, 382] width 27 height 27
type input "[DATE]"
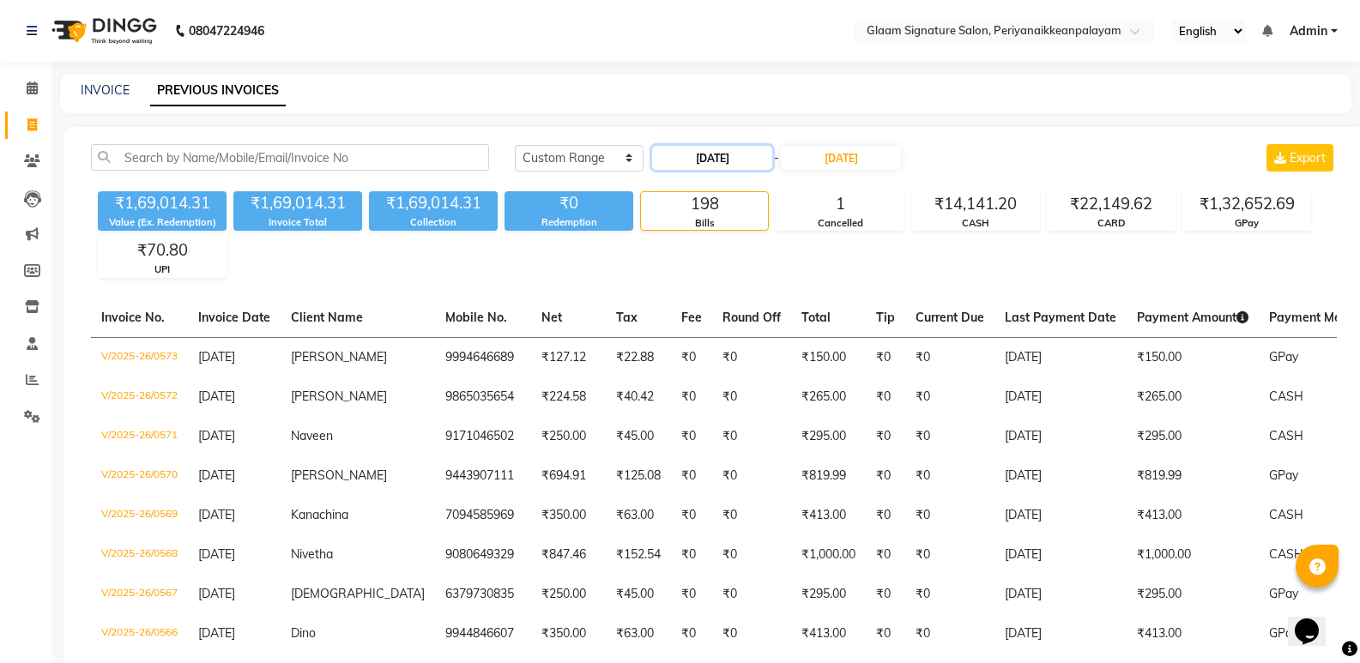
click at [734, 159] on input "[DATE]" at bounding box center [712, 158] width 120 height 24
select select "6"
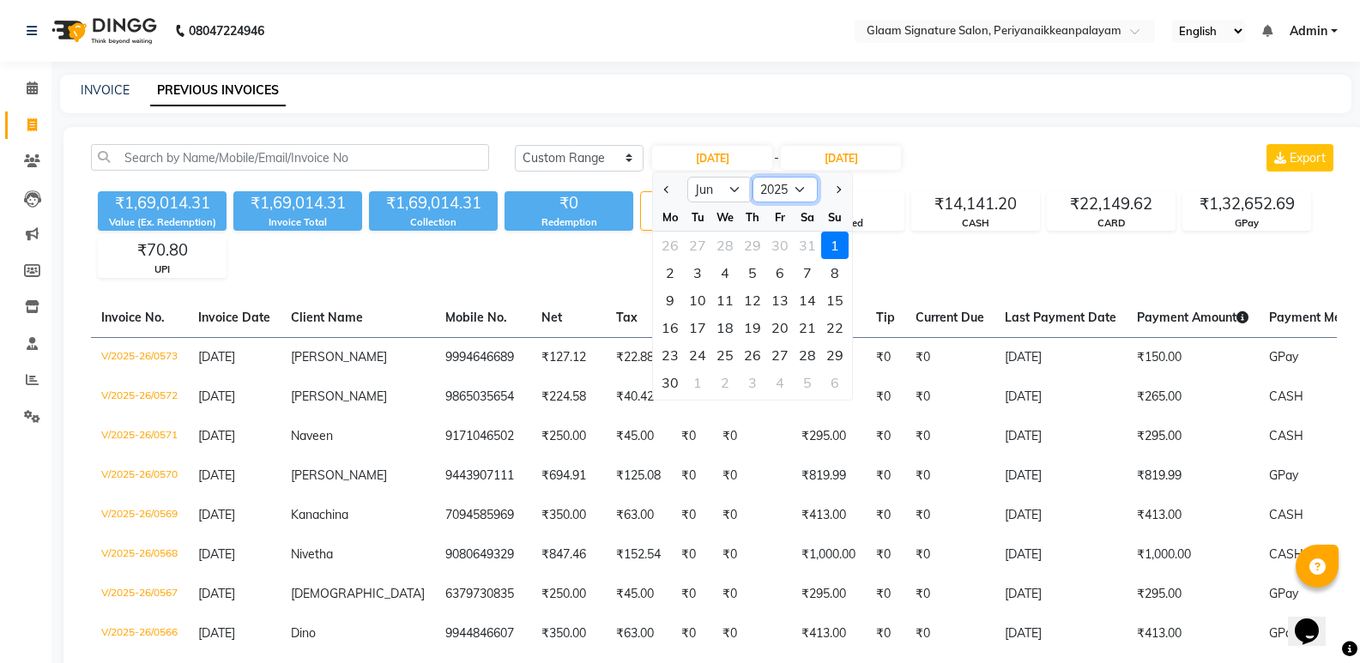
click at [791, 195] on select "2015 2016 2017 2018 2019 2020 2021 2022 2023 2024 2025 2026 2027 2028 2029 2030…" at bounding box center [784, 190] width 65 height 26
select select "2024"
click at [752, 177] on select "2015 2016 2017 2018 2019 2020 2021 2022 2023 2024 2025 2026 2027 2028 2029 2030…" at bounding box center [784, 190] width 65 height 26
click at [704, 196] on select "Jan Feb Mar Apr May Jun [DATE] Aug Sep Oct Nov Dec" at bounding box center [719, 190] width 65 height 26
select select "1"
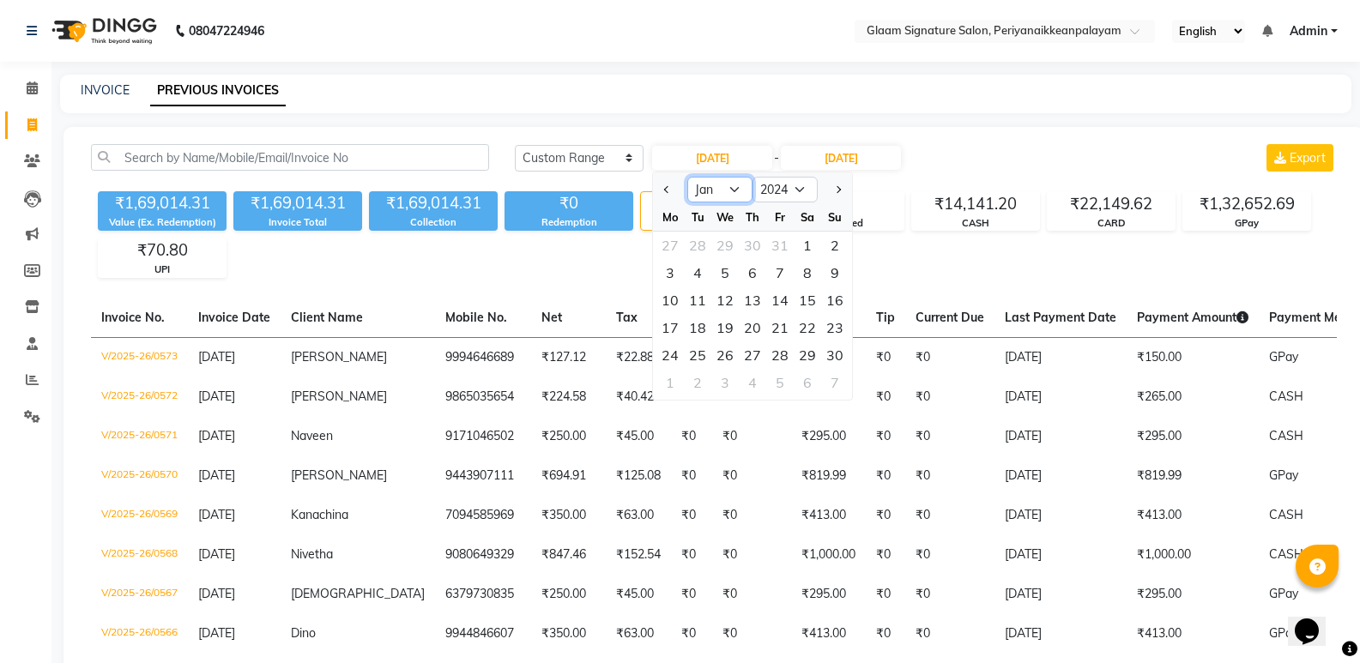
click at [687, 177] on select "Jan Feb Mar Apr May Jun [DATE] Aug Sep Oct Nov Dec" at bounding box center [719, 190] width 65 height 26
click at [674, 243] on div "1" at bounding box center [669, 245] width 27 height 27
type input "[DATE]"
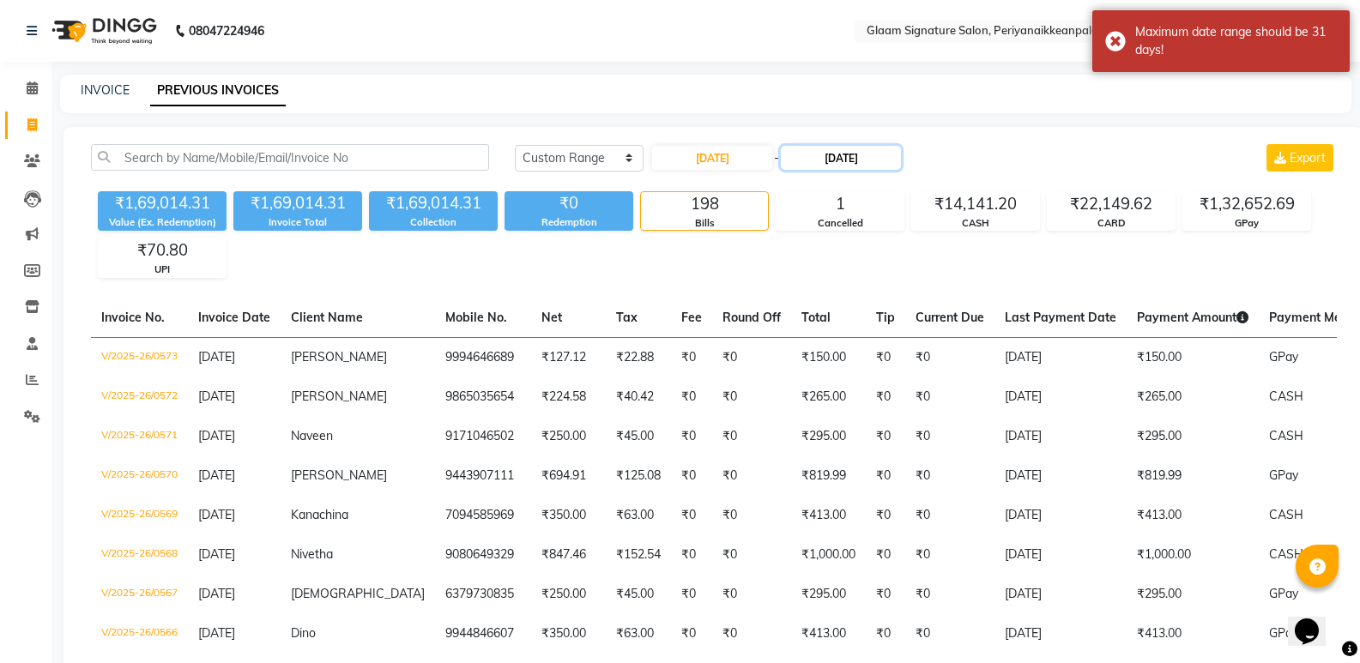
click at [830, 163] on input "[DATE]" at bounding box center [841, 158] width 120 height 24
select select "6"
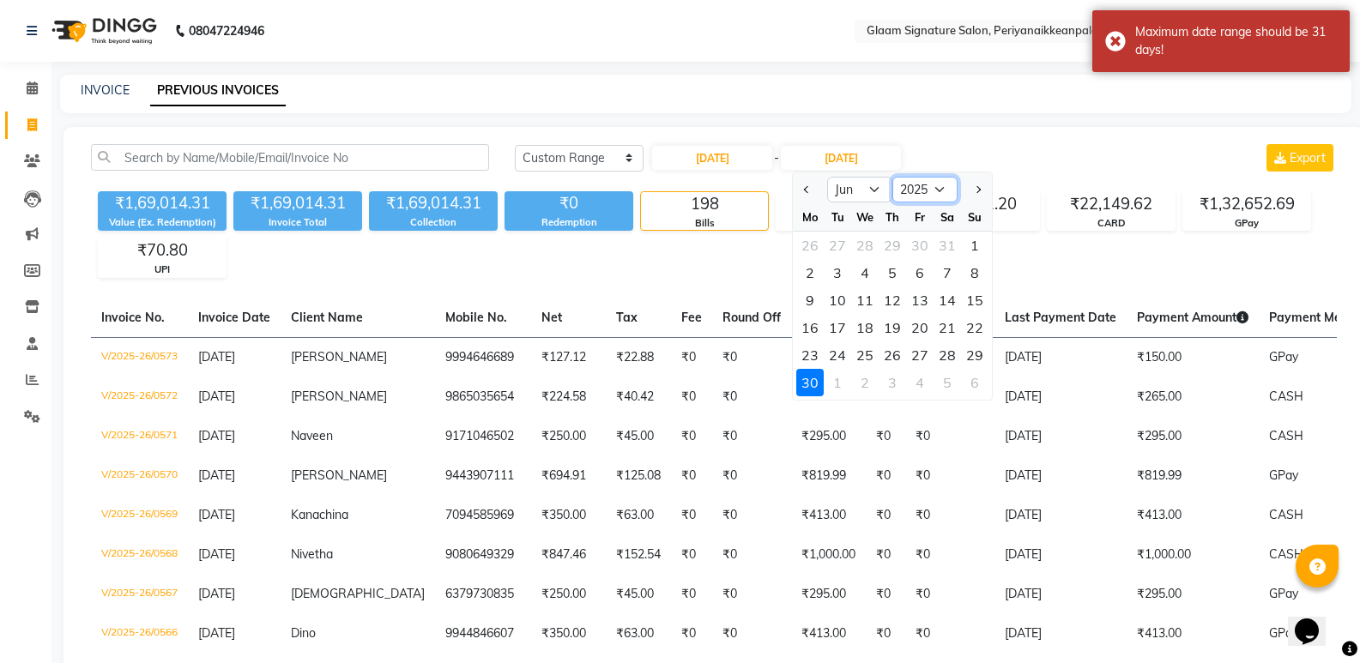
drag, startPoint x: 904, startPoint y: 184, endPoint x: 889, endPoint y: 220, distance: 39.2
click at [904, 184] on select "2024 2025 2026 2027 2028 2029 2030 2031 2032 2033 2034 2035" at bounding box center [924, 190] width 65 height 26
select select "2024"
click at [892, 177] on select "2024 2025 2026 2027 2028 2029 2030 2031 2032 2033 2034 2035" at bounding box center [924, 190] width 65 height 26
drag, startPoint x: 868, startPoint y: 183, endPoint x: 868, endPoint y: 196, distance: 12.9
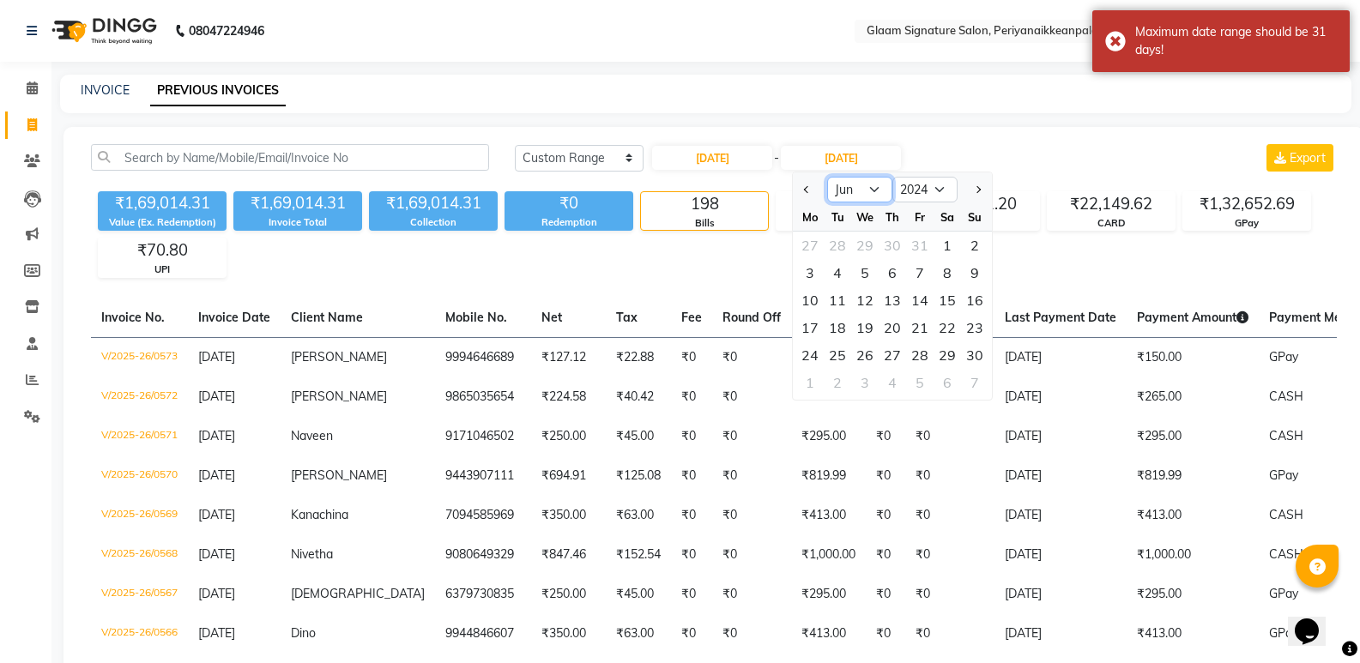
click at [868, 183] on select "Jan Feb Mar Apr May Jun [DATE] Aug Sep Oct Nov Dec" at bounding box center [859, 190] width 65 height 26
select select "1"
click at [827, 177] on select "Jan Feb Mar Apr May Jun [DATE] Aug Sep Oct Nov Dec" at bounding box center [859, 190] width 65 height 26
click at [858, 355] on div "31" at bounding box center [864, 354] width 27 height 27
type input "[DATE]"
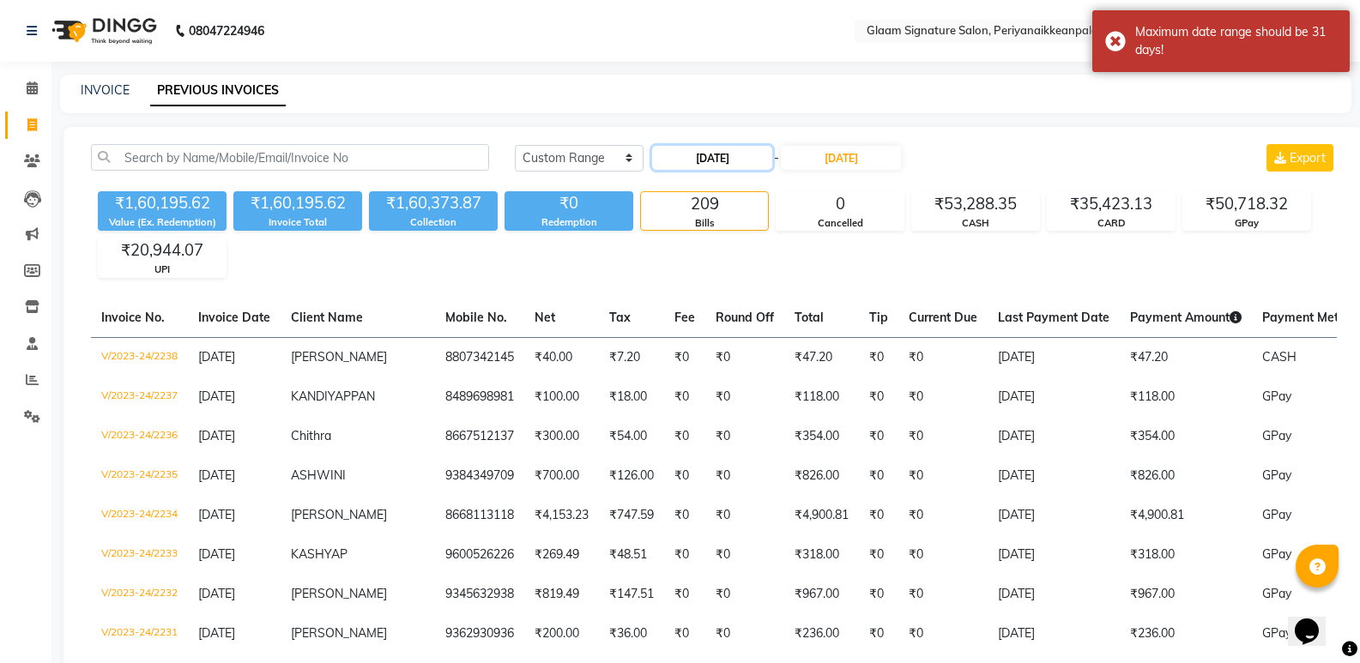
click at [738, 154] on input "[DATE]" at bounding box center [712, 158] width 120 height 24
select select "2024"
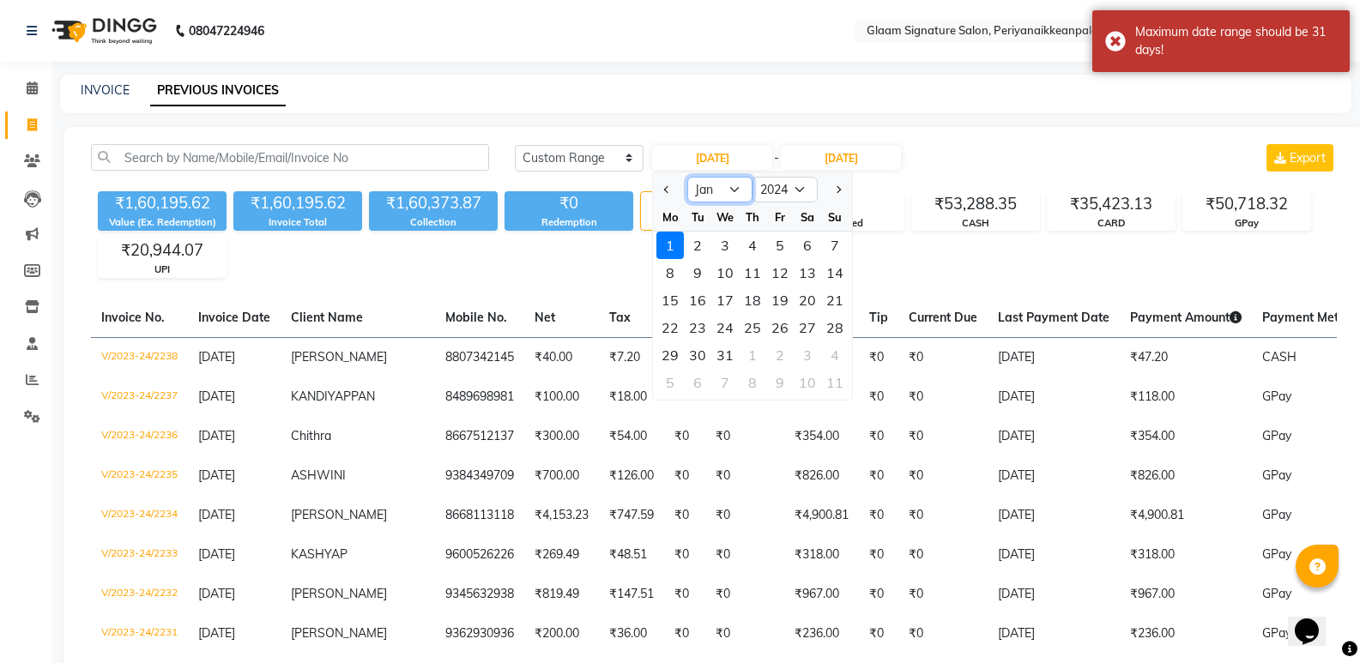
click at [730, 186] on select "Jan Feb Mar Apr May Jun [DATE] Aug Sep Oct Nov Dec" at bounding box center [719, 190] width 65 height 26
select select "2"
click at [687, 177] on select "Jan Feb Mar Apr May Jun [DATE] Aug Sep Oct Nov Dec" at bounding box center [719, 190] width 65 height 26
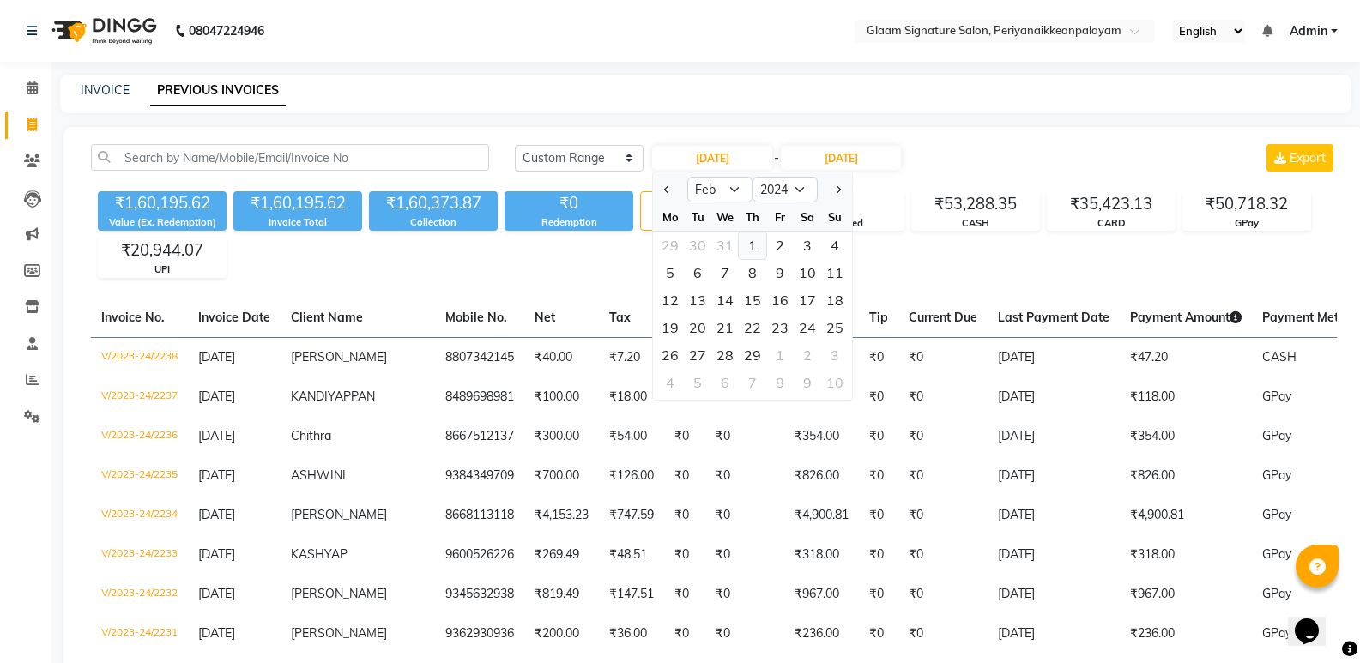
click at [751, 235] on div "1" at bounding box center [752, 245] width 27 height 27
type input "[DATE]"
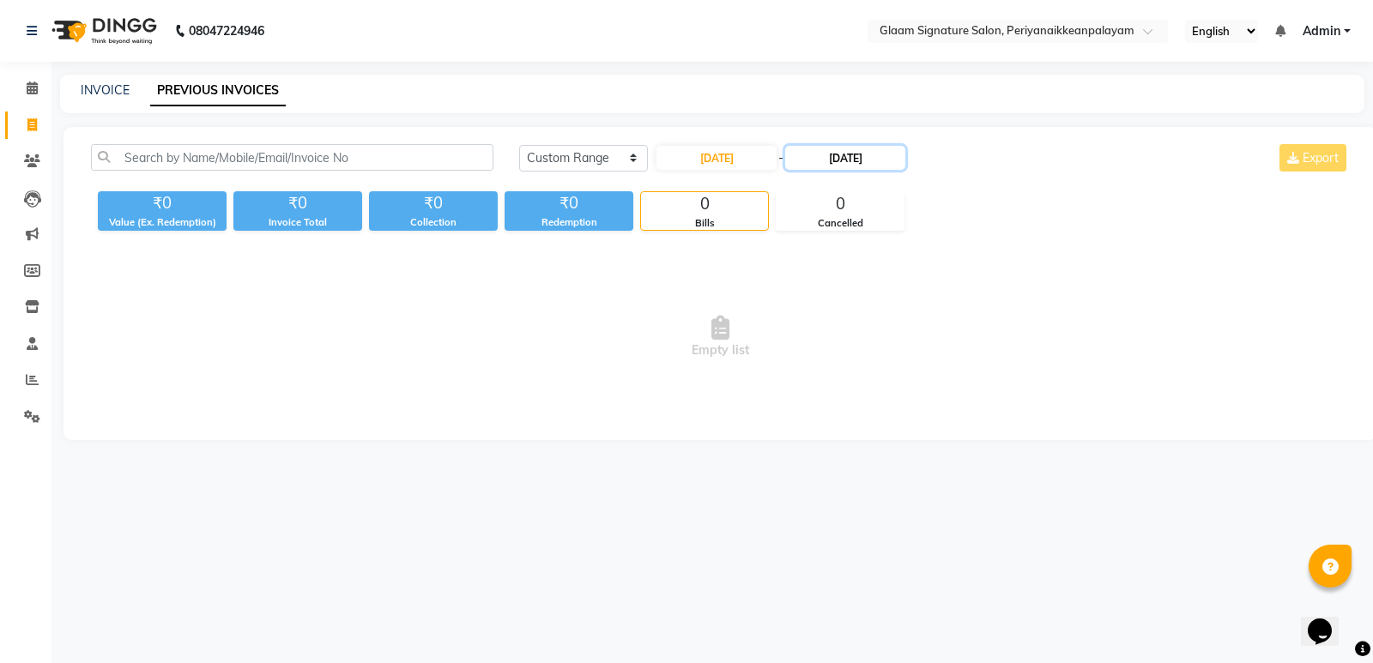
drag, startPoint x: 855, startPoint y: 154, endPoint x: 884, endPoint y: 167, distance: 31.5
click at [857, 154] on input "[DATE]" at bounding box center [845, 158] width 120 height 24
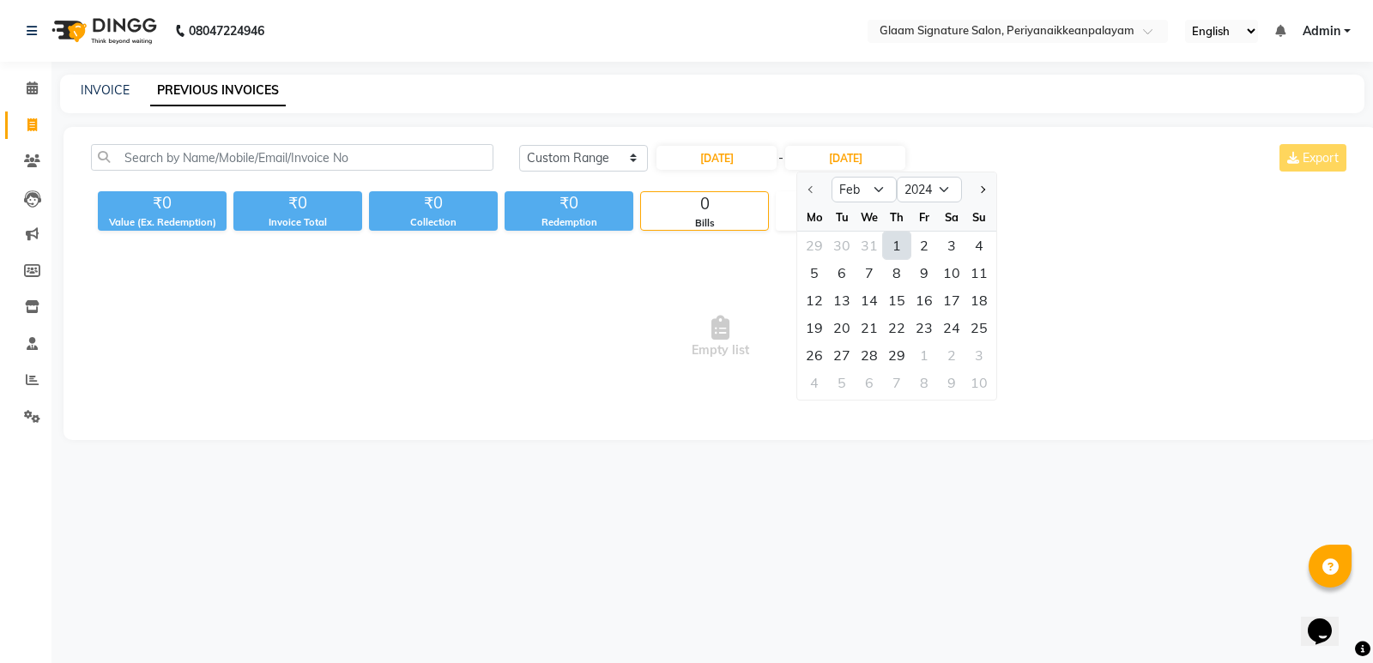
click at [901, 350] on div "29" at bounding box center [896, 354] width 27 height 27
type input "[DATE]"
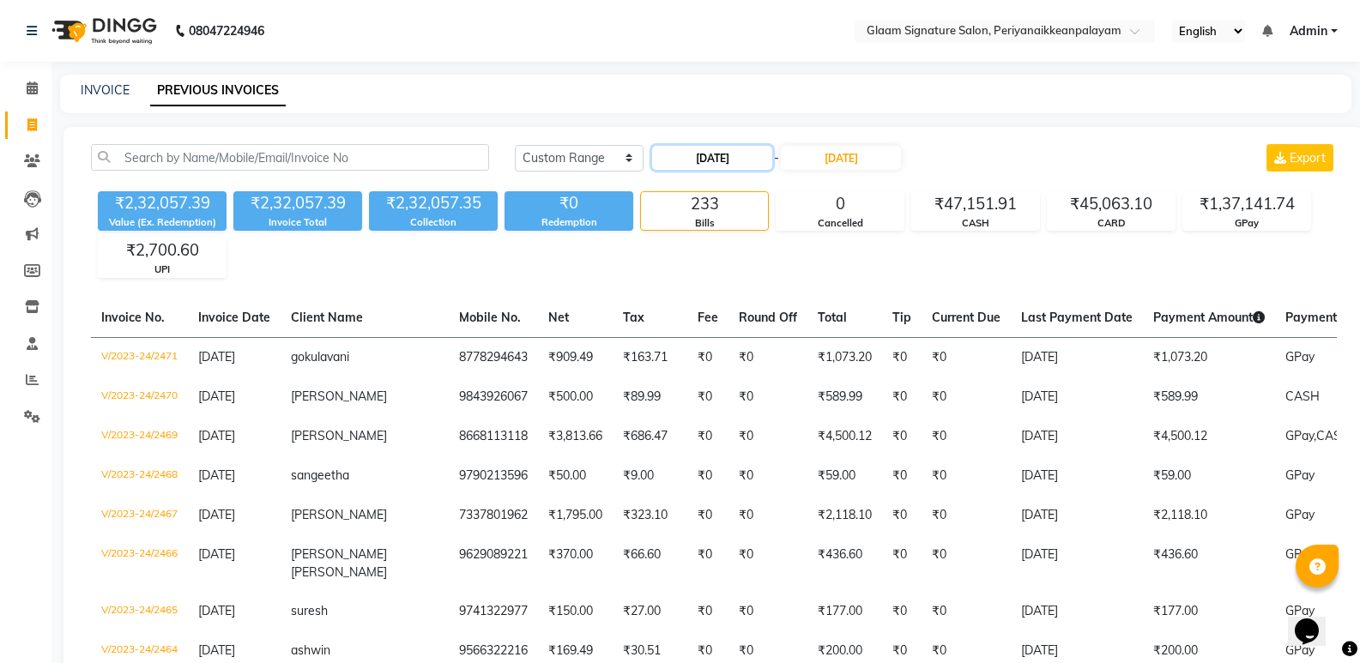
click at [732, 163] on input "[DATE]" at bounding box center [712, 158] width 120 height 24
select select "2"
select select "2024"
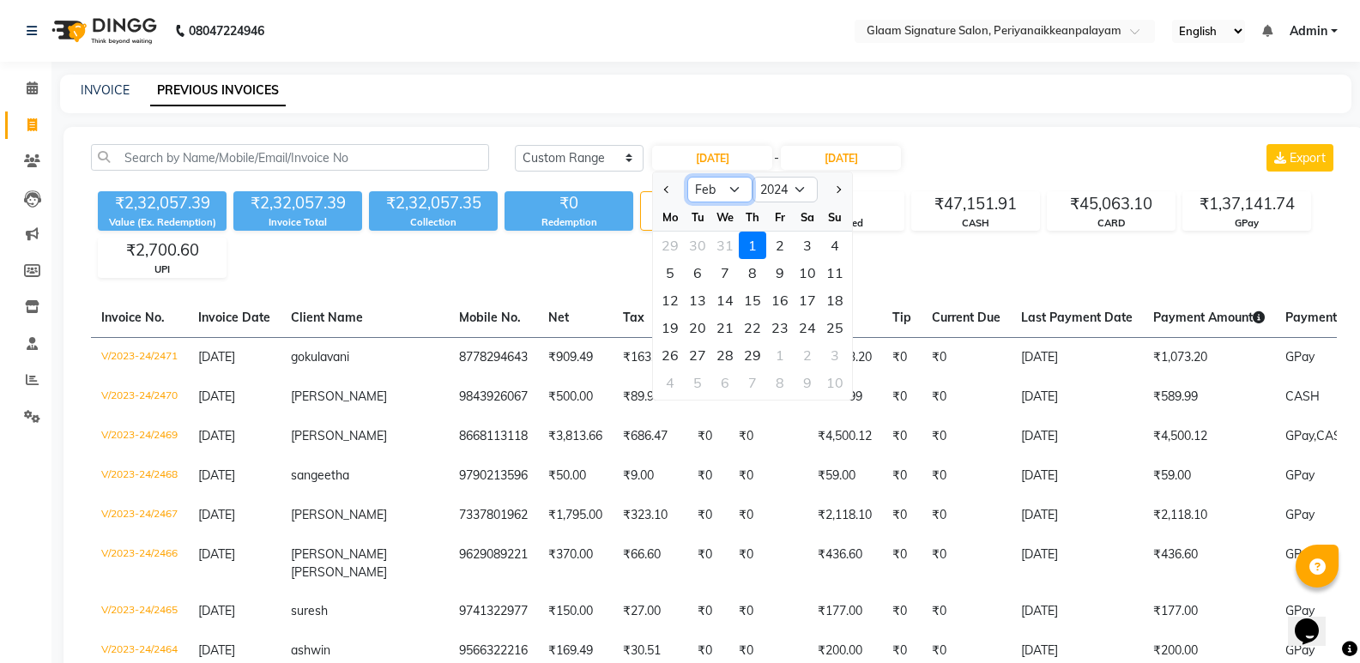
drag, startPoint x: 736, startPoint y: 192, endPoint x: 736, endPoint y: 202, distance: 9.4
click at [736, 193] on select "Jan Feb Mar Apr May Jun [DATE] Aug Sep Oct Nov Dec" at bounding box center [719, 190] width 65 height 26
select select "1"
click at [687, 177] on select "Jan Feb Mar Apr May Jun [DATE] Aug Sep Oct Nov Dec" at bounding box center [719, 190] width 65 height 26
click at [677, 245] on div "1" at bounding box center [669, 245] width 27 height 27
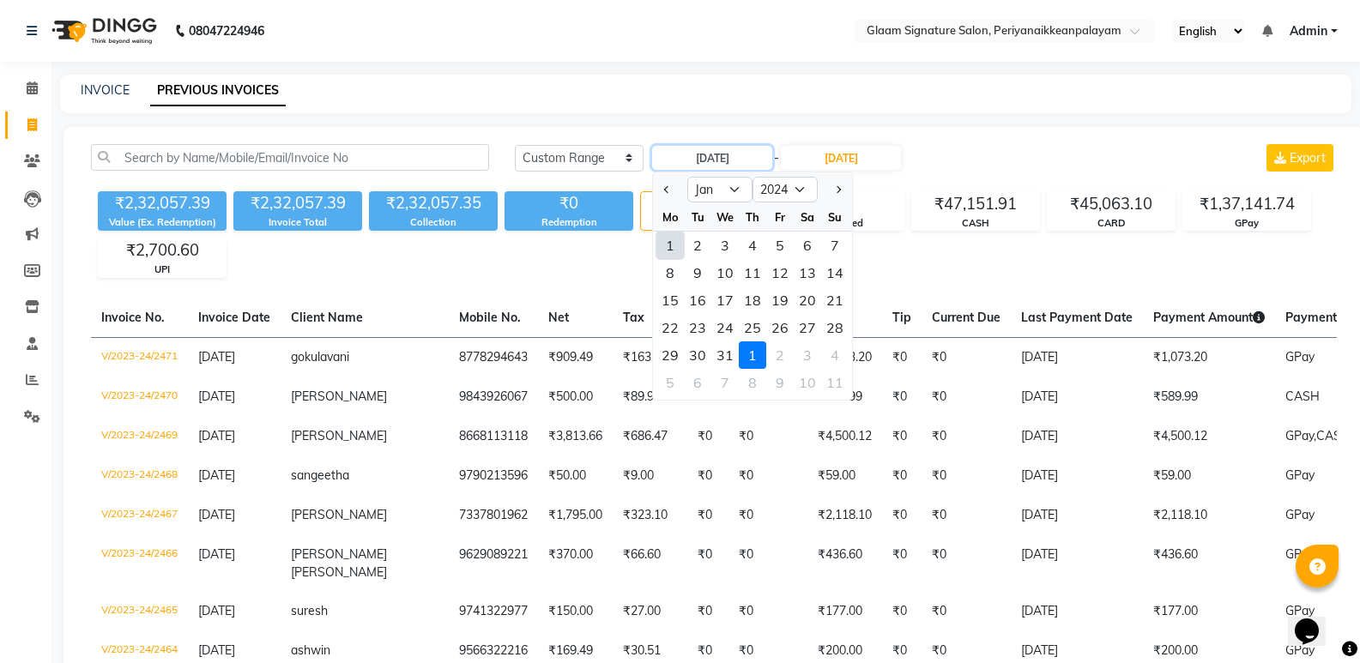
type input "[DATE]"
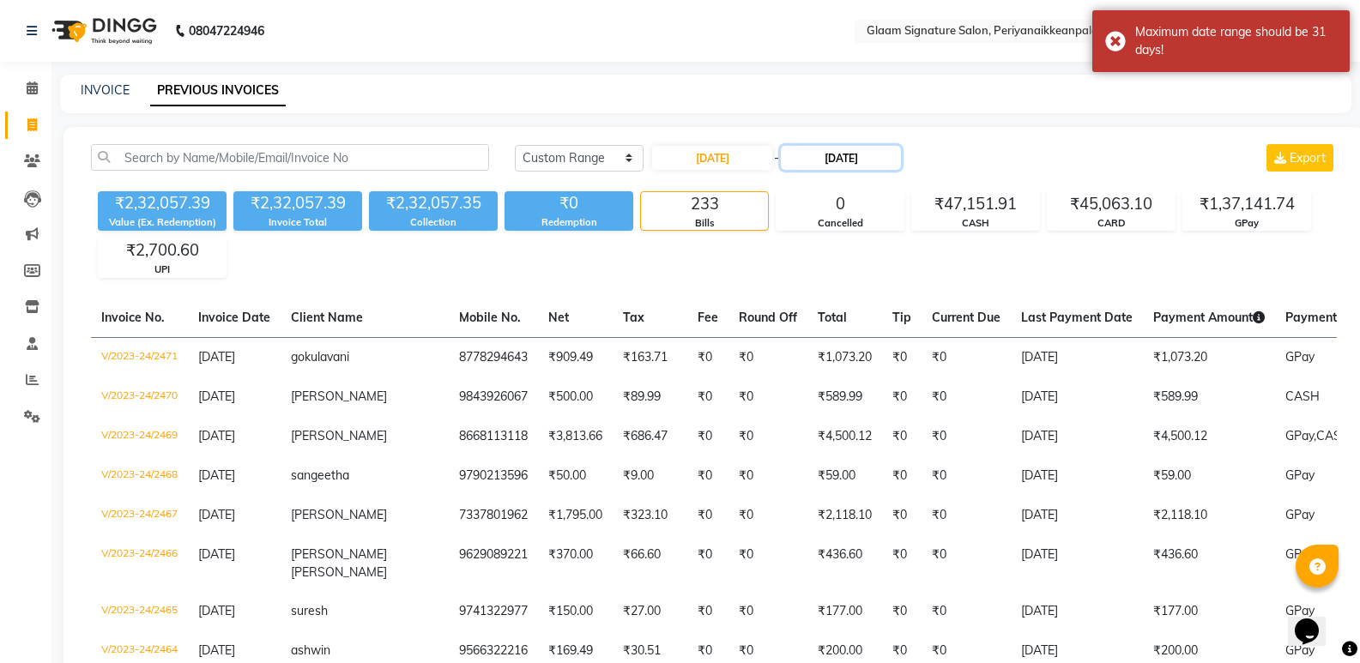
click at [869, 152] on input "[DATE]" at bounding box center [841, 158] width 120 height 24
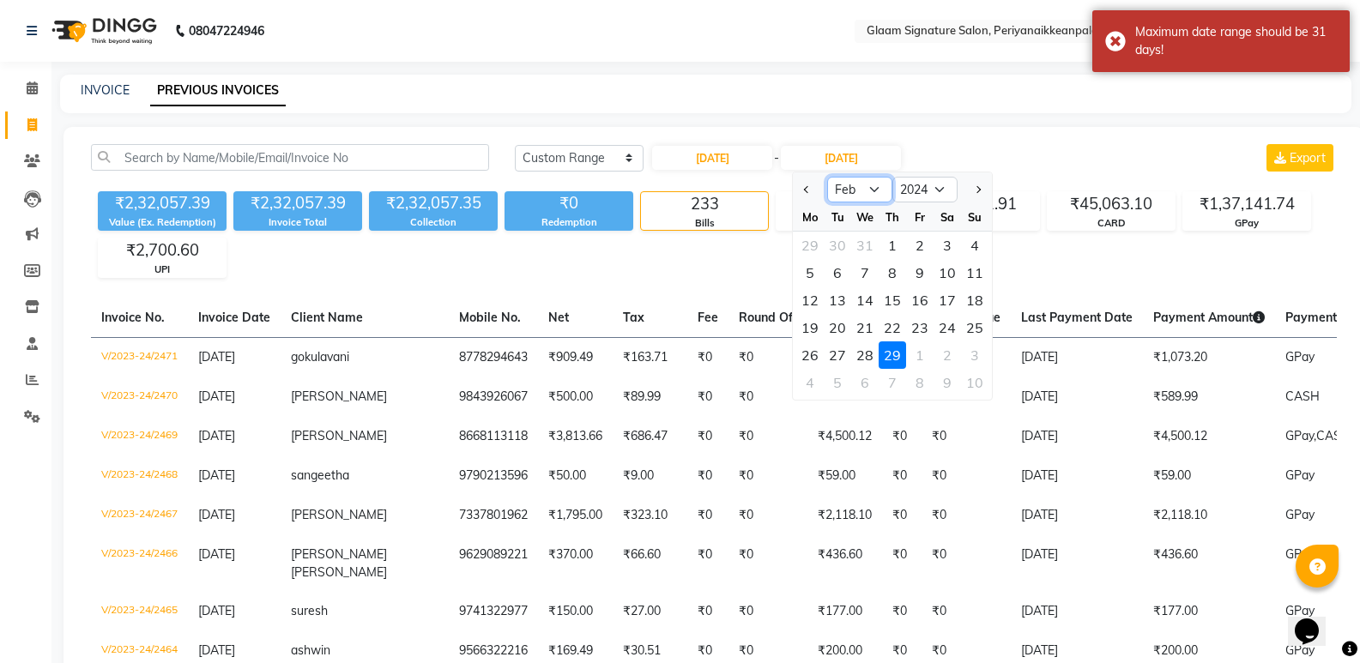
click at [861, 187] on select "Jan Feb Mar Apr May Jun [DATE] Aug Sep Oct Nov Dec" at bounding box center [859, 190] width 65 height 26
select select "1"
click at [827, 177] on select "Jan Feb Mar Apr May Jun [DATE] Aug Sep Oct Nov Dec" at bounding box center [859, 190] width 65 height 26
click at [864, 357] on div "31" at bounding box center [864, 354] width 27 height 27
type input "[DATE]"
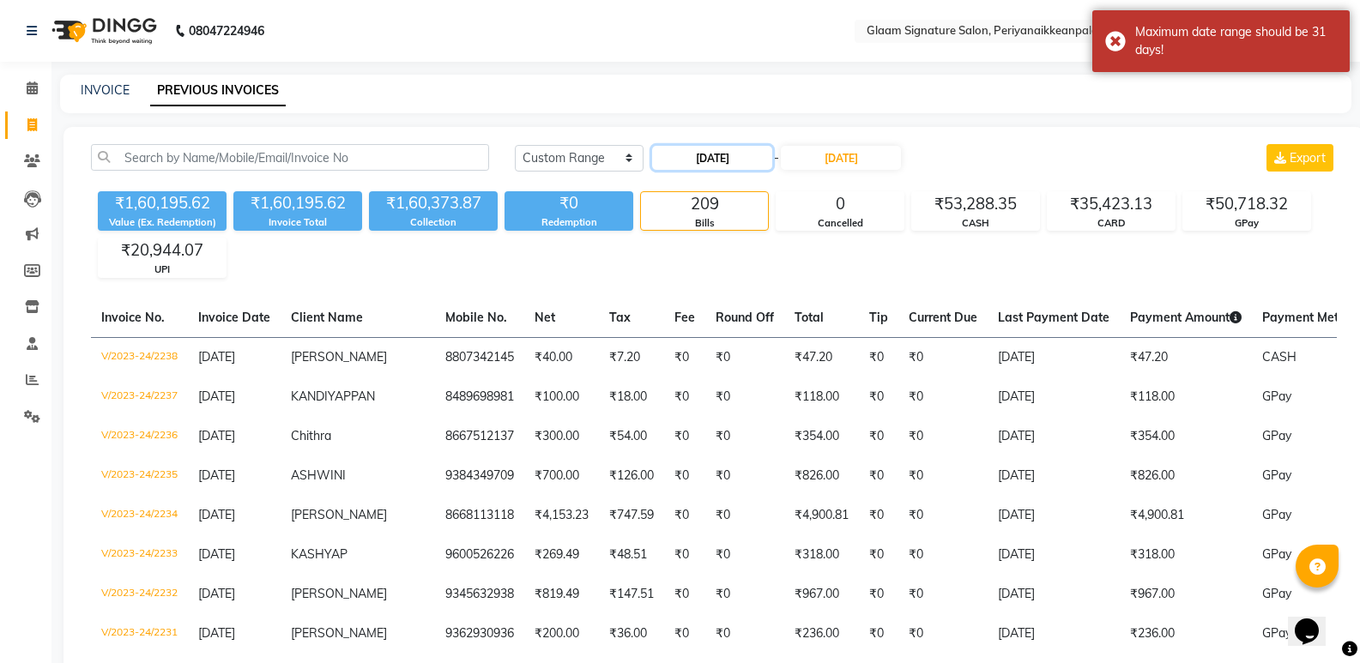
click at [736, 159] on input "[DATE]" at bounding box center [712, 158] width 120 height 24
select select "2024"
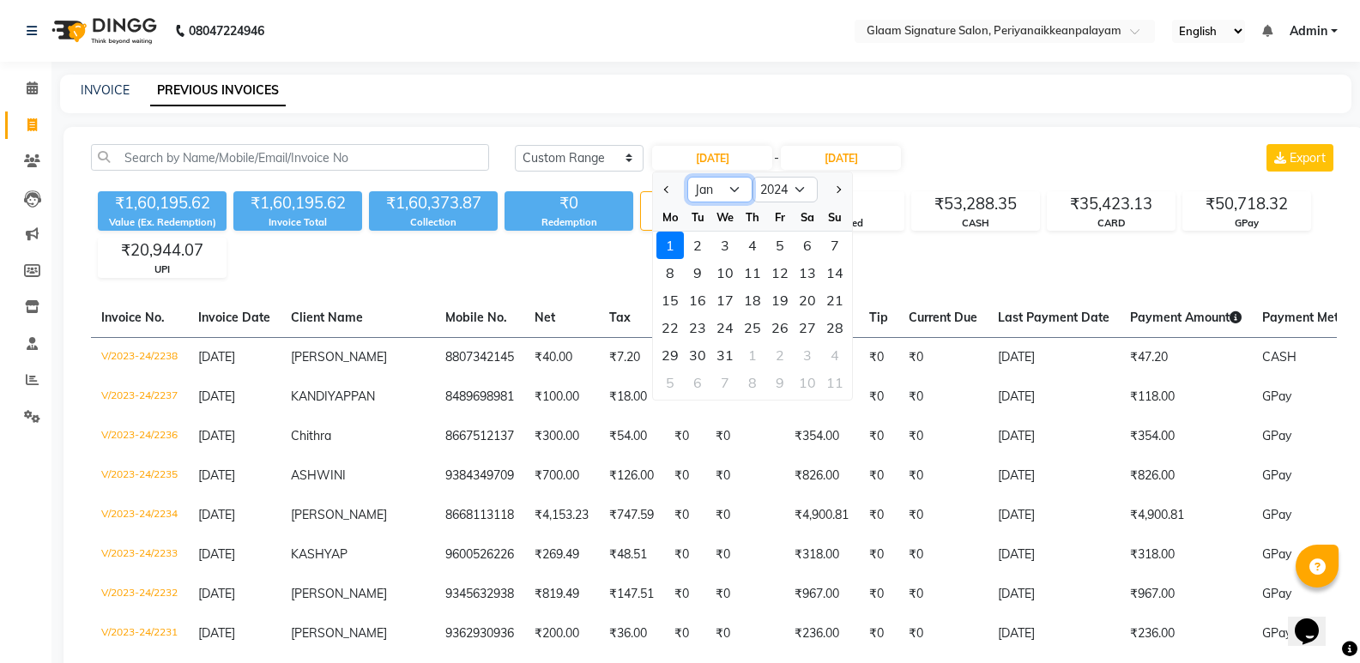
click at [738, 190] on select "Jan Feb Mar Apr May Jun [DATE] Aug Sep Oct Nov Dec" at bounding box center [719, 190] width 65 height 26
select select "3"
click at [687, 177] on select "Jan Feb Mar Apr May Jun [DATE] Aug Sep Oct Nov Dec" at bounding box center [719, 190] width 65 height 26
click at [780, 240] on div "1" at bounding box center [779, 245] width 27 height 27
type input "[DATE]"
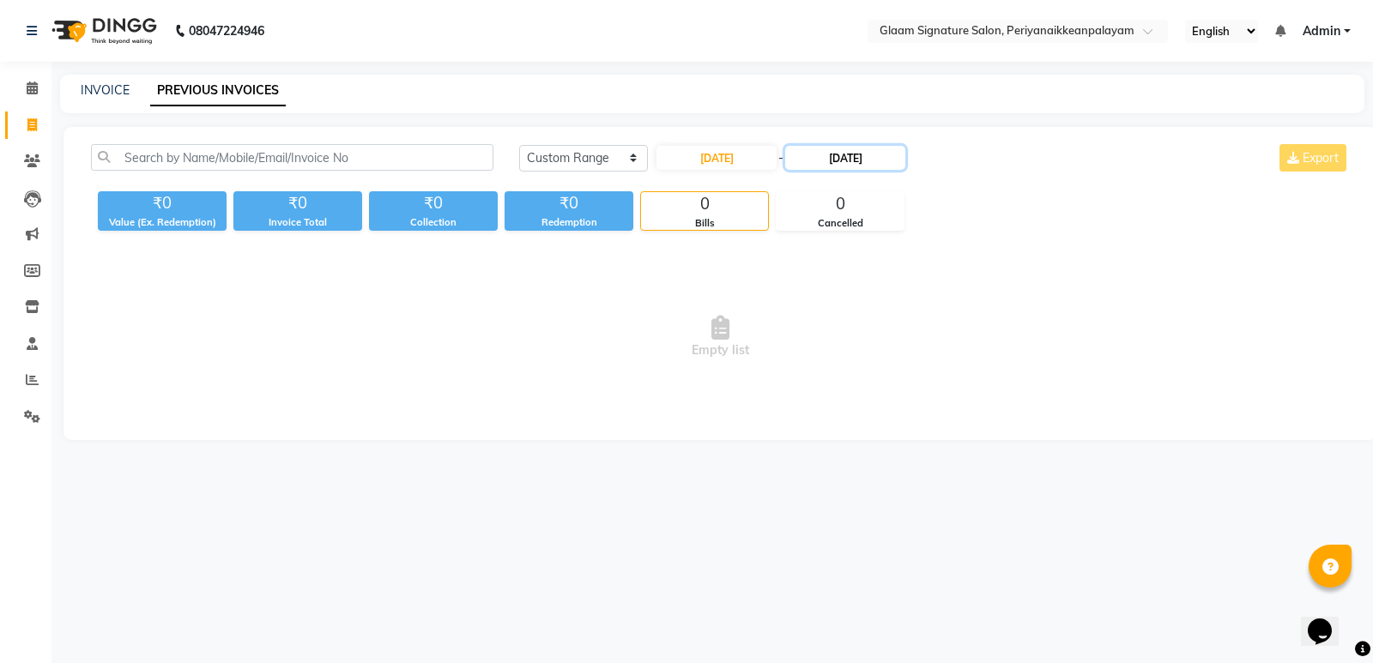
click at [856, 158] on input "[DATE]" at bounding box center [845, 158] width 120 height 24
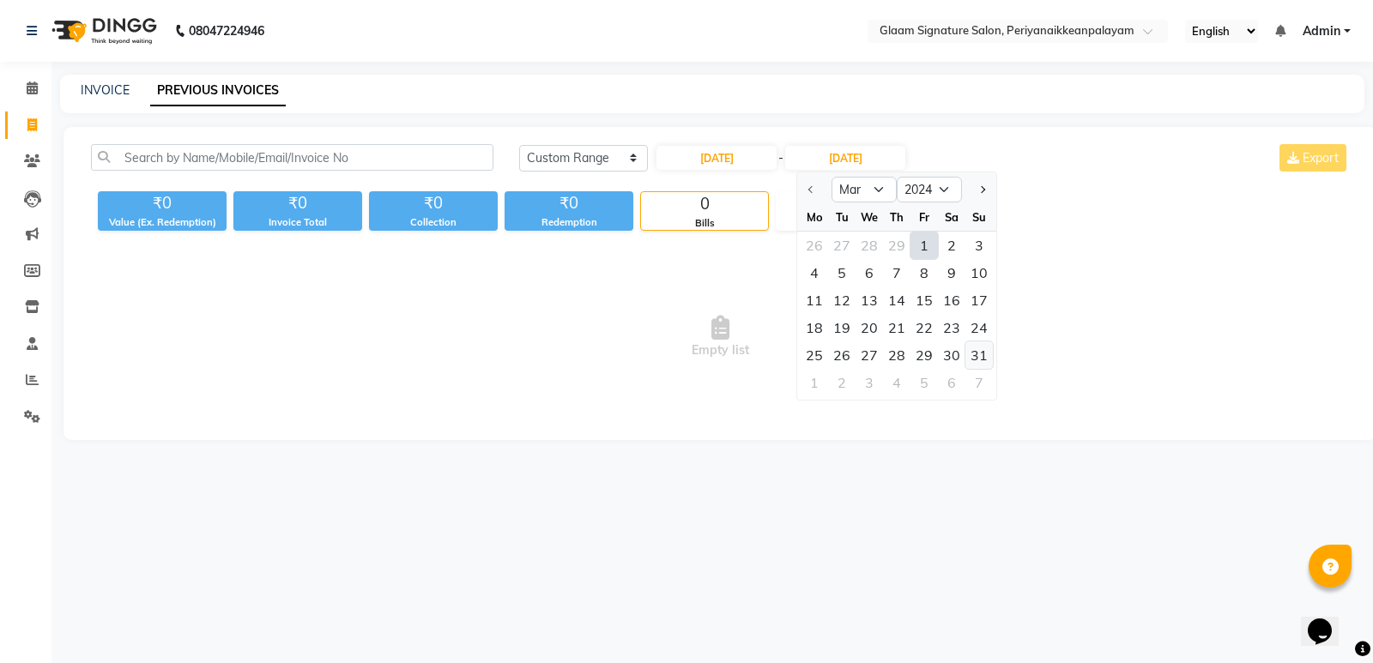
click at [976, 358] on div "31" at bounding box center [978, 354] width 27 height 27
type input "[DATE]"
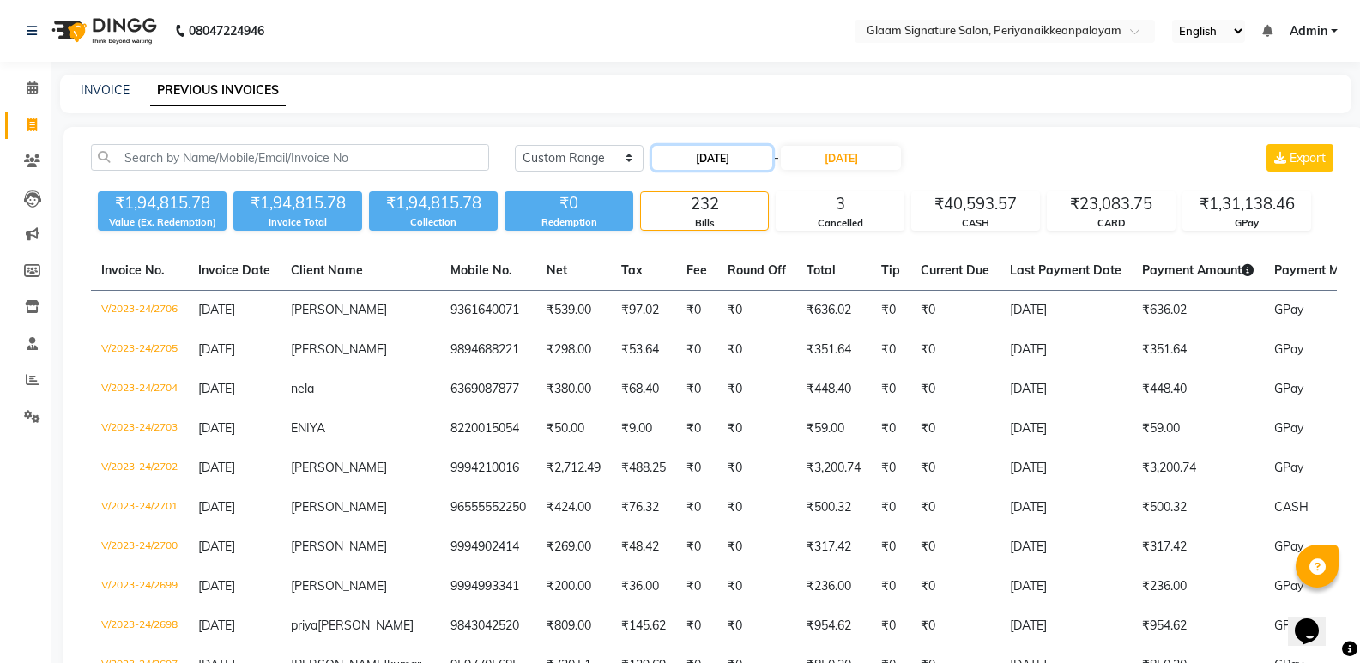
click at [733, 154] on input "[DATE]" at bounding box center [712, 158] width 120 height 24
select select "3"
select select "2024"
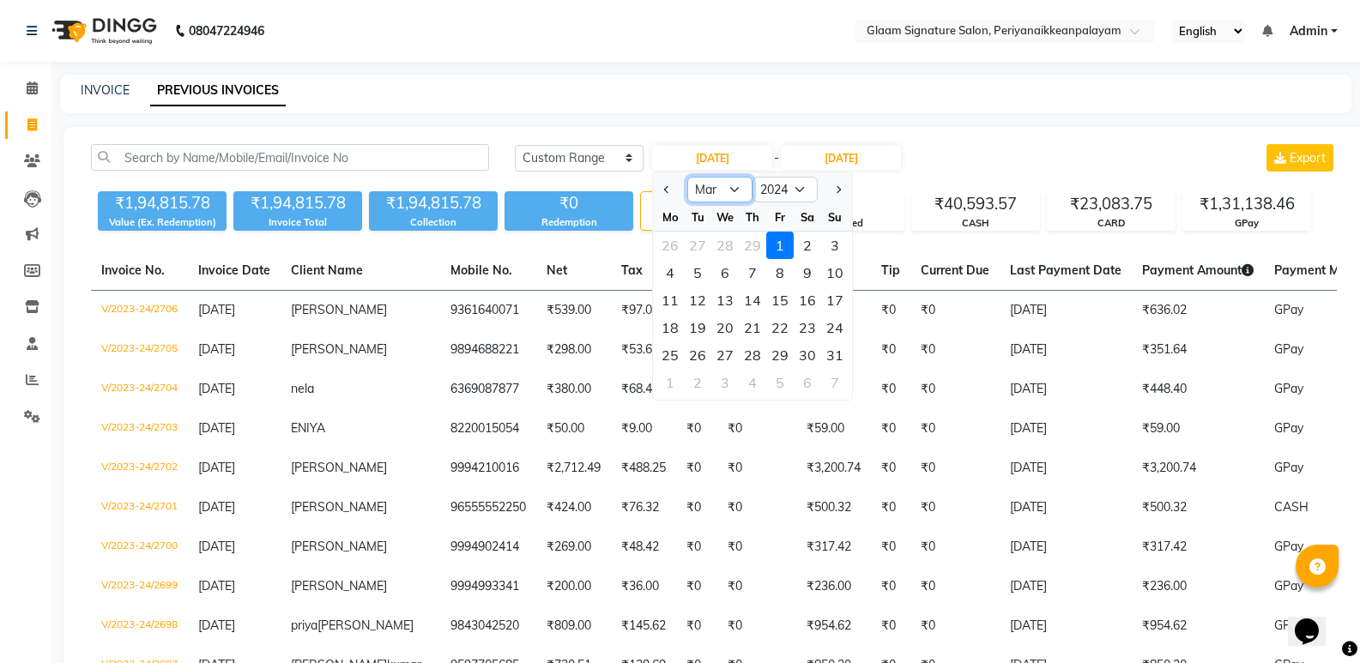
click at [744, 183] on select "Jan Feb Mar Apr May Jun [DATE] Aug Sep Oct Nov Dec" at bounding box center [719, 190] width 65 height 26
select select "4"
click at [687, 177] on select "Jan Feb Mar Apr May Jun [DATE] Aug Sep Oct Nov Dec" at bounding box center [719, 190] width 65 height 26
click at [674, 247] on div "1" at bounding box center [669, 245] width 27 height 27
type input "[DATE]"
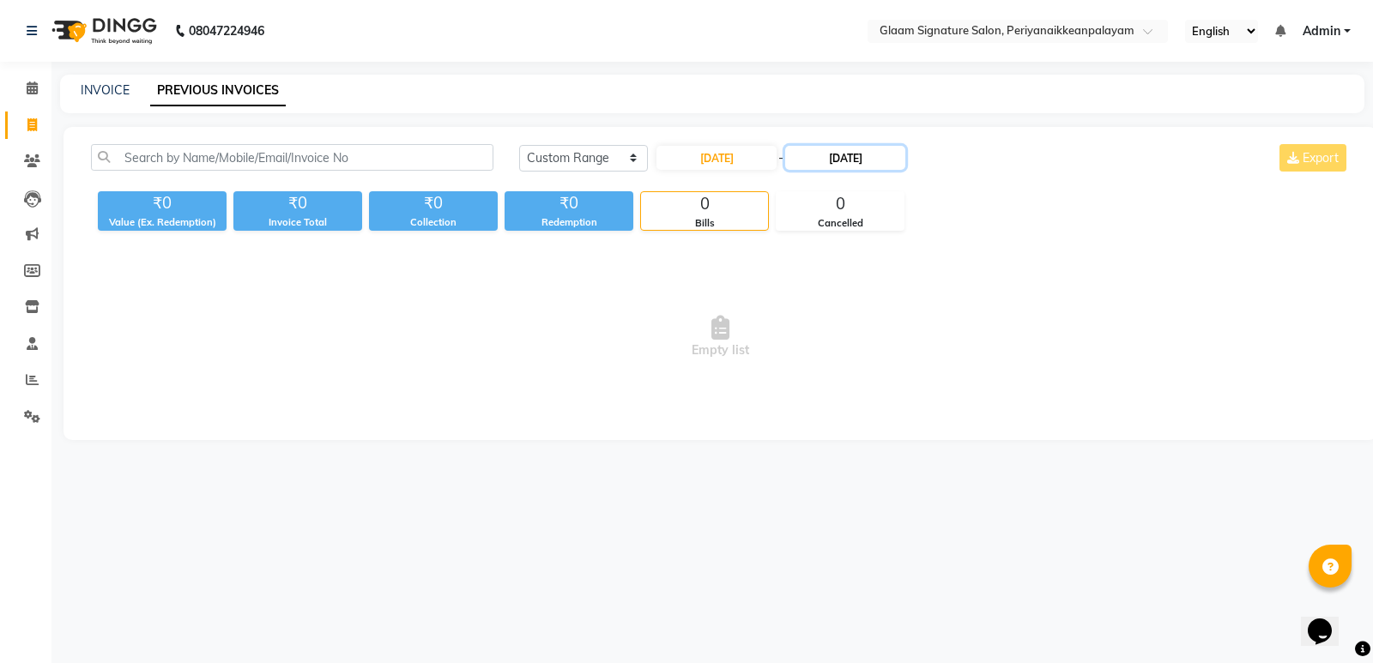
click at [853, 155] on input "[DATE]" at bounding box center [845, 158] width 120 height 24
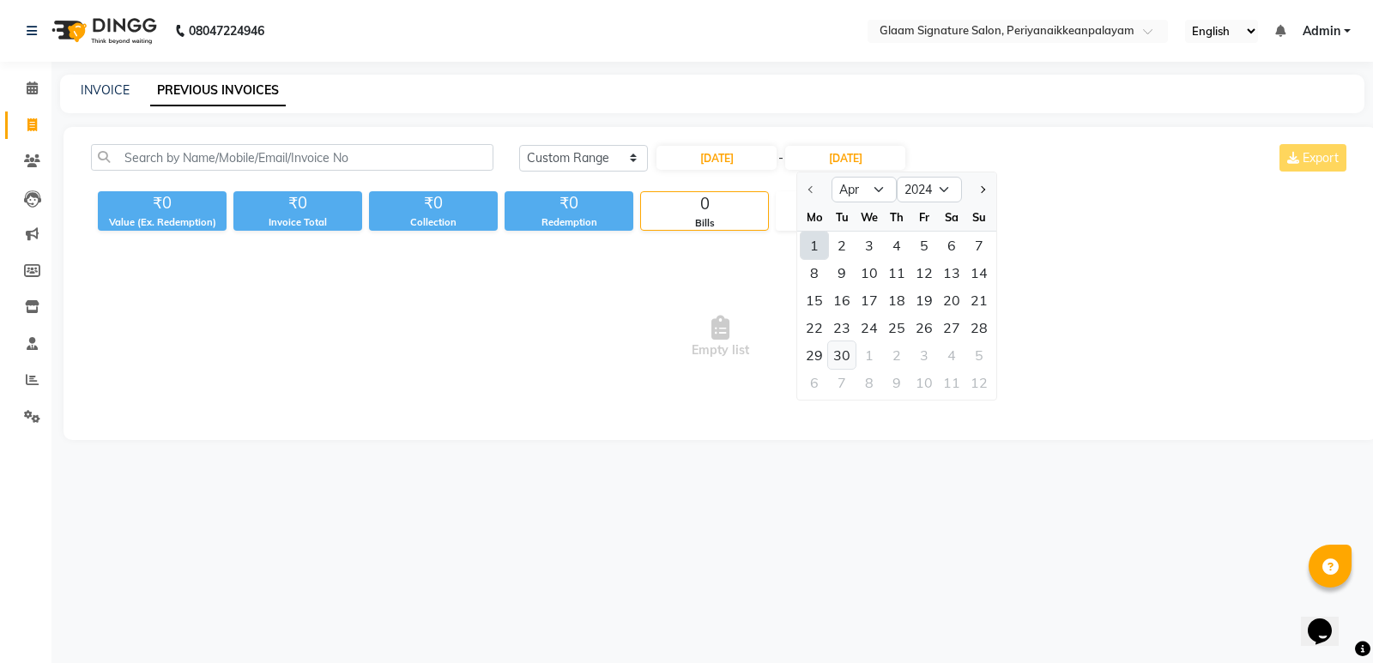
click at [849, 353] on div "30" at bounding box center [841, 354] width 27 height 27
type input "[DATE]"
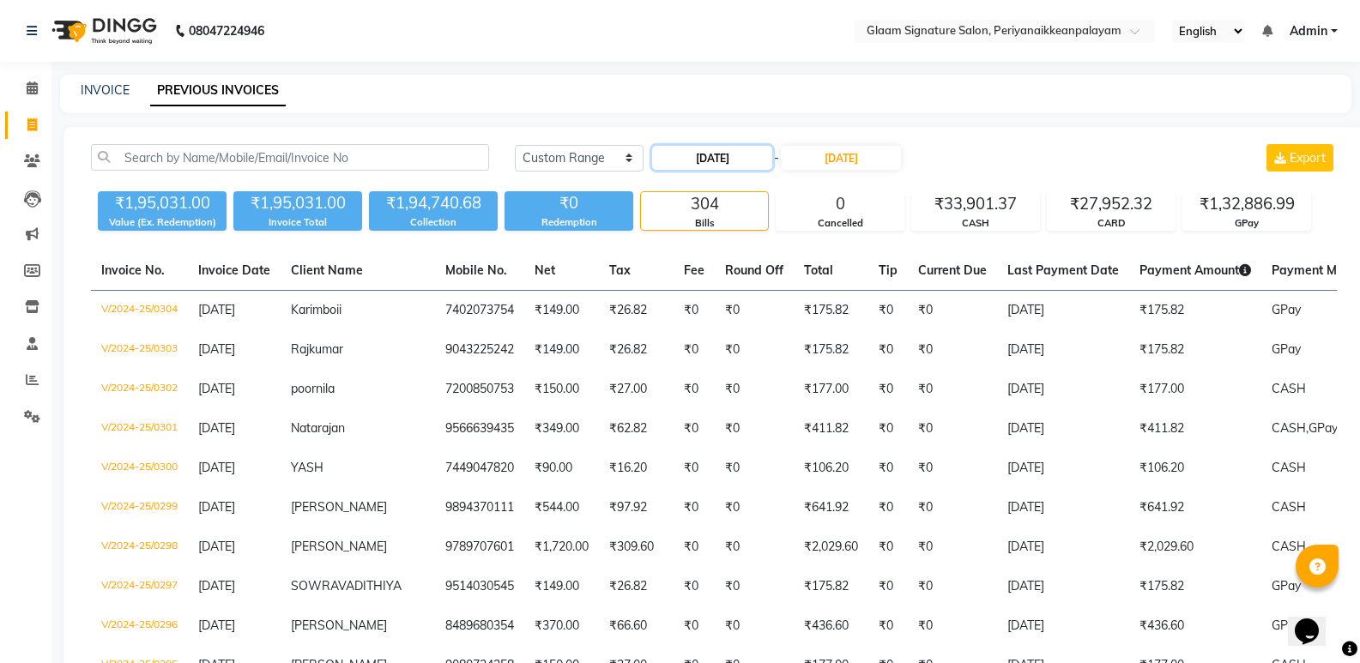
click at [740, 149] on input "[DATE]" at bounding box center [712, 158] width 120 height 24
select select "4"
select select "2024"
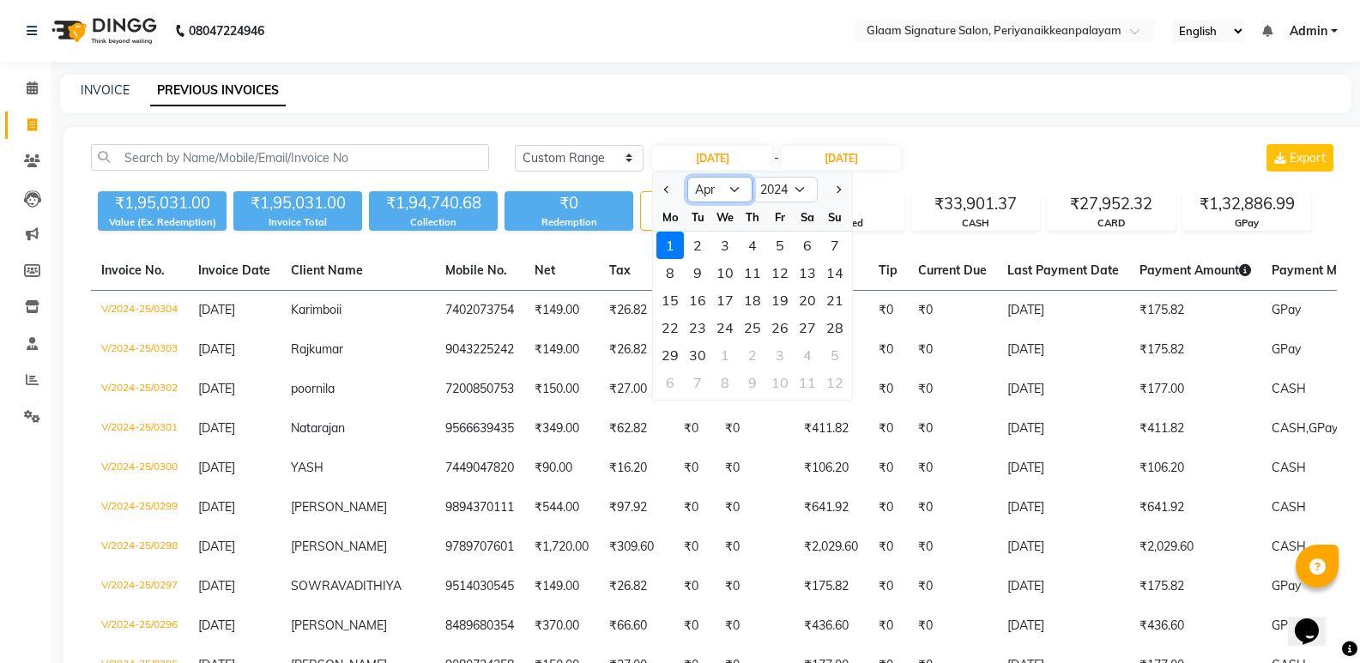
click at [739, 194] on select "Jan Feb Mar Apr May Jun [DATE] Aug Sep Oct Nov Dec" at bounding box center [719, 190] width 65 height 26
select select "3"
click at [687, 177] on select "Jan Feb Mar Apr May Jun [DATE] Aug Sep Oct Nov Dec" at bounding box center [719, 190] width 65 height 26
click at [785, 247] on div "1" at bounding box center [779, 245] width 27 height 27
type input "[DATE]"
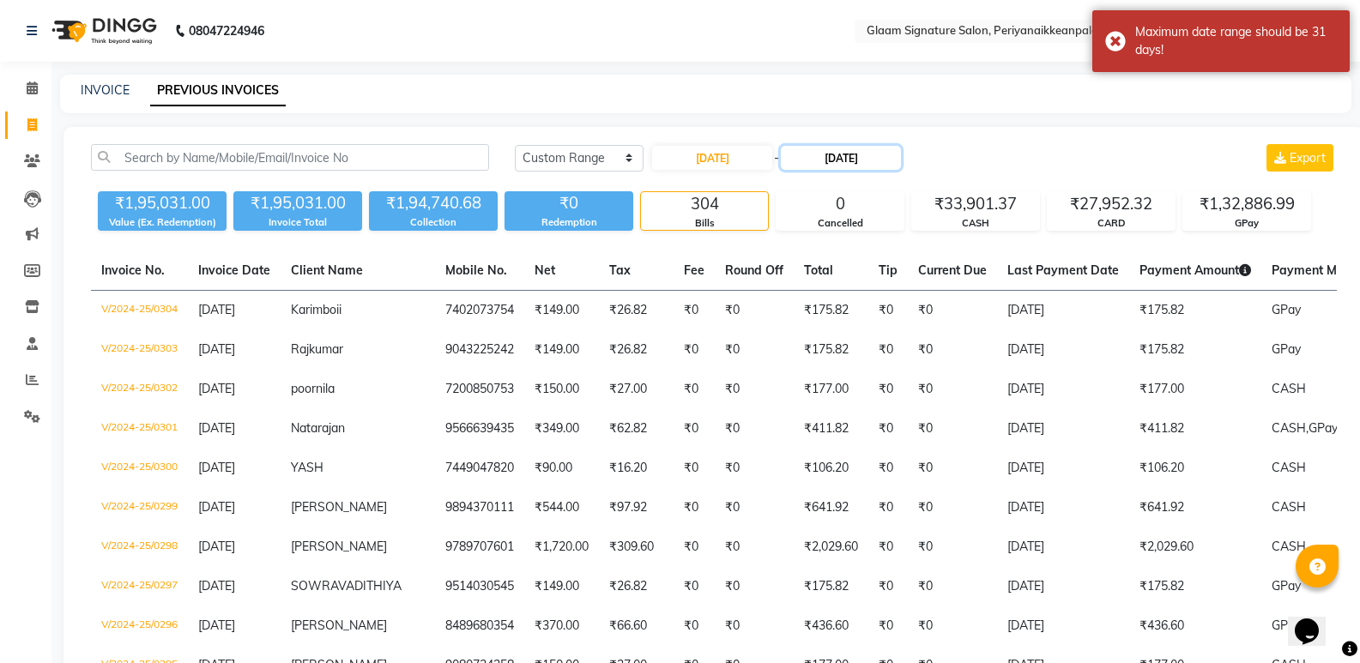
click at [843, 152] on input "[DATE]" at bounding box center [841, 158] width 120 height 24
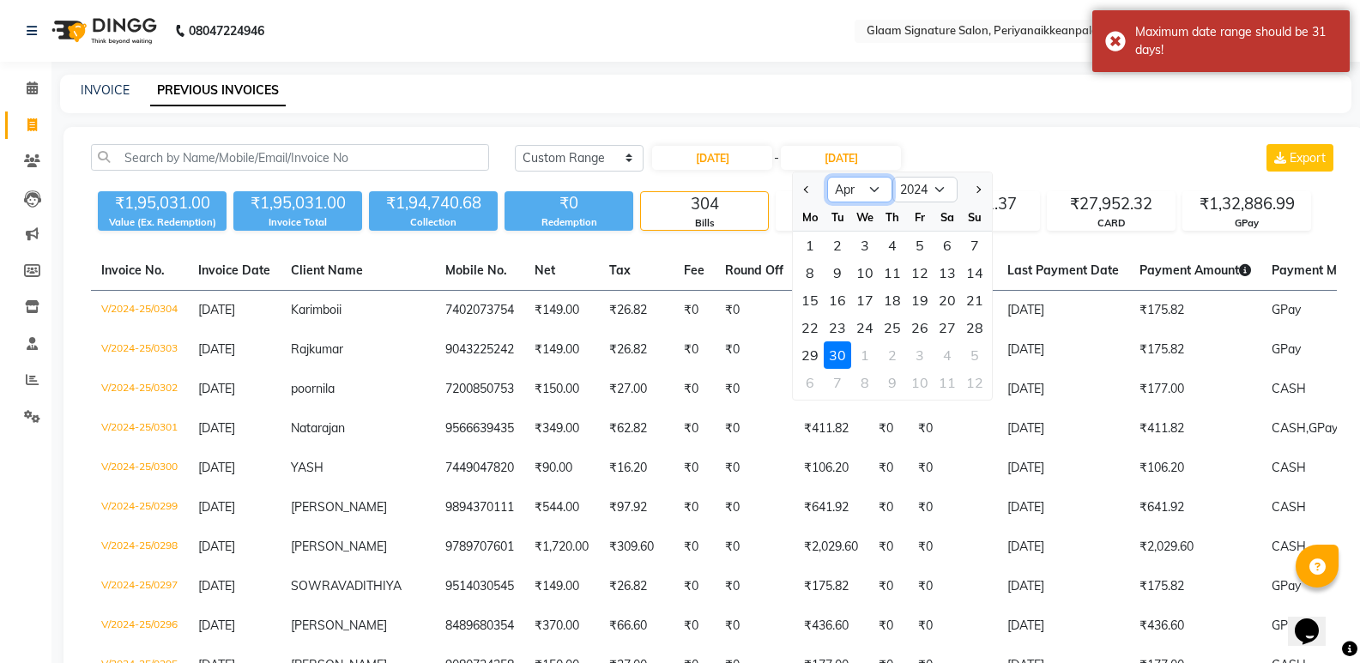
drag, startPoint x: 868, startPoint y: 187, endPoint x: 868, endPoint y: 202, distance: 14.6
click at [868, 187] on select "Mar Apr May Jun [DATE] Aug Sep Oct Nov Dec" at bounding box center [859, 190] width 65 height 26
click at [827, 177] on select "Mar Apr May Jun [DATE] Aug Sep Oct Nov Dec" at bounding box center [859, 190] width 65 height 26
drag, startPoint x: 867, startPoint y: 183, endPoint x: 873, endPoint y: 194, distance: 12.7
click at [867, 183] on select "Mar Apr May Jun [DATE] Aug Sep Oct Nov Dec" at bounding box center [859, 190] width 65 height 26
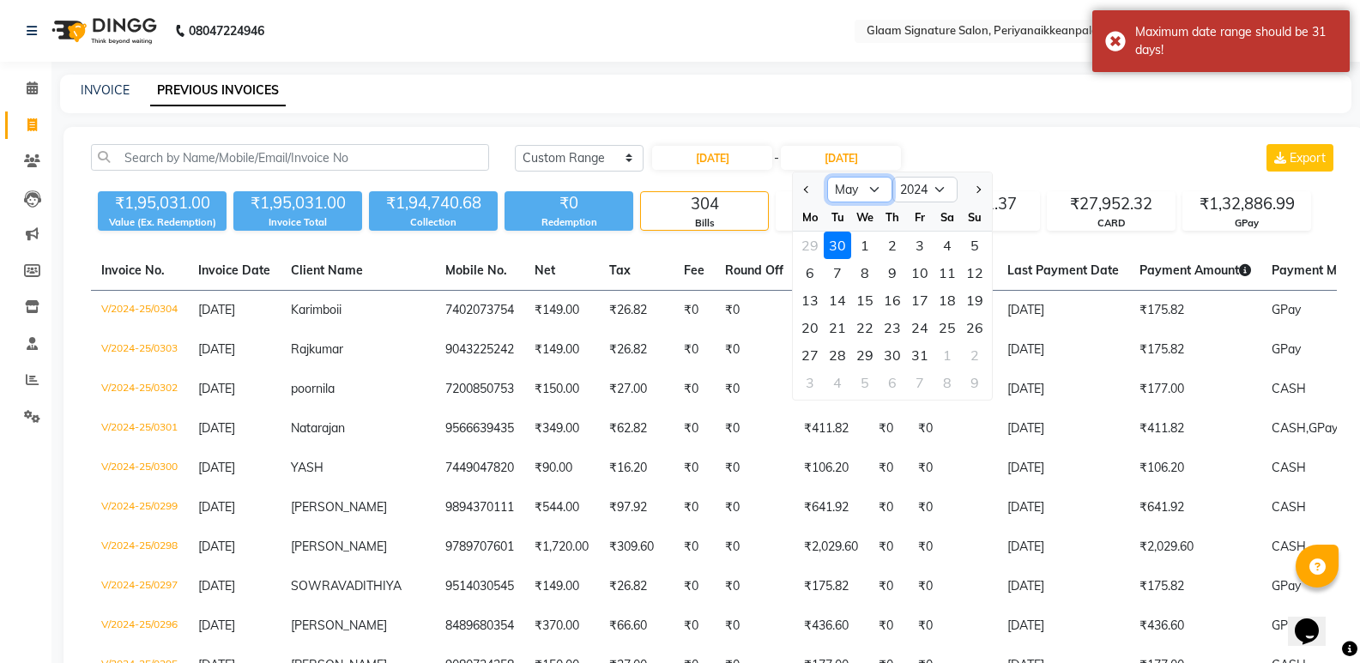
select select "3"
click at [827, 177] on select "Mar Apr May Jun [DATE] Aug Sep Oct Nov Dec" at bounding box center [859, 190] width 65 height 26
click at [973, 350] on div "31" at bounding box center [974, 354] width 27 height 27
type input "[DATE]"
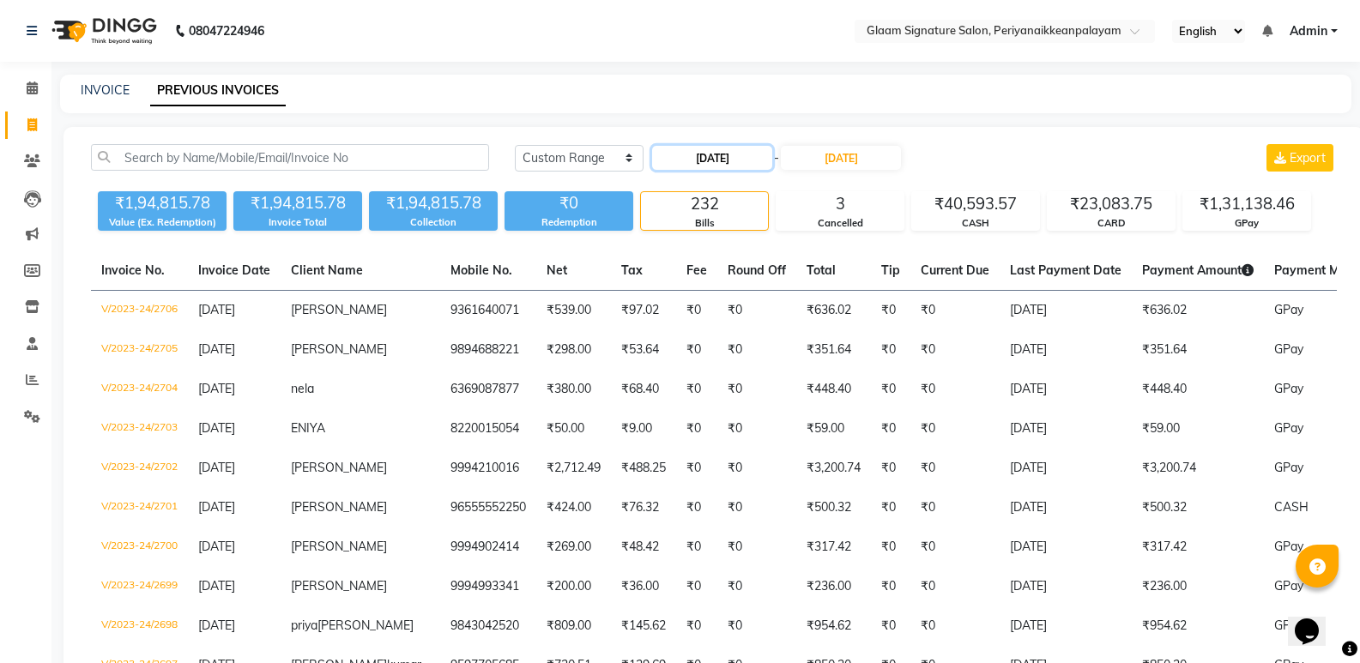
click at [714, 157] on input "[DATE]" at bounding box center [712, 158] width 120 height 24
select select "3"
select select "2024"
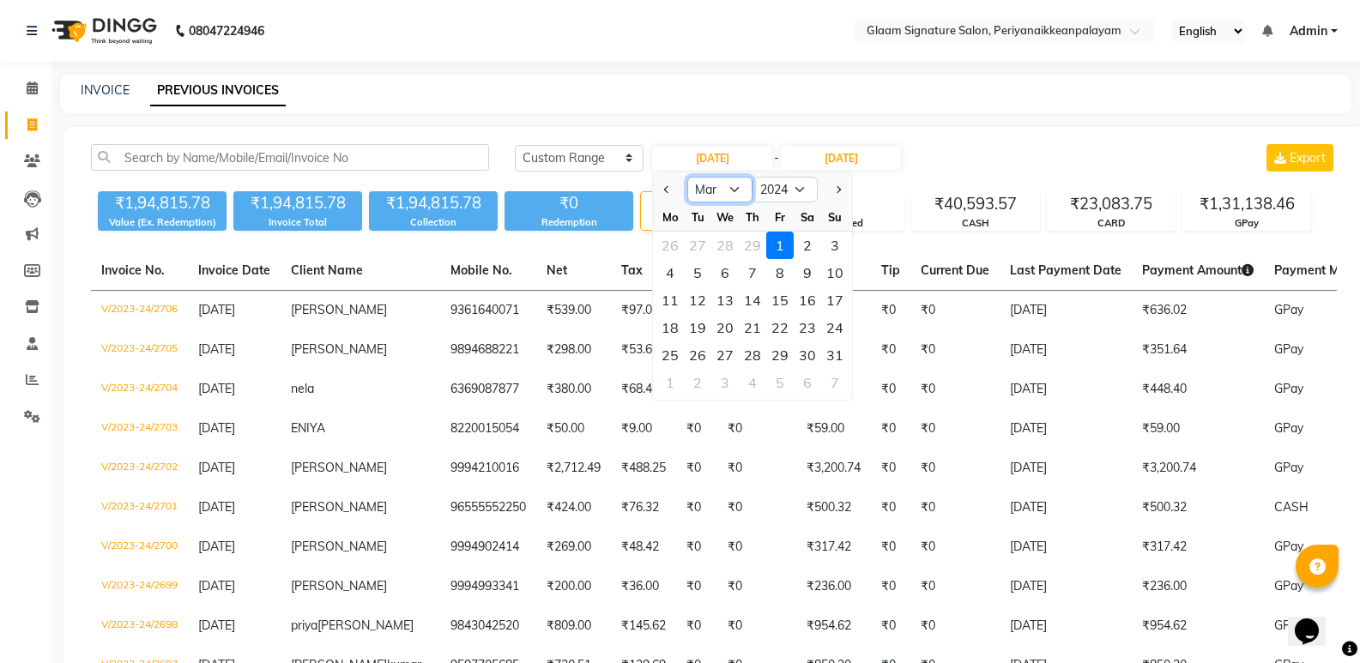
click at [734, 188] on select "Jan Feb Mar Apr May Jun [DATE] Aug Sep Oct Nov Dec" at bounding box center [719, 190] width 65 height 26
select select "1"
click at [687, 177] on select "Jan Feb Mar Apr May Jun [DATE] Aug Sep Oct Nov Dec" at bounding box center [719, 190] width 65 height 26
click at [672, 239] on div "1" at bounding box center [669, 245] width 27 height 27
type input "[DATE]"
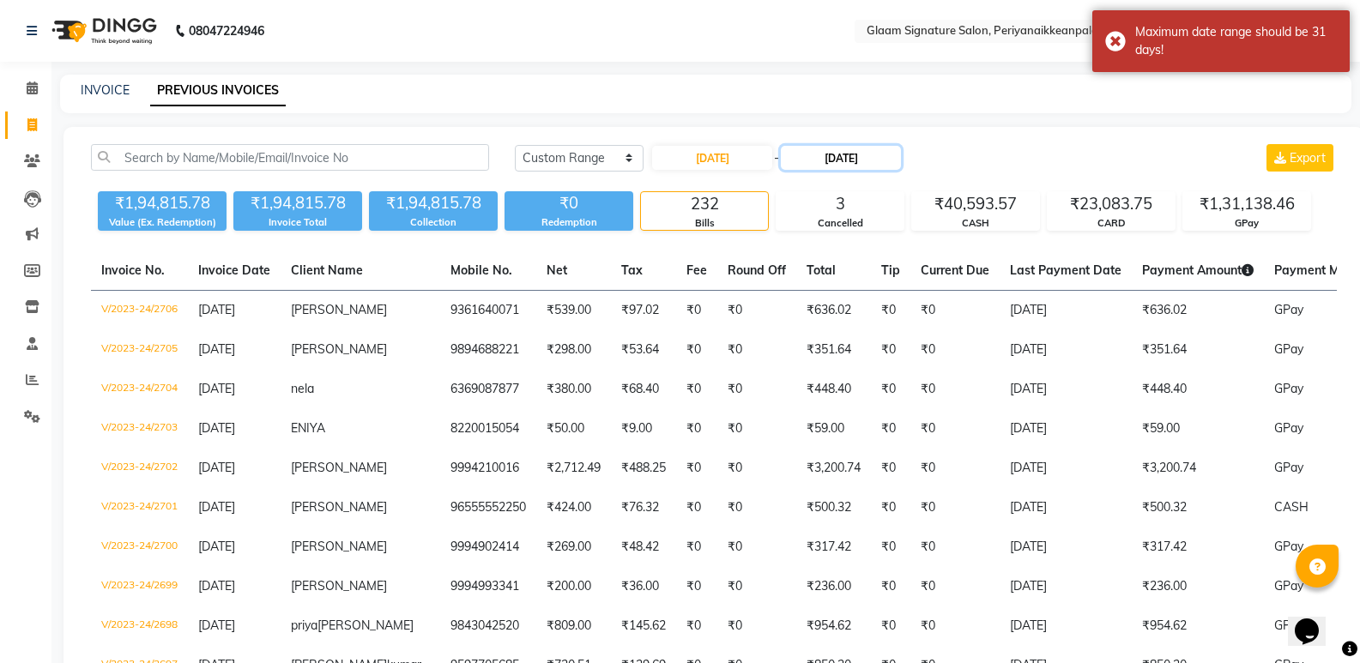
click at [870, 159] on input "[DATE]" at bounding box center [841, 158] width 120 height 24
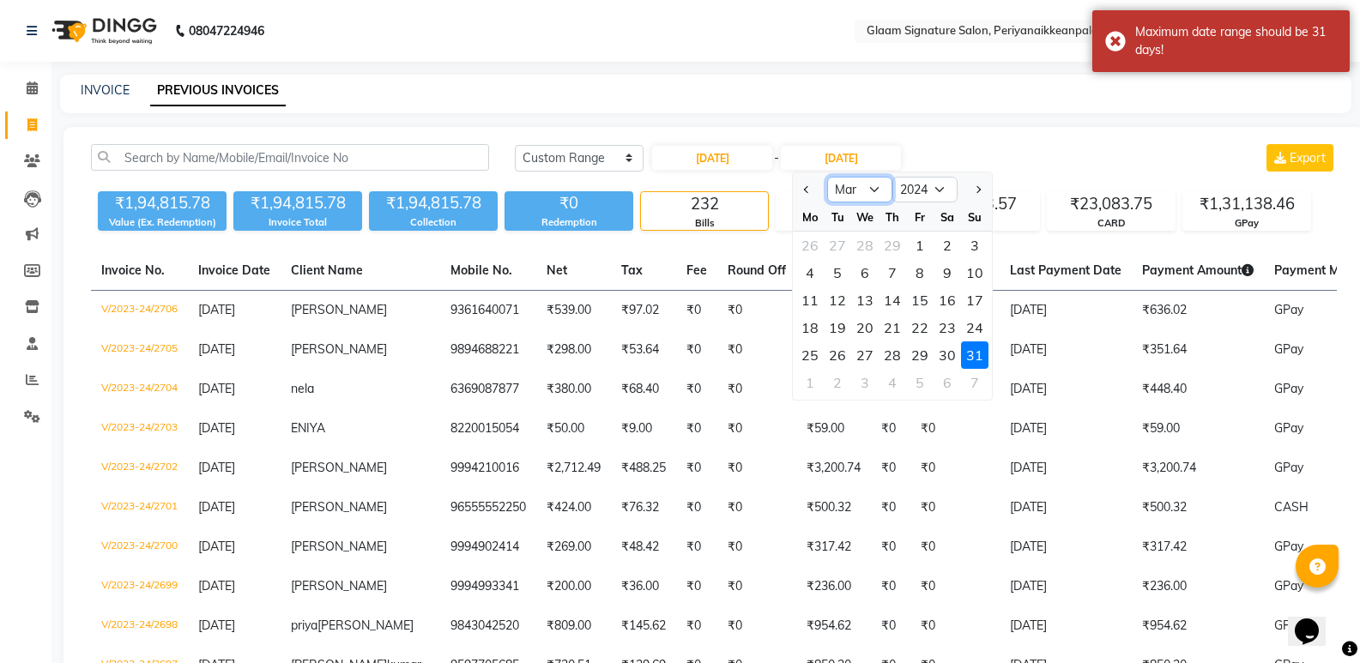
click at [877, 186] on select "Jan Feb Mar Apr May Jun [DATE] Aug Sep Oct Nov Dec" at bounding box center [859, 190] width 65 height 26
select select "1"
click at [827, 177] on select "Jan Feb Mar Apr May Jun [DATE] Aug Sep Oct Nov Dec" at bounding box center [859, 190] width 65 height 26
click at [864, 359] on div "31" at bounding box center [864, 354] width 27 height 27
type input "[DATE]"
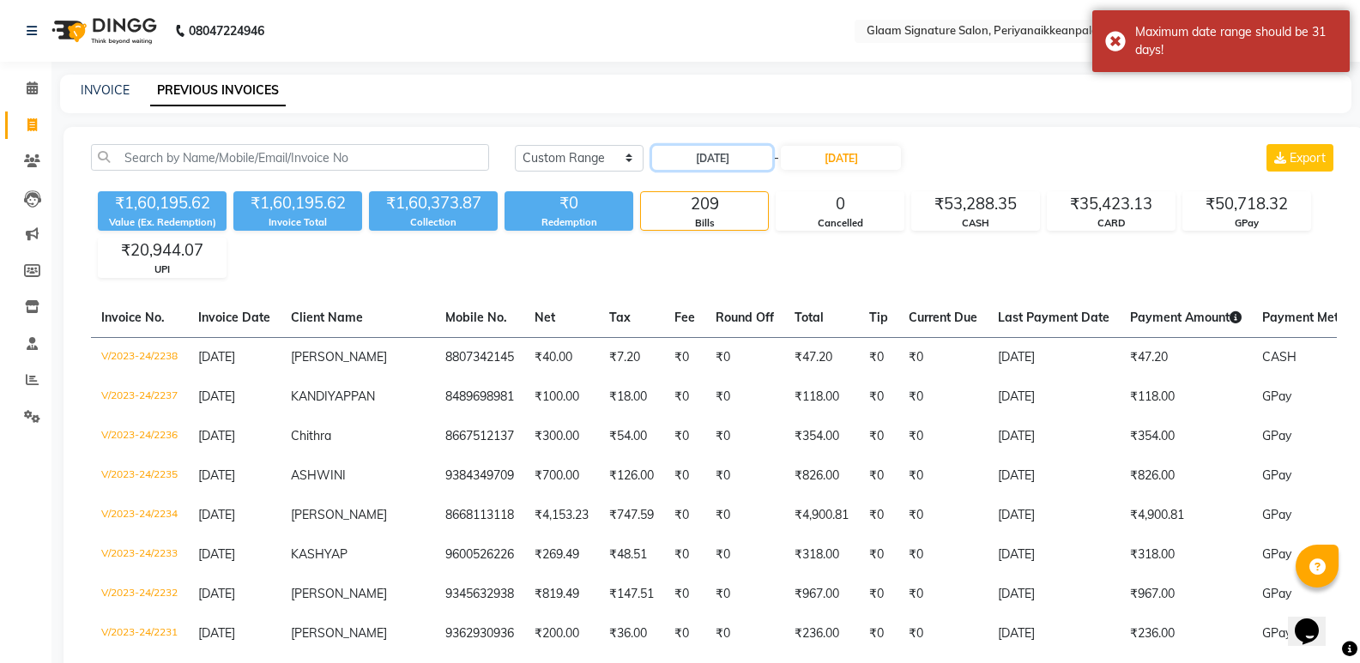
drag, startPoint x: 703, startPoint y: 152, endPoint x: 724, endPoint y: 171, distance: 28.6
click at [710, 155] on input "[DATE]" at bounding box center [712, 158] width 120 height 24
select select "2024"
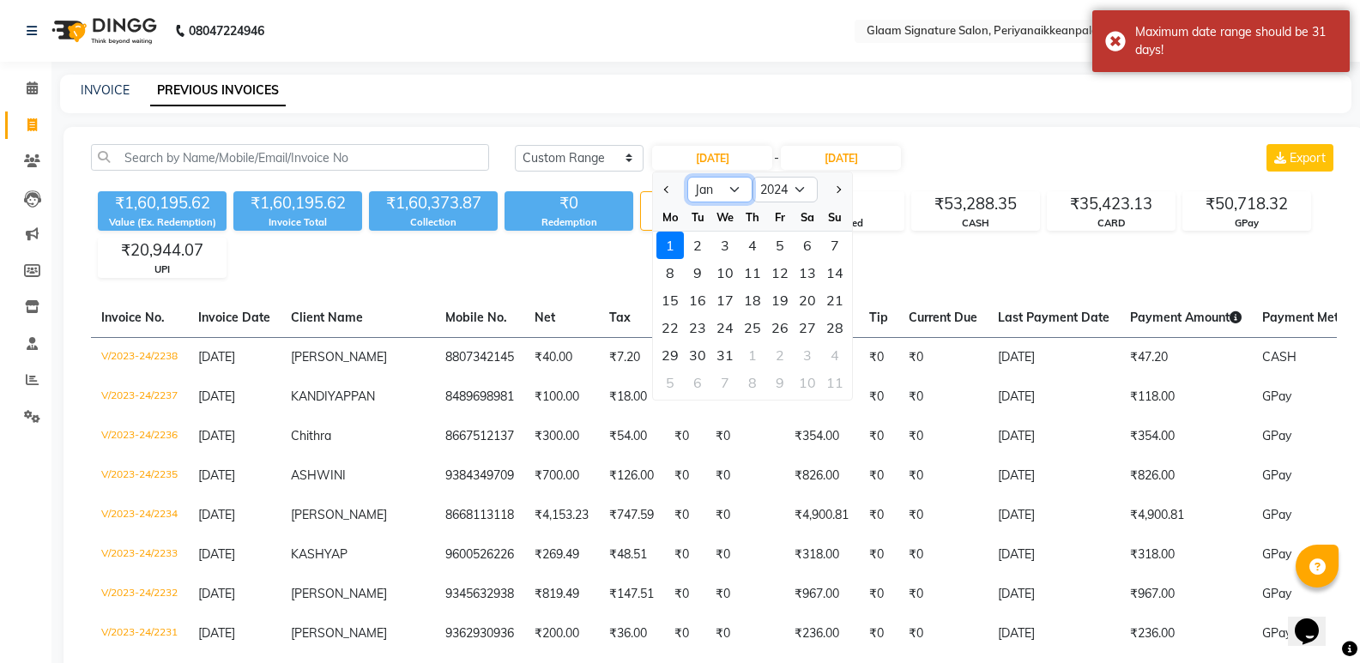
click at [719, 192] on select "Jan Feb Mar Apr May Jun [DATE] Aug Sep Oct Nov Dec" at bounding box center [719, 190] width 65 height 26
select select "2"
click at [687, 177] on select "Jan Feb Mar Apr May Jun [DATE] Aug Sep Oct Nov Dec" at bounding box center [719, 190] width 65 height 26
click at [748, 247] on div "1" at bounding box center [752, 245] width 27 height 27
type input "[DATE]"
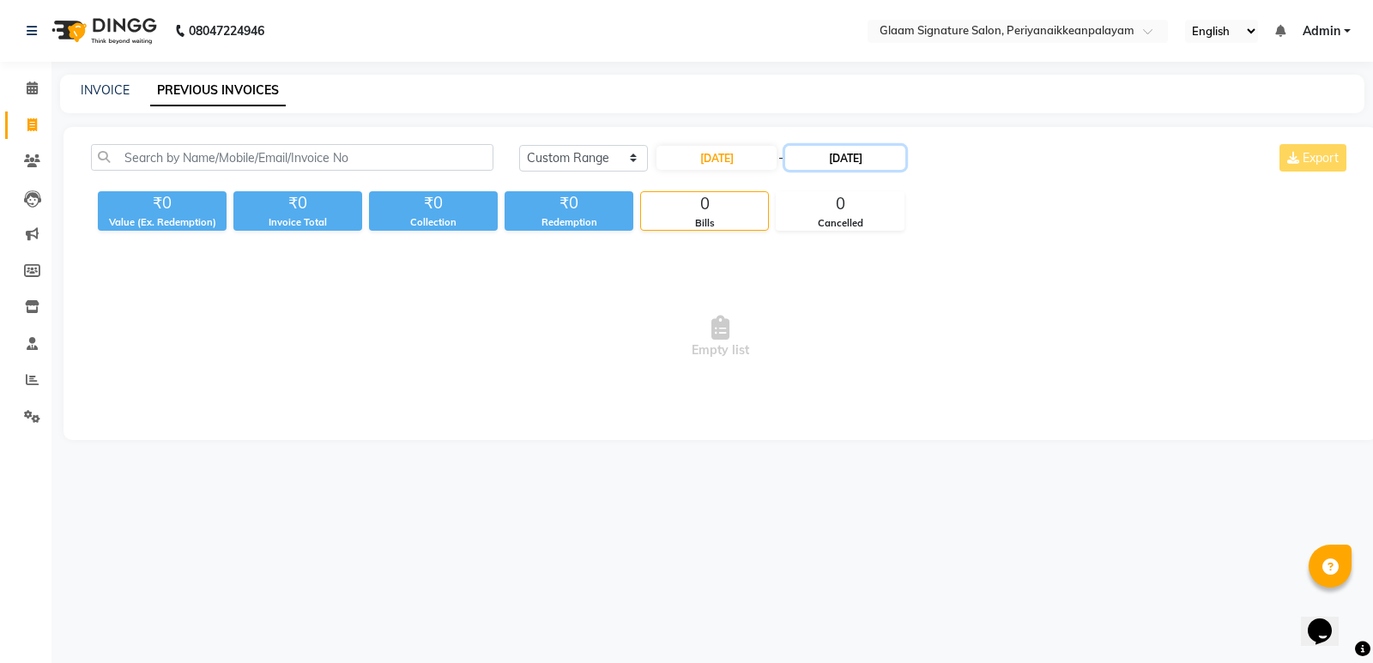
click at [846, 156] on input "[DATE]" at bounding box center [845, 158] width 120 height 24
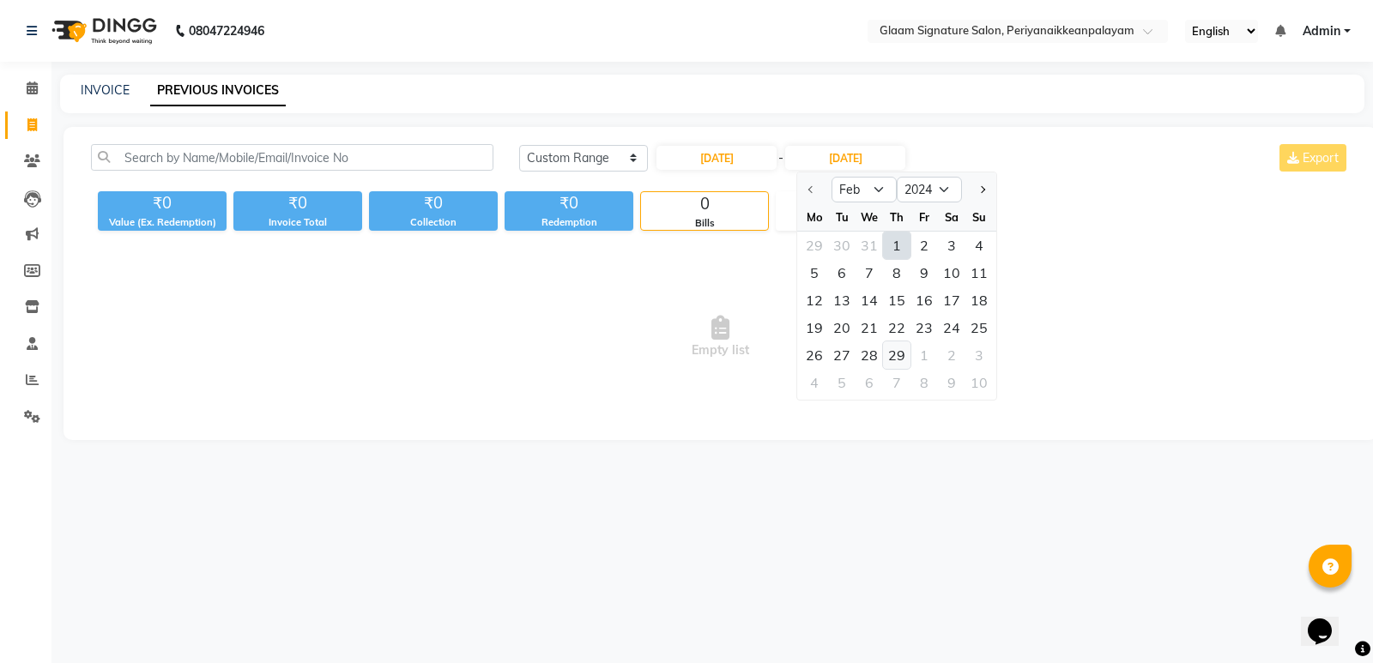
click at [903, 353] on div "29" at bounding box center [896, 354] width 27 height 27
type input "[DATE]"
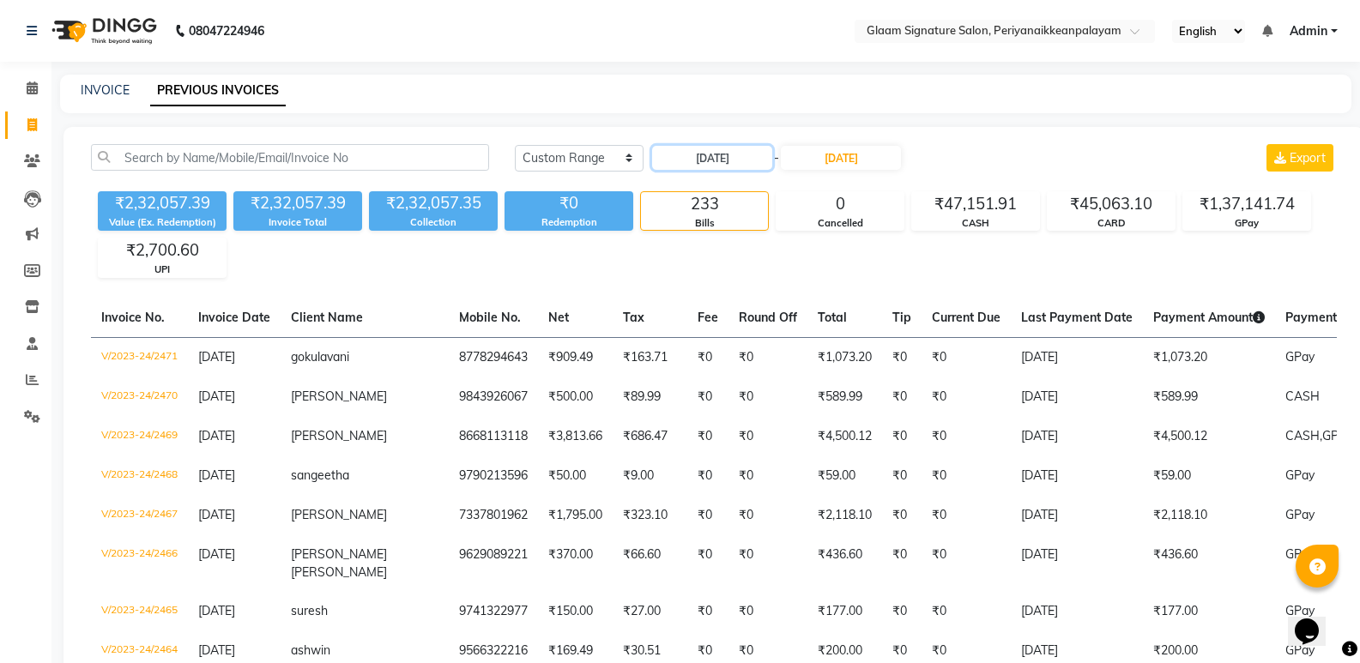
drag, startPoint x: 707, startPoint y: 154, endPoint x: 707, endPoint y: 171, distance: 16.3
click at [707, 160] on input "[DATE]" at bounding box center [712, 158] width 120 height 24
select select "2"
select select "2024"
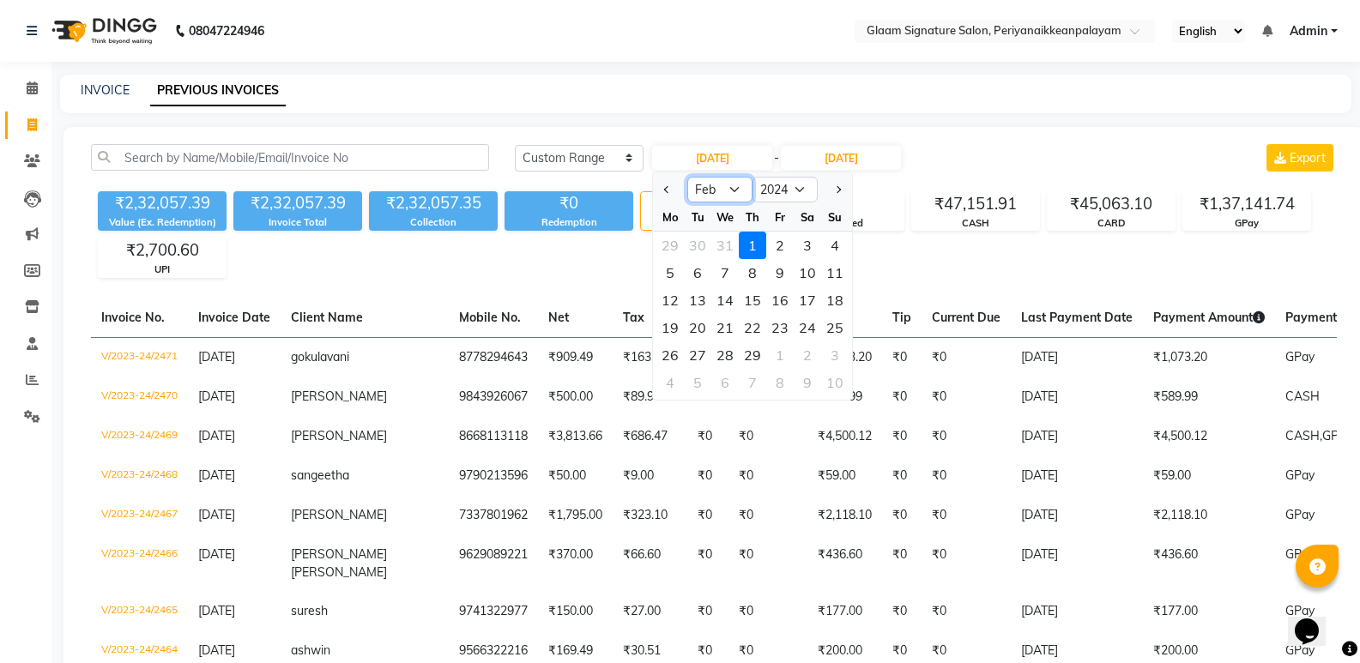
drag, startPoint x: 735, startPoint y: 186, endPoint x: 735, endPoint y: 200, distance: 13.7
click at [735, 186] on select "Jan Feb Mar Apr May Jun [DATE] Aug Sep Oct Nov Dec" at bounding box center [719, 190] width 65 height 26
select select "5"
click at [687, 177] on select "Jan Feb Mar Apr May Jun [DATE] Aug Sep Oct Nov Dec" at bounding box center [719, 190] width 65 height 26
click at [732, 238] on div "1" at bounding box center [724, 245] width 27 height 27
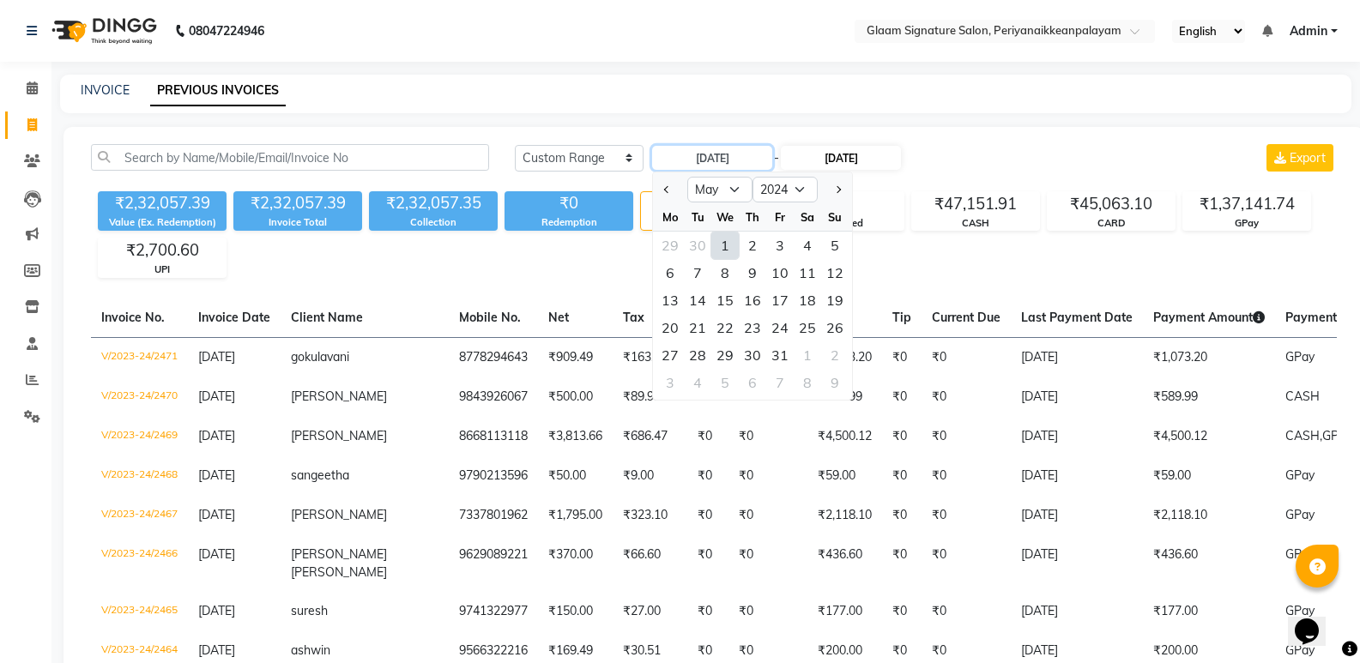
type input "[DATE]"
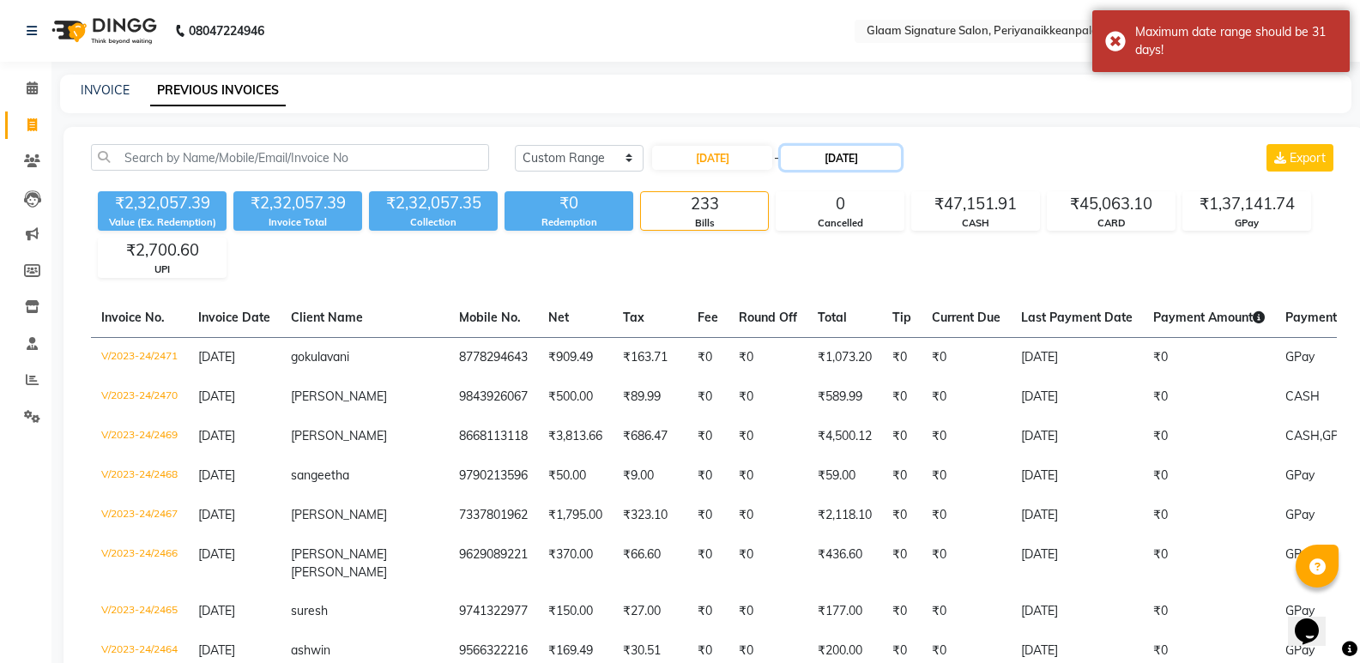
click at [843, 155] on input "[DATE]" at bounding box center [841, 158] width 120 height 24
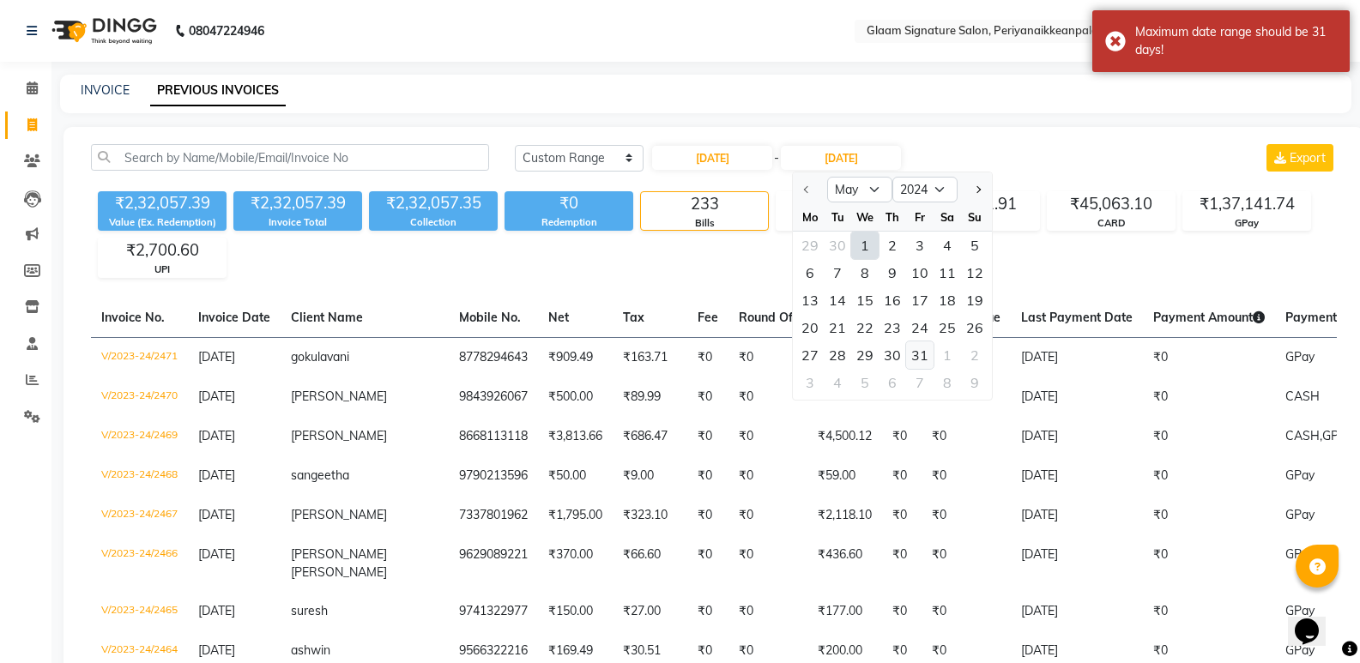
click at [930, 353] on div "31" at bounding box center [919, 354] width 27 height 27
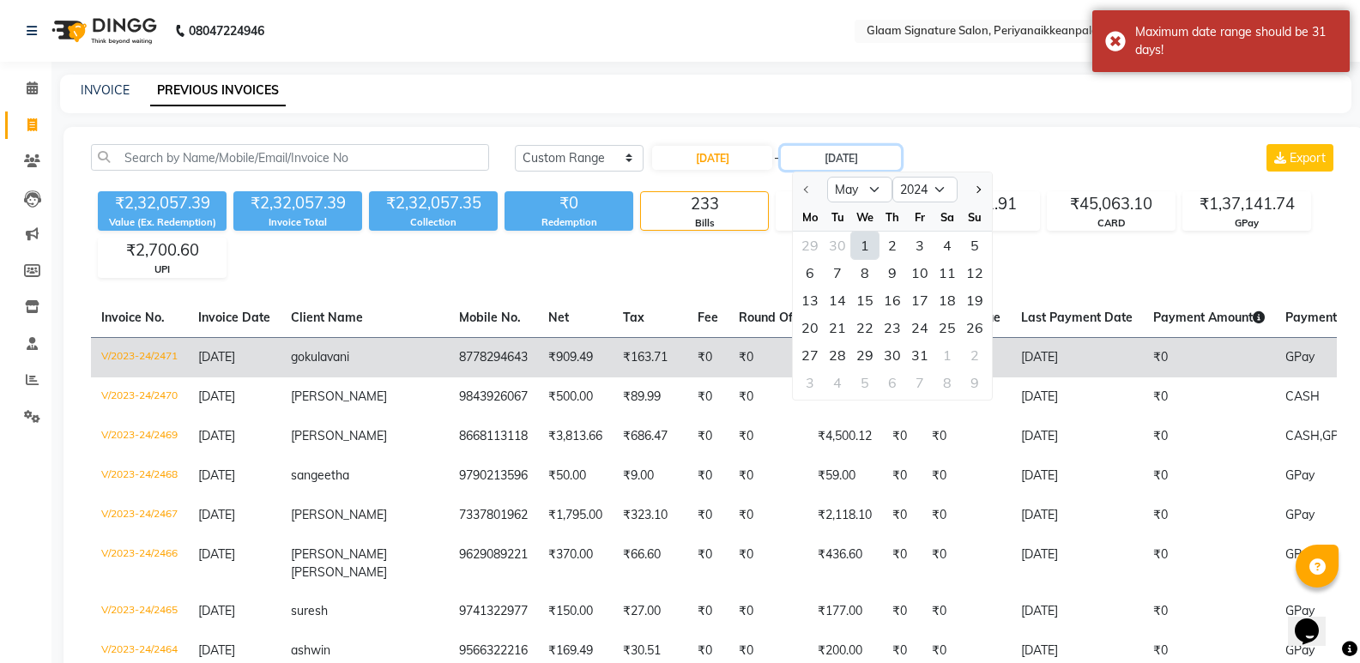
type input "[DATE]"
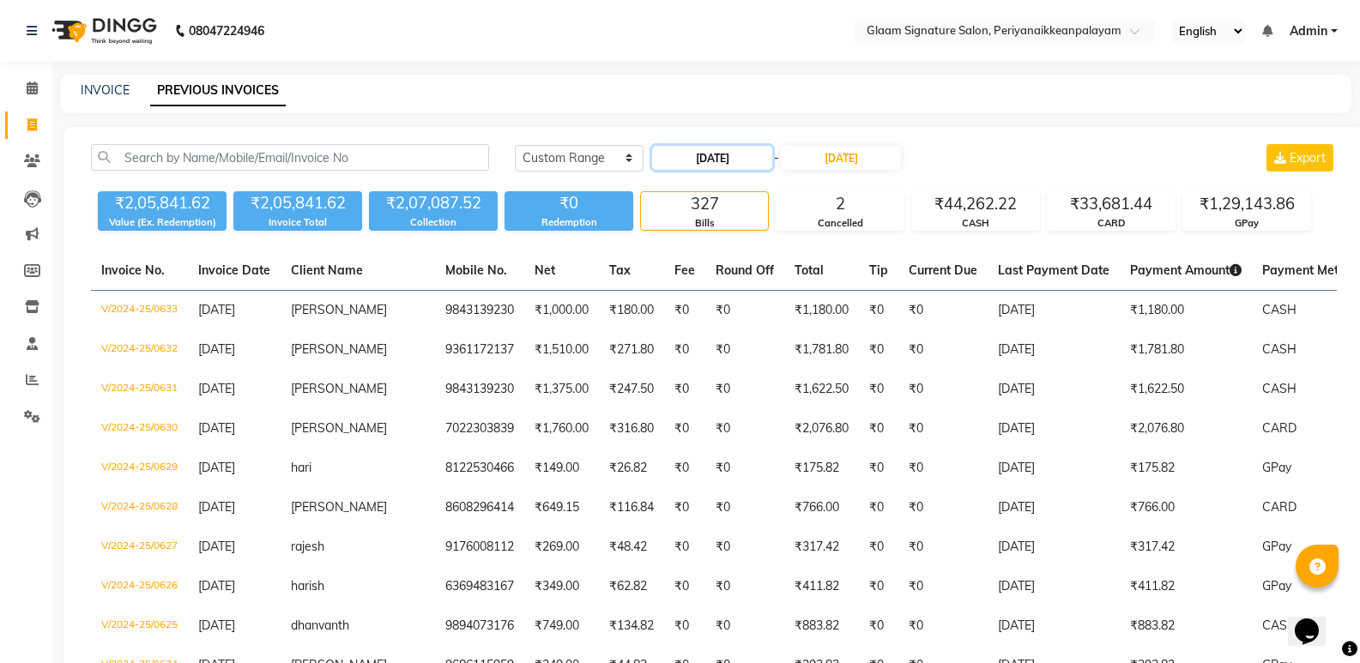
click at [708, 166] on input "[DATE]" at bounding box center [712, 158] width 120 height 24
select select "5"
select select "2024"
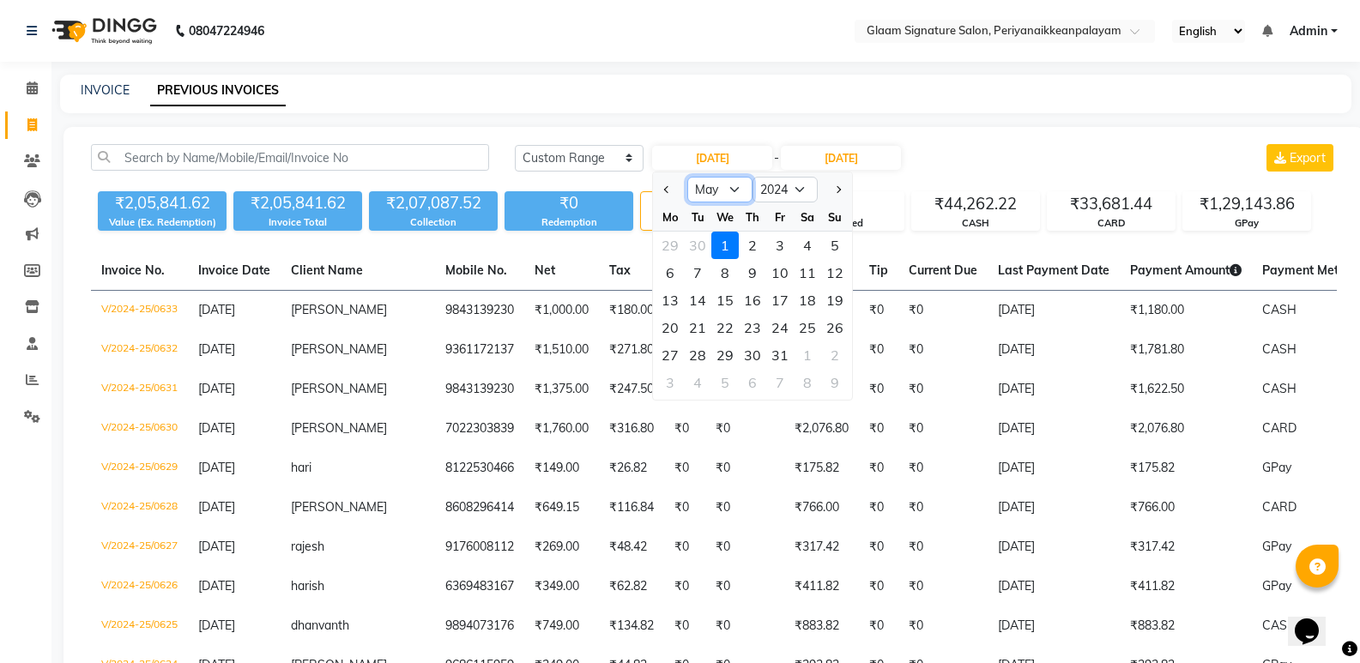
click at [737, 190] on select "Jan Feb Mar Apr May Jun [DATE] Aug Sep Oct Nov Dec" at bounding box center [719, 190] width 65 height 26
select select "6"
click at [687, 177] on select "Jan Feb Mar Apr May Jun [DATE] Aug Sep Oct Nov Dec" at bounding box center [719, 190] width 65 height 26
click at [806, 245] on div "1" at bounding box center [807, 245] width 27 height 27
type input "[DATE]"
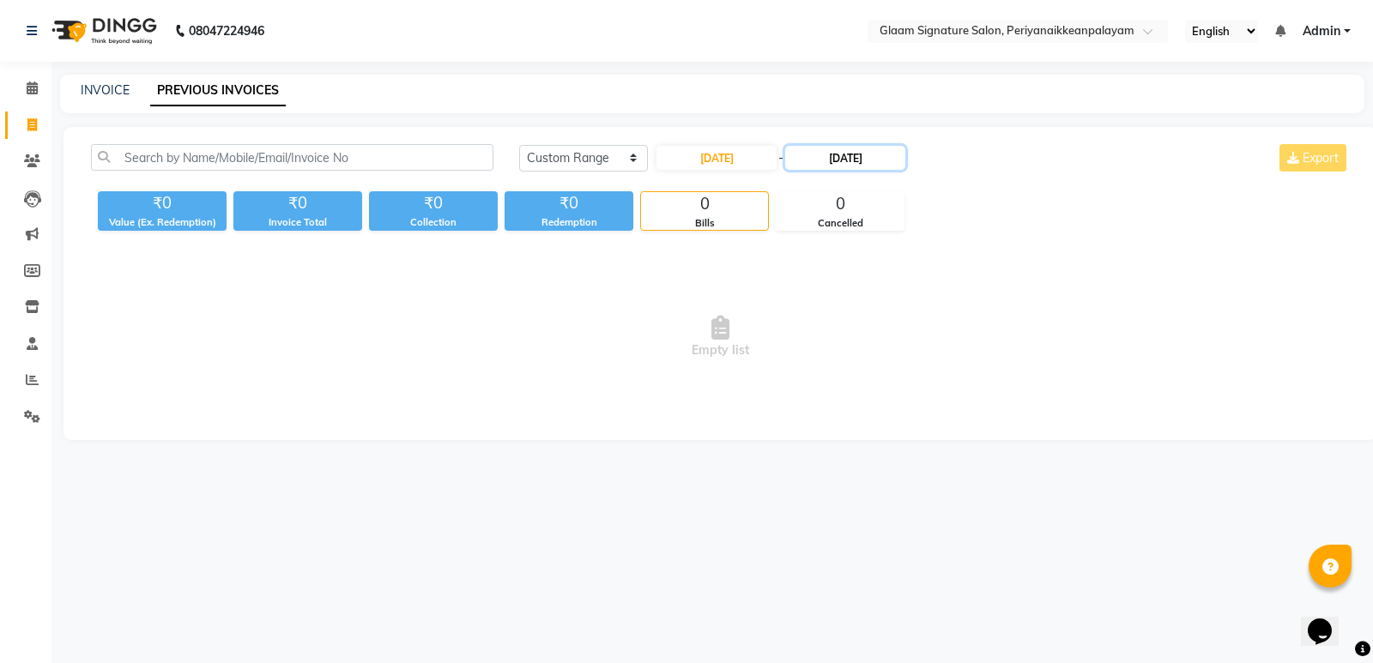
click at [872, 156] on input "[DATE]" at bounding box center [845, 158] width 120 height 24
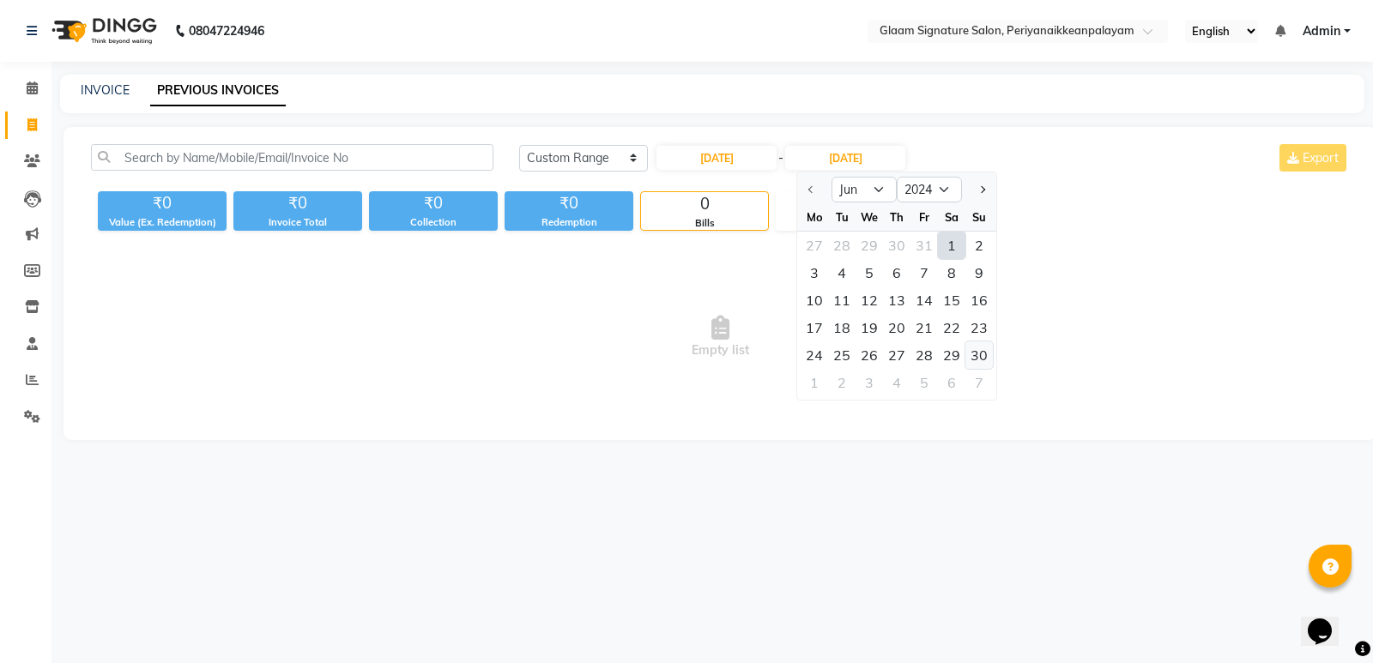
click at [970, 354] on div "30" at bounding box center [978, 354] width 27 height 27
type input "[DATE]"
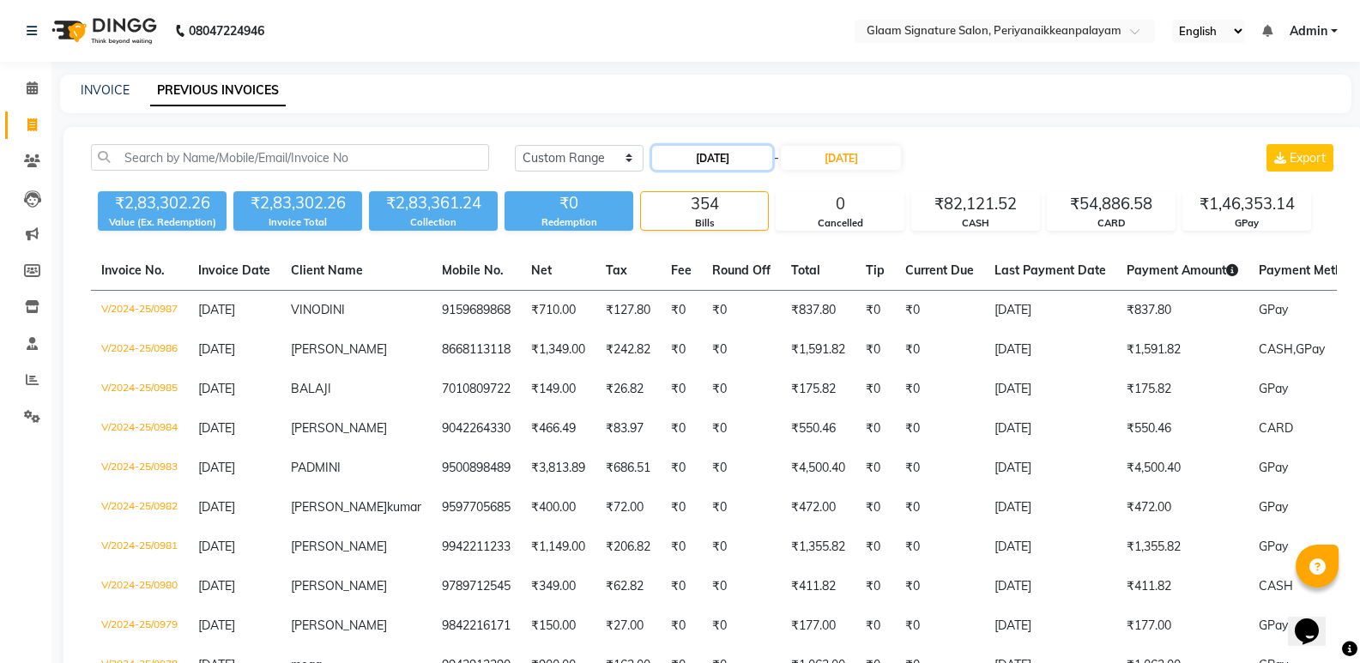
click at [690, 169] on input "[DATE]" at bounding box center [712, 158] width 120 height 24
select select "6"
select select "2024"
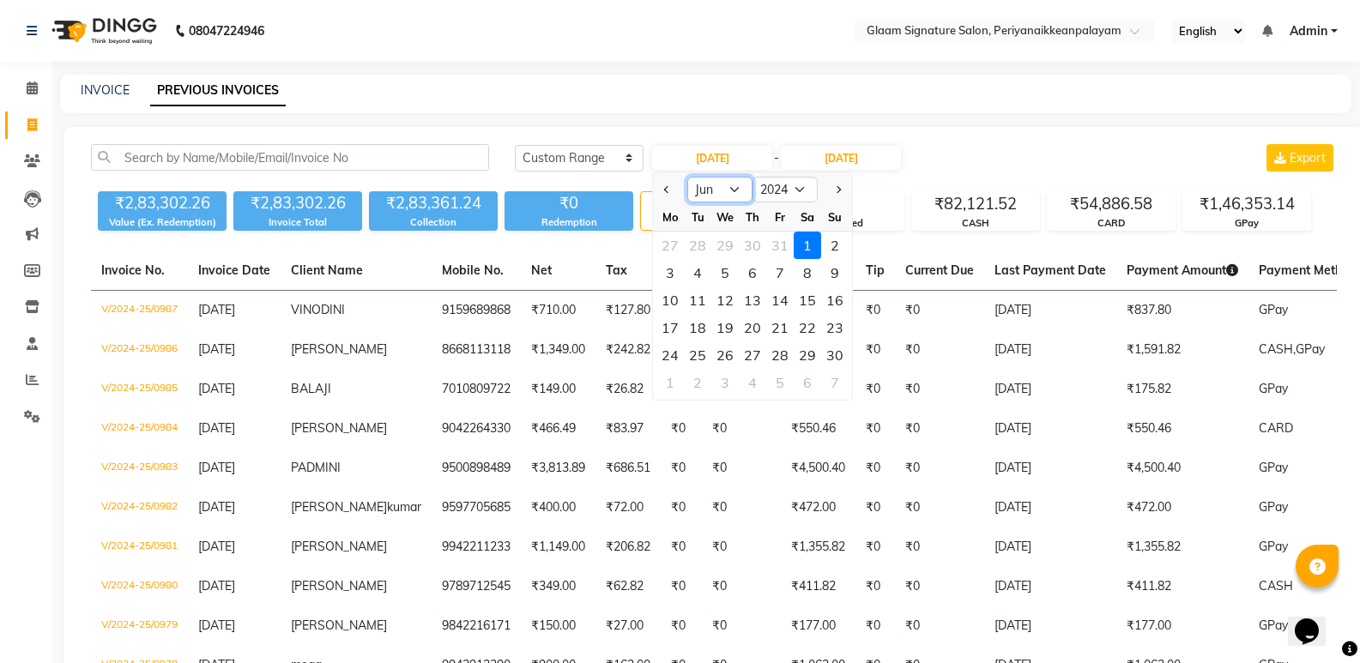
click at [730, 190] on select "Jan Feb Mar Apr May Jun [DATE] Aug Sep Oct Nov Dec" at bounding box center [719, 190] width 65 height 26
select select "7"
click at [687, 177] on select "Jan Feb Mar Apr May Jun [DATE] Aug Sep Oct Nov Dec" at bounding box center [719, 190] width 65 height 26
drag, startPoint x: 674, startPoint y: 247, endPoint x: 966, endPoint y: 138, distance: 312.2
click at [674, 246] on div "1" at bounding box center [669, 245] width 27 height 27
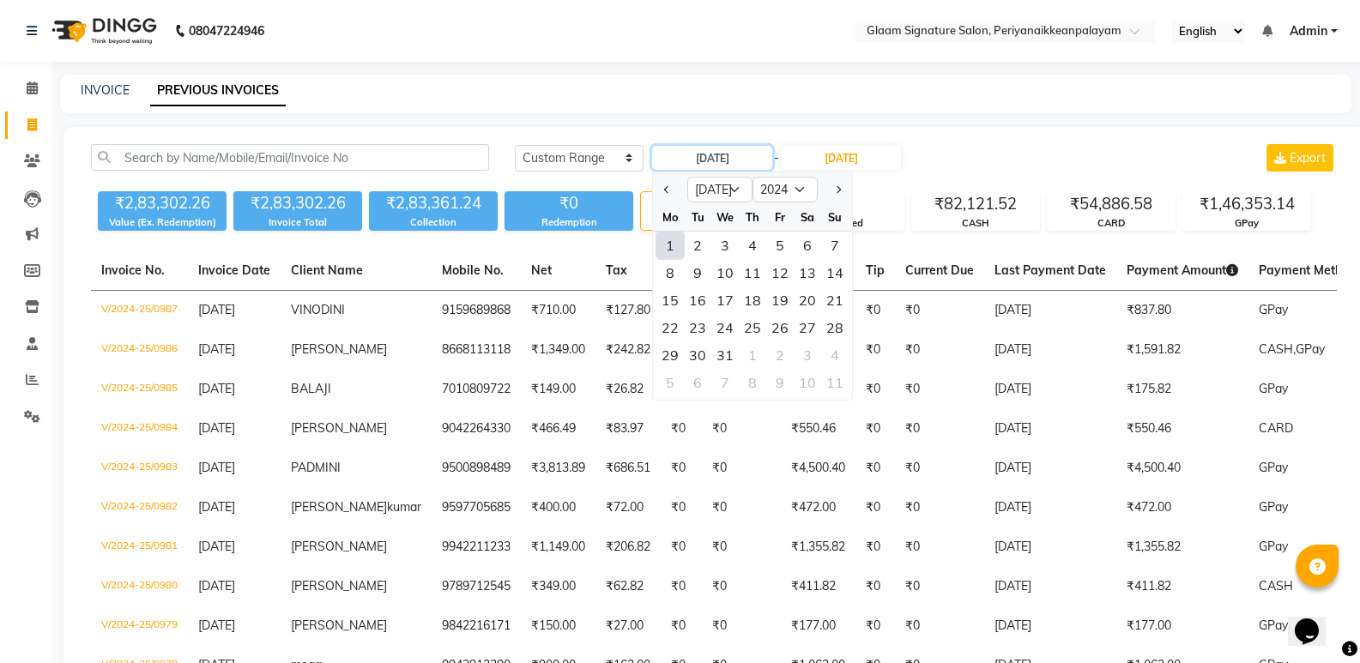
type input "[DATE]"
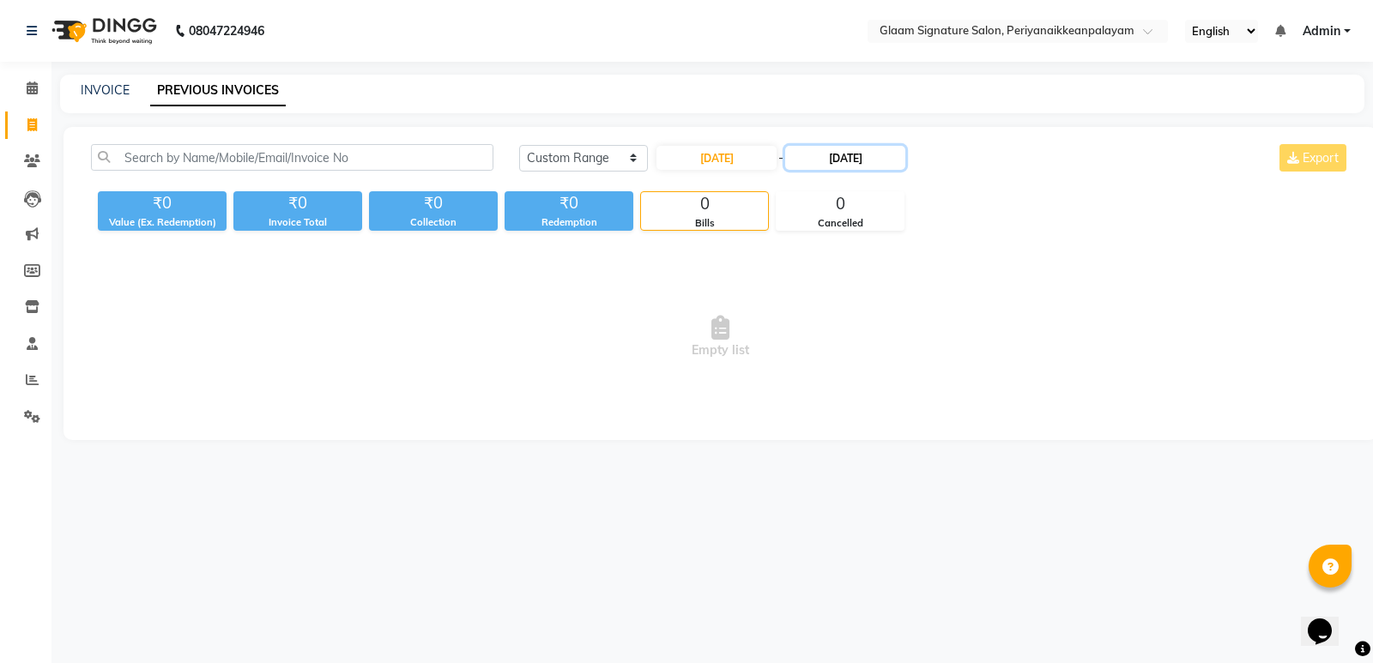
click at [885, 150] on input "[DATE]" at bounding box center [845, 158] width 120 height 24
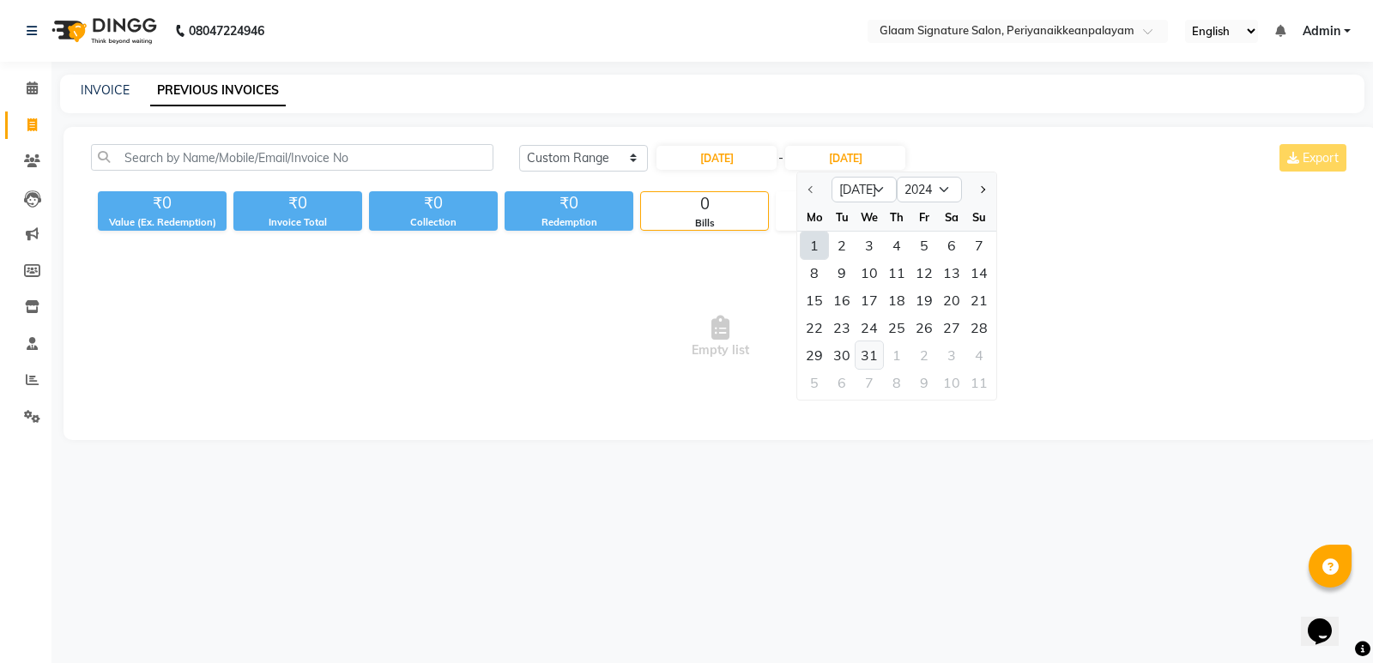
click at [877, 348] on div "31" at bounding box center [868, 354] width 27 height 27
type input "[DATE]"
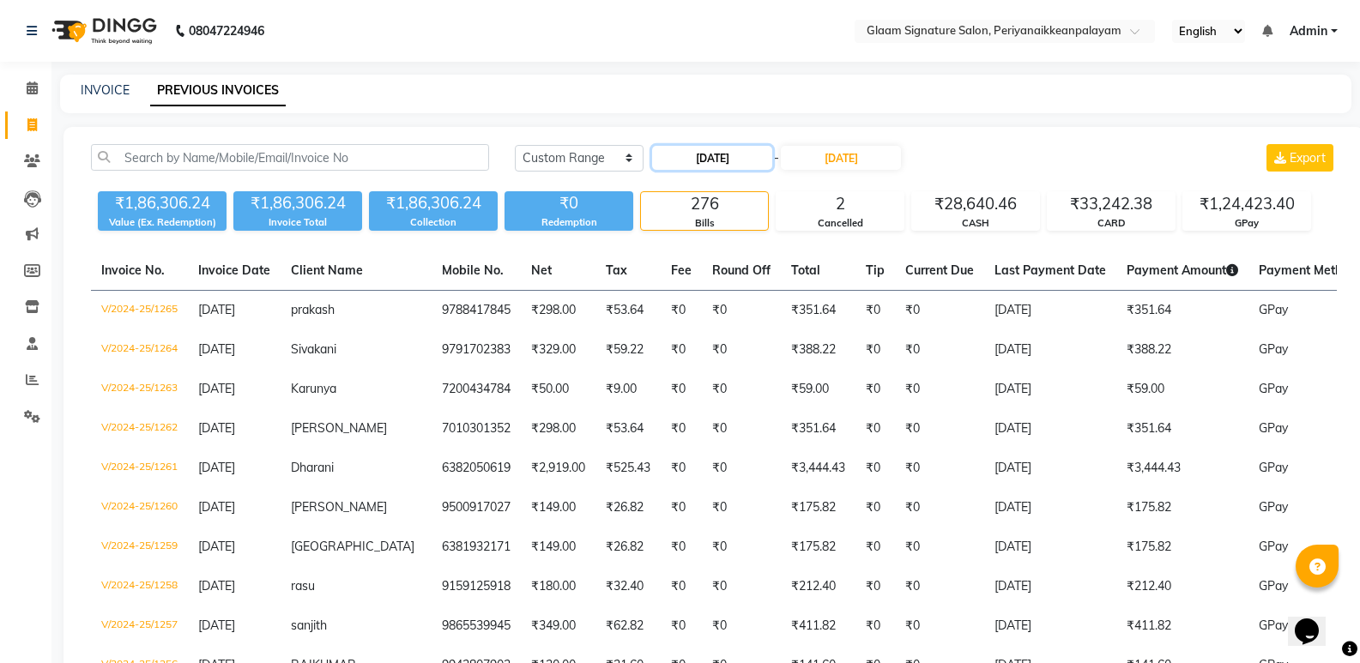
click at [701, 158] on input "[DATE]" at bounding box center [712, 158] width 120 height 24
select select "7"
select select "2024"
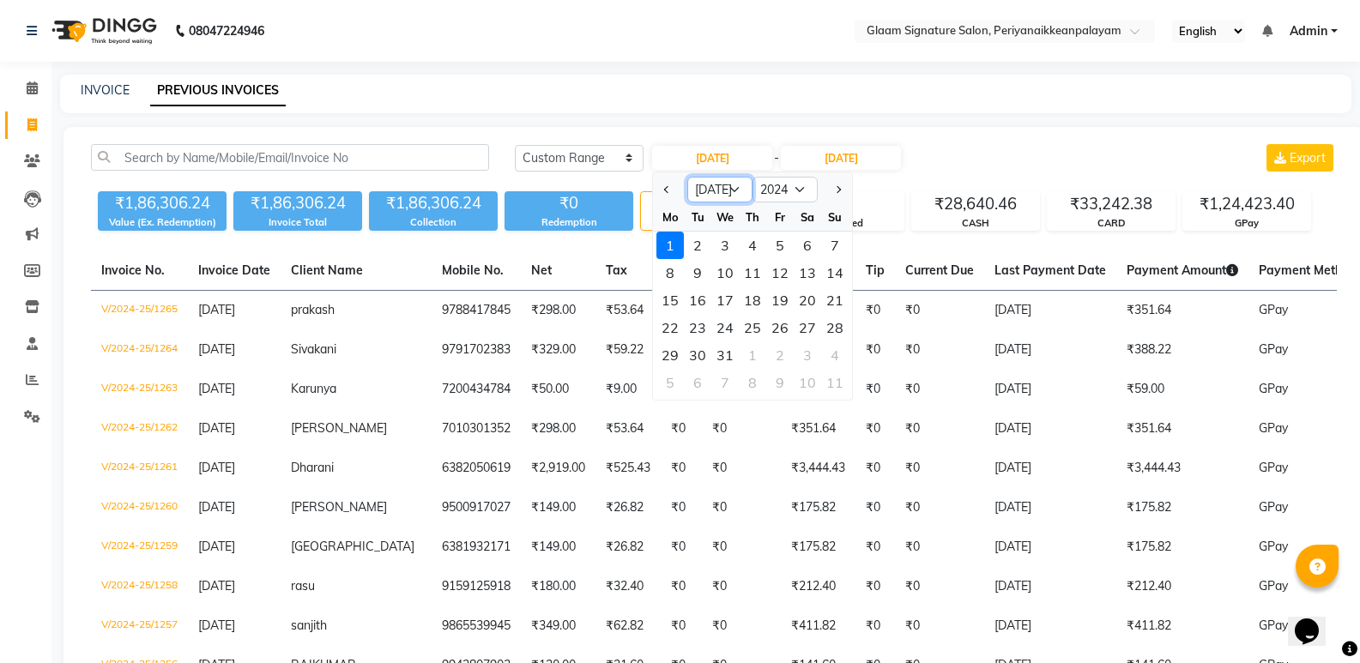
drag, startPoint x: 718, startPoint y: 189, endPoint x: 715, endPoint y: 202, distance: 13.3
click at [718, 190] on select "Jan Feb Mar Apr May Jun [DATE] Aug Sep Oct Nov Dec" at bounding box center [719, 190] width 65 height 26
select select "8"
click at [687, 177] on select "Jan Feb Mar Apr May Jun [DATE] Aug Sep Oct Nov Dec" at bounding box center [719, 190] width 65 height 26
click at [751, 251] on div "1" at bounding box center [752, 245] width 27 height 27
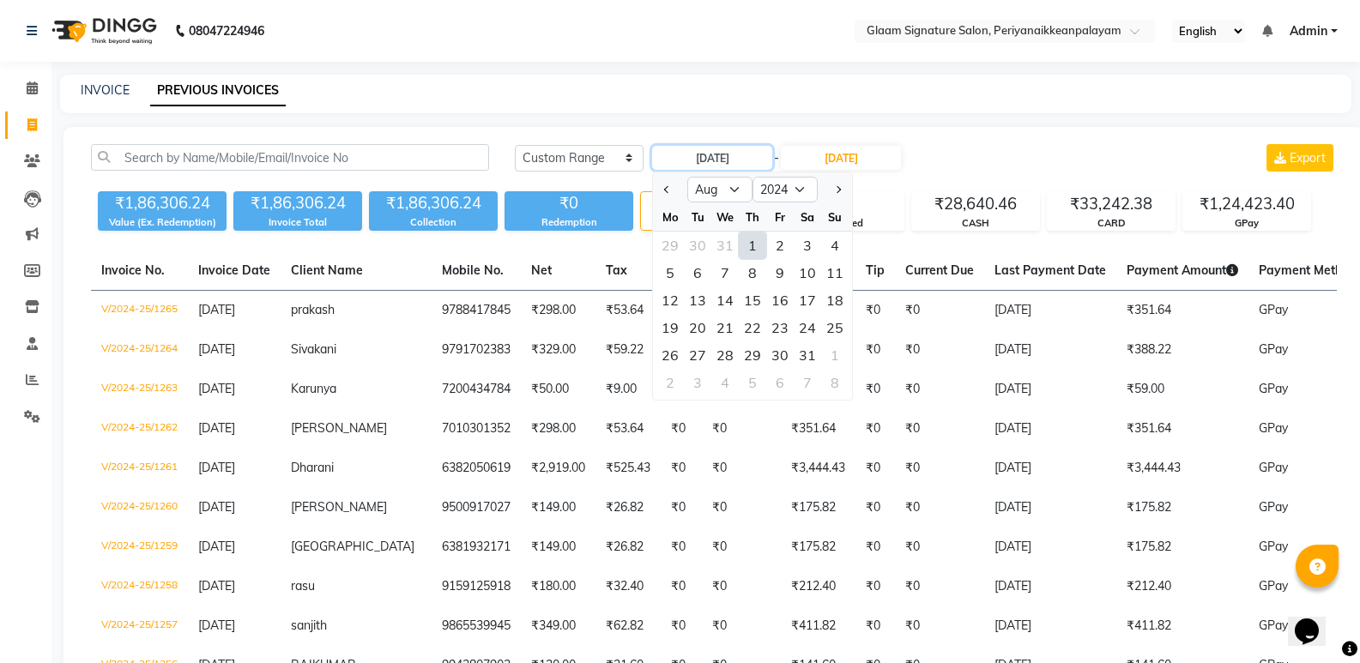
type input "[DATE]"
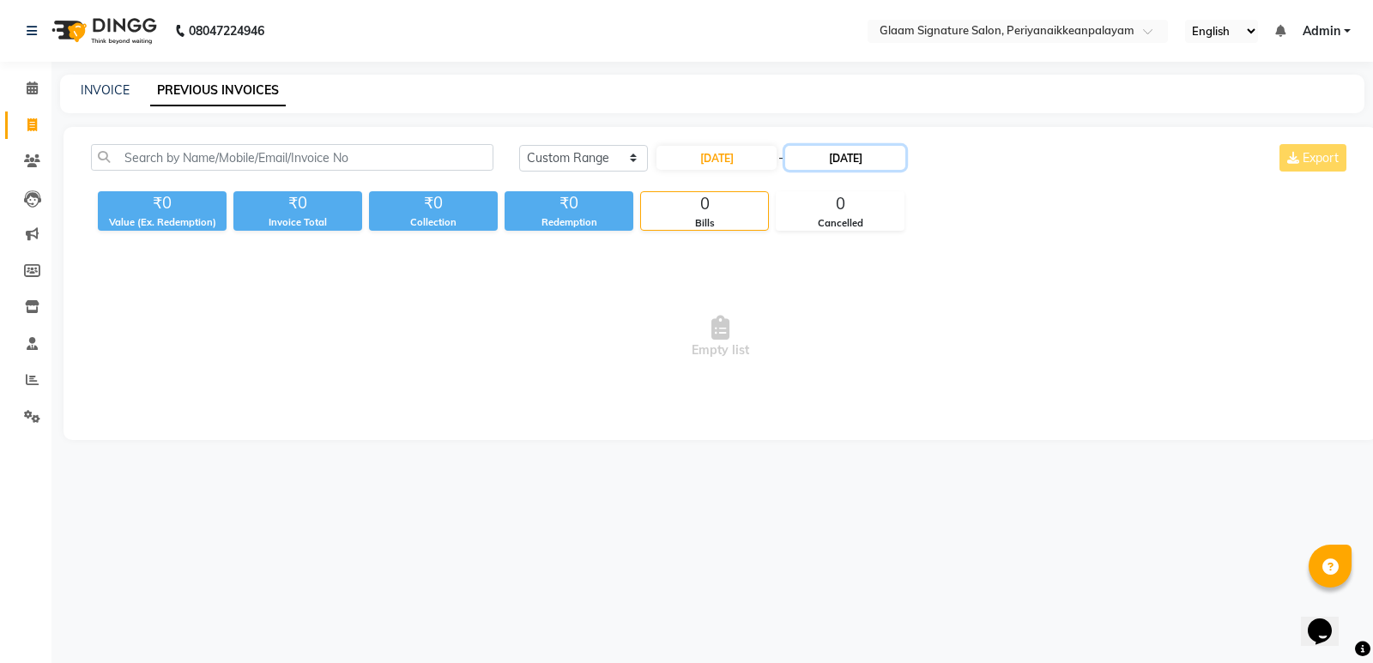
drag, startPoint x: 844, startPoint y: 149, endPoint x: 852, endPoint y: 164, distance: 16.5
click at [845, 154] on input "[DATE]" at bounding box center [845, 158] width 120 height 24
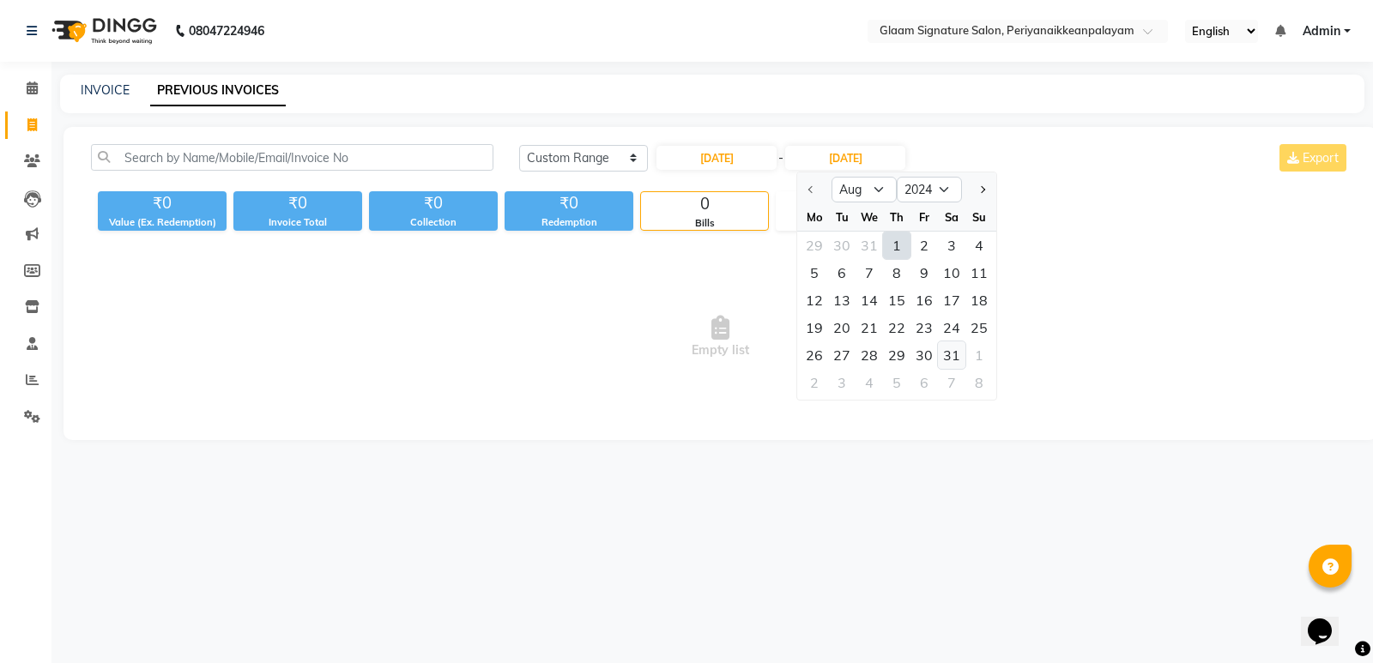
click at [952, 357] on div "31" at bounding box center [951, 354] width 27 height 27
type input "[DATE]"
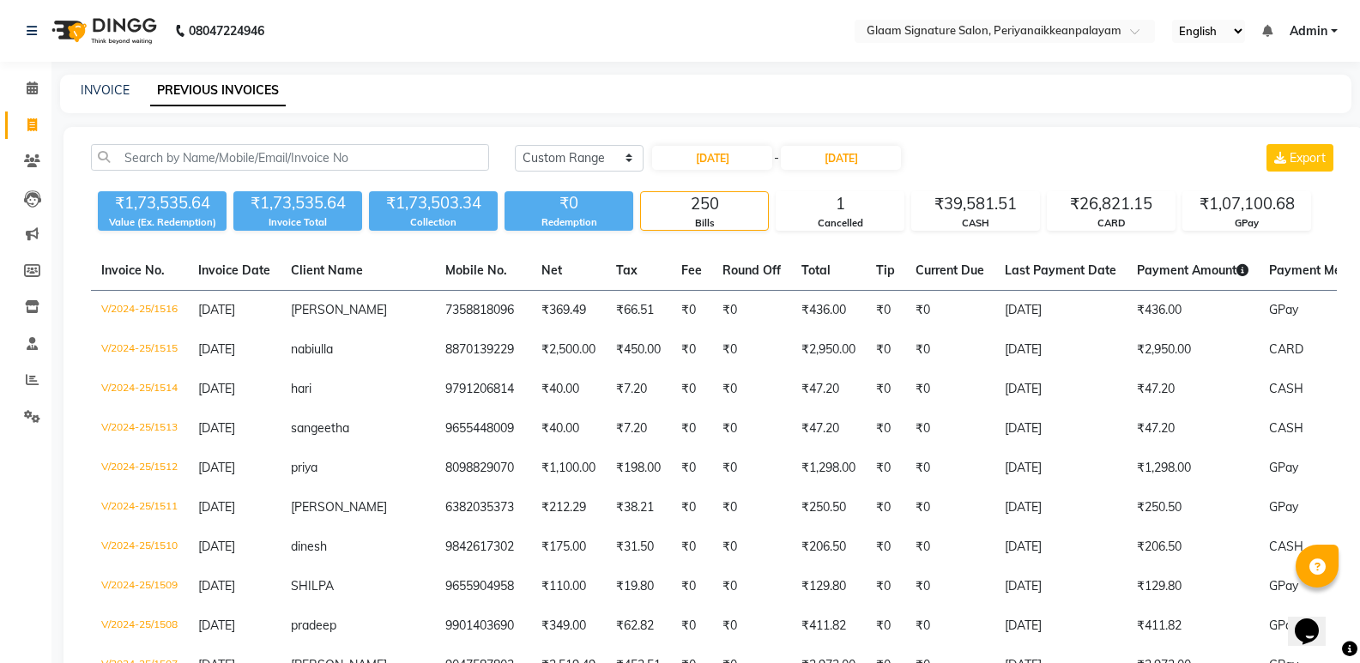
click at [701, 145] on div "[DATE] - [DATE]" at bounding box center [776, 157] width 252 height 27
click at [720, 150] on input "[DATE]" at bounding box center [712, 158] width 120 height 24
select select "8"
select select "2024"
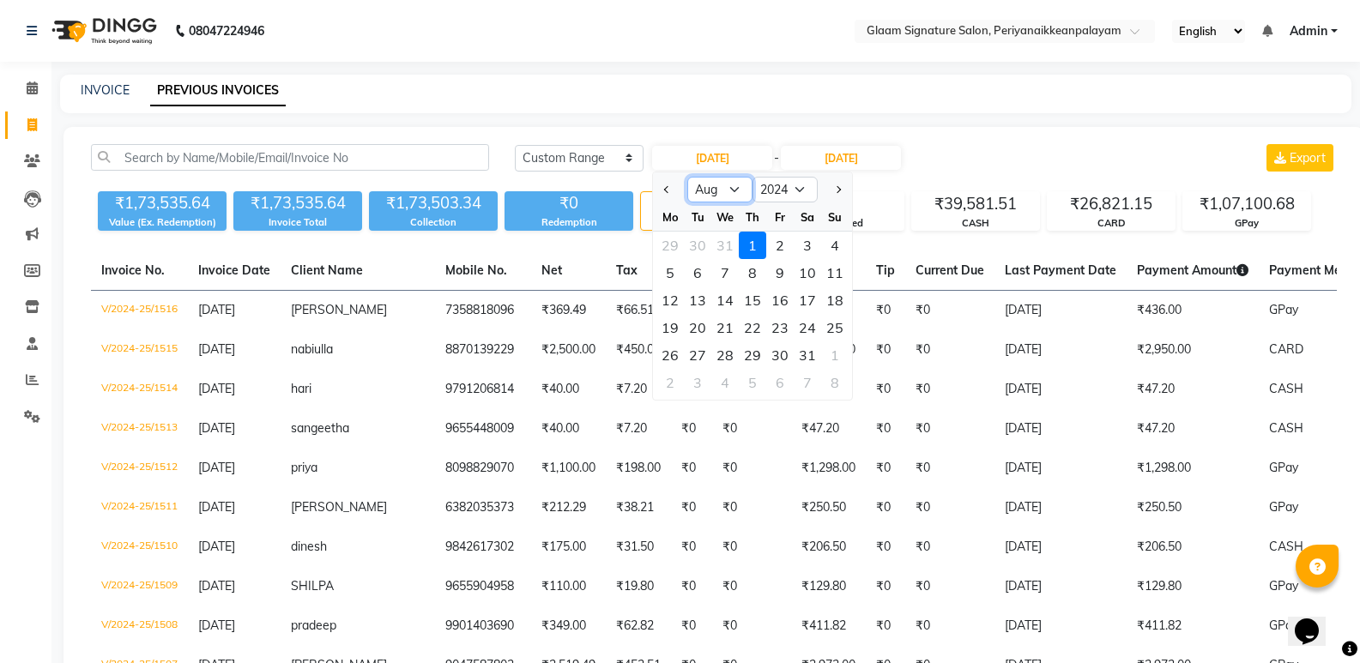
click at [725, 188] on select "Jan Feb Mar Apr May Jun [DATE] Aug Sep Oct Nov Dec" at bounding box center [719, 190] width 65 height 26
select select "9"
click at [687, 177] on select "Jan Feb Mar Apr May Jun [DATE] Aug Sep Oct Nov Dec" at bounding box center [719, 190] width 65 height 26
click at [838, 240] on div "1" at bounding box center [834, 245] width 27 height 27
type input "[DATE]"
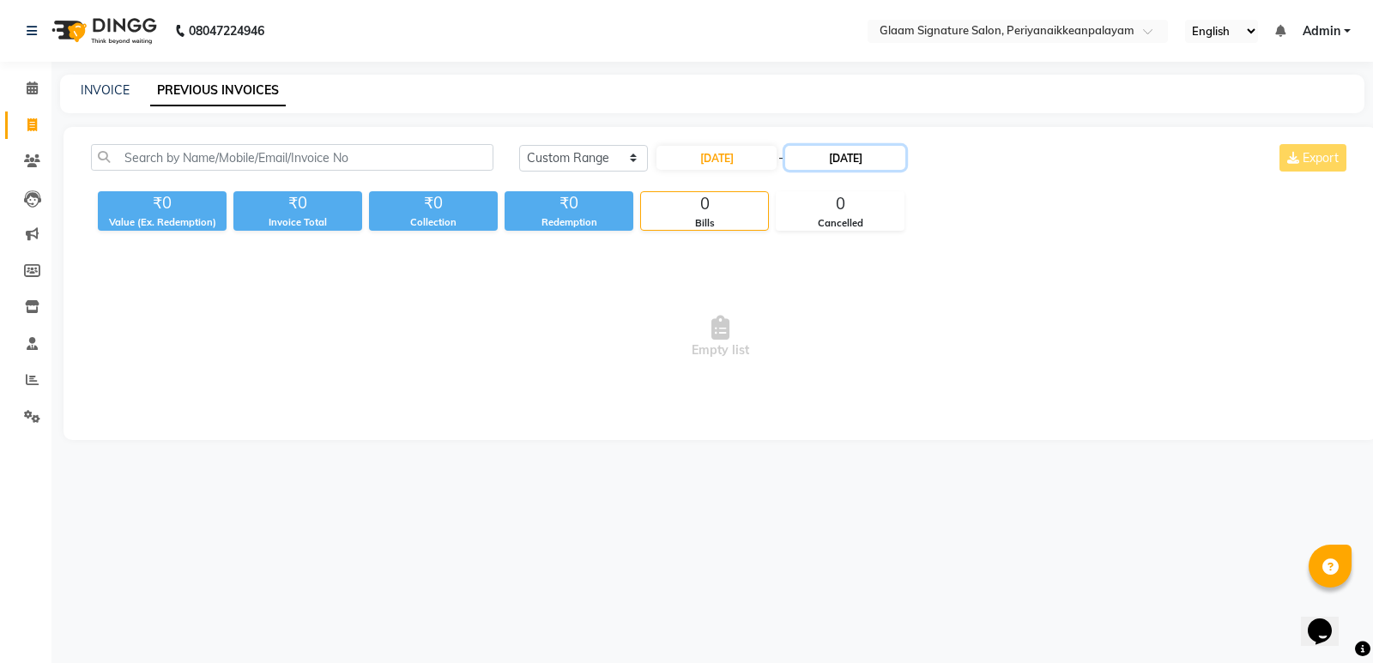
click at [861, 151] on input "[DATE]" at bounding box center [845, 158] width 120 height 24
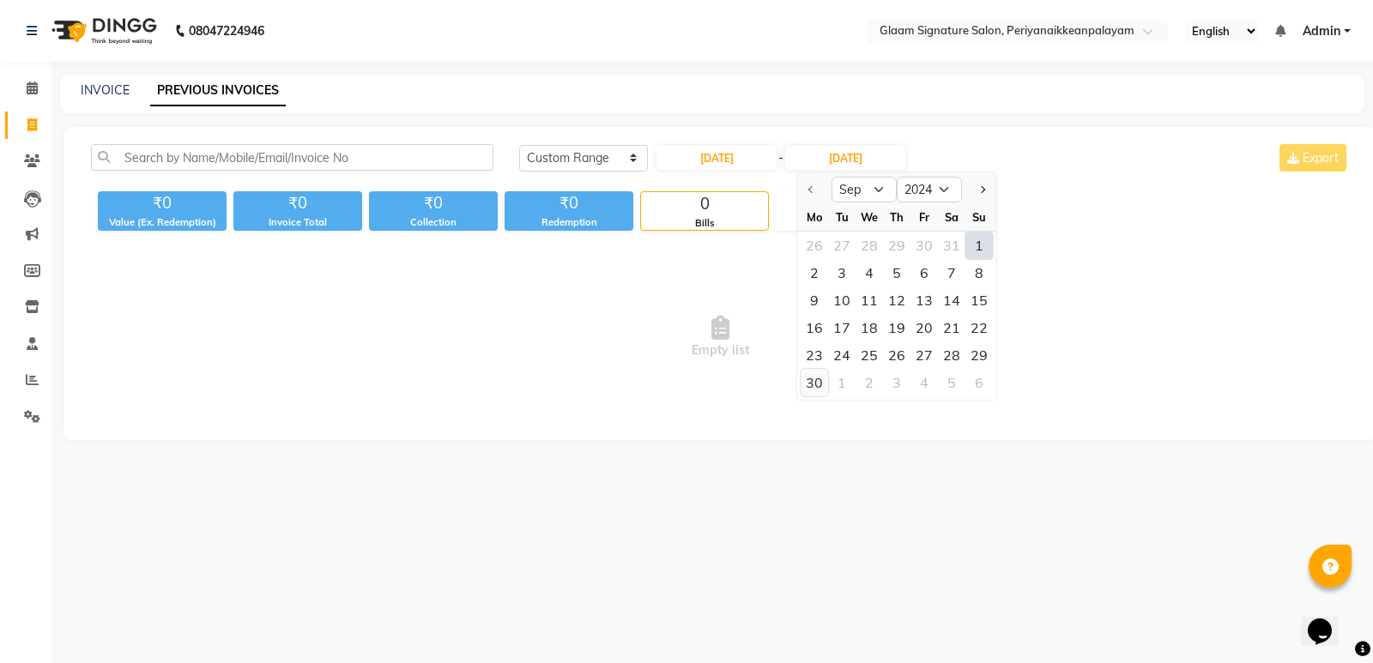
click at [814, 384] on div "30" at bounding box center [813, 382] width 27 height 27
type input "[DATE]"
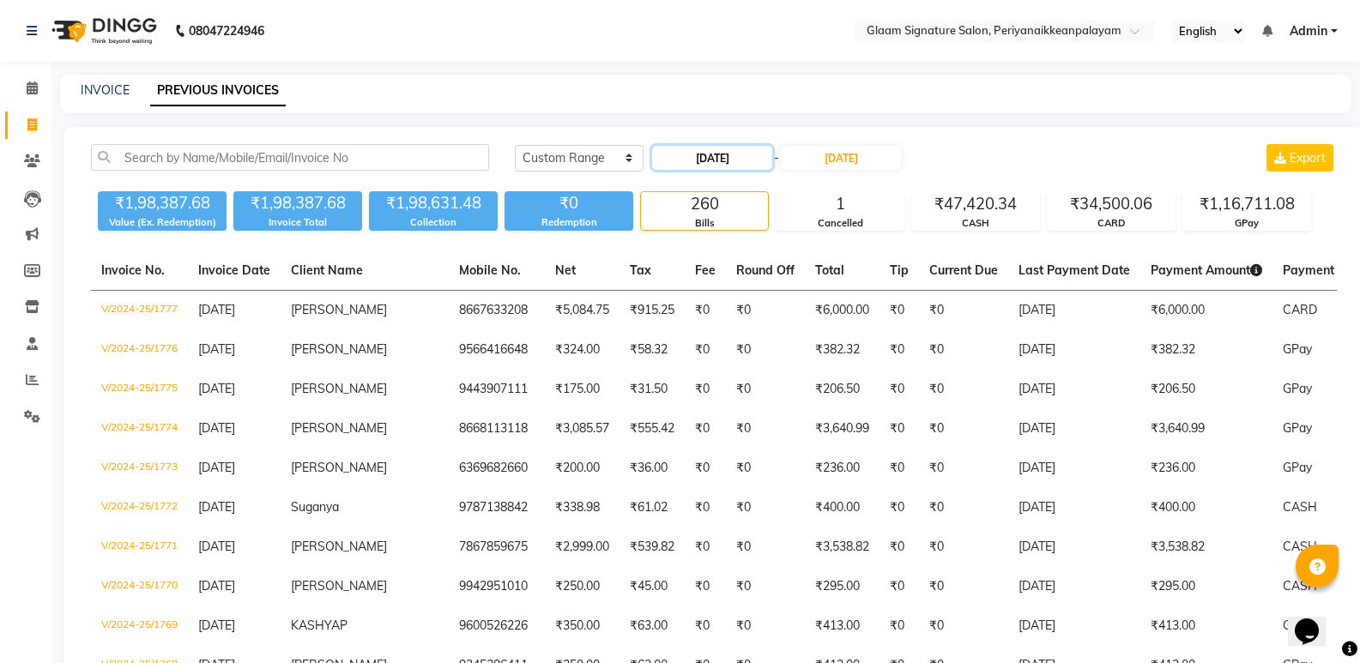
click at [702, 155] on input "[DATE]" at bounding box center [712, 158] width 120 height 24
select select "9"
select select "2024"
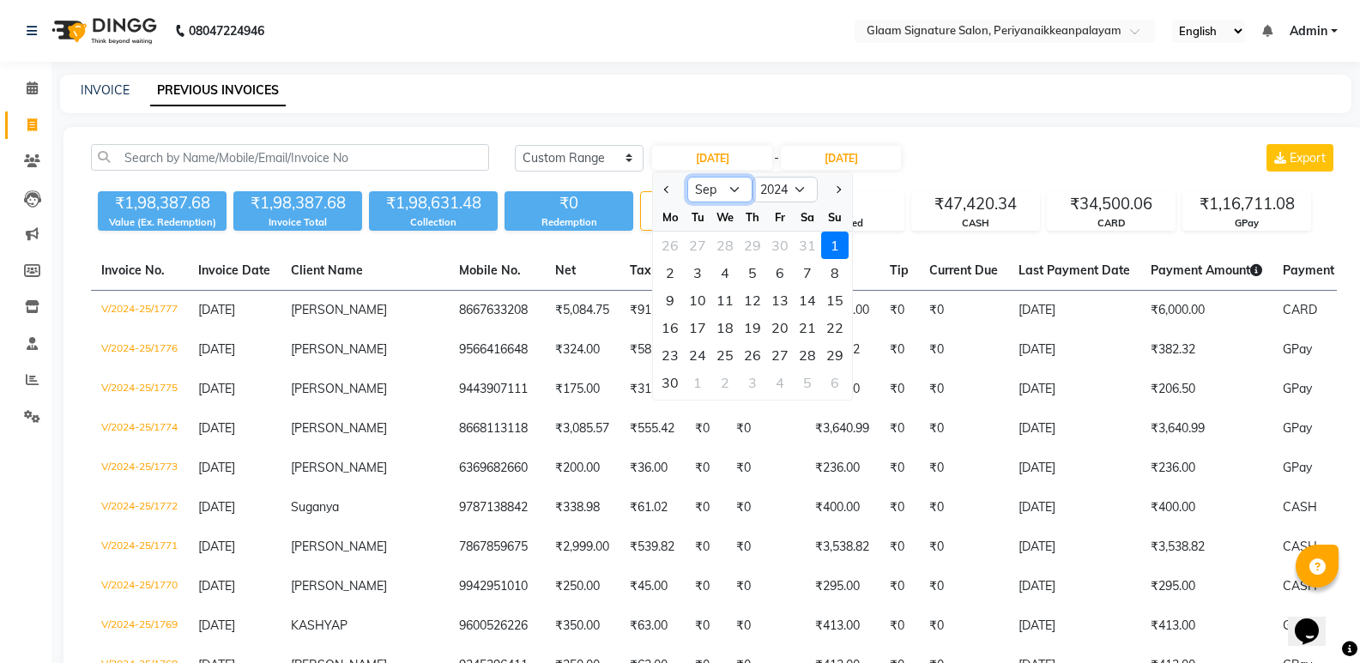
click at [727, 190] on select "Jan Feb Mar Apr May Jun [DATE] Aug Sep Oct Nov Dec" at bounding box center [719, 190] width 65 height 26
click at [687, 177] on select "Jan Feb Mar Apr May Jun [DATE] Aug Sep Oct Nov Dec" at bounding box center [719, 190] width 65 height 26
click at [740, 189] on select "Jan Feb Mar Apr May Jun [DATE] Aug Sep Oct Nov Dec" at bounding box center [719, 190] width 65 height 26
select select "10"
click at [687, 177] on select "Jan Feb Mar Apr May Jun [DATE] Aug Sep Oct Nov Dec" at bounding box center [719, 190] width 65 height 26
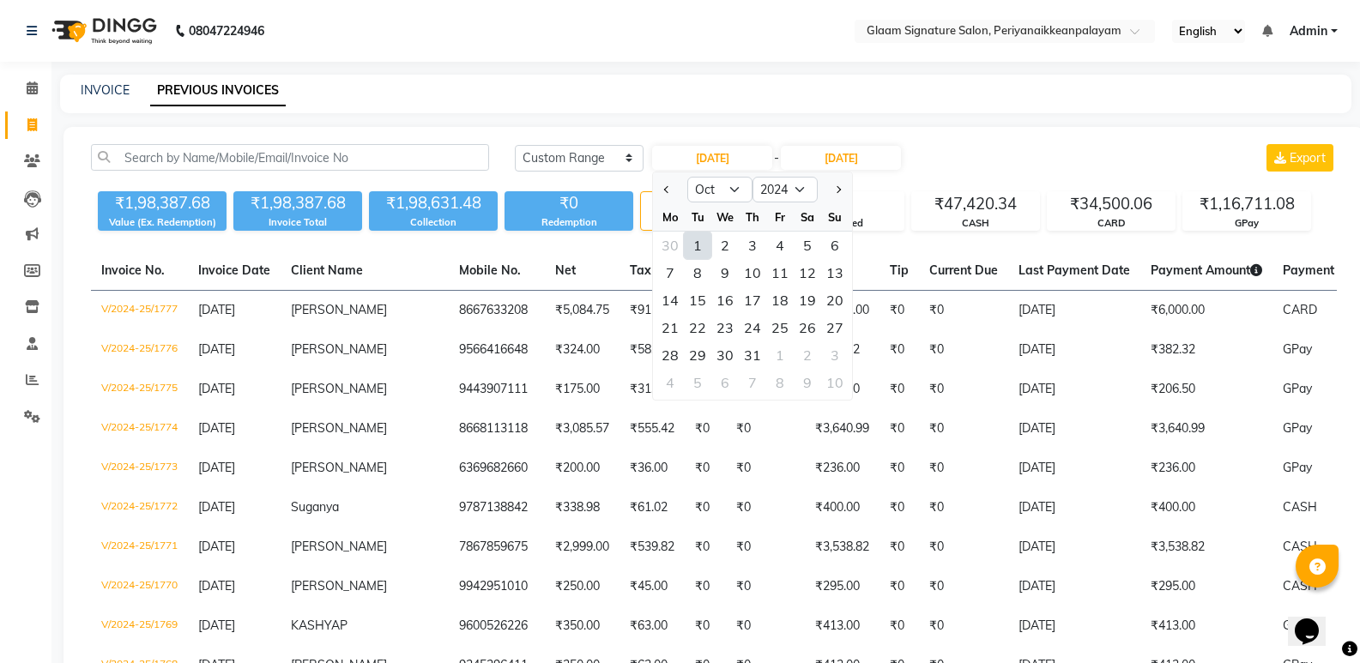
click at [693, 240] on div "1" at bounding box center [697, 245] width 27 height 27
type input "[DATE]"
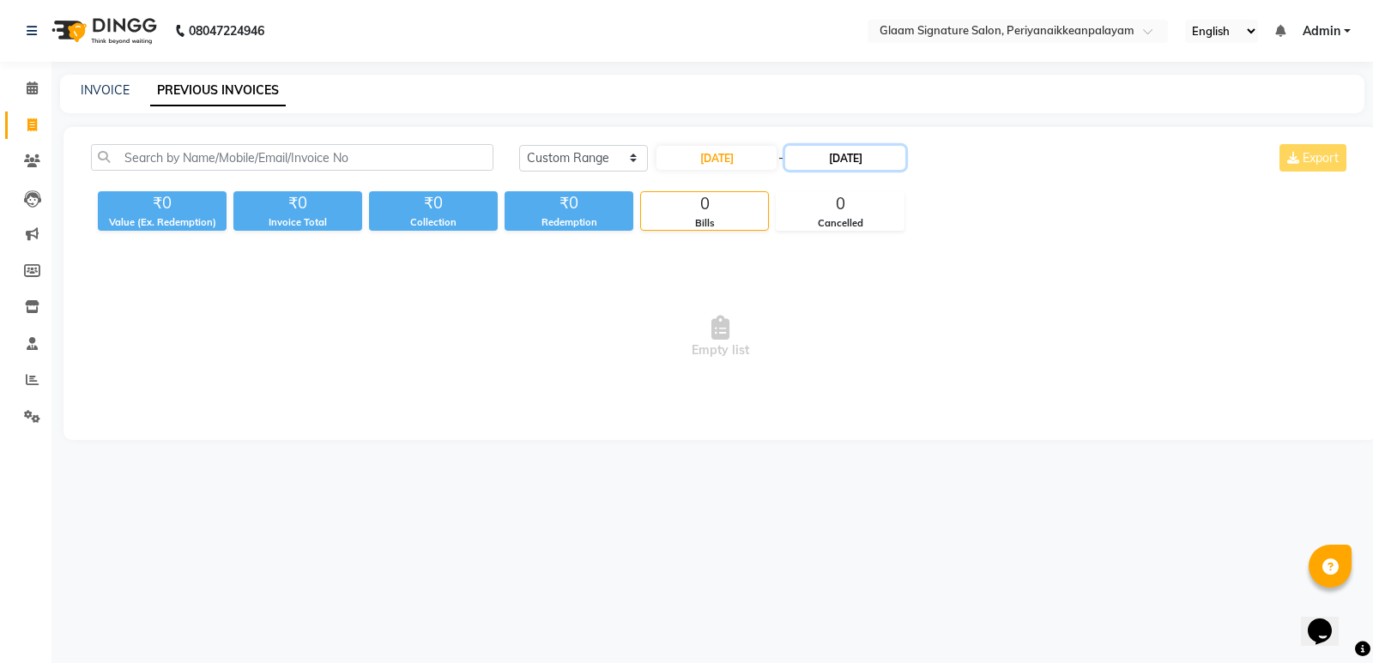
click at [837, 156] on input "[DATE]" at bounding box center [845, 158] width 120 height 24
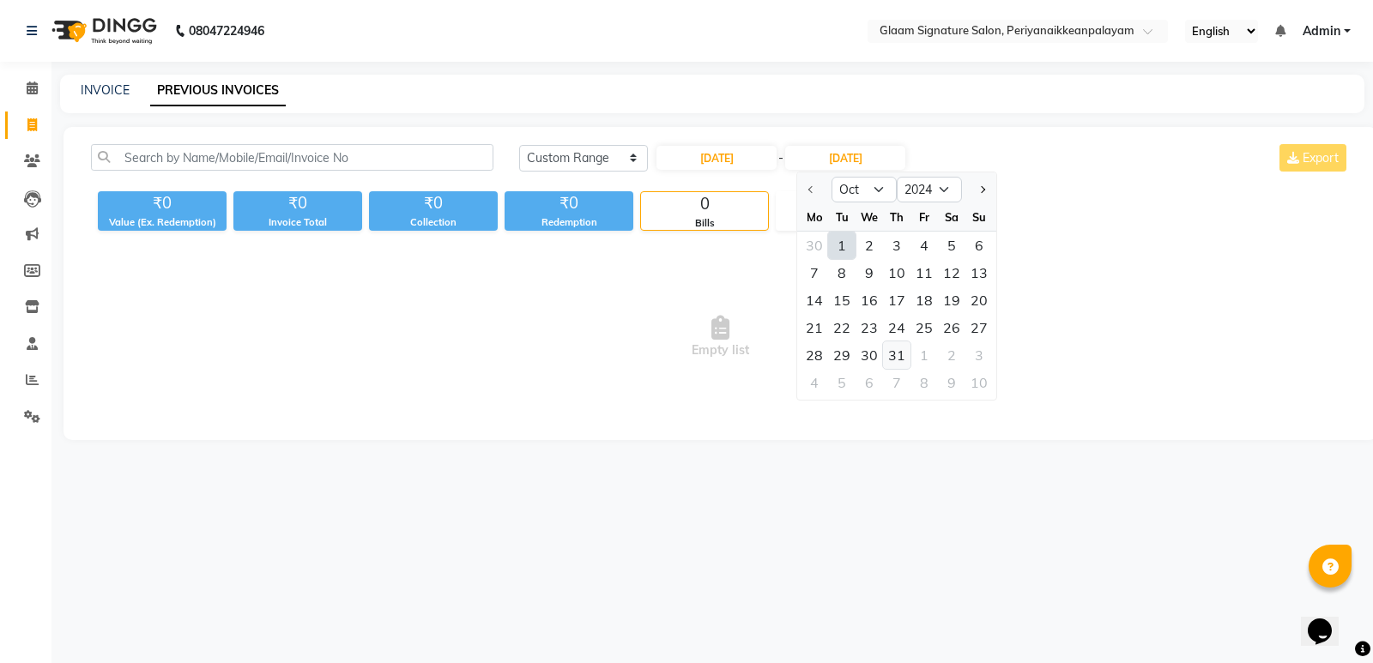
click at [892, 352] on div "31" at bounding box center [896, 354] width 27 height 27
type input "[DATE]"
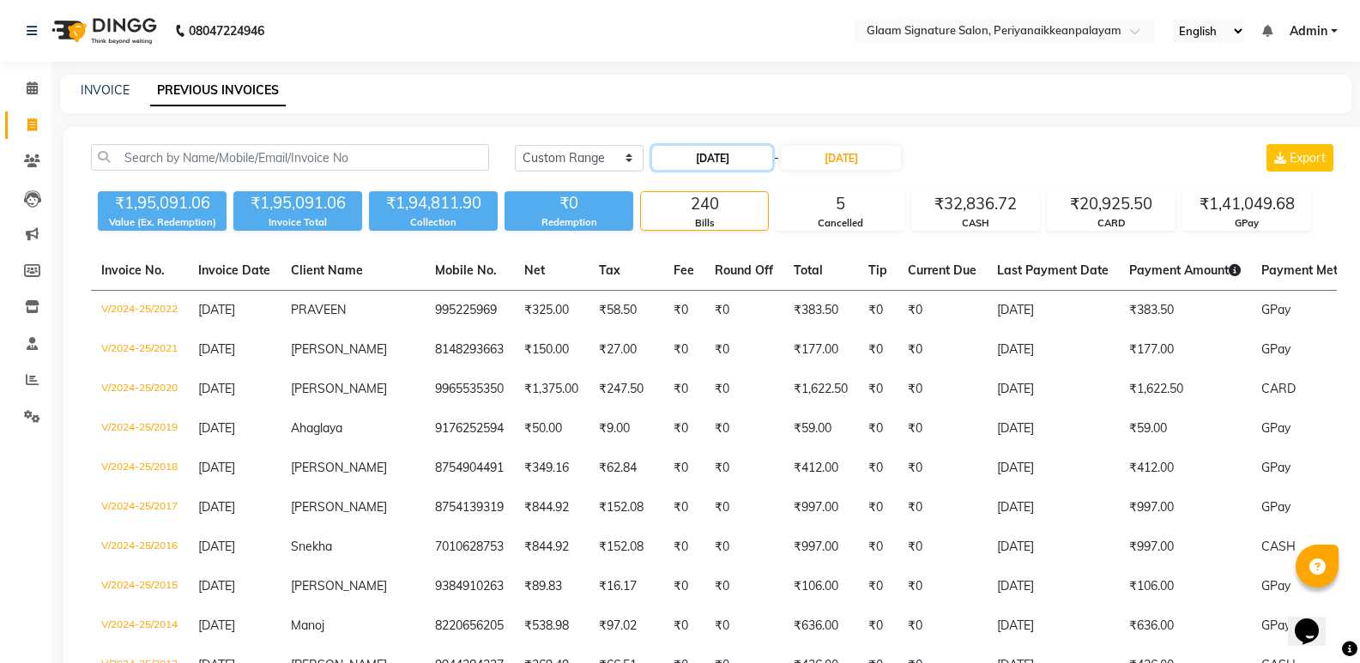
click at [716, 156] on input "[DATE]" at bounding box center [712, 158] width 120 height 24
select select "10"
select select "2024"
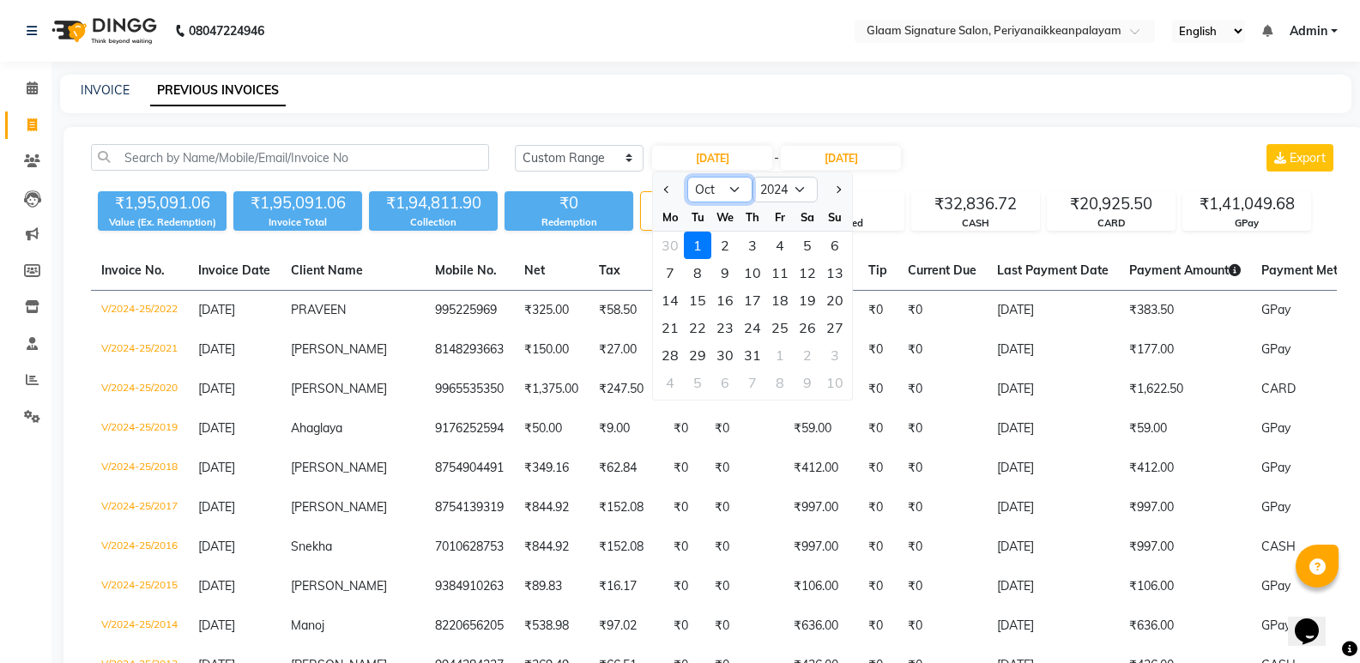
drag, startPoint x: 732, startPoint y: 190, endPoint x: 737, endPoint y: 197, distance: 9.3
click at [732, 190] on select "Jan Feb Mar Apr May Jun [DATE] Aug Sep Oct Nov Dec" at bounding box center [719, 190] width 65 height 26
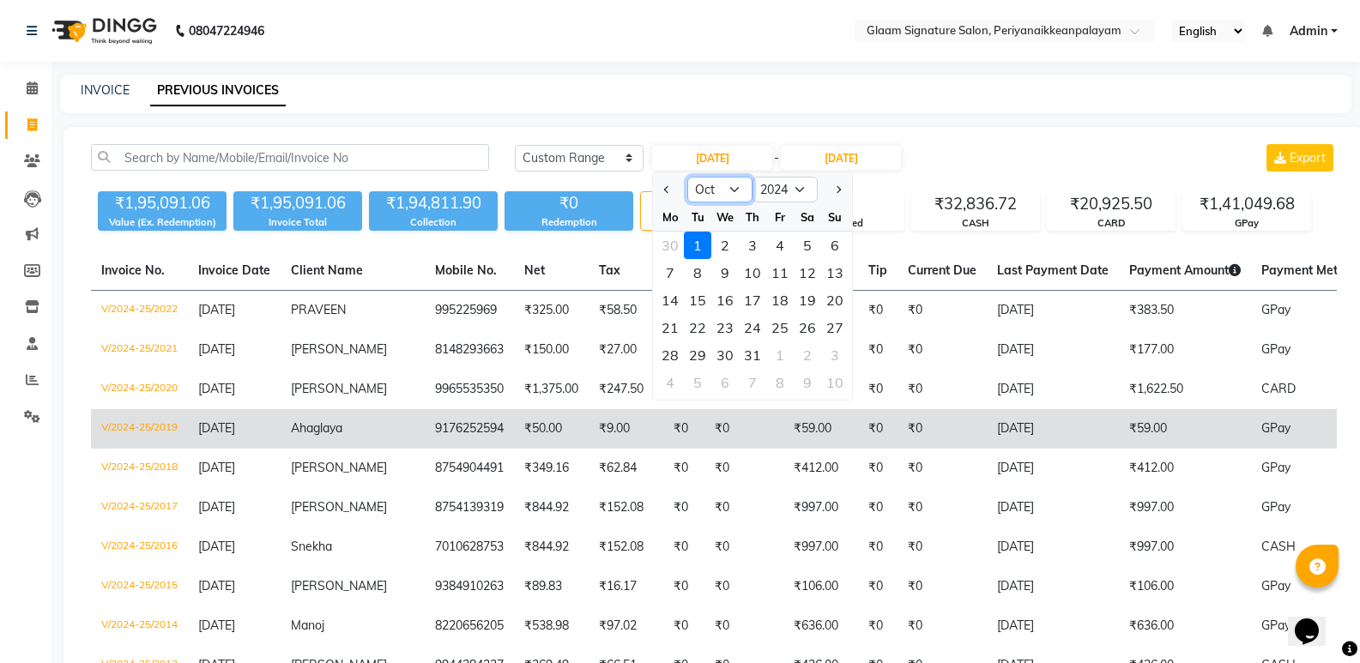
select select "11"
click at [687, 177] on select "Jan Feb Mar Apr May Jun [DATE] Aug Sep Oct Nov Dec" at bounding box center [719, 190] width 65 height 26
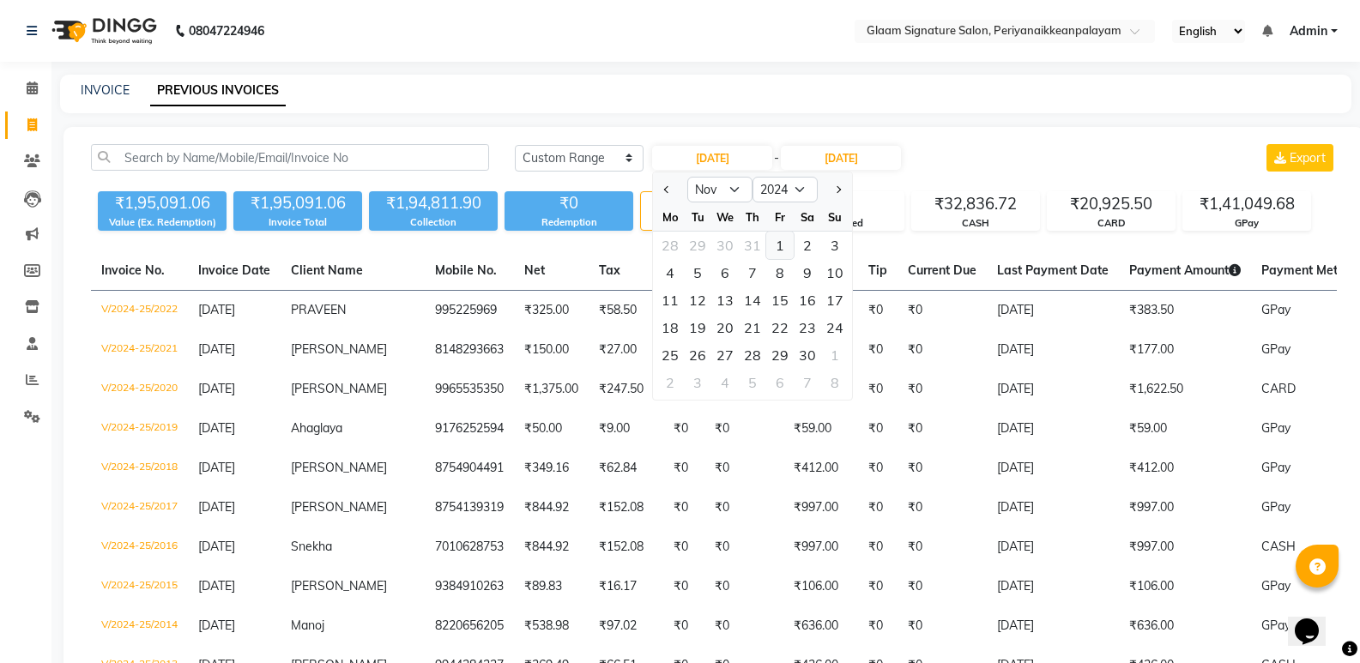
click at [778, 239] on div "1" at bounding box center [779, 245] width 27 height 27
type input "[DATE]"
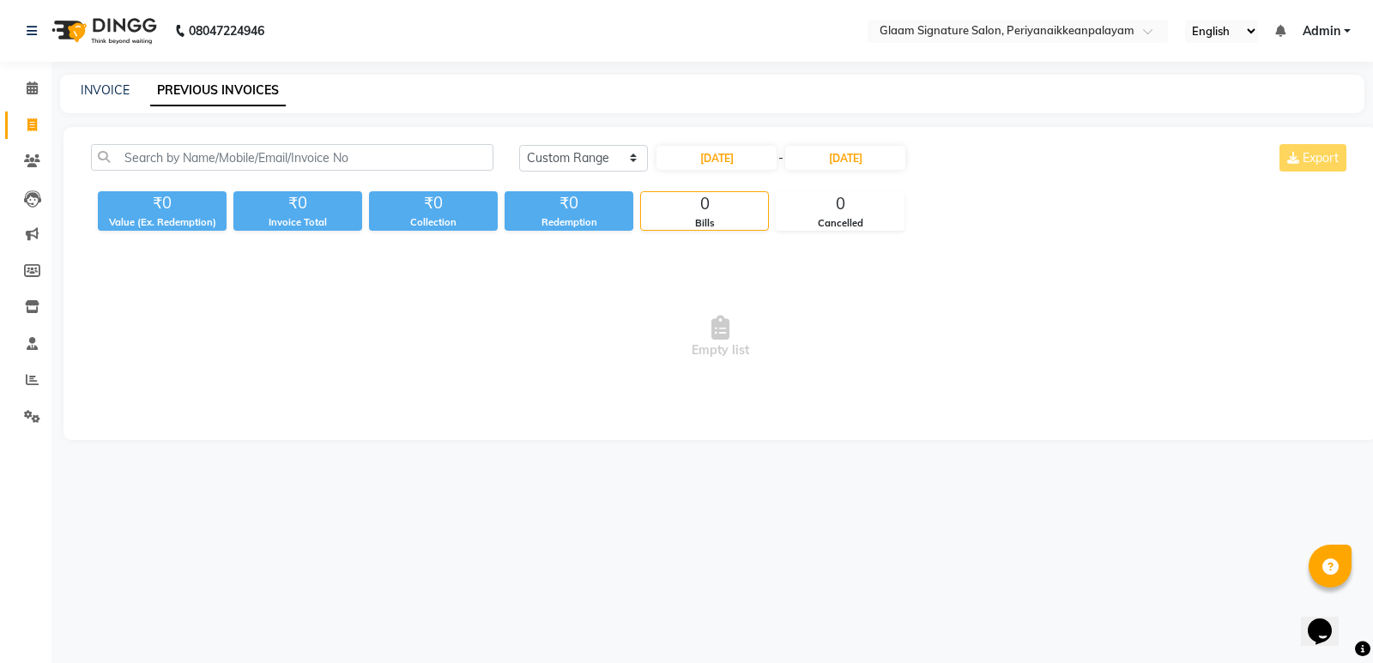
click at [858, 142] on div "[DATE] [DATE] Custom Range [DATE] - [DATE] Export ₹0 Value (Ex. Redemption) ₹0 …" at bounding box center [720, 283] width 1314 height 313
click at [866, 158] on input "[DATE]" at bounding box center [845, 158] width 120 height 24
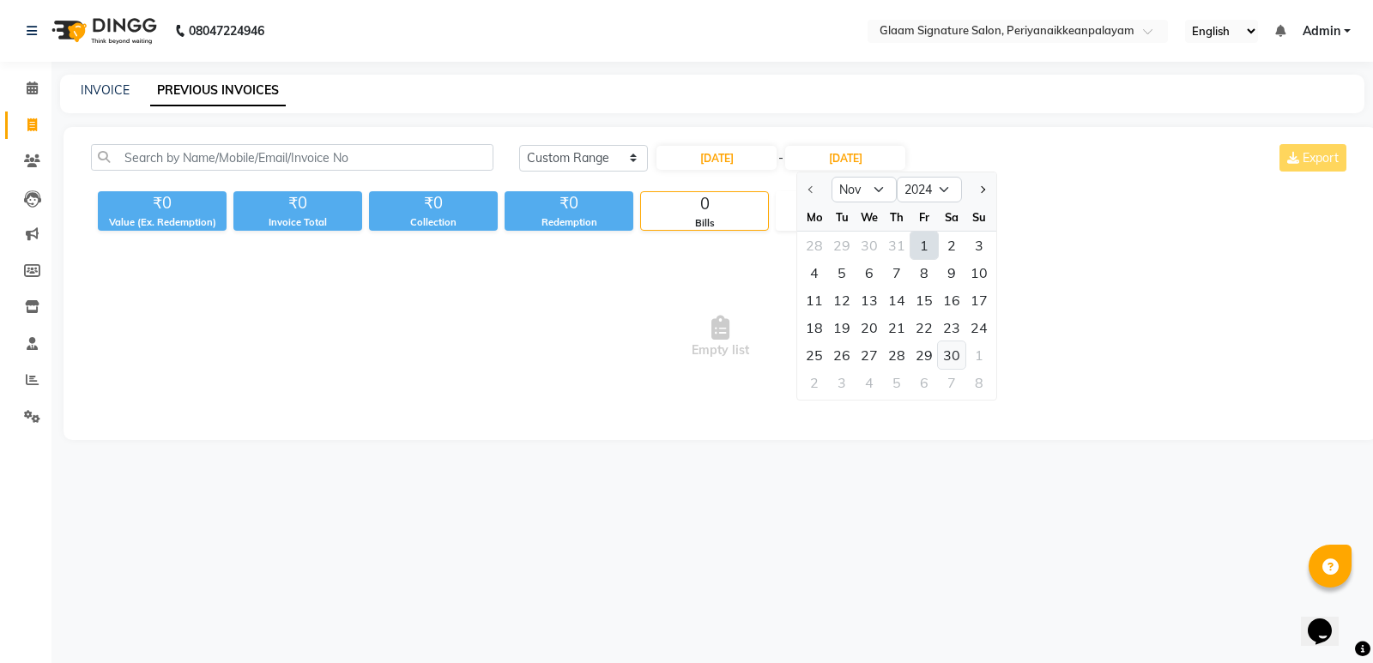
click at [958, 352] on div "30" at bounding box center [951, 354] width 27 height 27
type input "[DATE]"
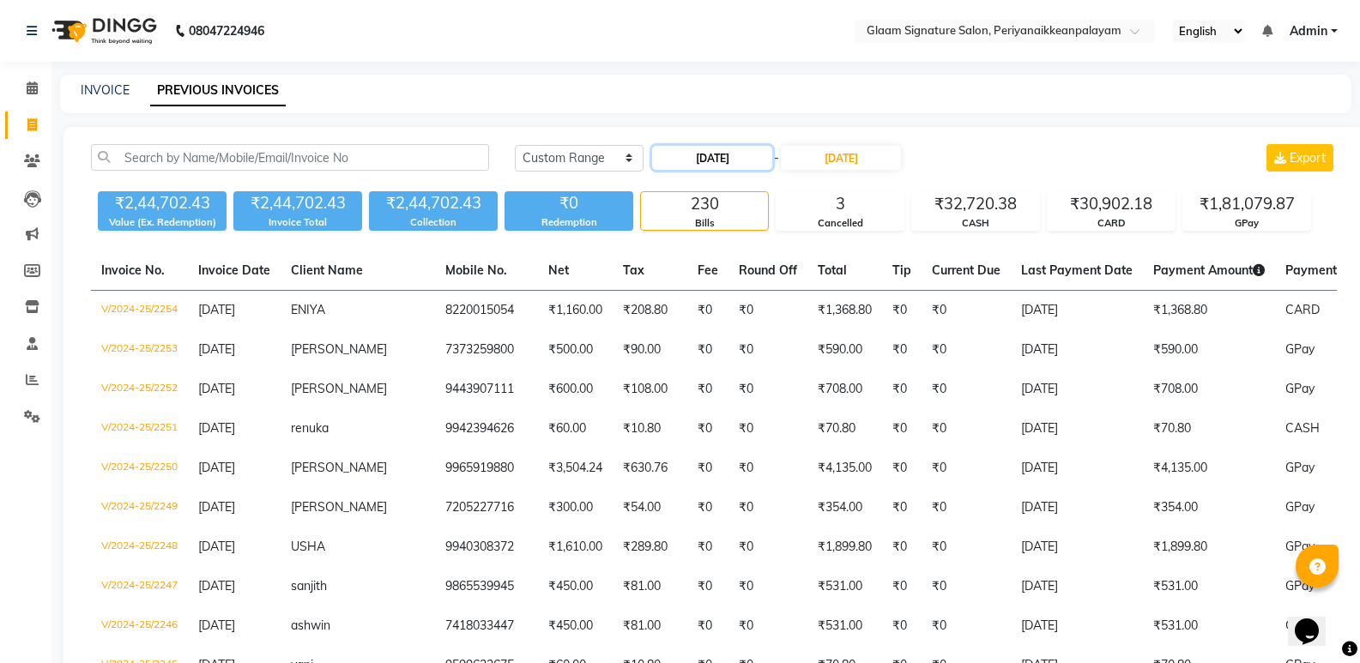
click at [719, 165] on input "[DATE]" at bounding box center [712, 158] width 120 height 24
select select "11"
select select "2024"
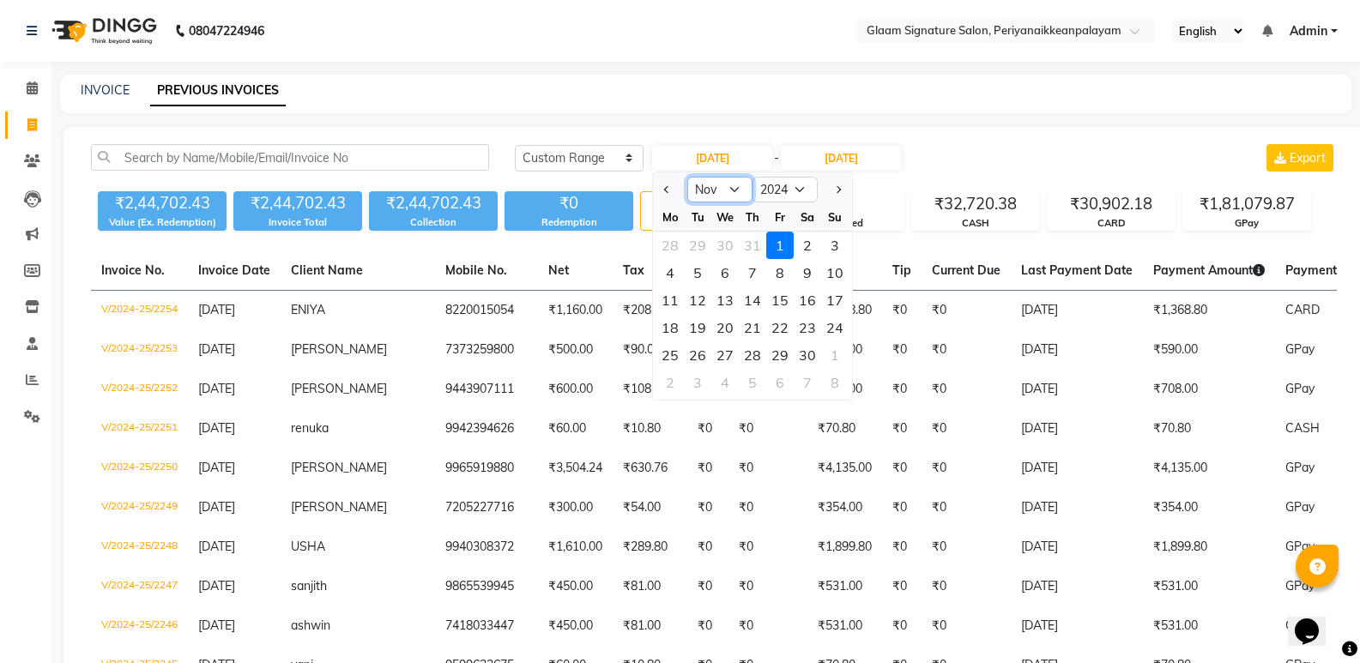
drag, startPoint x: 732, startPoint y: 187, endPoint x: 726, endPoint y: 199, distance: 13.4
click at [732, 187] on select "Jan Feb Mar Apr May Jun [DATE] Aug Sep Oct Nov Dec" at bounding box center [719, 190] width 65 height 26
select select "12"
click at [687, 177] on select "Jan Feb Mar Apr May Jun [DATE] Aug Sep Oct Nov Dec" at bounding box center [719, 190] width 65 height 26
click at [839, 243] on div "1" at bounding box center [834, 245] width 27 height 27
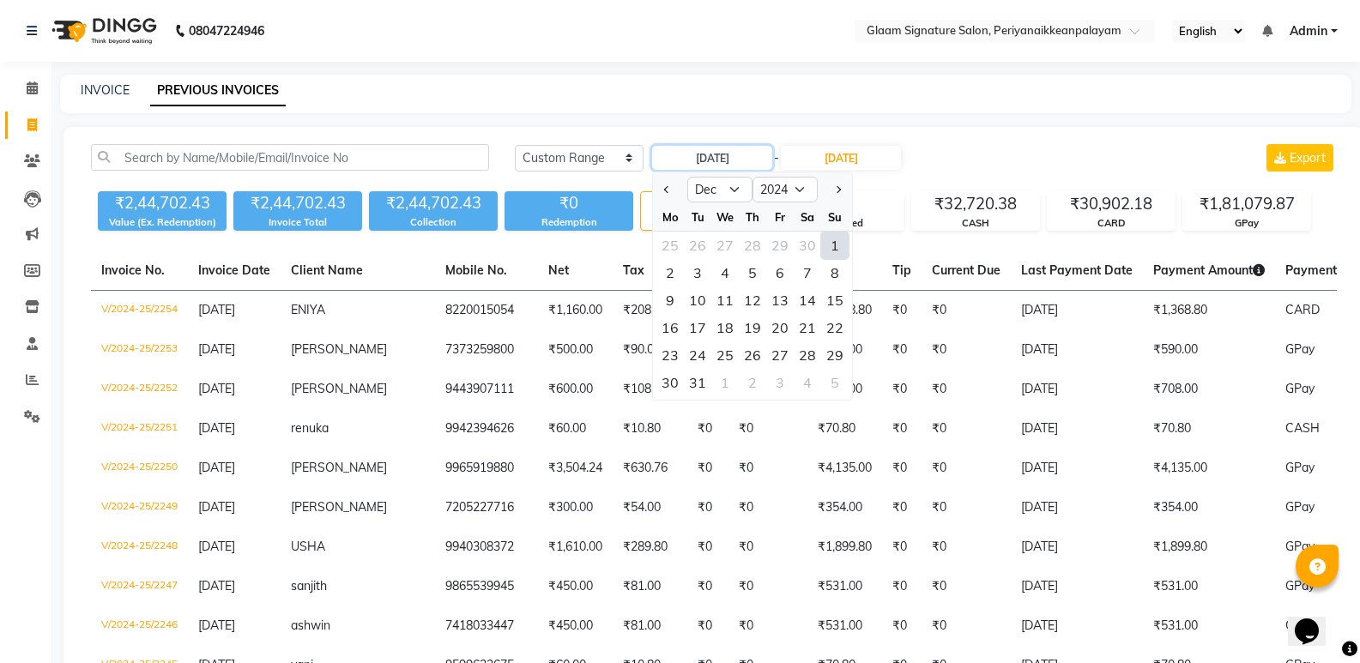
type input "[DATE]"
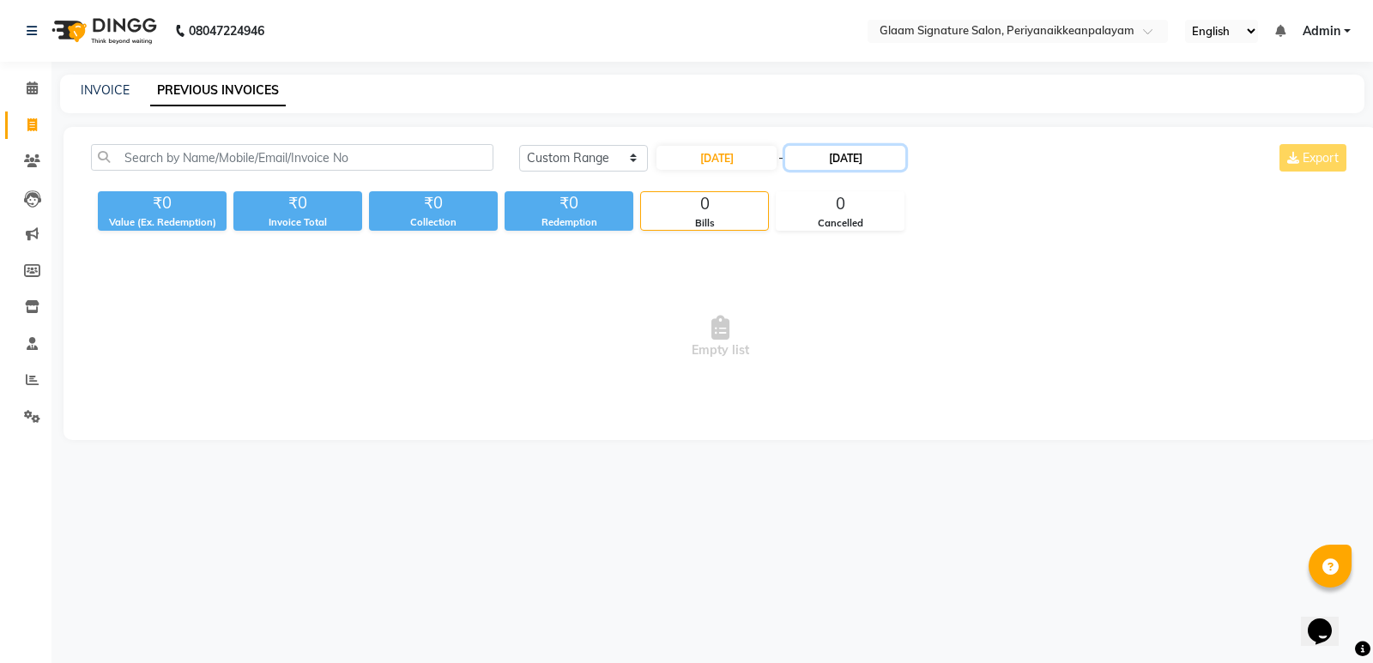
click at [862, 158] on input "[DATE]" at bounding box center [845, 158] width 120 height 24
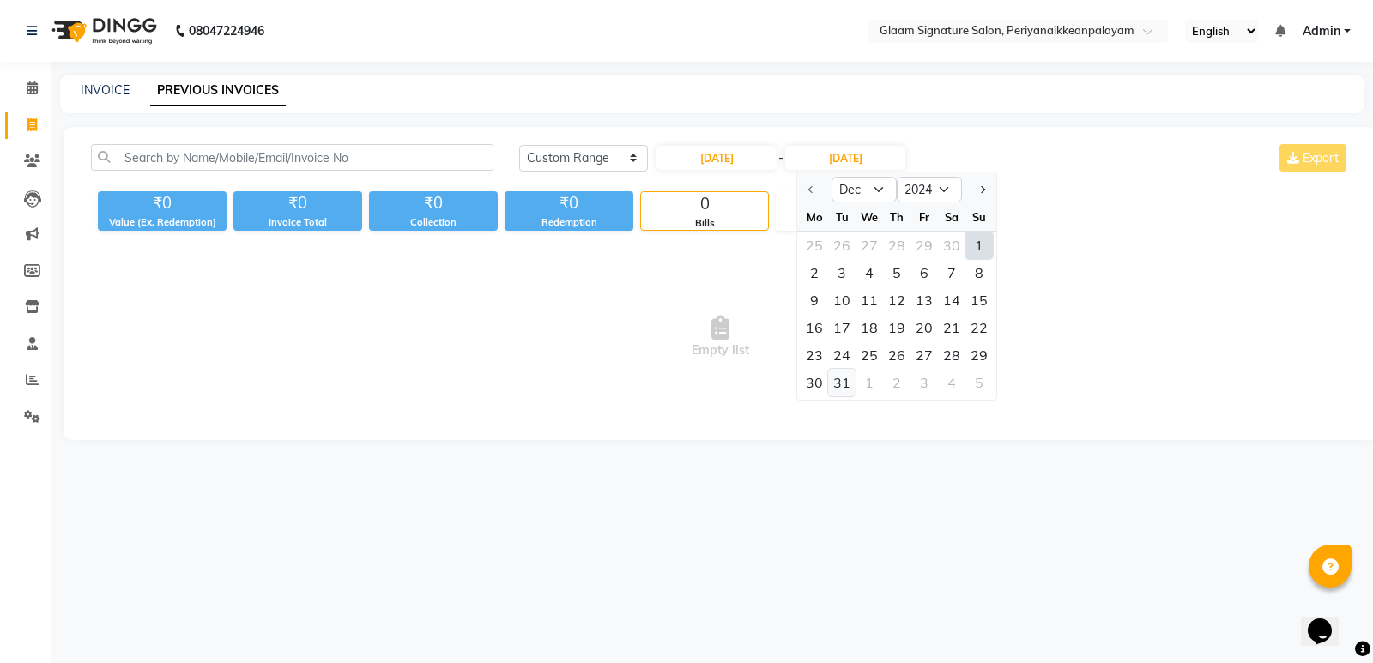
click at [850, 382] on div "31" at bounding box center [841, 382] width 27 height 27
type input "[DATE]"
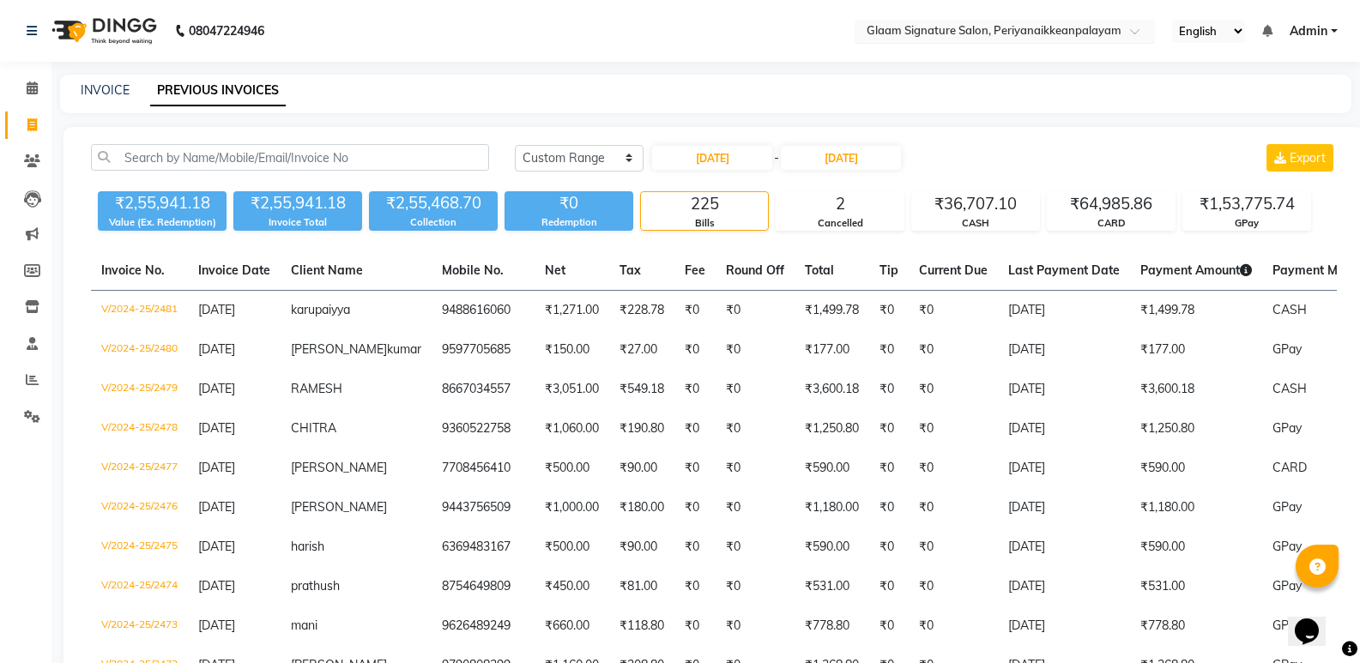
click at [952, 38] on input "text" at bounding box center [987, 32] width 249 height 17
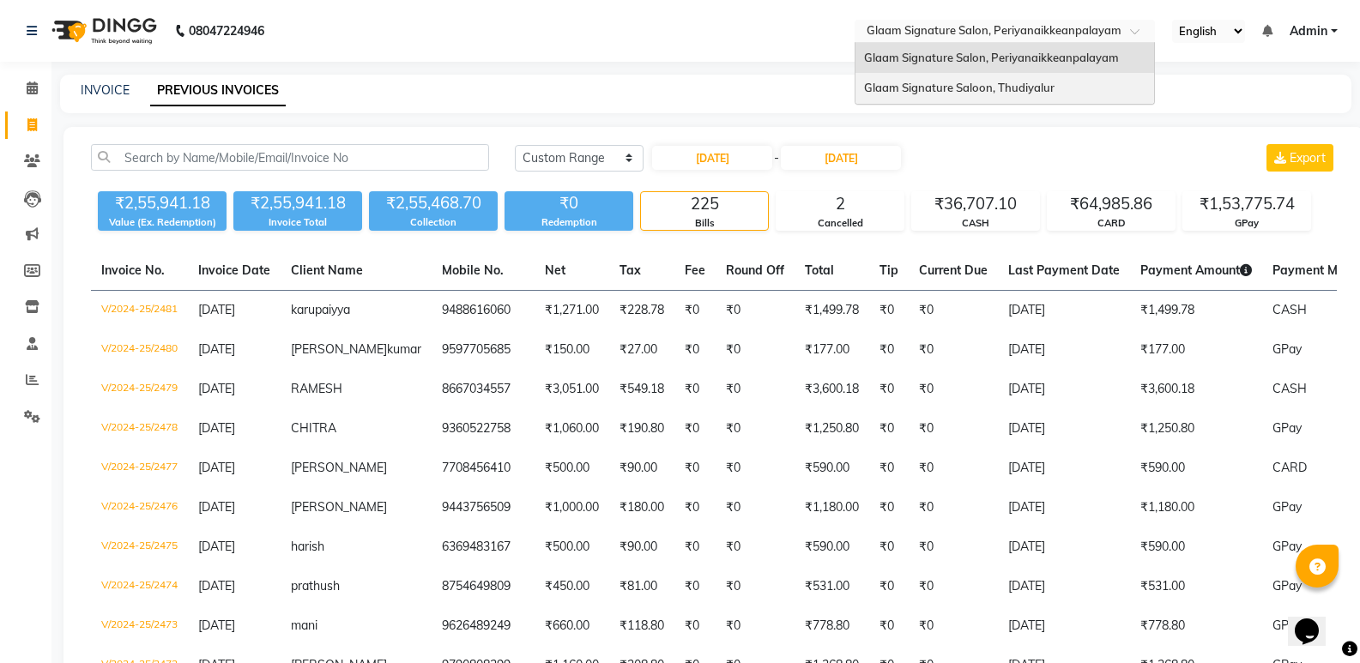
click at [973, 82] on span "Glaam Signature Saloon, Thudiyalur" at bounding box center [959, 88] width 190 height 14
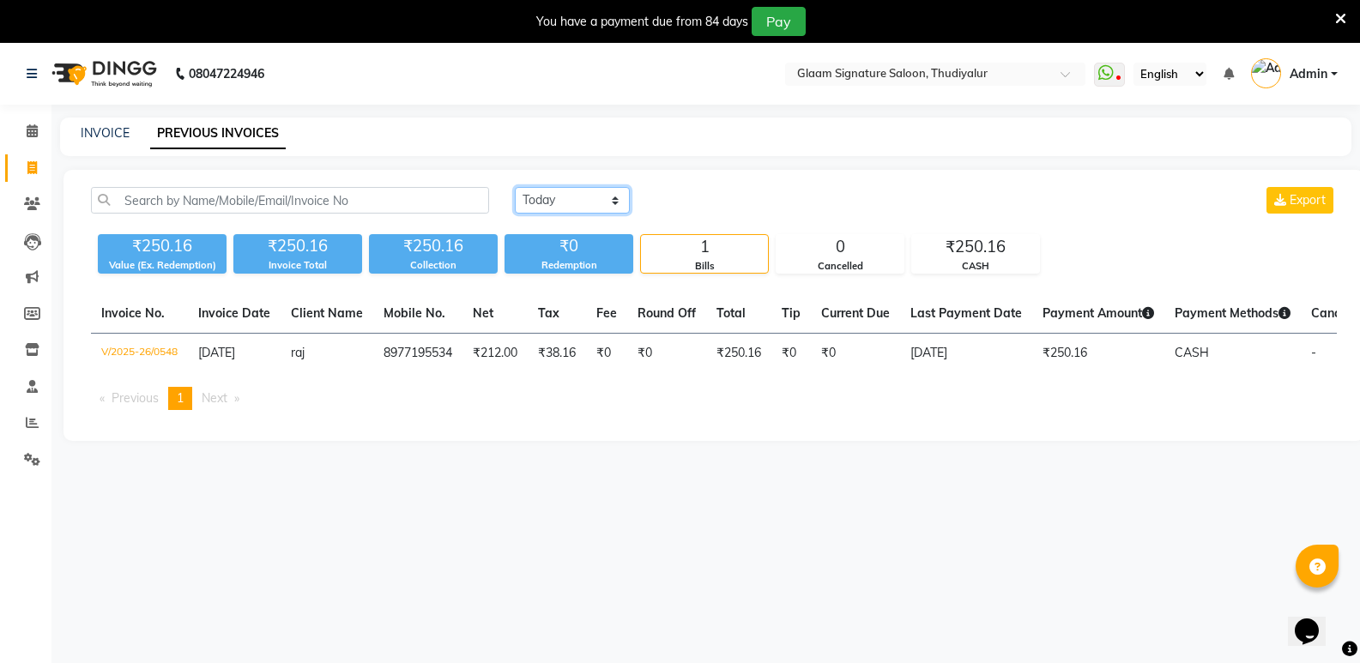
drag, startPoint x: 595, startPoint y: 196, endPoint x: 602, endPoint y: 208, distance: 13.1
click at [595, 199] on select "[DATE] [DATE] Custom Range" at bounding box center [572, 200] width 115 height 27
select select "range"
click at [515, 187] on select "[DATE] [DATE] Custom Range" at bounding box center [572, 200] width 115 height 27
drag, startPoint x: 699, startPoint y: 193, endPoint x: 736, endPoint y: 212, distance: 41.4
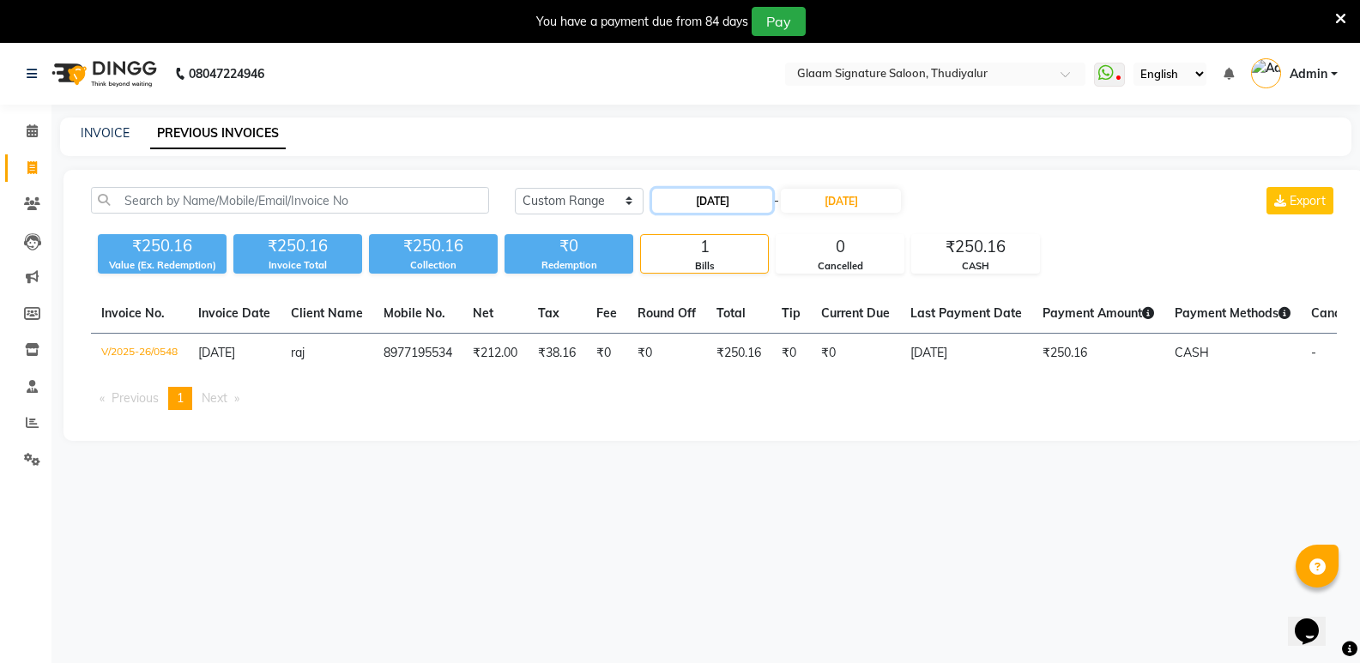
click at [701, 199] on input "[DATE]" at bounding box center [712, 201] width 120 height 24
select select "9"
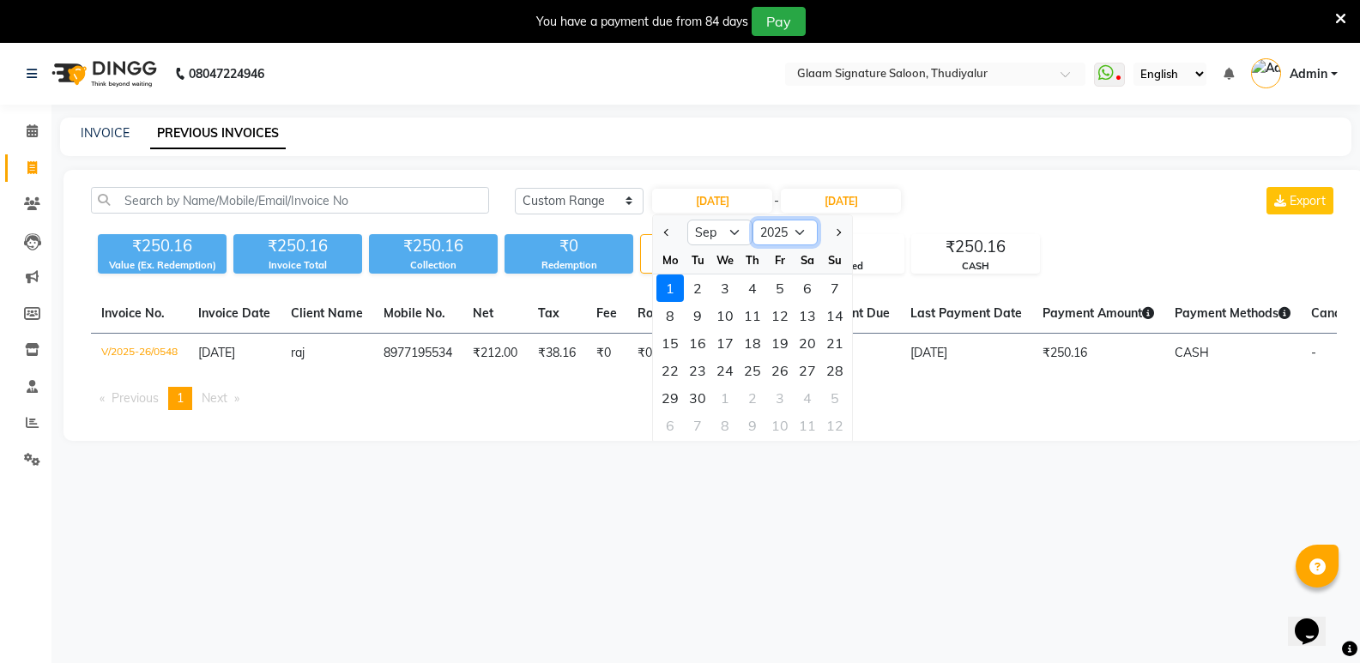
click at [783, 227] on select "2015 2016 2017 2018 2019 2020 2021 2022 2023 2024 2025 2026 2027 2028 2029 2030…" at bounding box center [784, 233] width 65 height 26
select select "2024"
click at [752, 220] on select "2015 2016 2017 2018 2019 2020 2021 2022 2023 2024 2025 2026 2027 2028 2029 2030…" at bounding box center [784, 233] width 65 height 26
drag, startPoint x: 734, startPoint y: 232, endPoint x: 735, endPoint y: 241, distance: 9.6
click at [734, 232] on select "Jan Feb Mar Apr May Jun [DATE] Aug Sep Oct Nov Dec" at bounding box center [719, 233] width 65 height 26
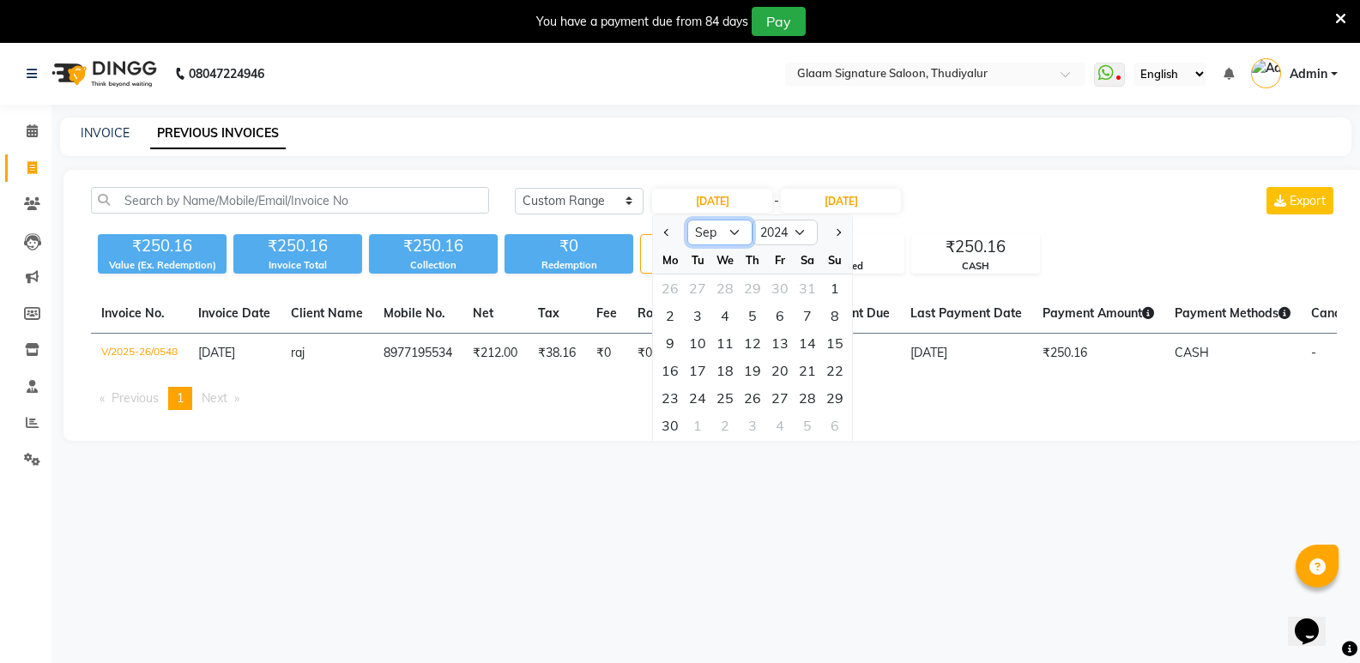
select select "1"
click at [687, 220] on select "Jan Feb Mar Apr May Jun [DATE] Aug Sep Oct Nov Dec" at bounding box center [719, 233] width 65 height 26
click at [679, 282] on div "1" at bounding box center [669, 288] width 27 height 27
type input "[DATE]"
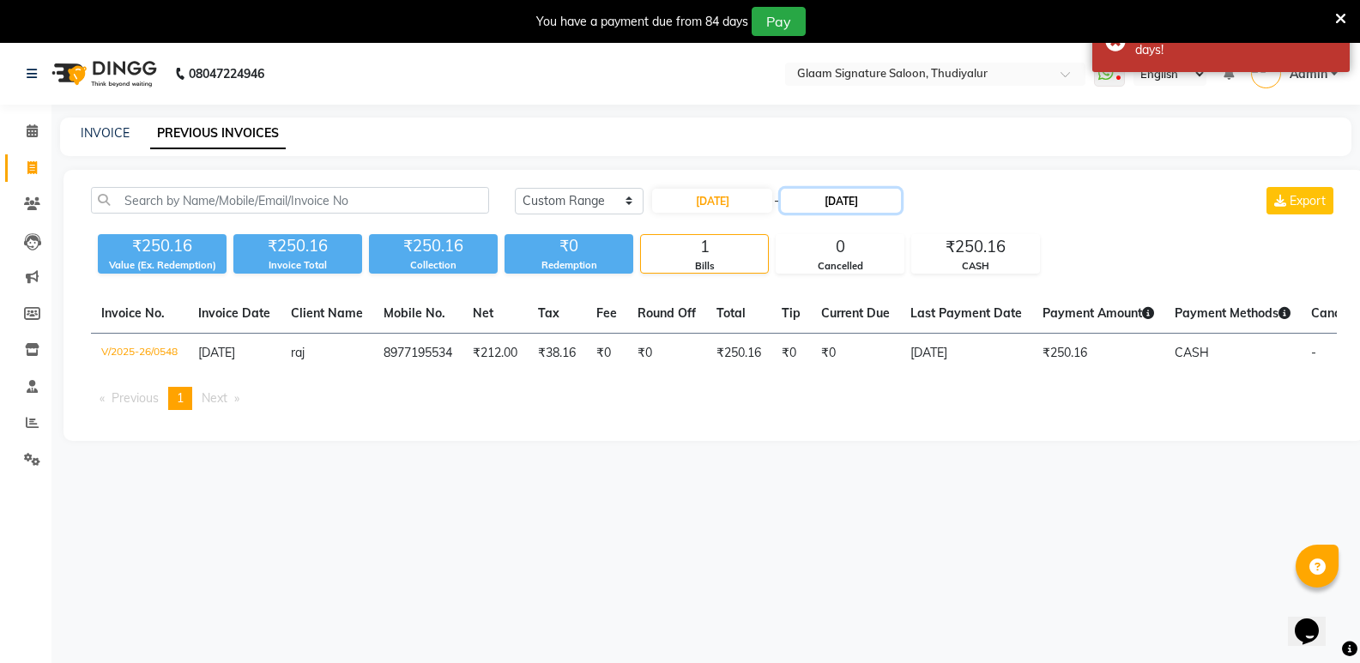
click at [837, 204] on input "[DATE]" at bounding box center [841, 201] width 120 height 24
select select "9"
select select "2025"
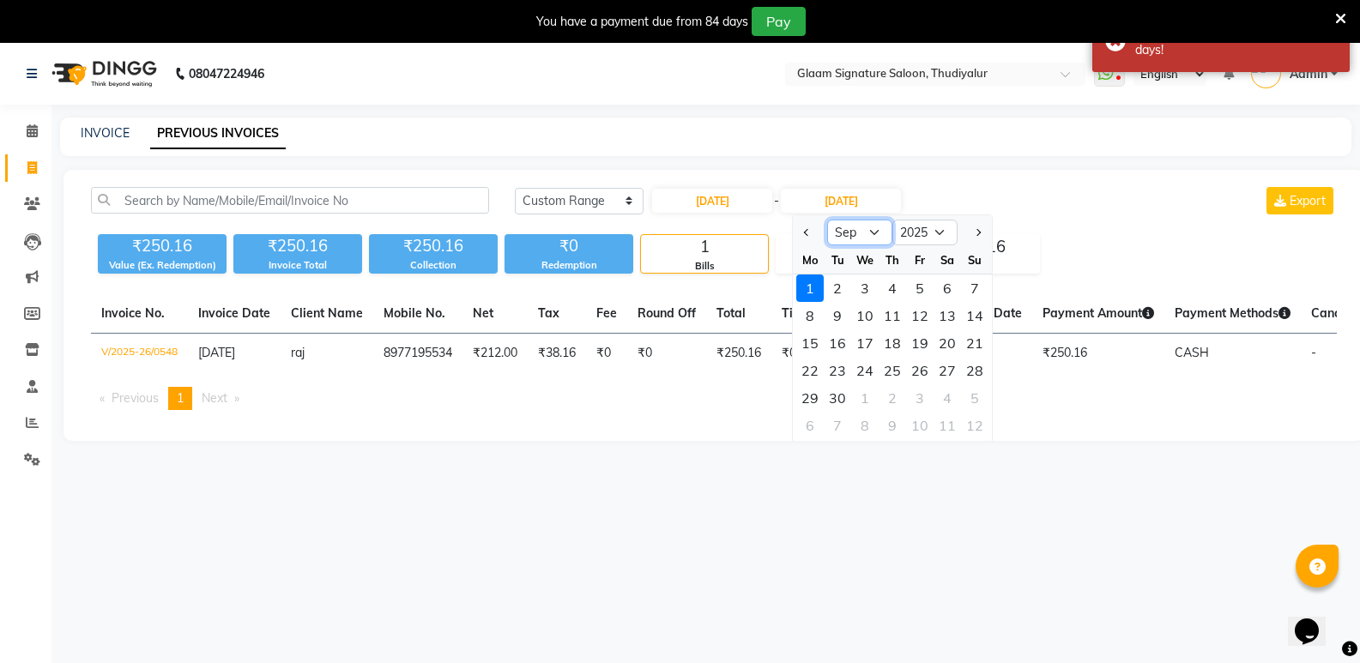
click at [872, 227] on select "Jan Feb Mar Apr May Jun [DATE] Aug Sep Oct Nov Dec" at bounding box center [859, 233] width 65 height 26
select select "1"
click at [827, 220] on select "Jan Feb Mar Apr May Jun [DATE] Aug Sep Oct Nov Dec" at bounding box center [859, 233] width 65 height 26
click at [917, 396] on div "31" at bounding box center [919, 397] width 27 height 27
type input "[DATE]"
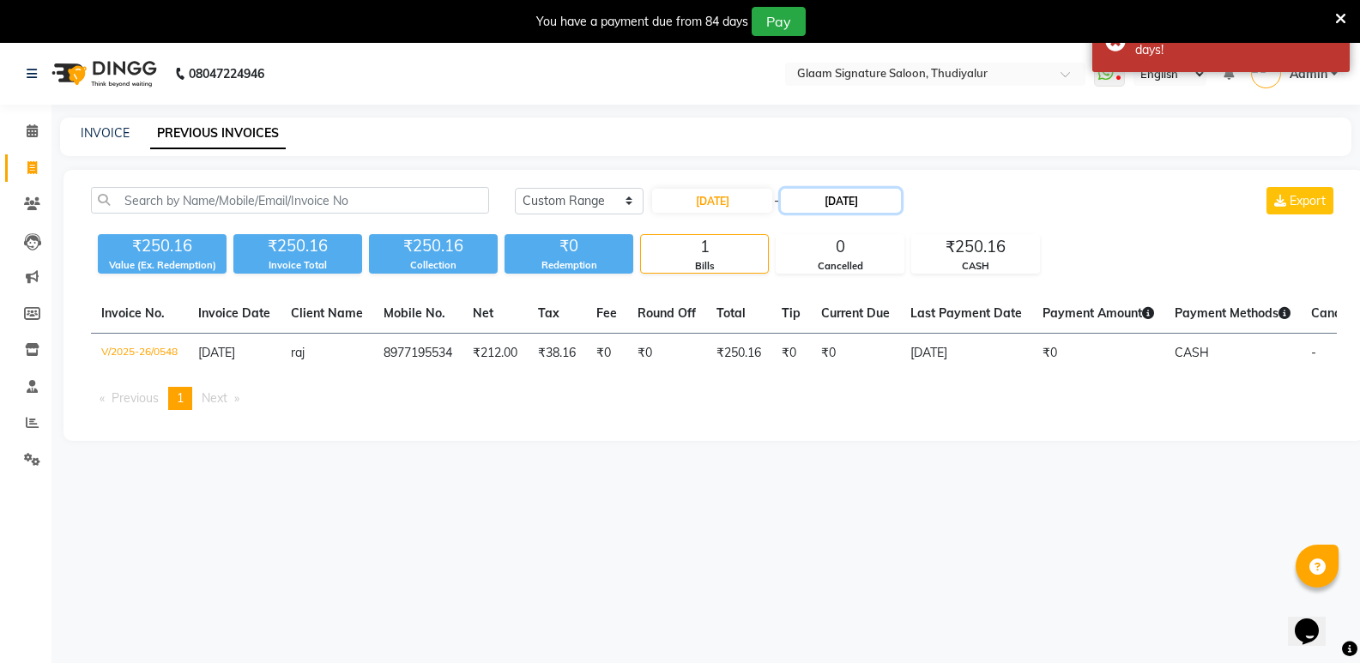
click at [901, 195] on input "[DATE]" at bounding box center [841, 201] width 120 height 24
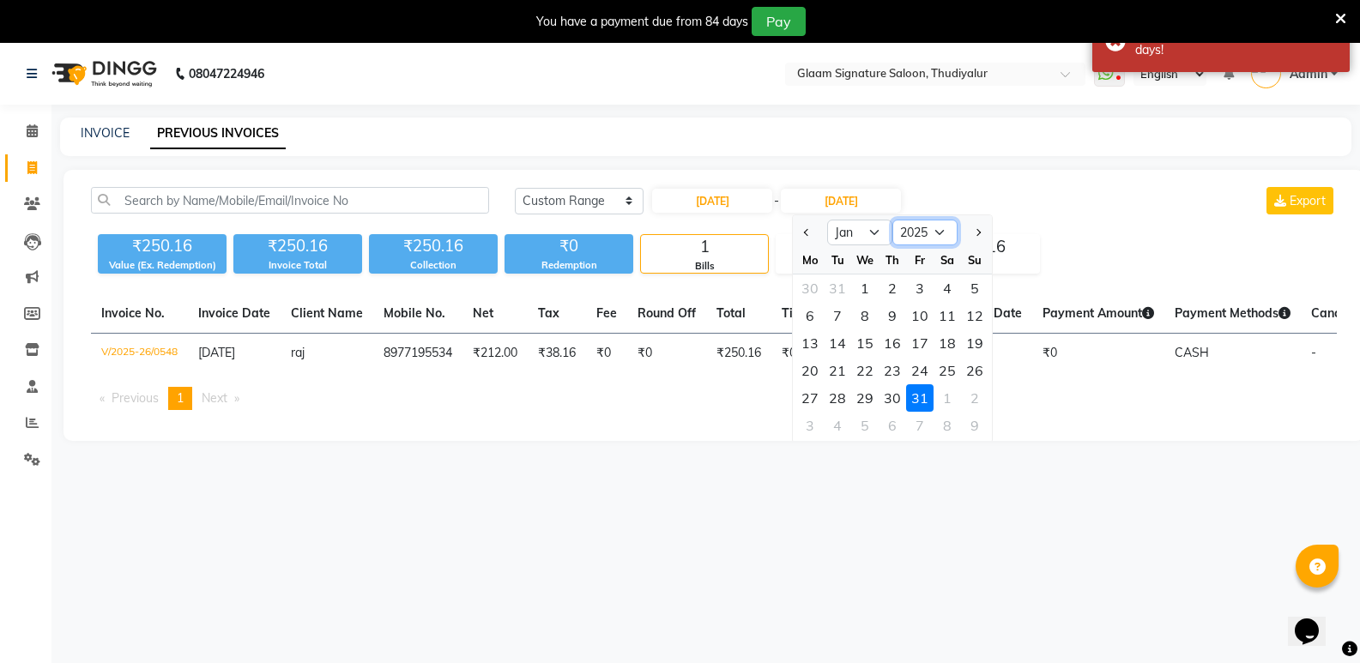
click at [925, 232] on select "2024 2025 2026 2027 2028 2029 2030 2031 2032 2033 2034 2035" at bounding box center [924, 233] width 65 height 26
select select "2024"
click at [892, 220] on select "2024 2025 2026 2027 2028 2029 2030 2031 2032 2033 2034 2035" at bounding box center [924, 233] width 65 height 26
click at [867, 397] on div "31" at bounding box center [864, 397] width 27 height 27
type input "[DATE]"
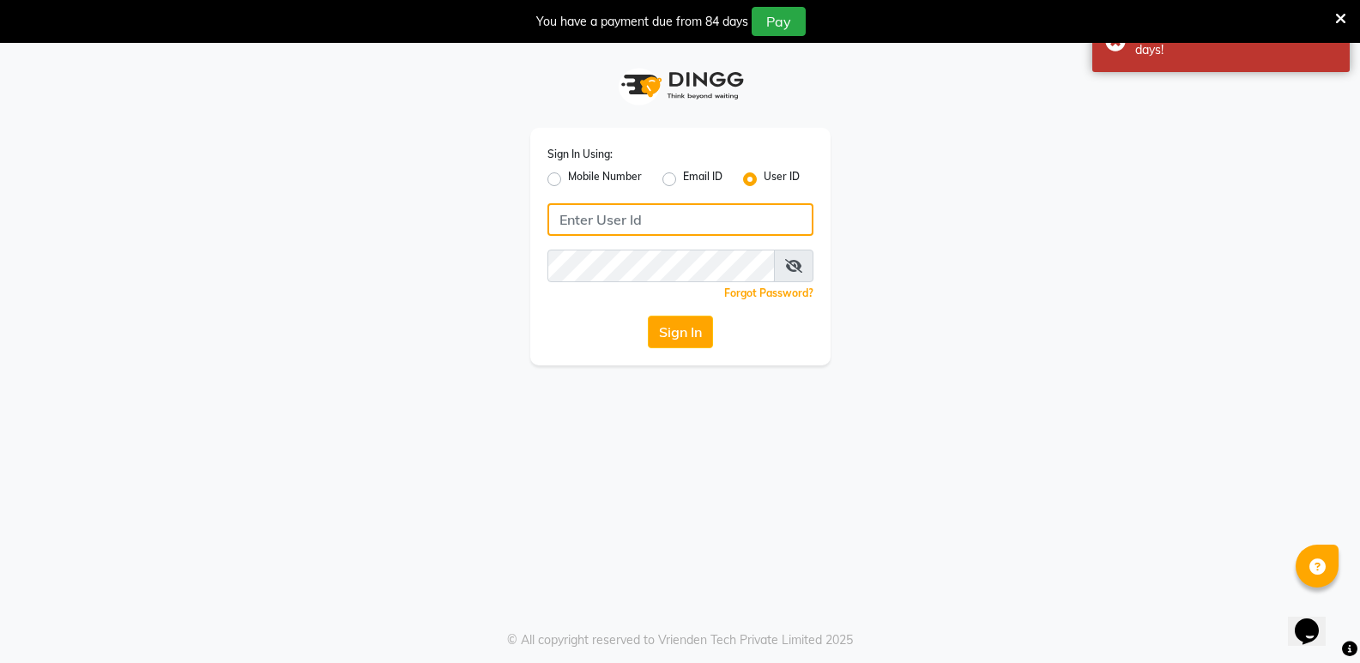
type input "glaamsalon"
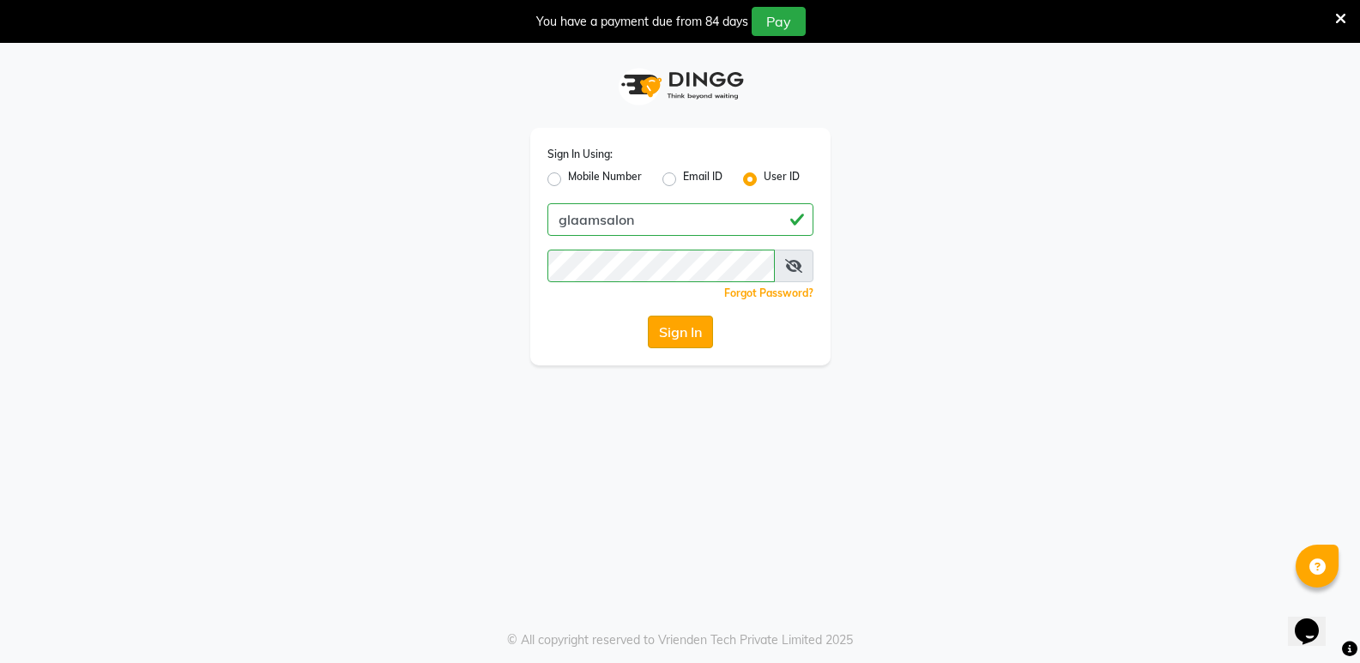
click at [687, 332] on button "Sign In" at bounding box center [680, 332] width 65 height 33
